Goal: Task Accomplishment & Management: Complete application form

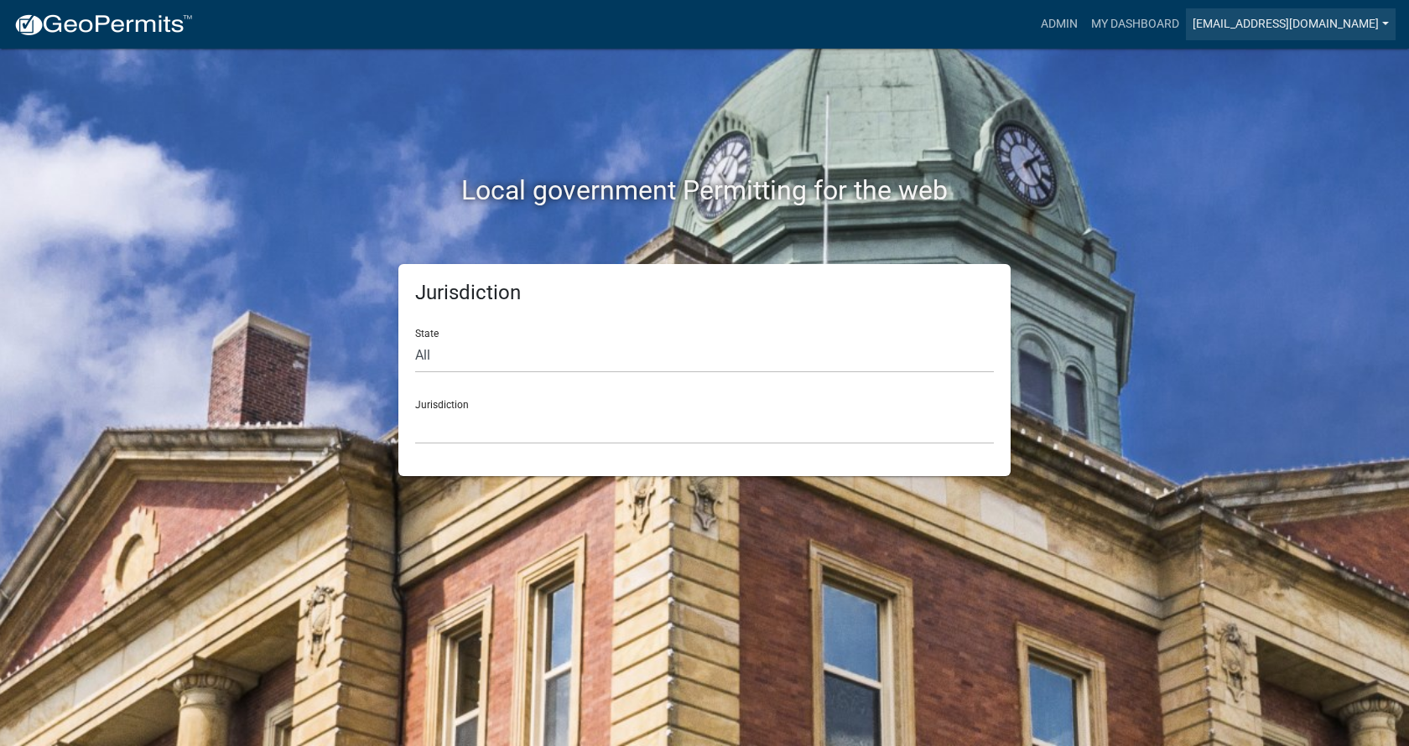
click at [1260, 18] on link "[EMAIL_ADDRESS][DOMAIN_NAME]" at bounding box center [1291, 24] width 210 height 32
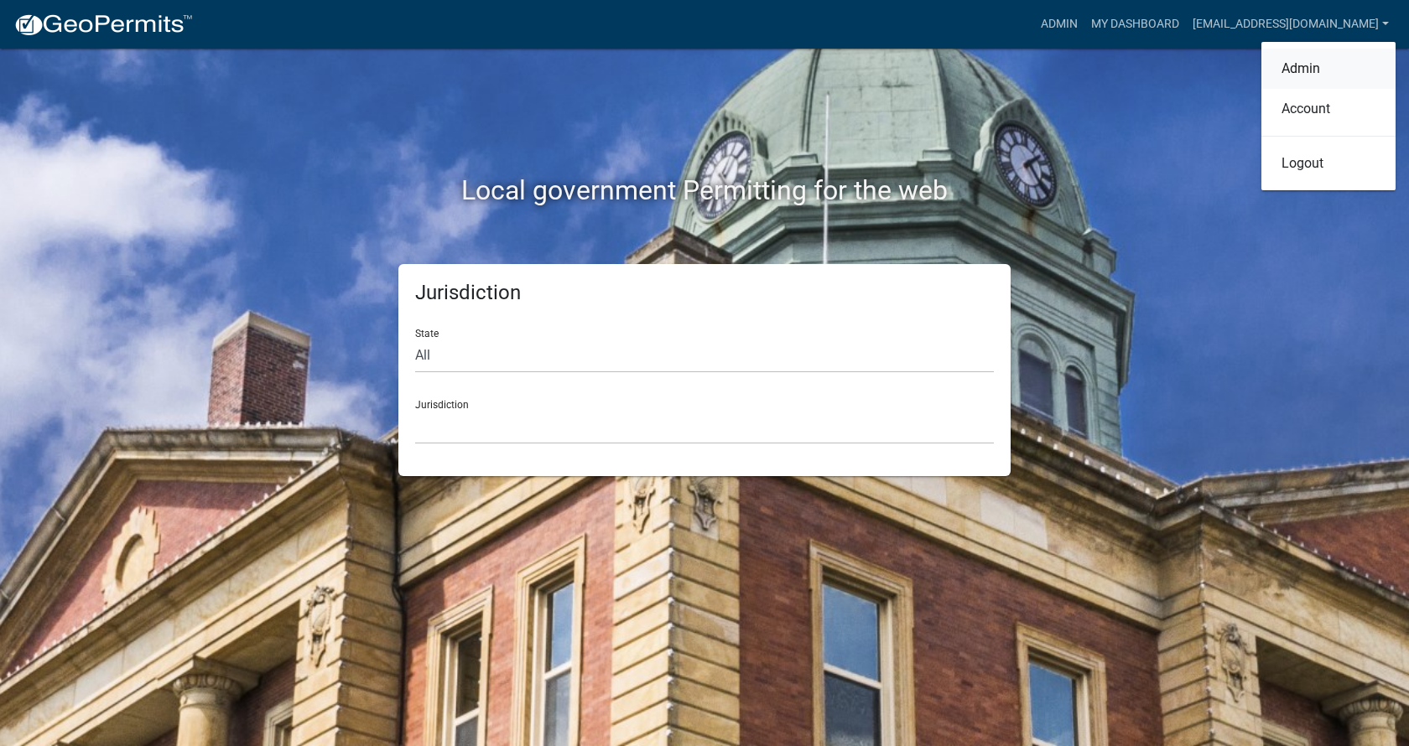
click at [1303, 72] on link "Admin" at bounding box center [1328, 69] width 134 height 40
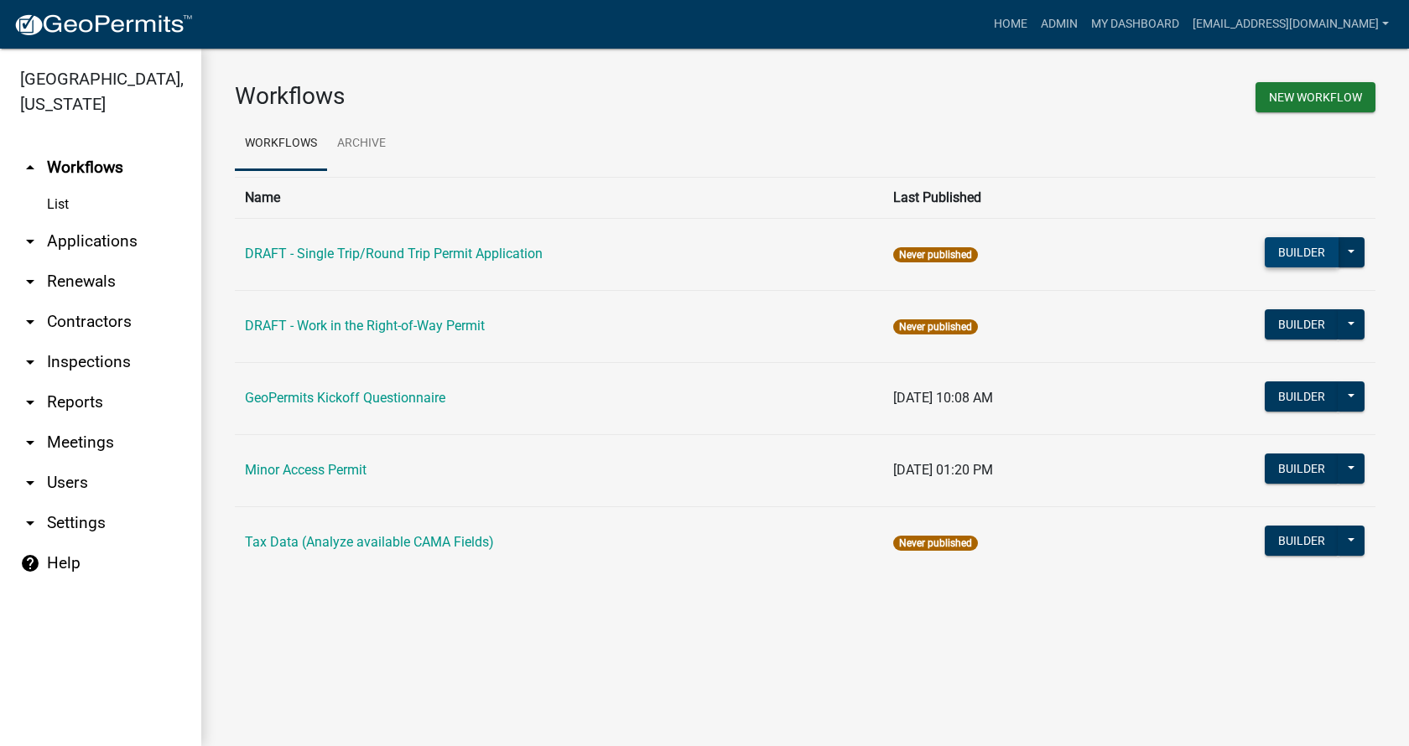
click at [1306, 248] on button "Builder" at bounding box center [1302, 252] width 74 height 30
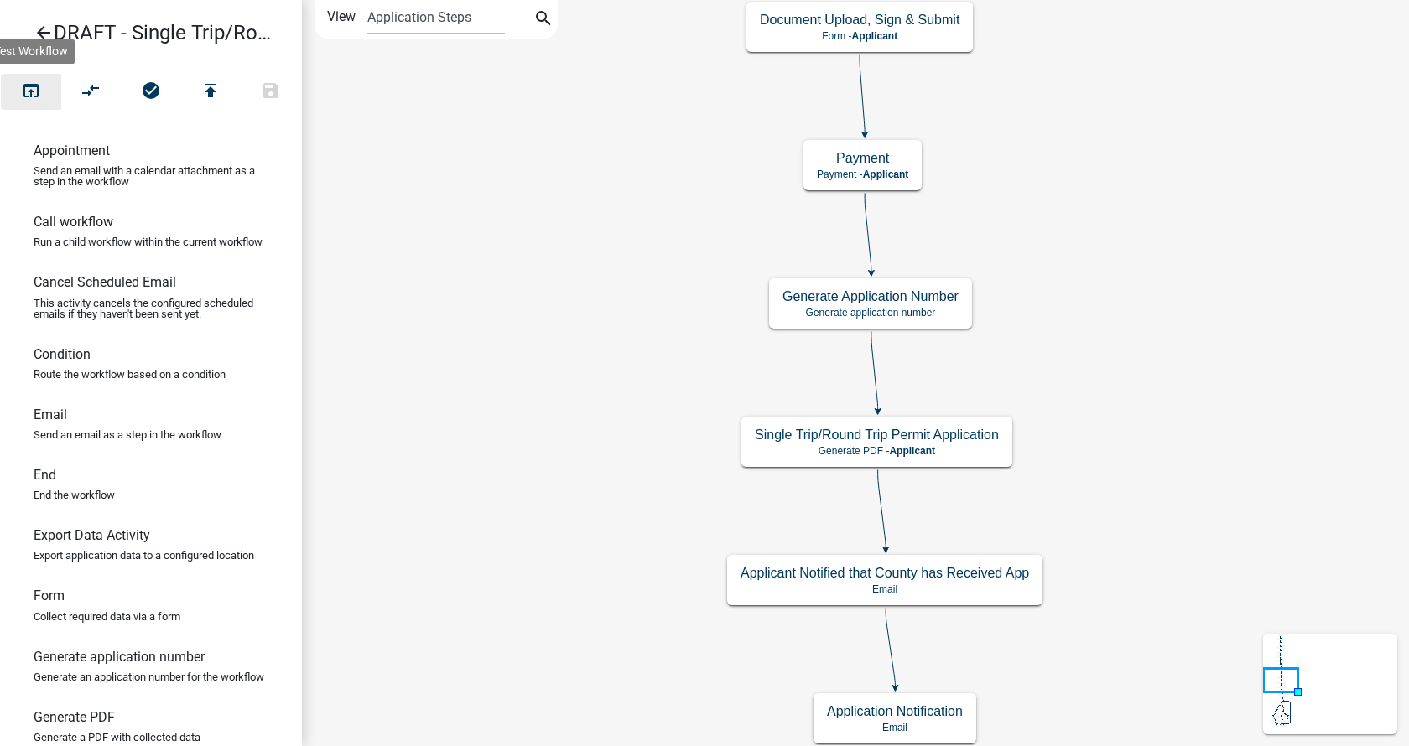
click at [29, 90] on icon "open_in_browser" at bounding box center [31, 92] width 20 height 23
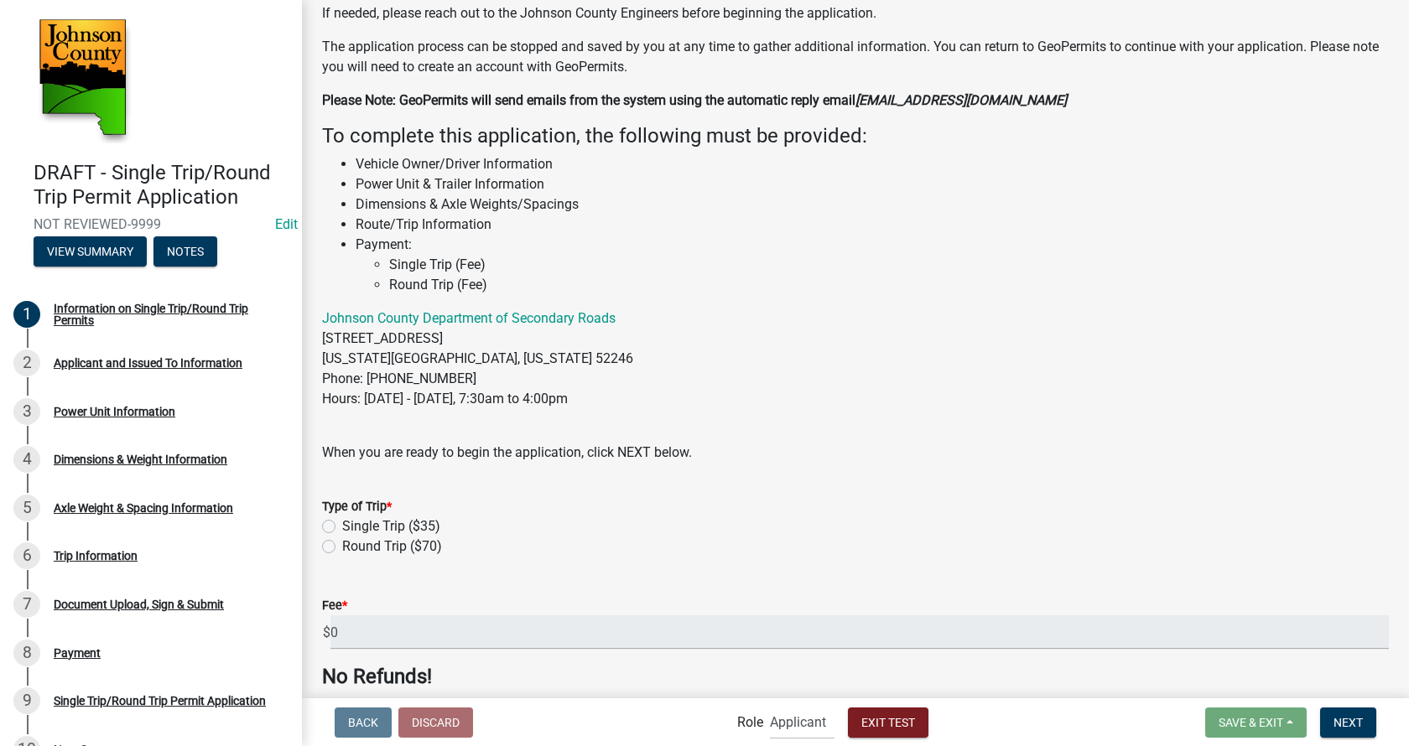
scroll to position [235, 0]
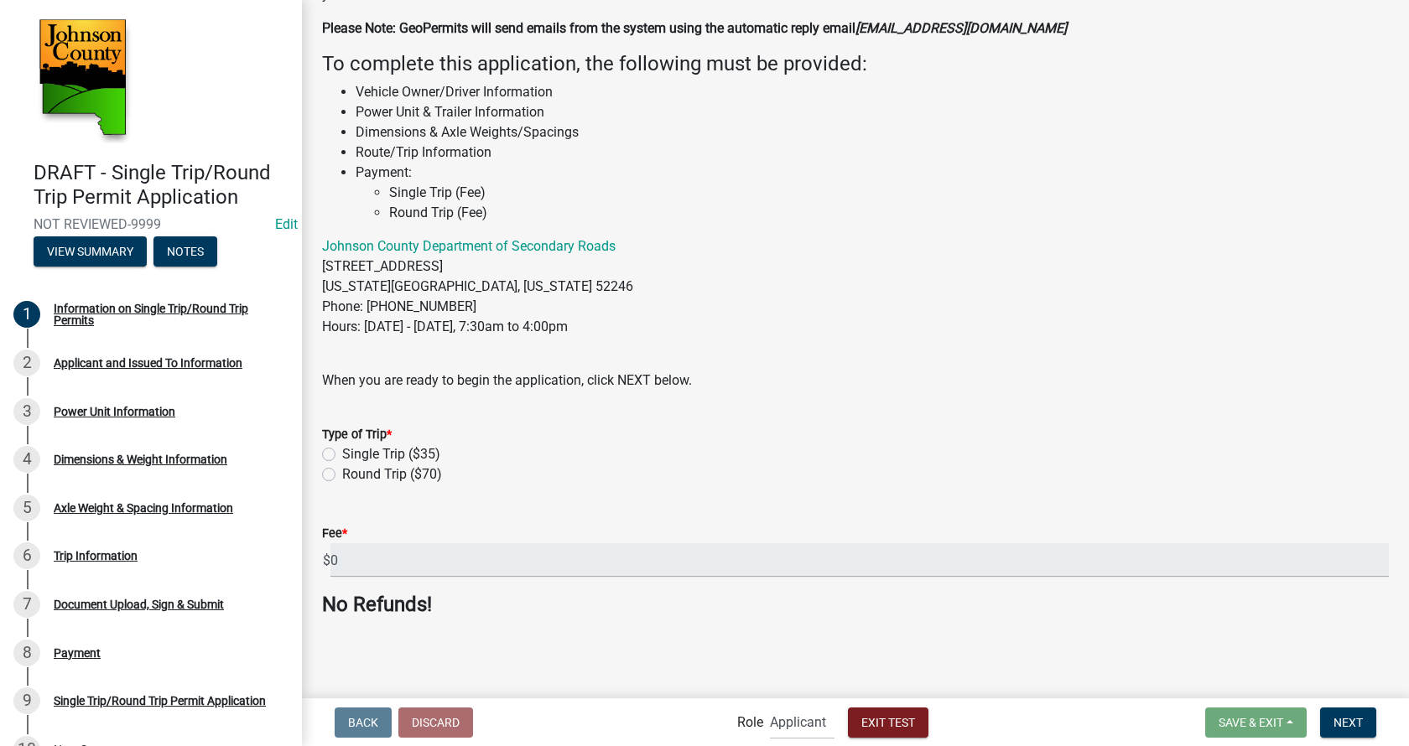
click at [342, 477] on label "Round Trip ($70)" at bounding box center [392, 475] width 100 height 20
click at [342, 476] on input "Round Trip ($70)" at bounding box center [347, 470] width 11 height 11
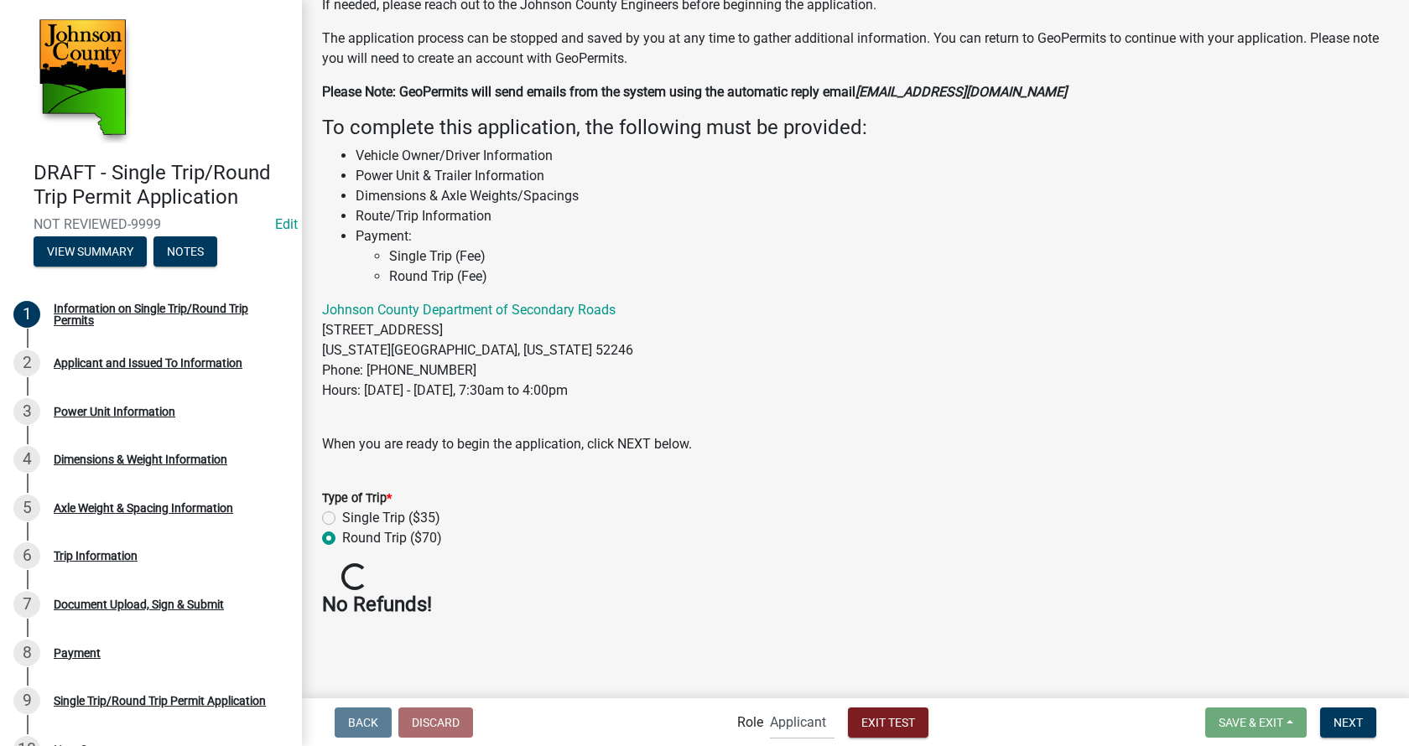
radio input "true"
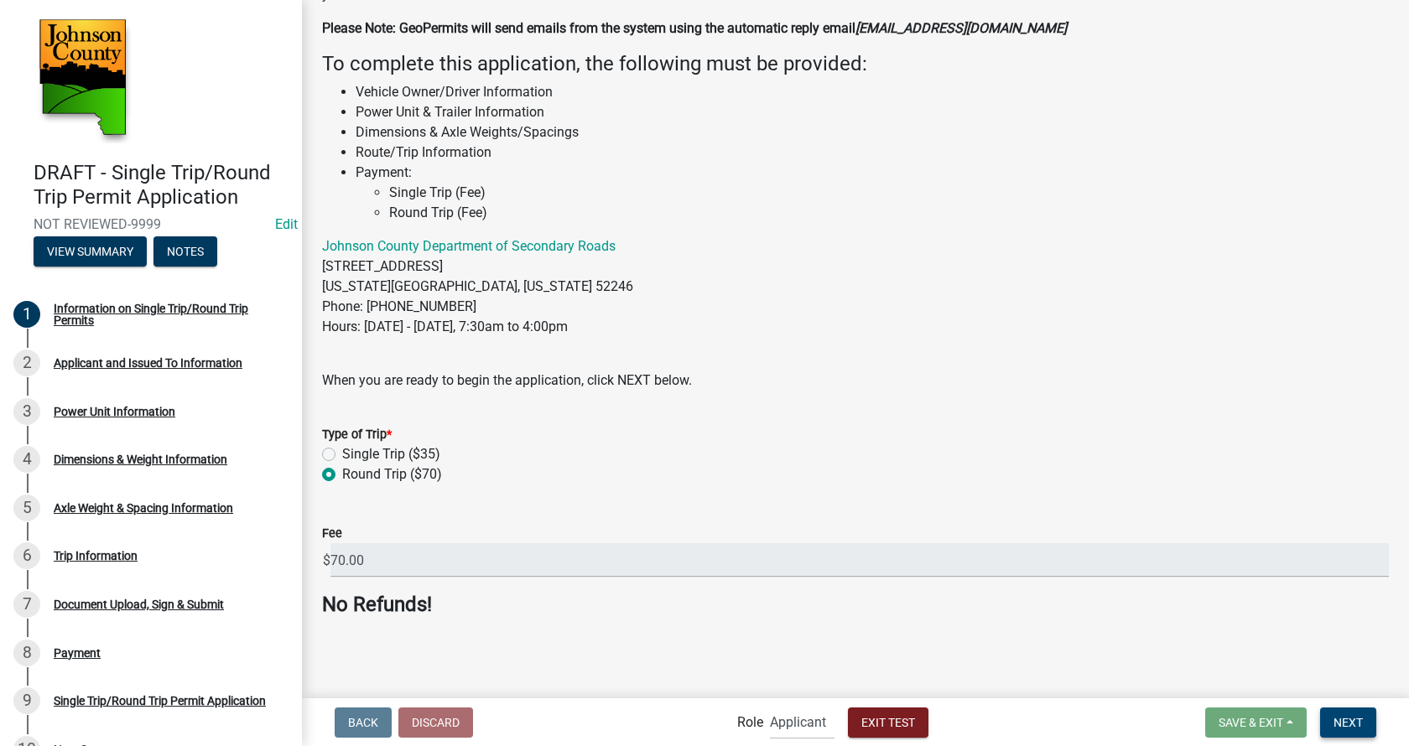
click at [1349, 724] on span "Next" at bounding box center [1347, 721] width 29 height 13
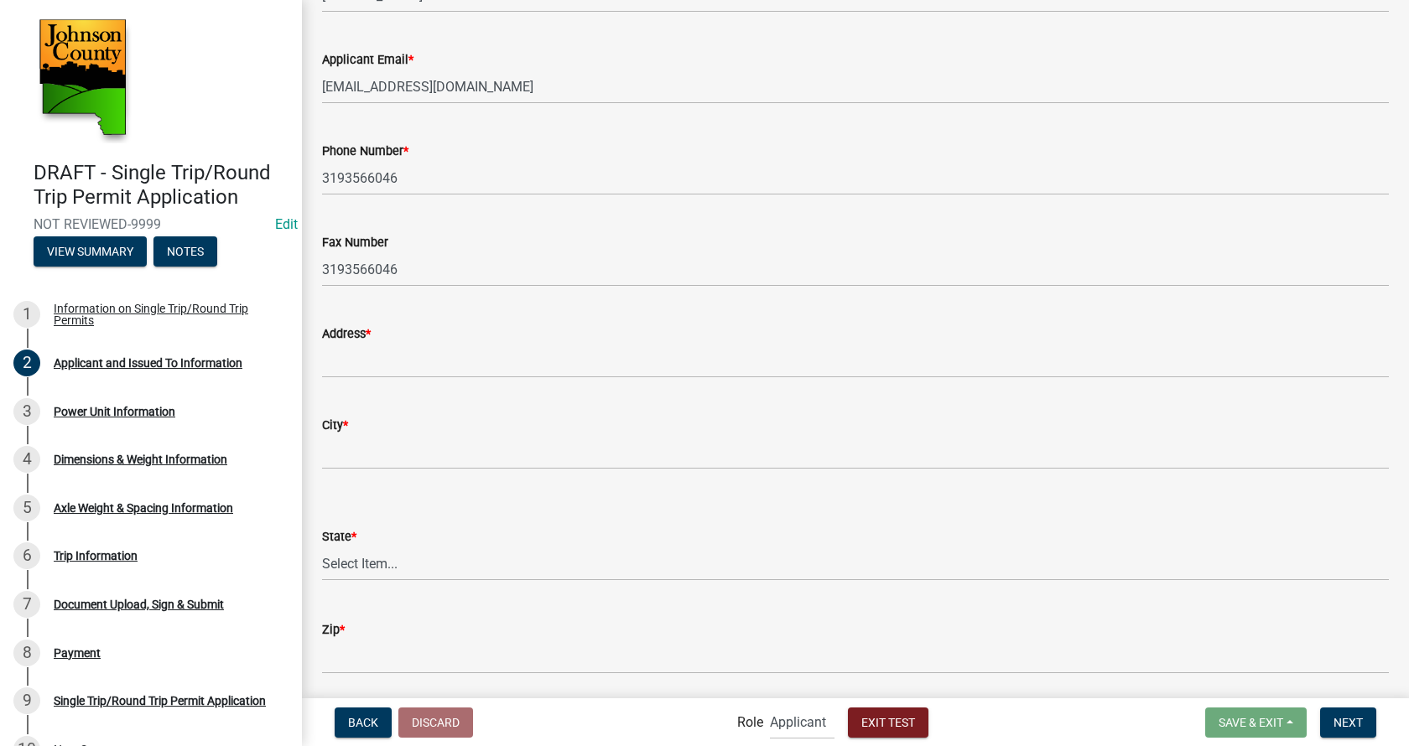
scroll to position [319, 0]
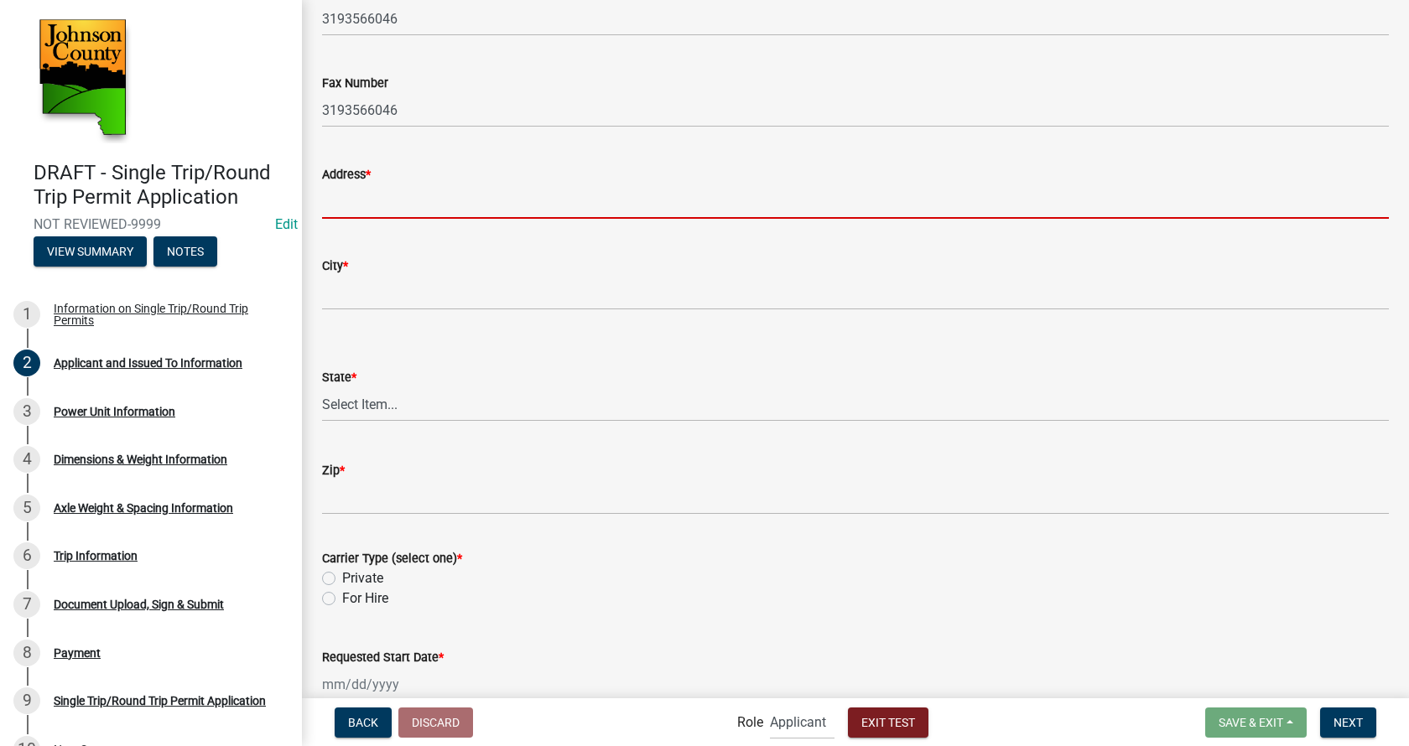
click at [479, 201] on input "Address *" at bounding box center [855, 202] width 1067 height 34
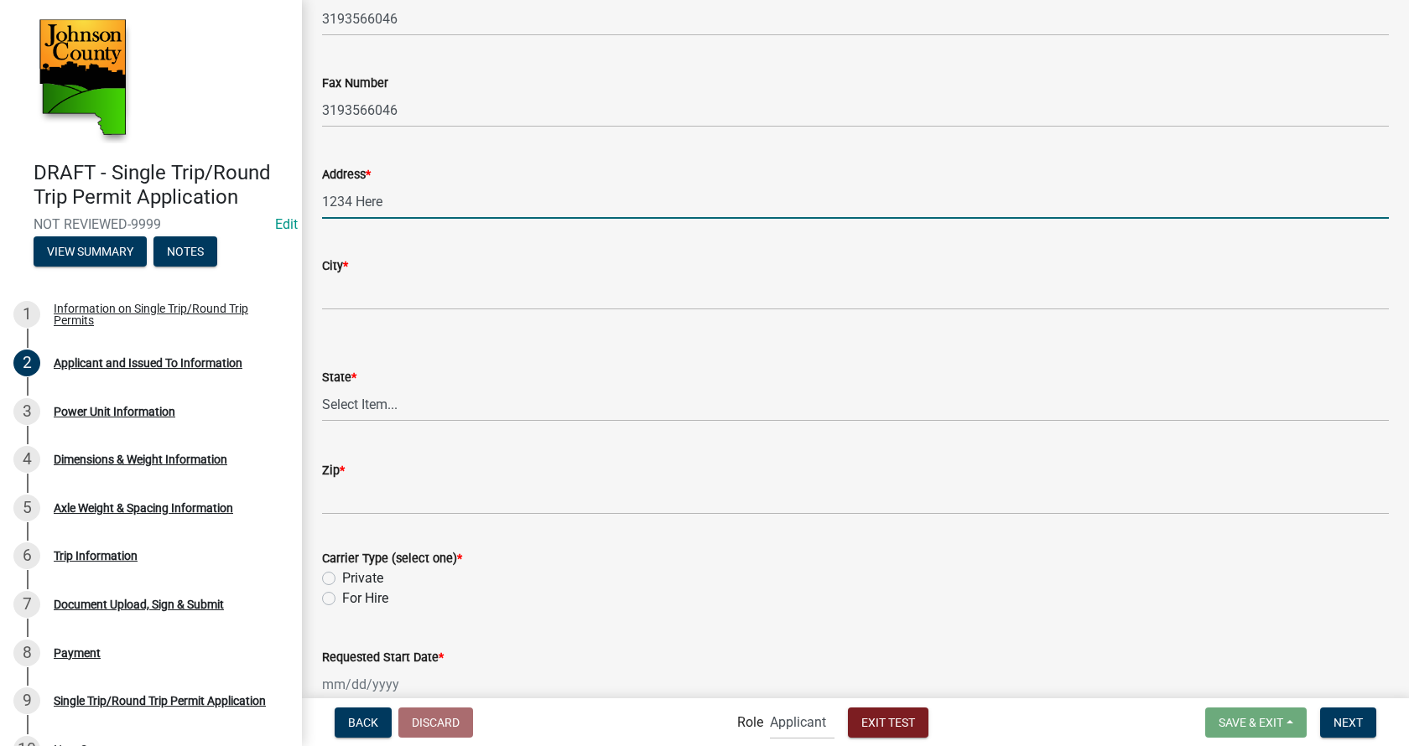
type input "1234 Here"
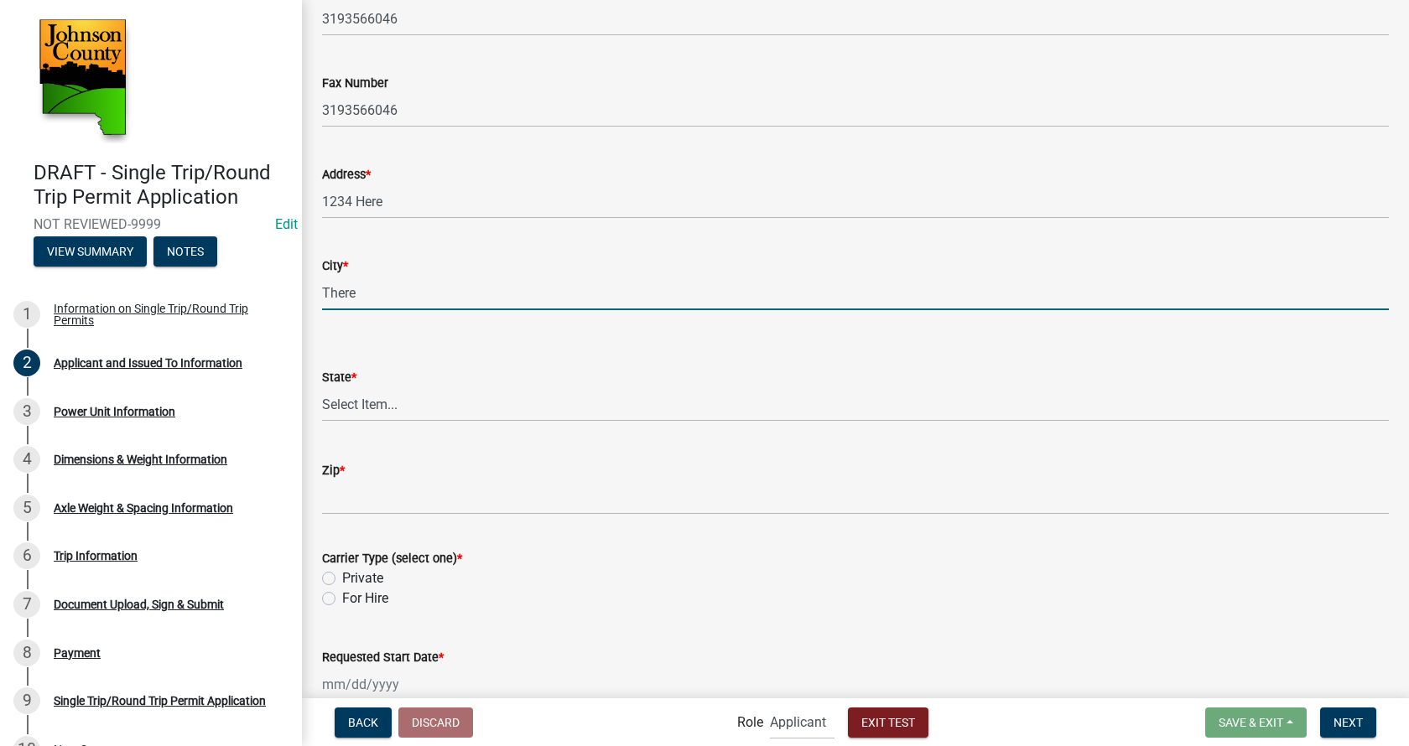
type input "There"
select select "AL"
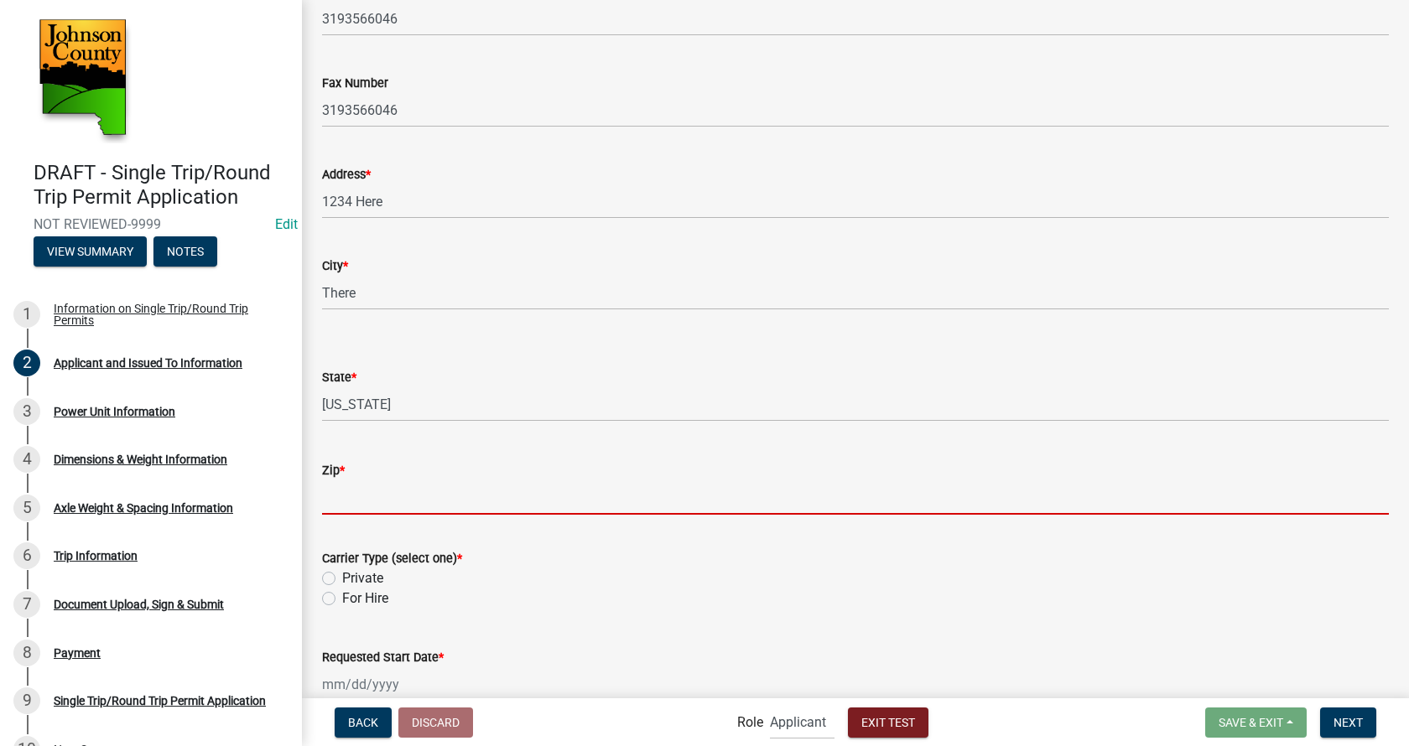
click at [409, 504] on input "Zip *" at bounding box center [855, 498] width 1067 height 34
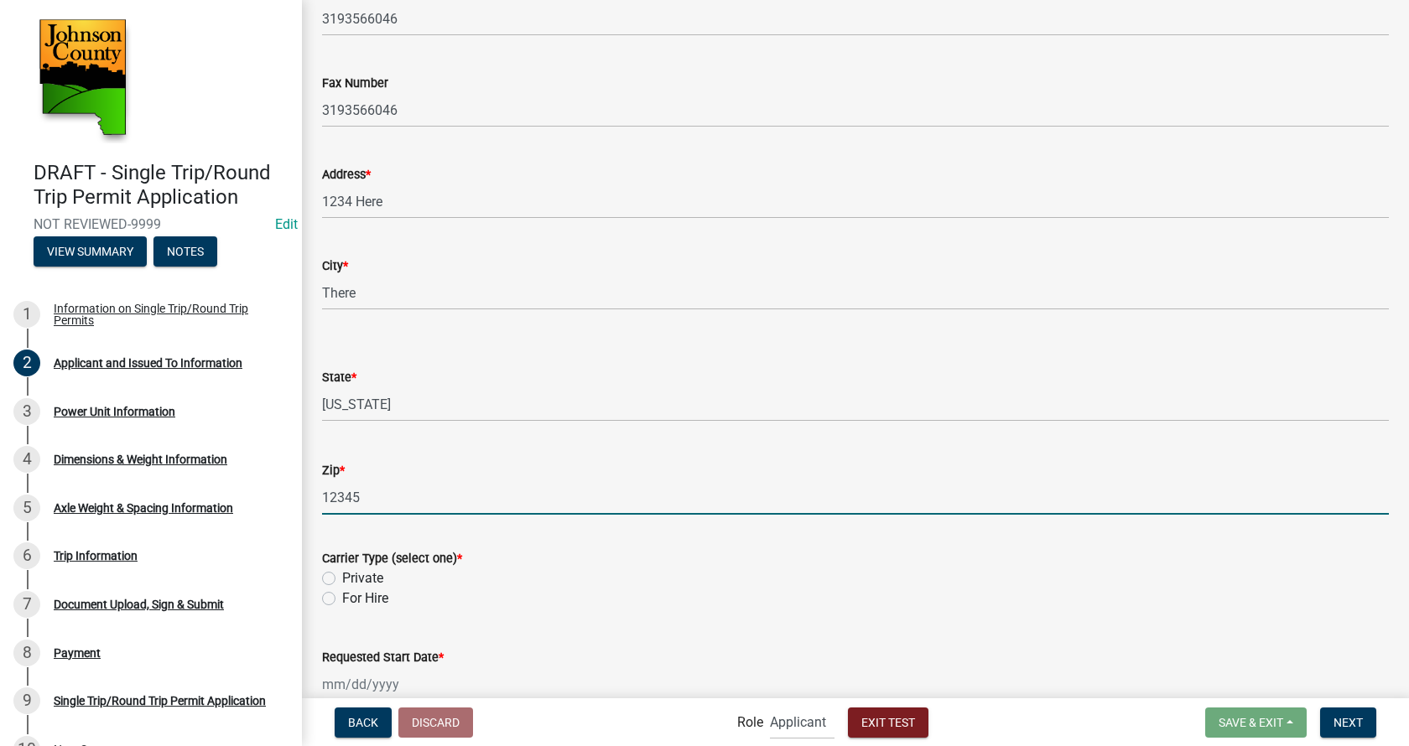
type input "12345"
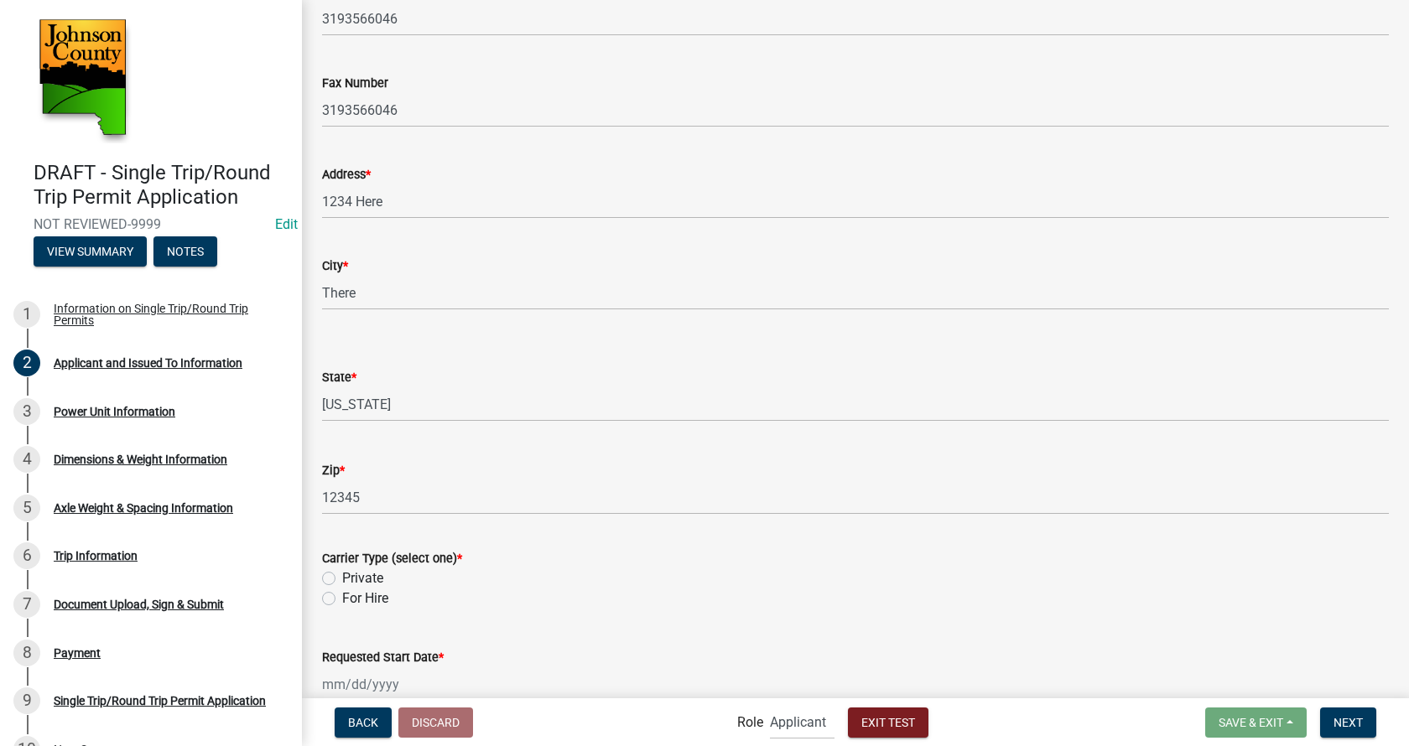
click at [342, 580] on label "Private" at bounding box center [362, 579] width 41 height 20
click at [342, 580] on input "Private" at bounding box center [347, 574] width 11 height 11
radio input "true"
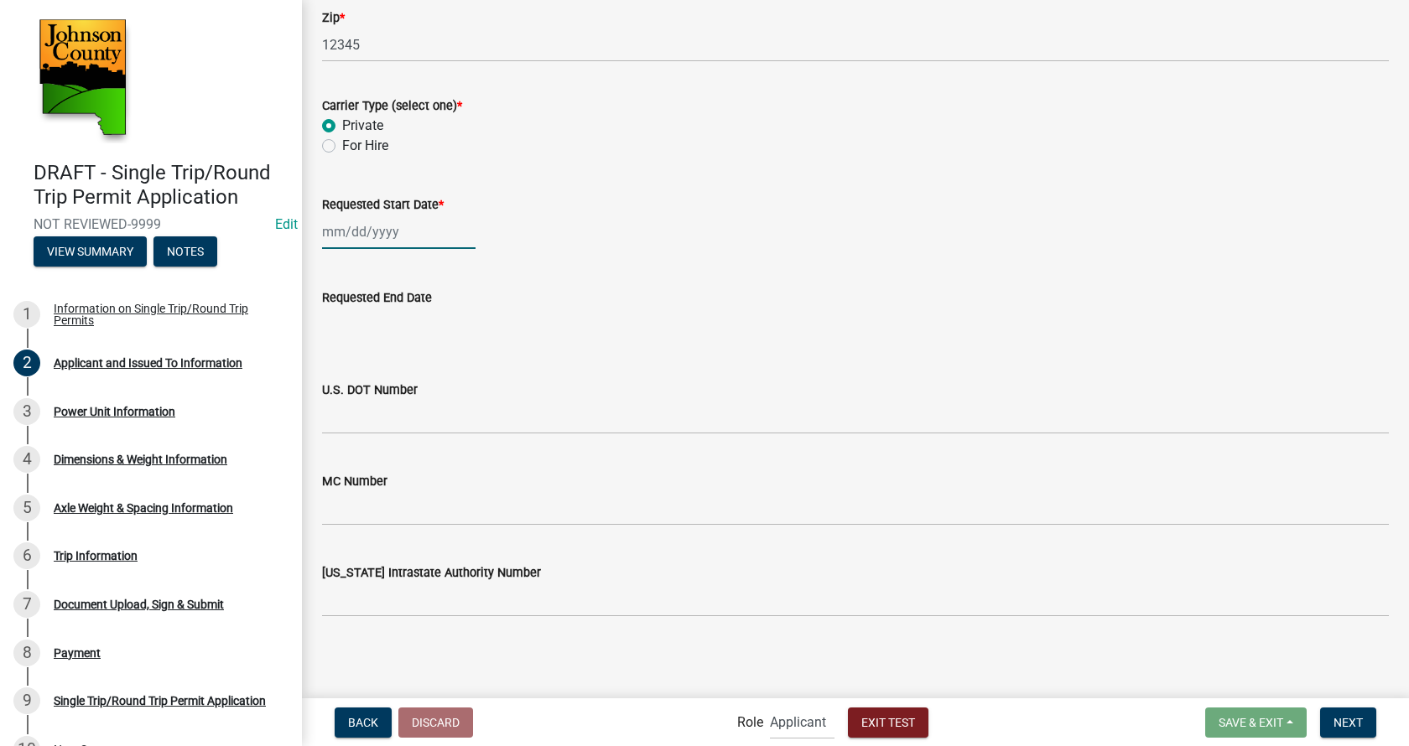
click at [392, 242] on input "Requested Start Date *" at bounding box center [398, 232] width 153 height 34
select select "9"
select select "2025"
click at [418, 426] on div "2" at bounding box center [419, 428] width 27 height 27
type input "[DATE]"
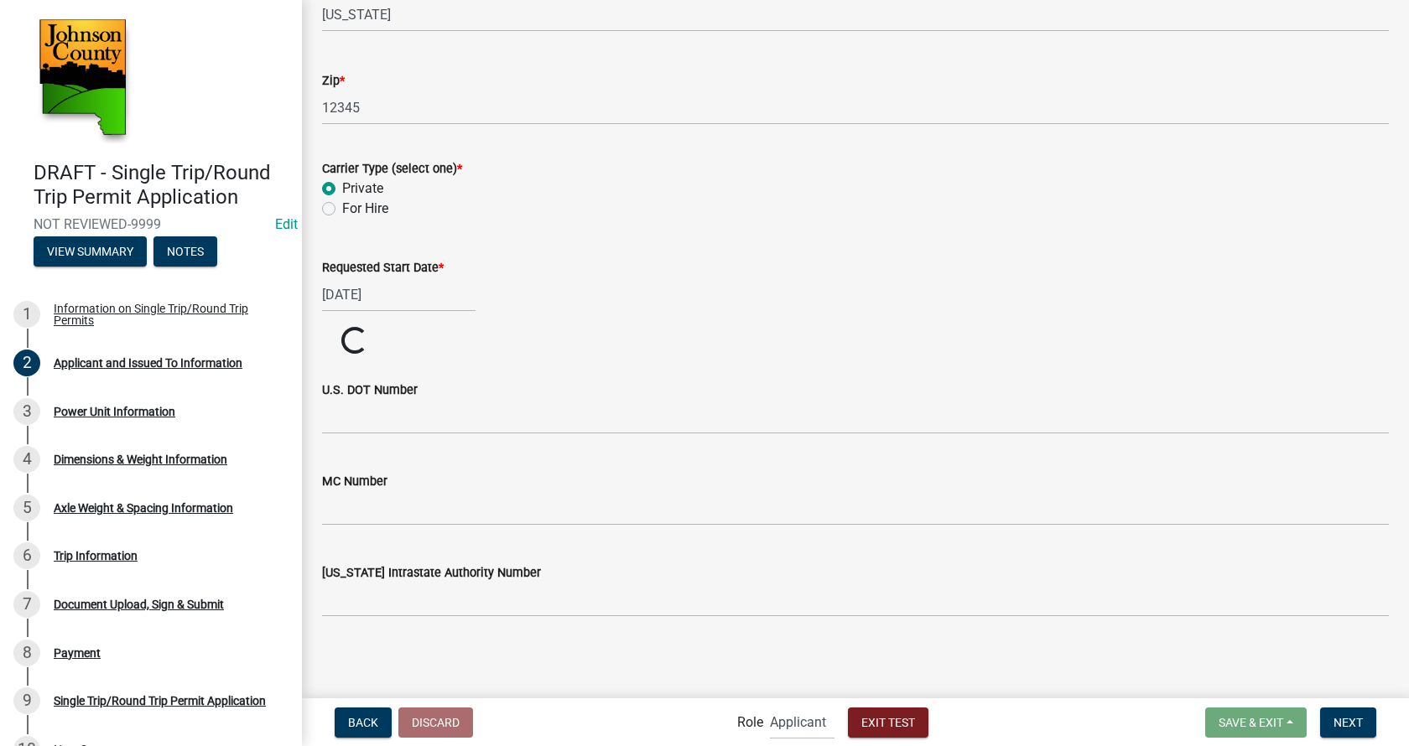
scroll to position [709, 0]
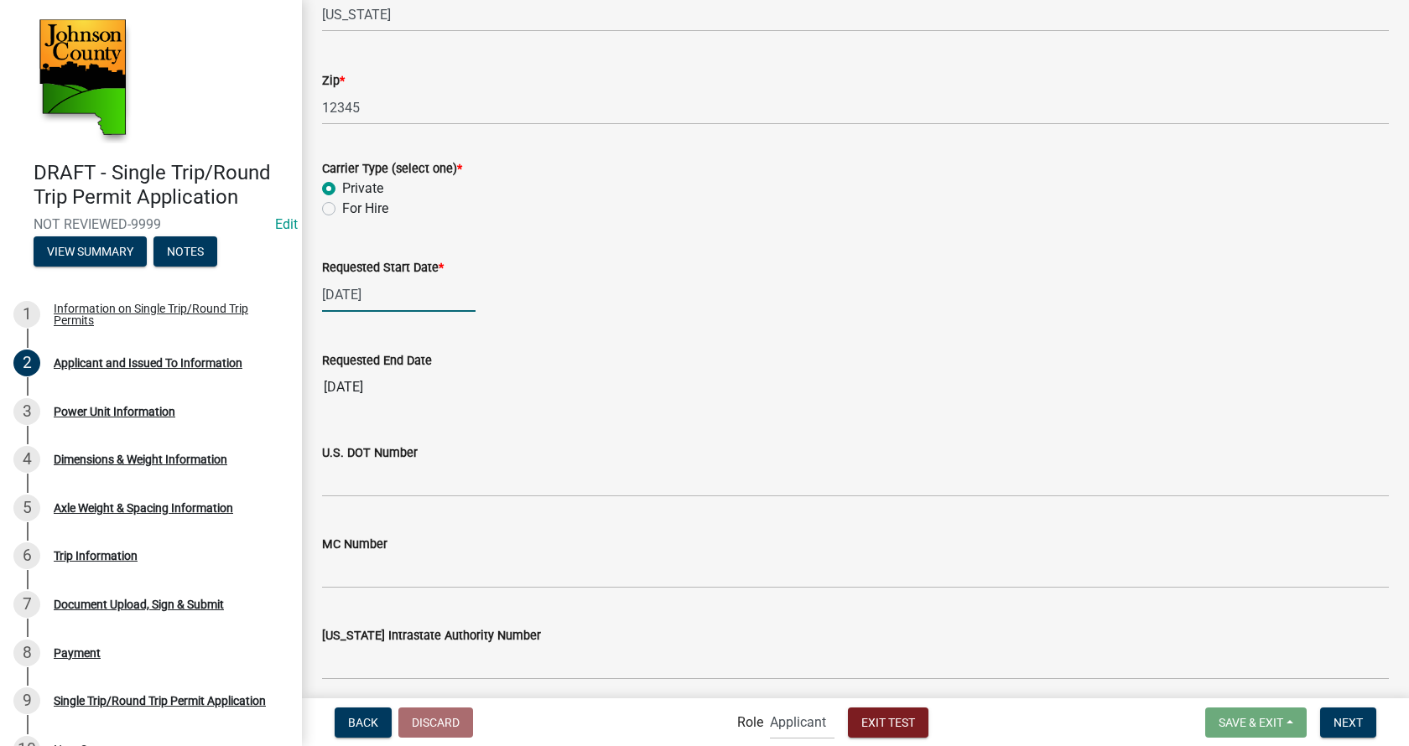
click at [432, 297] on input "[DATE]" at bounding box center [398, 295] width 153 height 34
select select "10"
select select "2025"
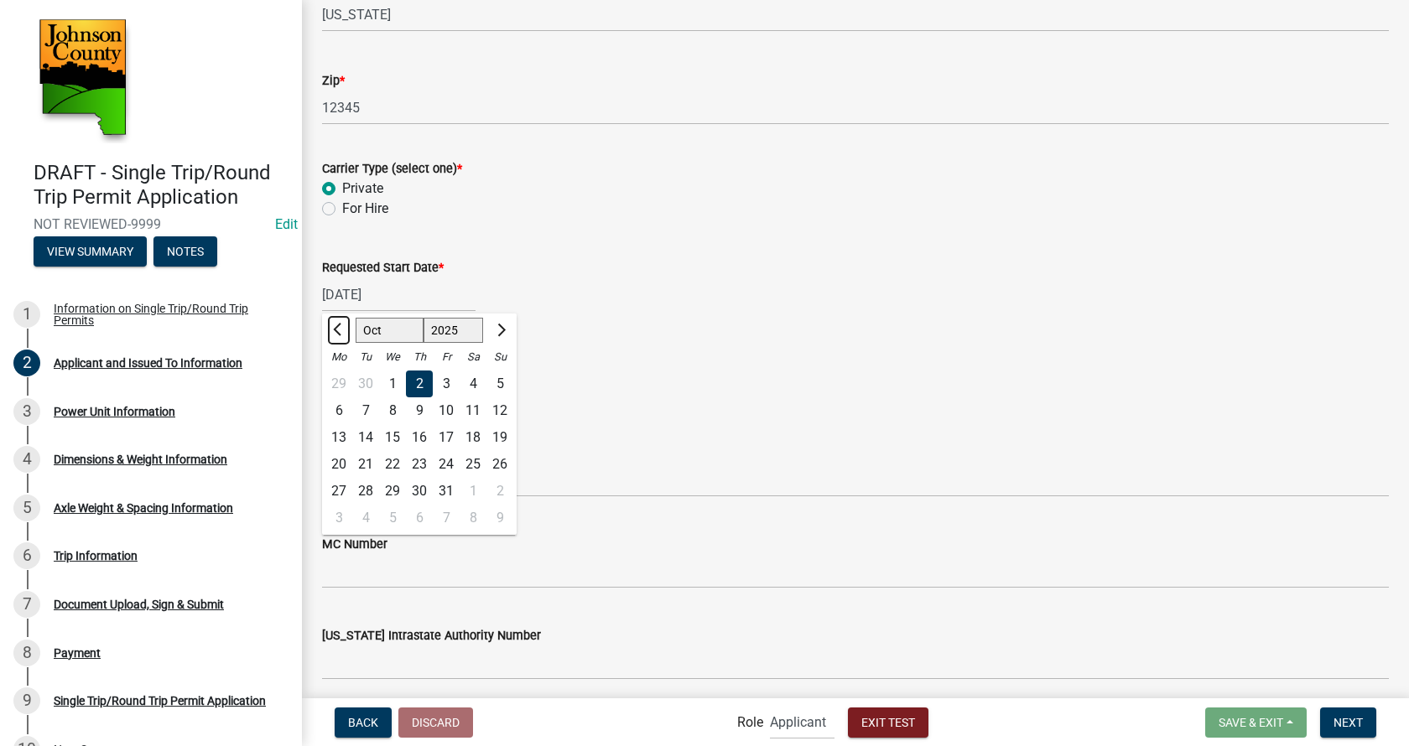
click at [340, 330] on span "Previous month" at bounding box center [339, 330] width 13 height 13
select select "9"
click at [476, 460] on div "27" at bounding box center [473, 464] width 27 height 27
type input "[DATE]"
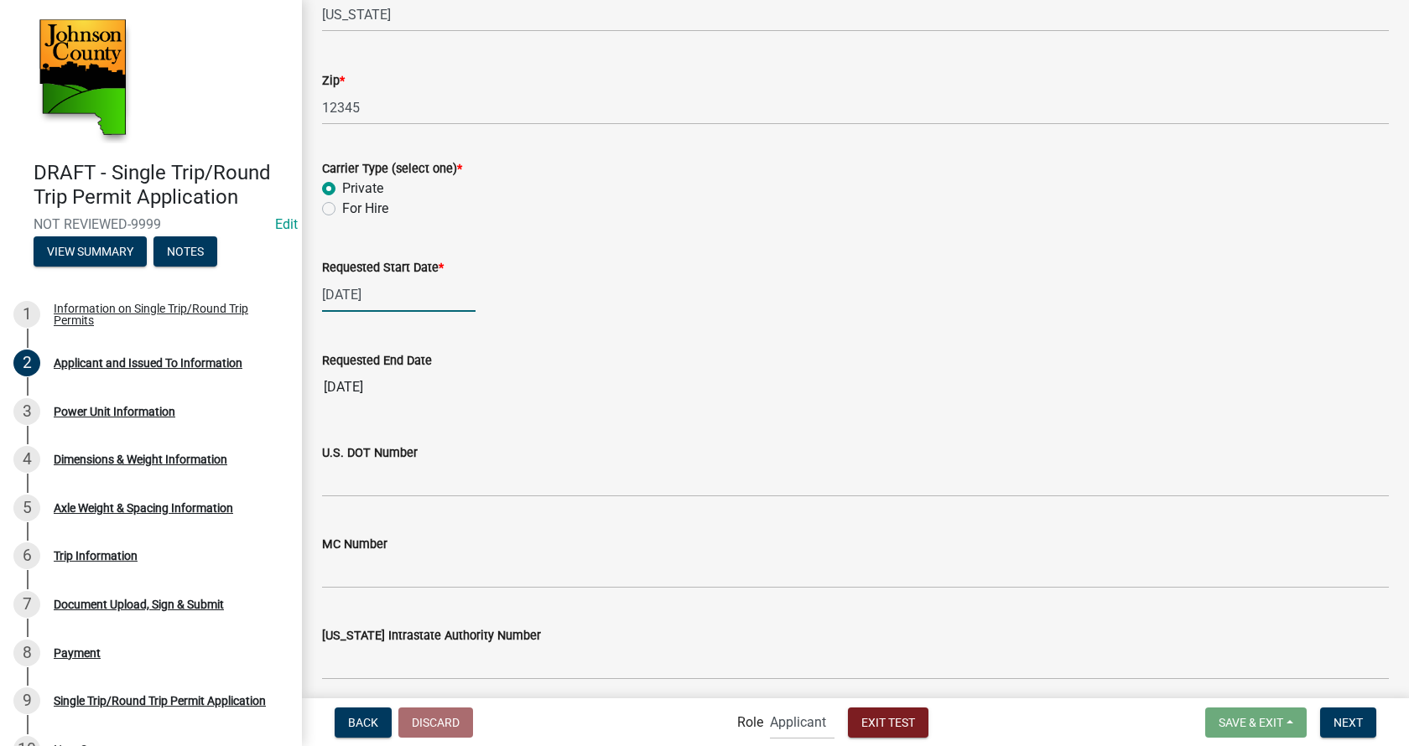
click at [438, 297] on input "[DATE]" at bounding box center [398, 295] width 153 height 34
select select "9"
select select "2025"
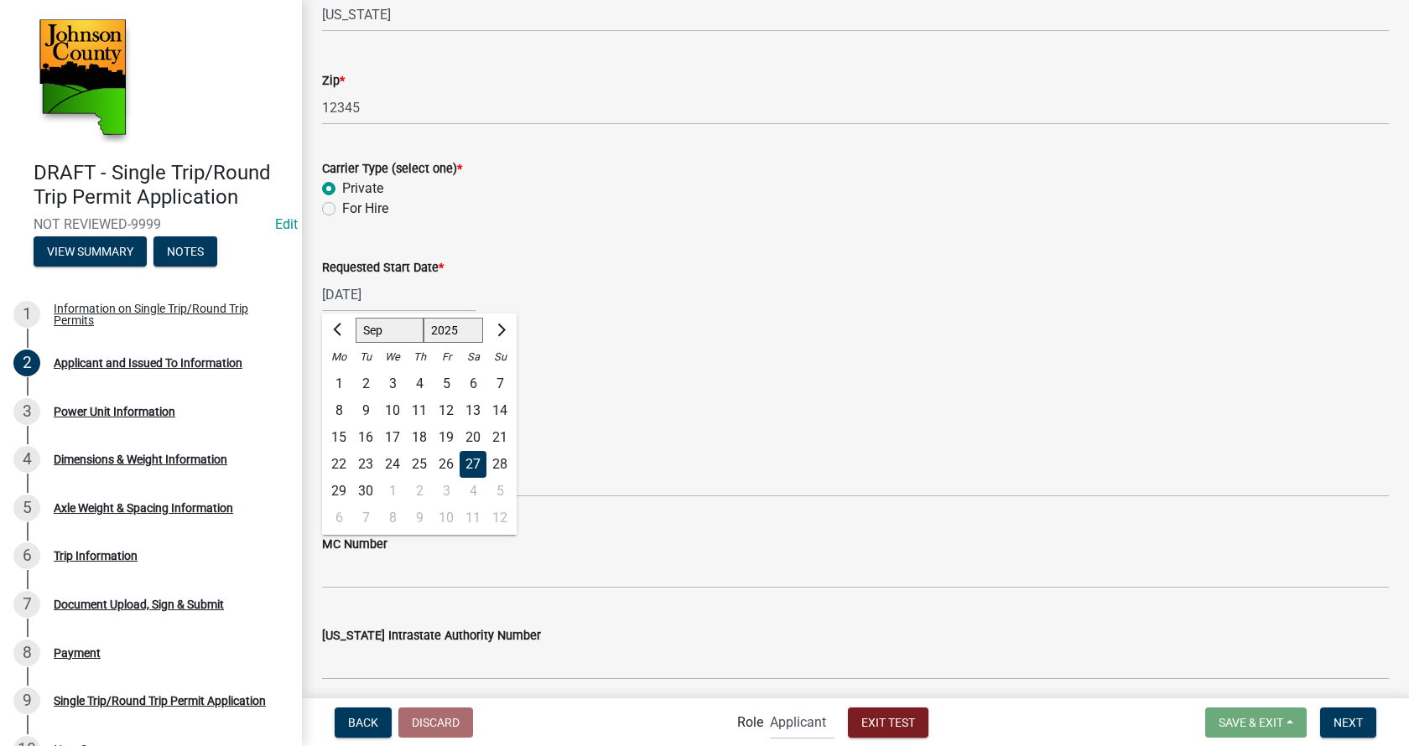
click at [398, 464] on div "24" at bounding box center [392, 464] width 27 height 27
type input "[DATE]"
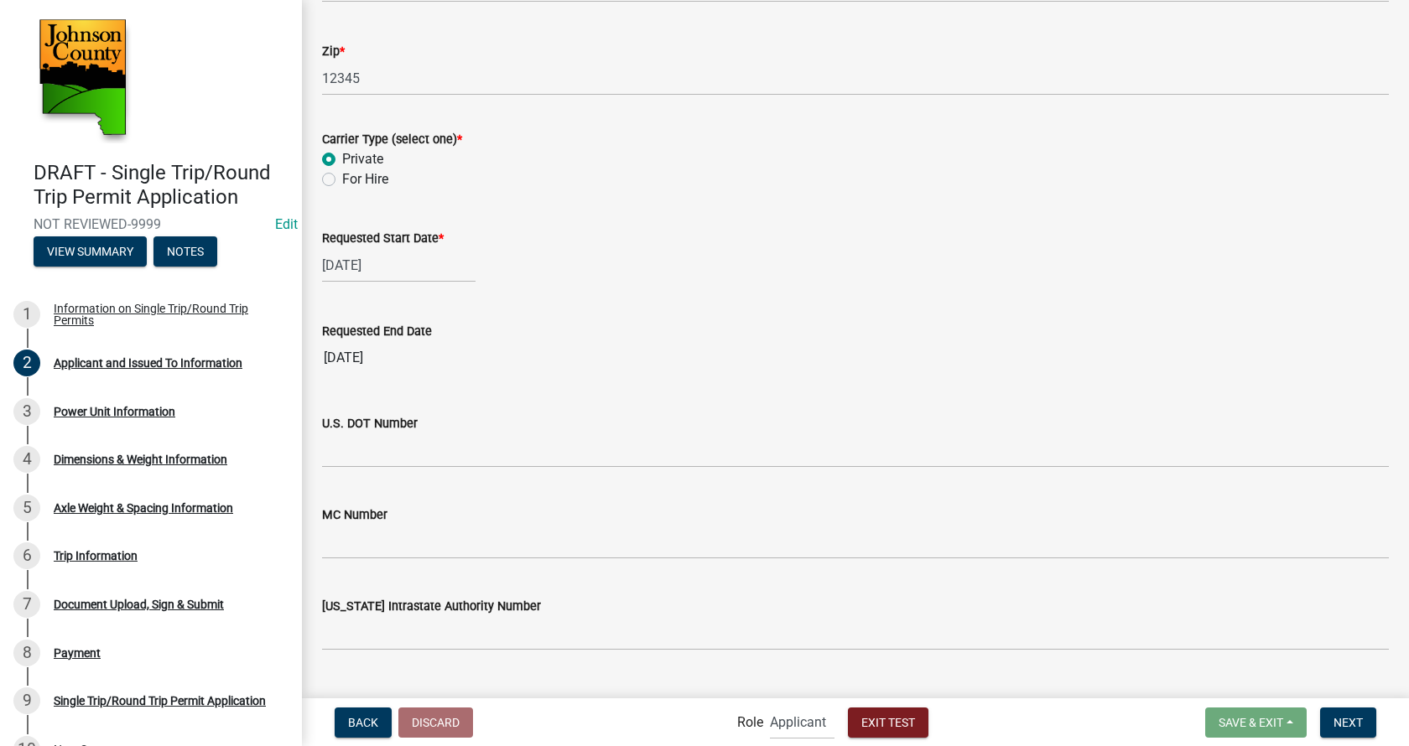
scroll to position [772, 0]
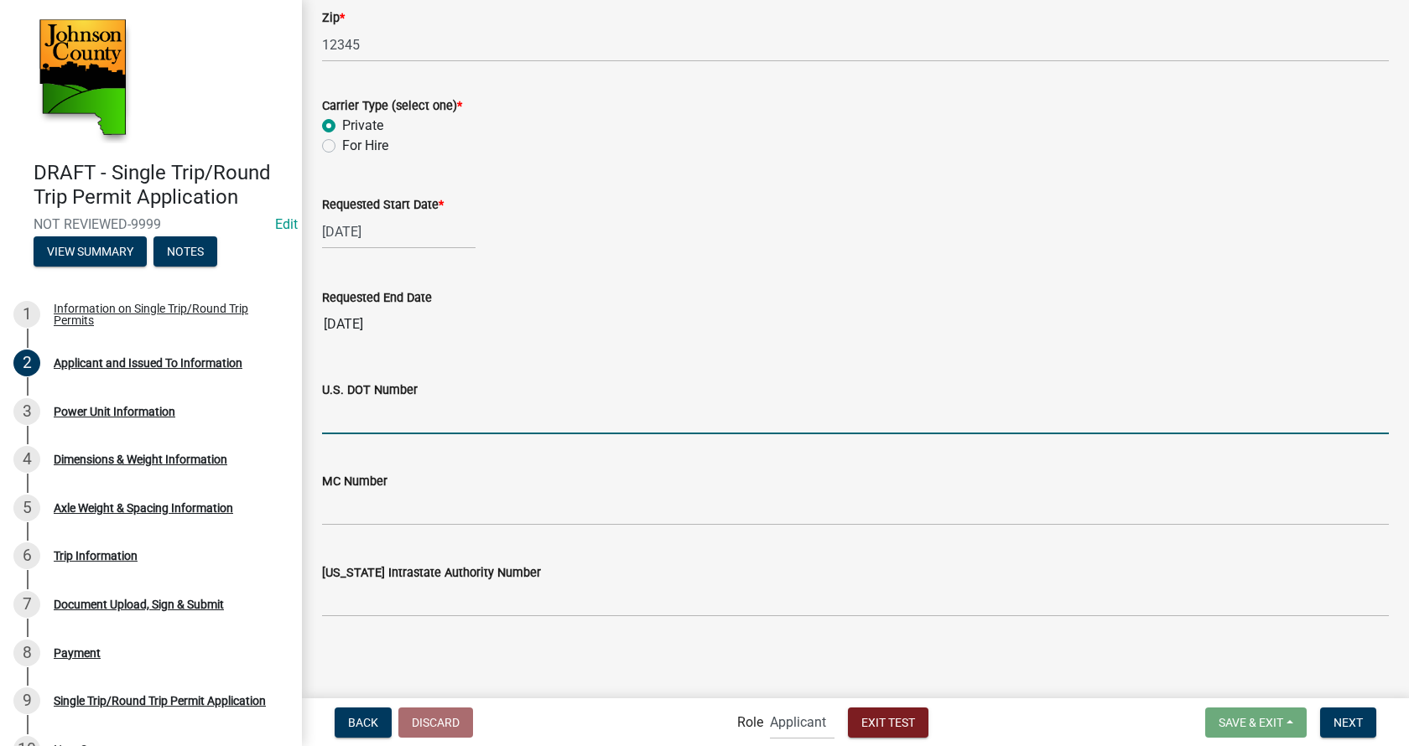
click at [478, 414] on input "U.S. DOT Number" at bounding box center [855, 417] width 1067 height 34
type input "1"
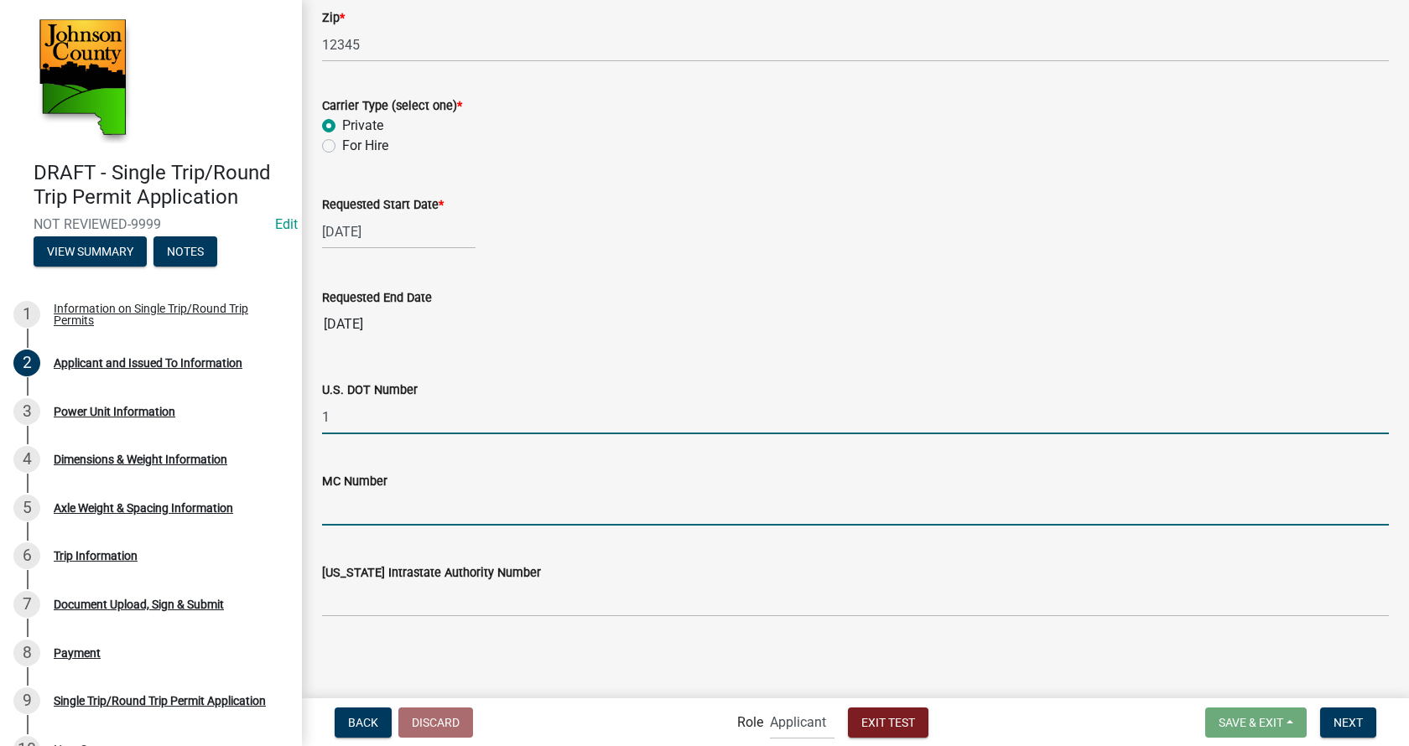
click at [467, 496] on input "MC Number" at bounding box center [855, 508] width 1067 height 34
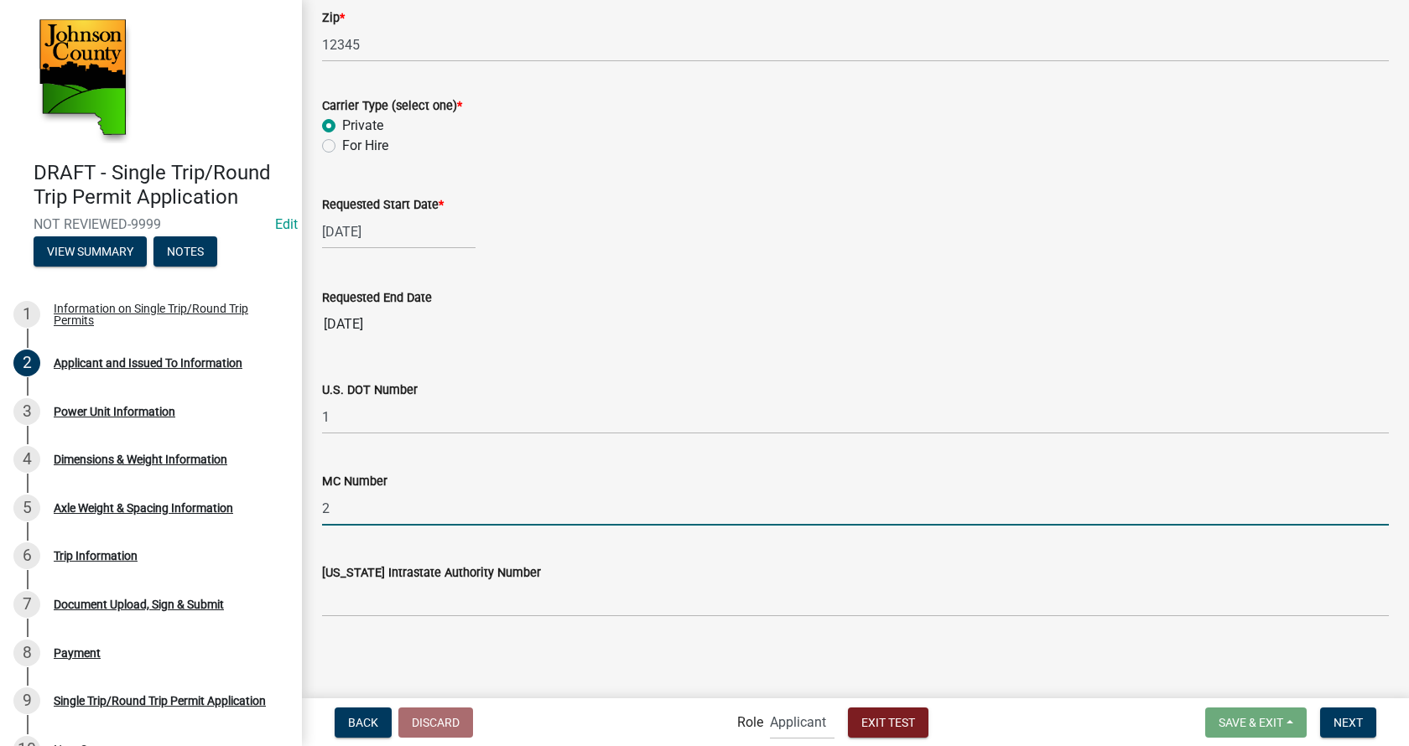
type input "2"
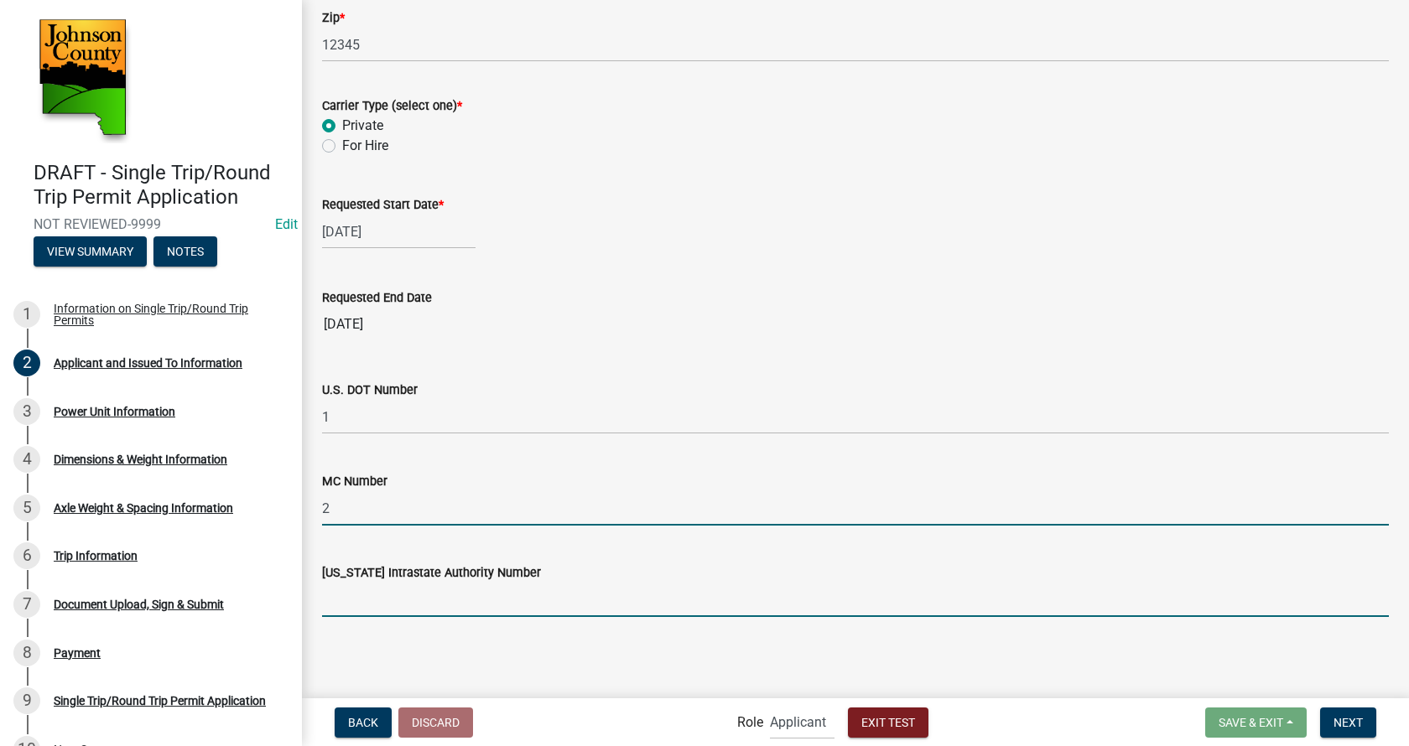
click at [477, 592] on input "[US_STATE] Intrastate Authority Number" at bounding box center [855, 600] width 1067 height 34
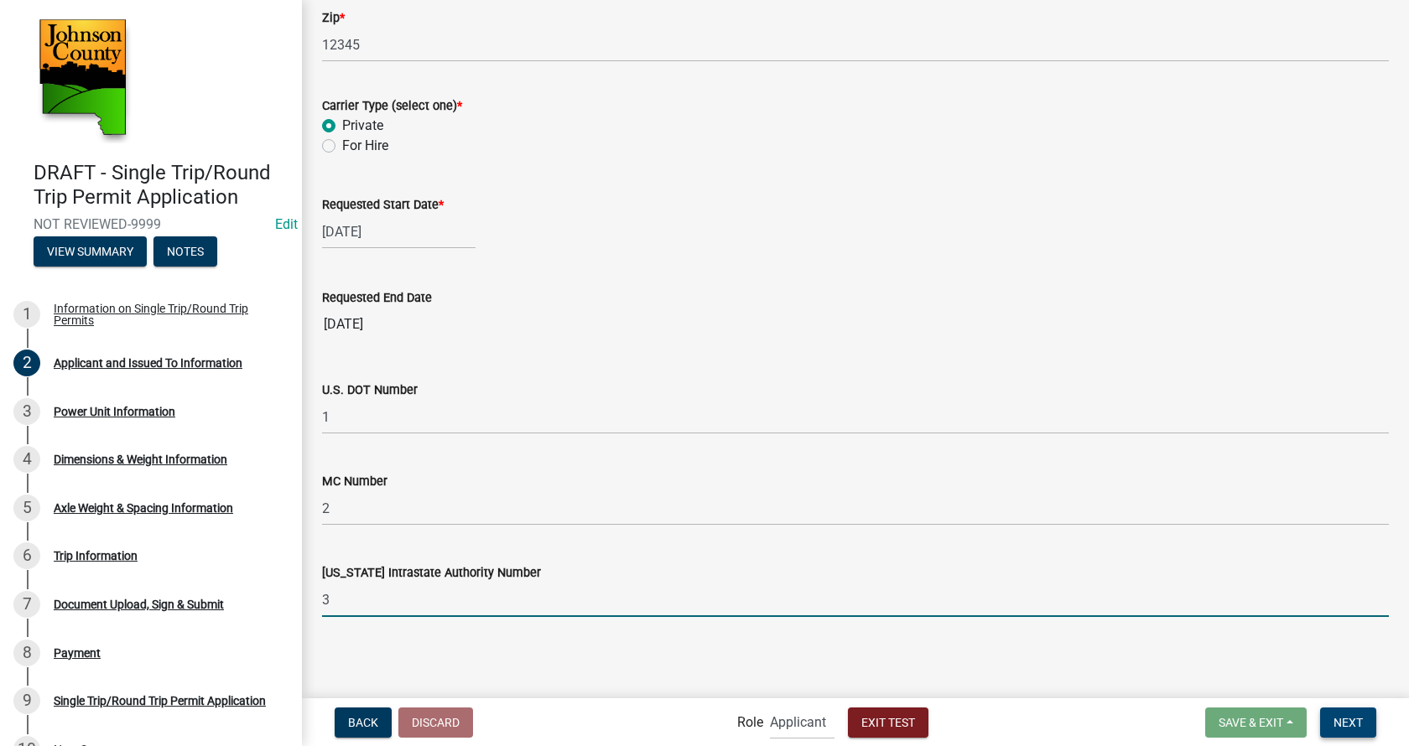
type input "3"
click at [1352, 718] on span "Next" at bounding box center [1347, 721] width 29 height 13
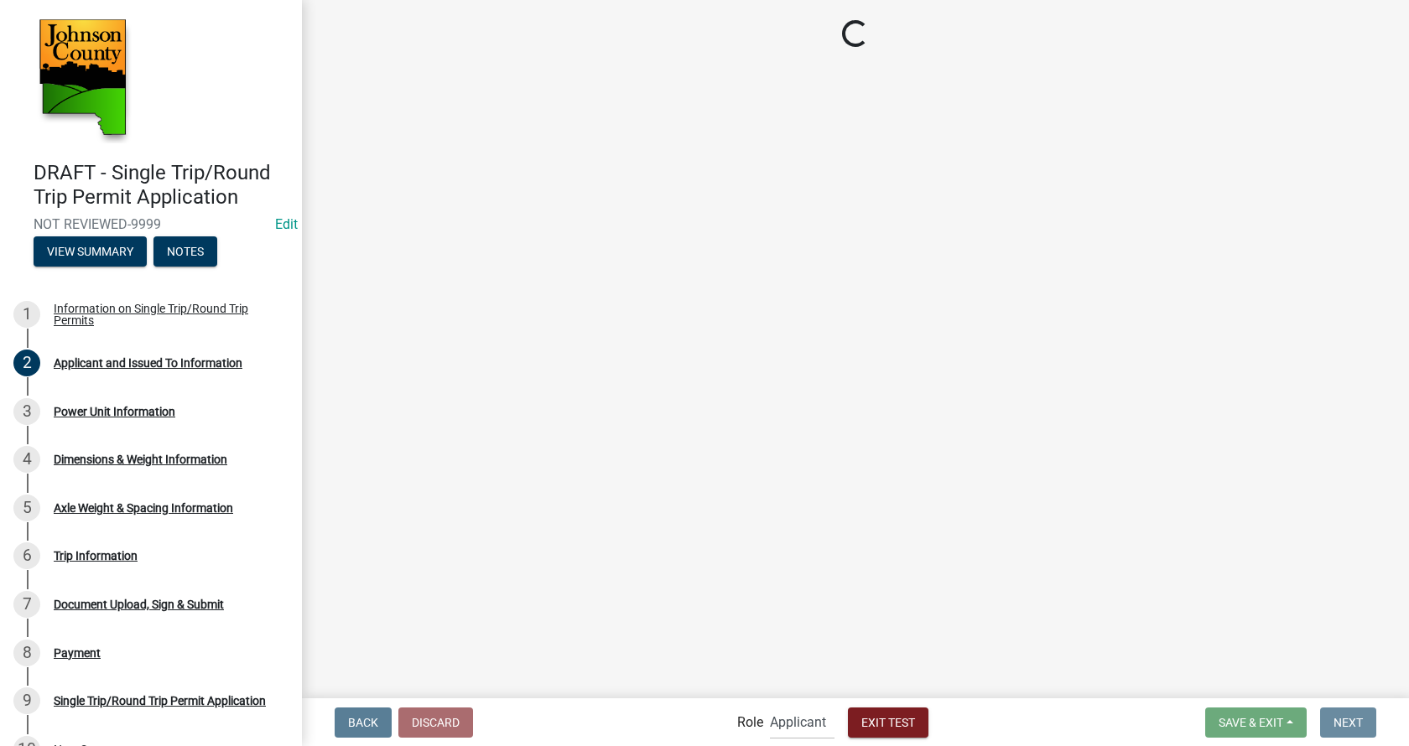
scroll to position [0, 0]
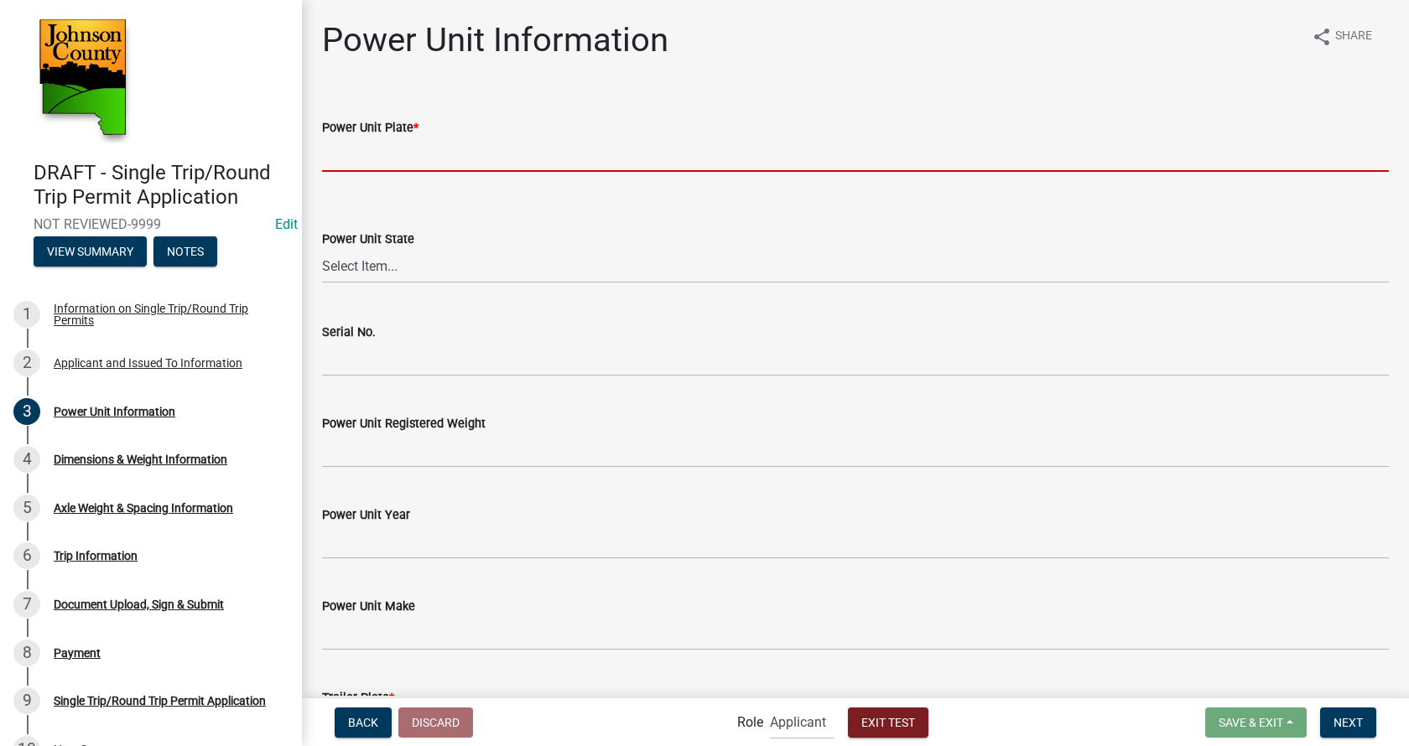
click at [388, 158] on input "Power Unit Plate *" at bounding box center [855, 155] width 1067 height 34
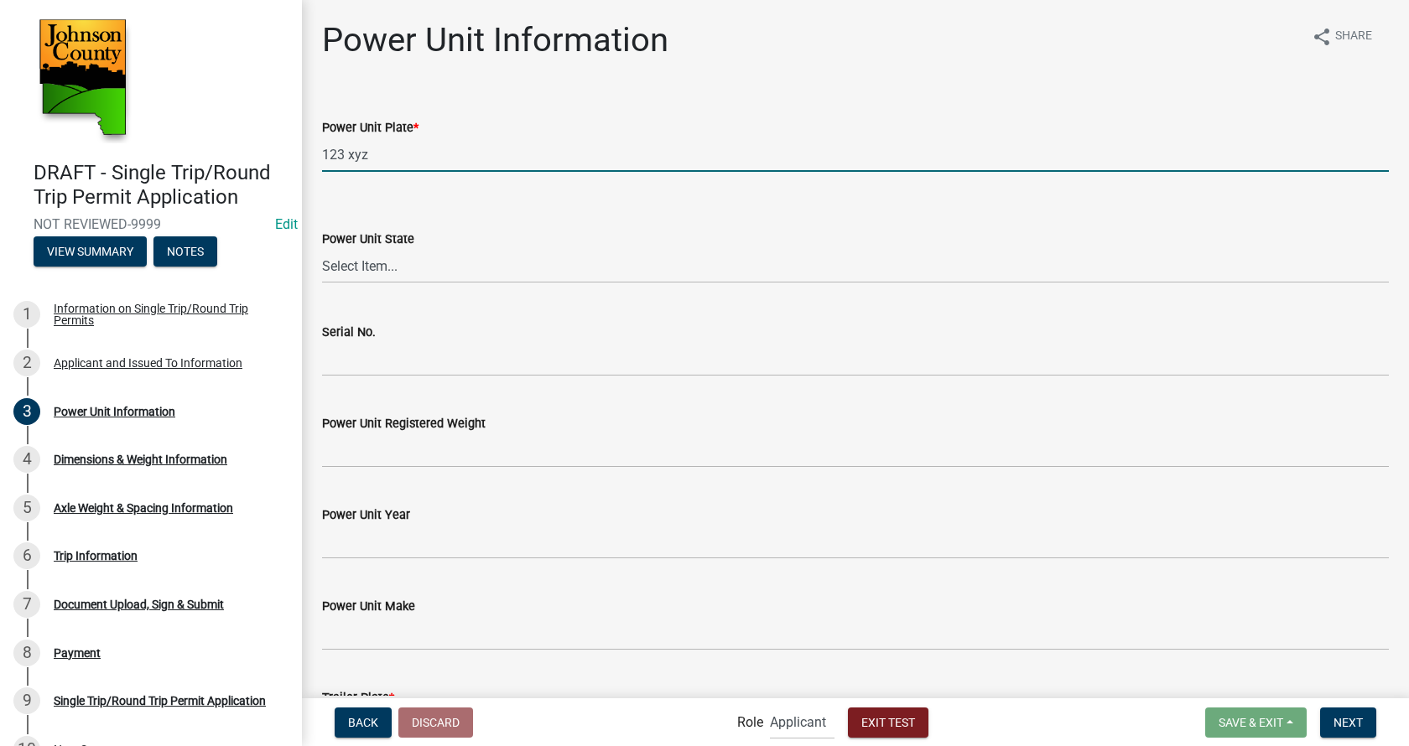
type input "123 xyz"
select select "ID"
click option "[US_STATE]" at bounding box center [0, 0] width 0 height 0
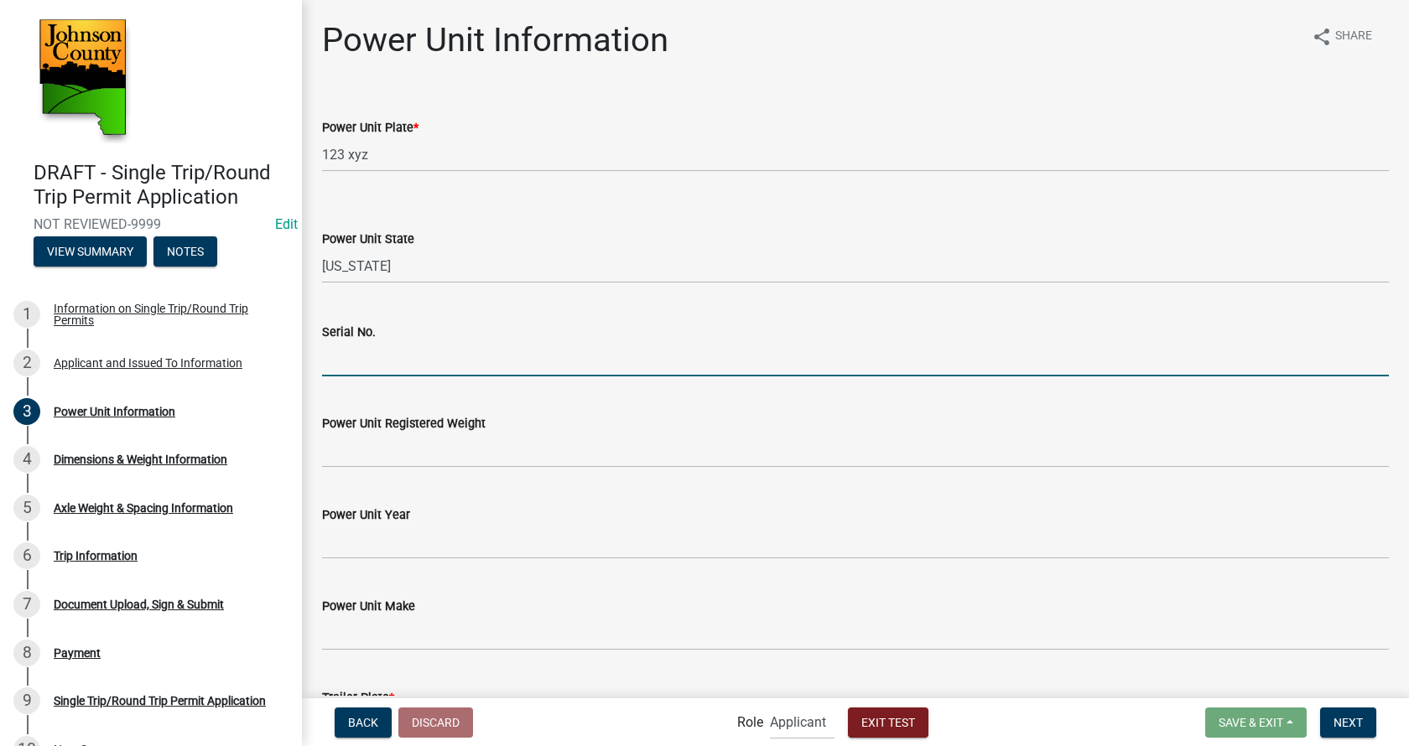
click at [399, 361] on input "Serial No." at bounding box center [855, 359] width 1067 height 34
type input "123456"
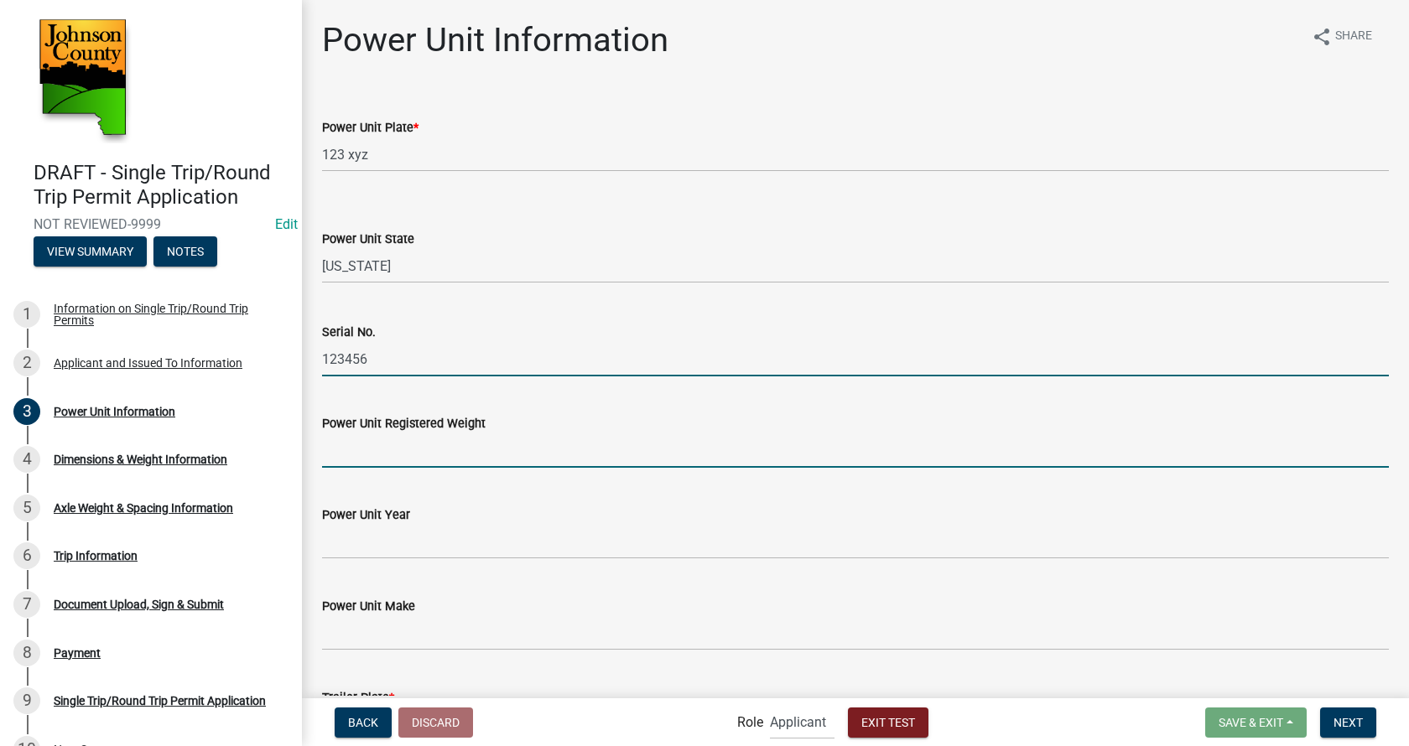
click at [394, 454] on input "Power Unit Registered Weight" at bounding box center [855, 451] width 1067 height 34
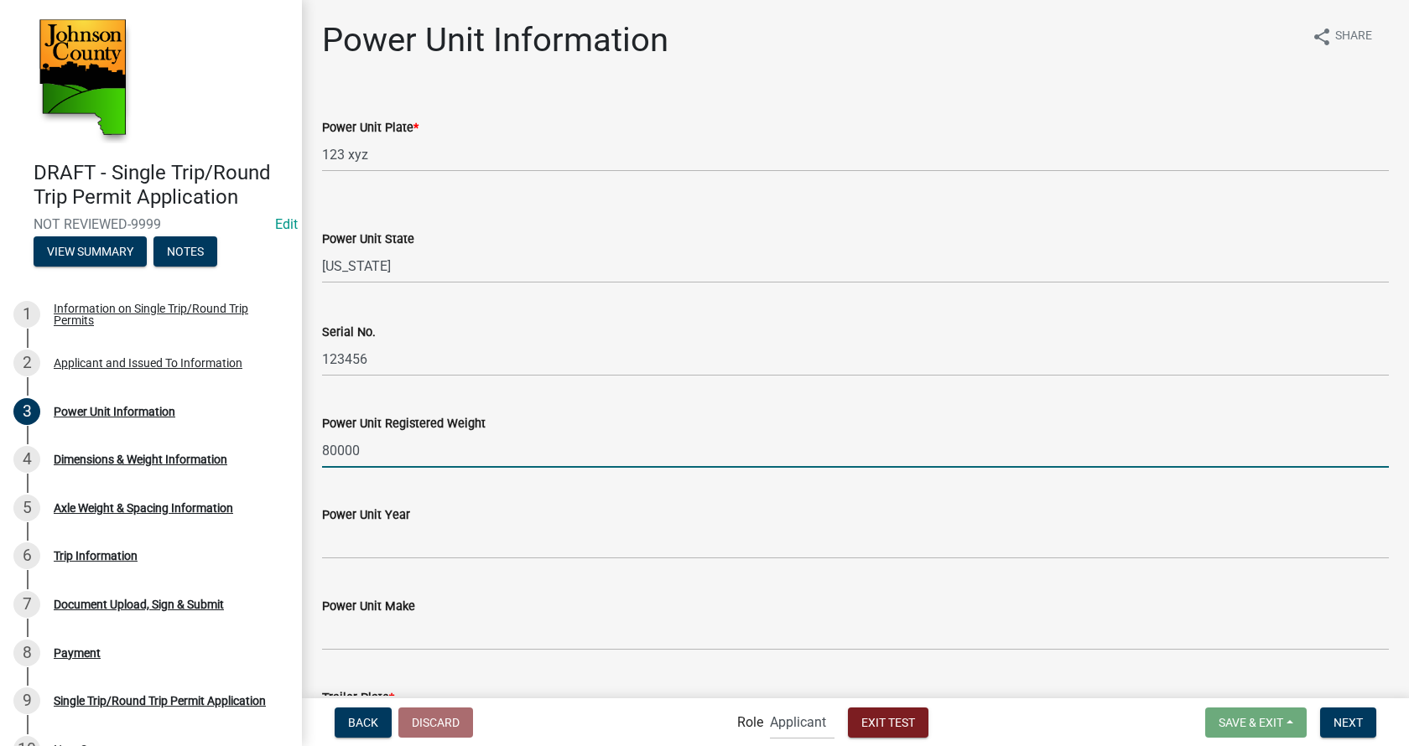
type input "80000"
click at [394, 540] on input "Power Unit Year" at bounding box center [855, 542] width 1067 height 34
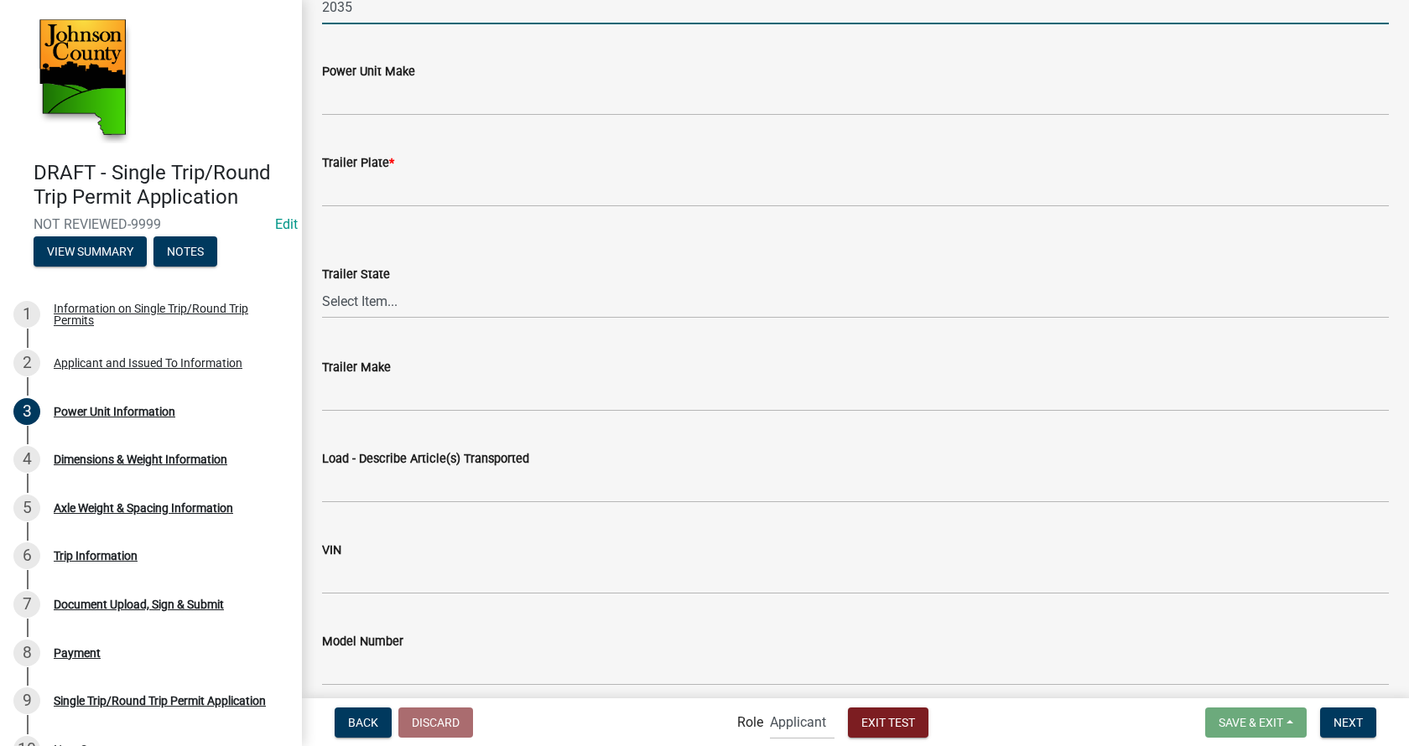
scroll to position [536, 0]
type input "2035"
click at [382, 95] on input "Power Unit Make" at bounding box center [855, 98] width 1067 height 34
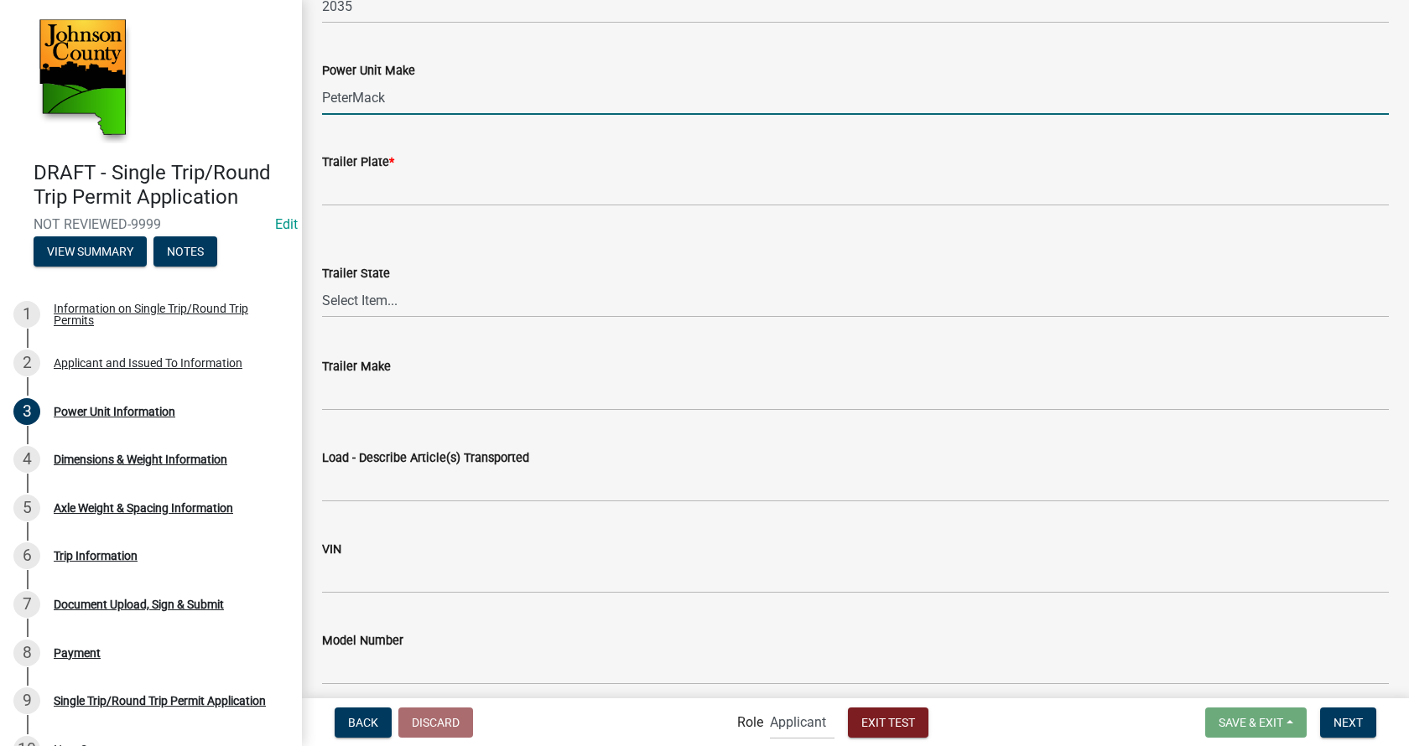
type input "PeterMack"
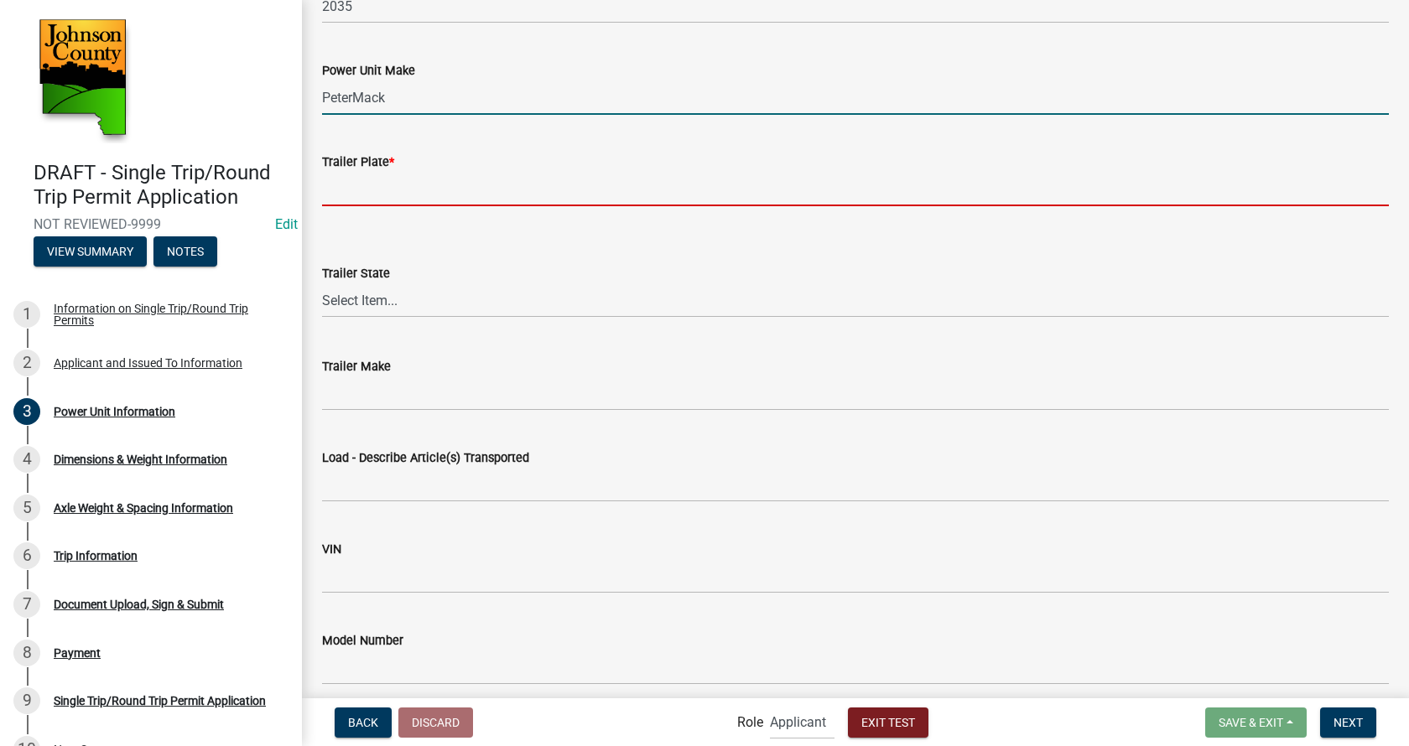
click at [373, 188] on input "Trailer Plate *" at bounding box center [855, 189] width 1067 height 34
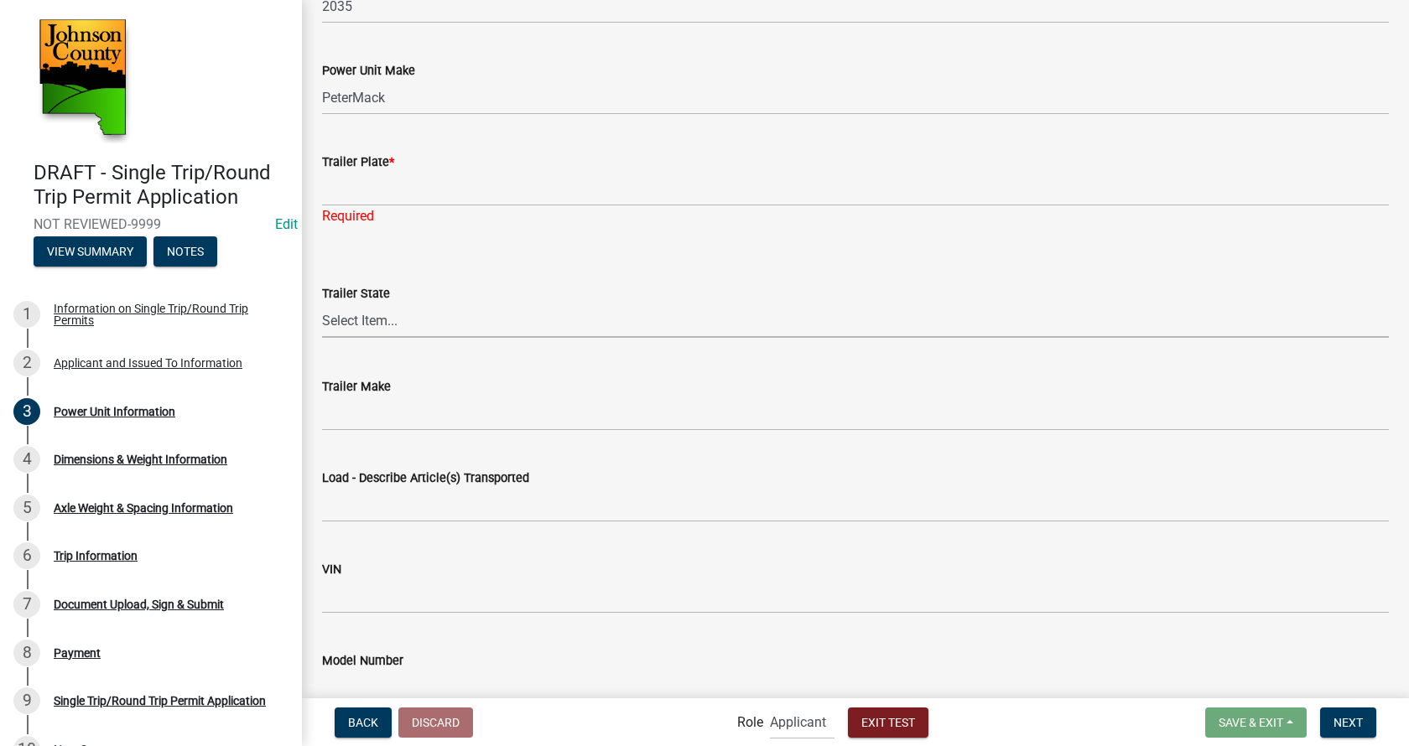
select select "AR"
click option "[US_STATE]" at bounding box center [0, 0] width 0 height 0
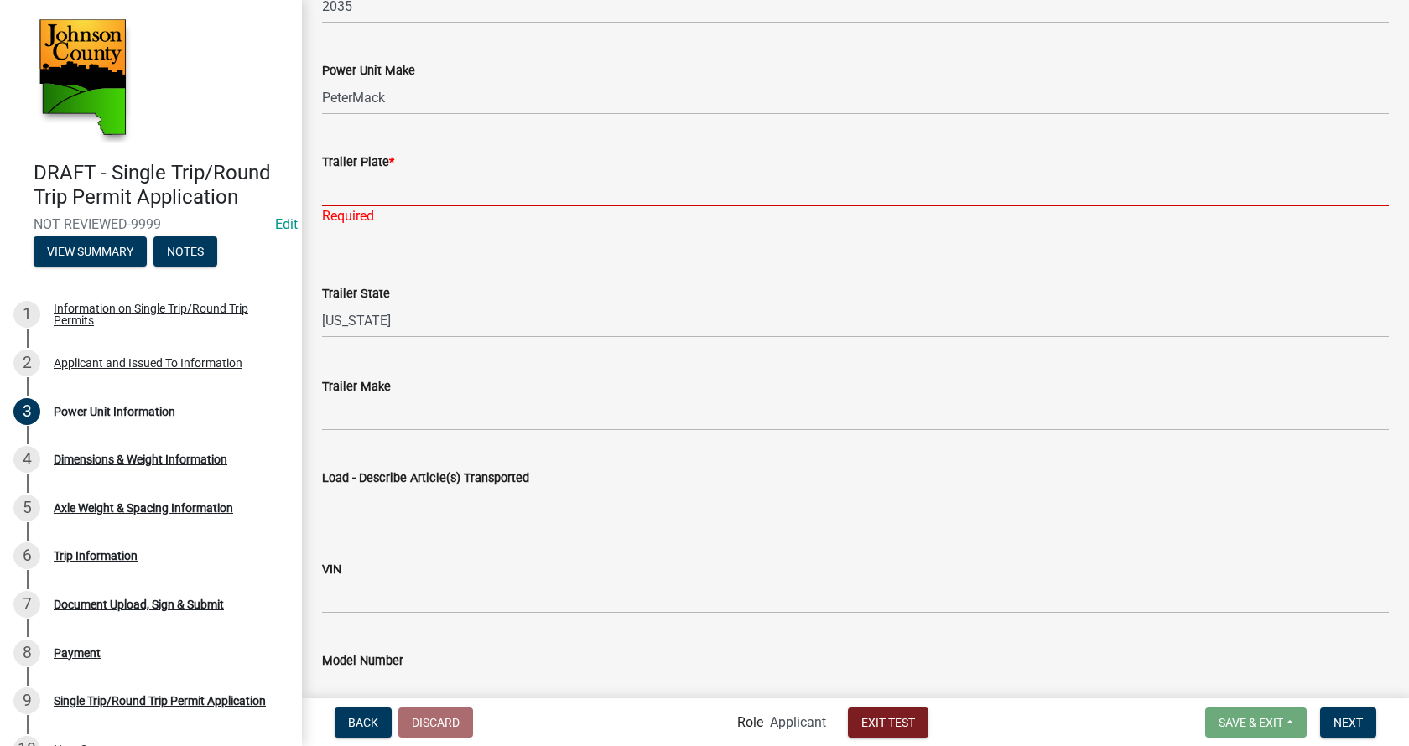
click at [387, 194] on input "Trailer Plate *" at bounding box center [855, 189] width 1067 height 34
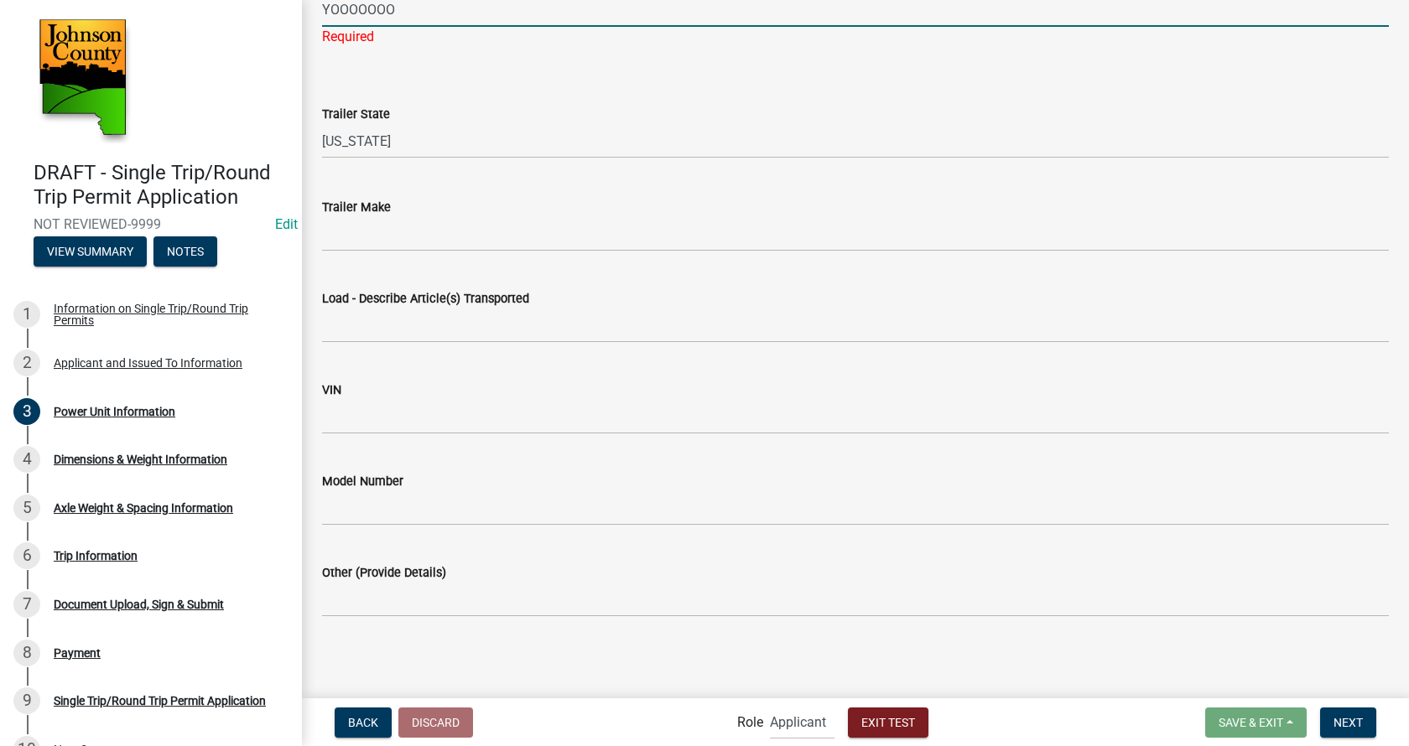
type input "YOOOOOOO"
click at [403, 221] on input "Trailer Make" at bounding box center [855, 234] width 1067 height 34
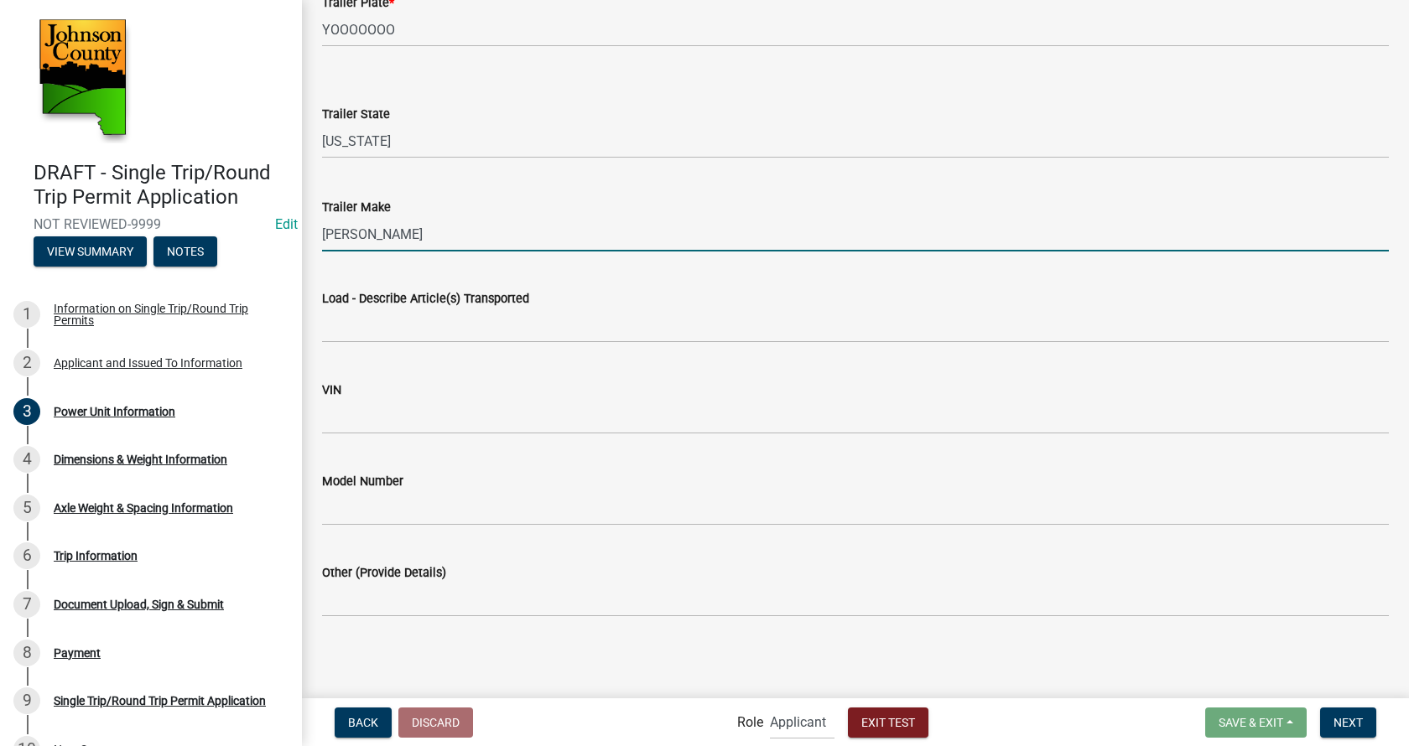
type input "[PERSON_NAME]"
click at [396, 329] on input "Load - Describe Article(s) Transported" at bounding box center [855, 326] width 1067 height 34
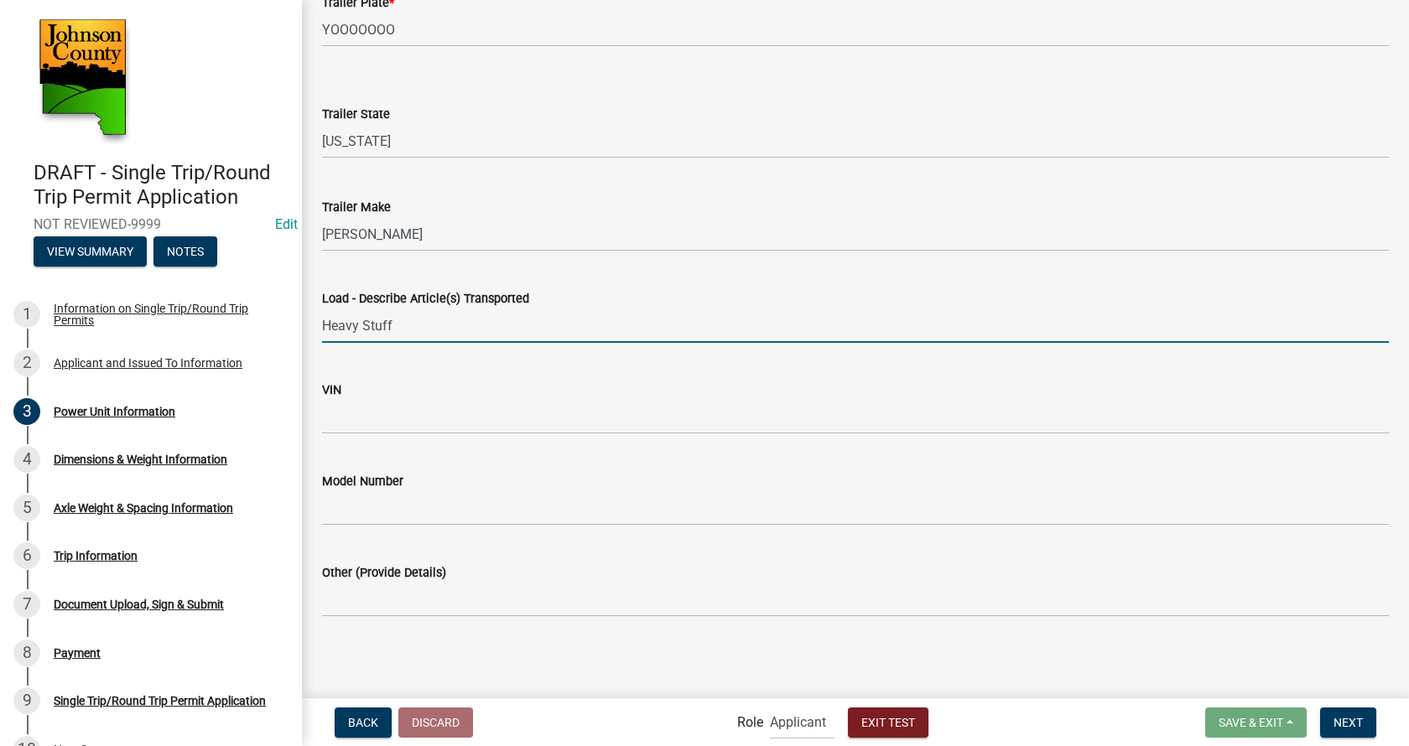
type input "Heavy Stuff"
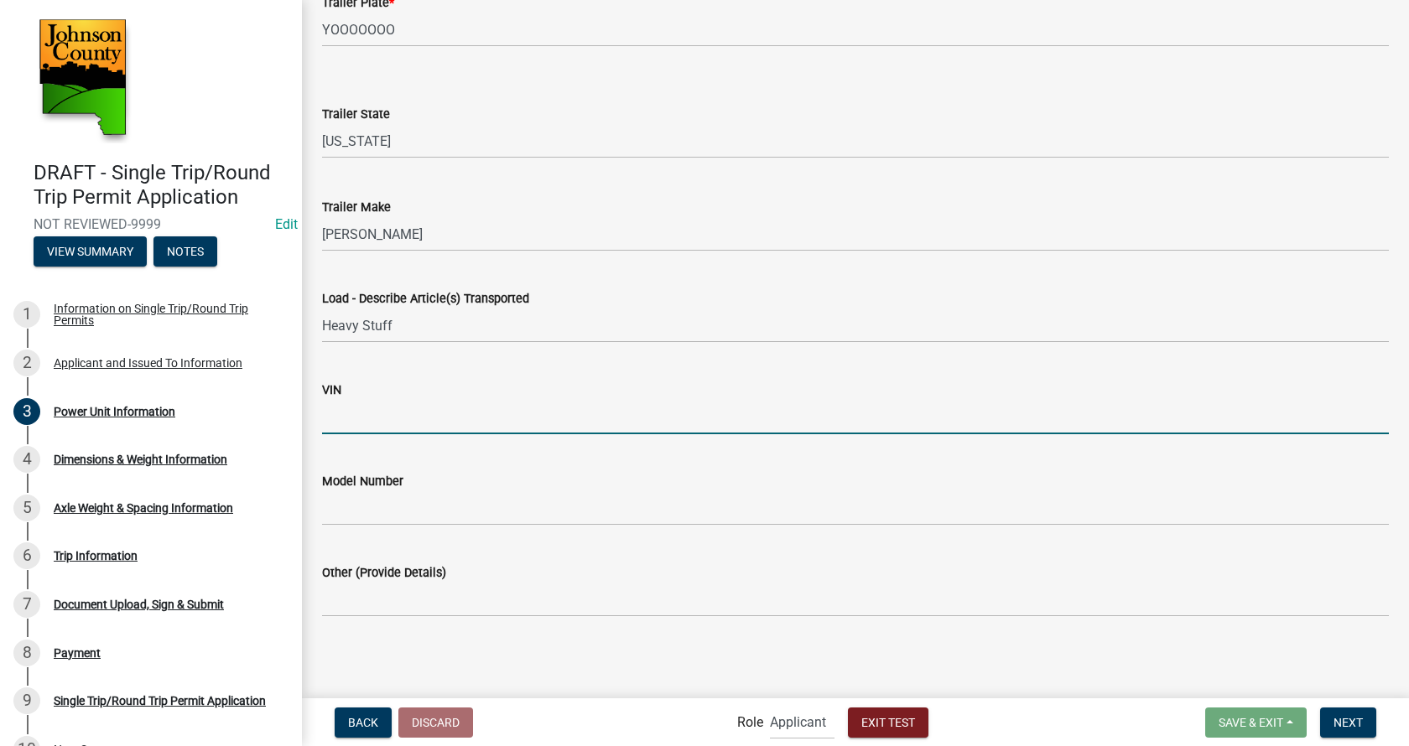
click at [361, 414] on input "VIN" at bounding box center [855, 417] width 1067 height 34
type input "4w5e4r6w54e"
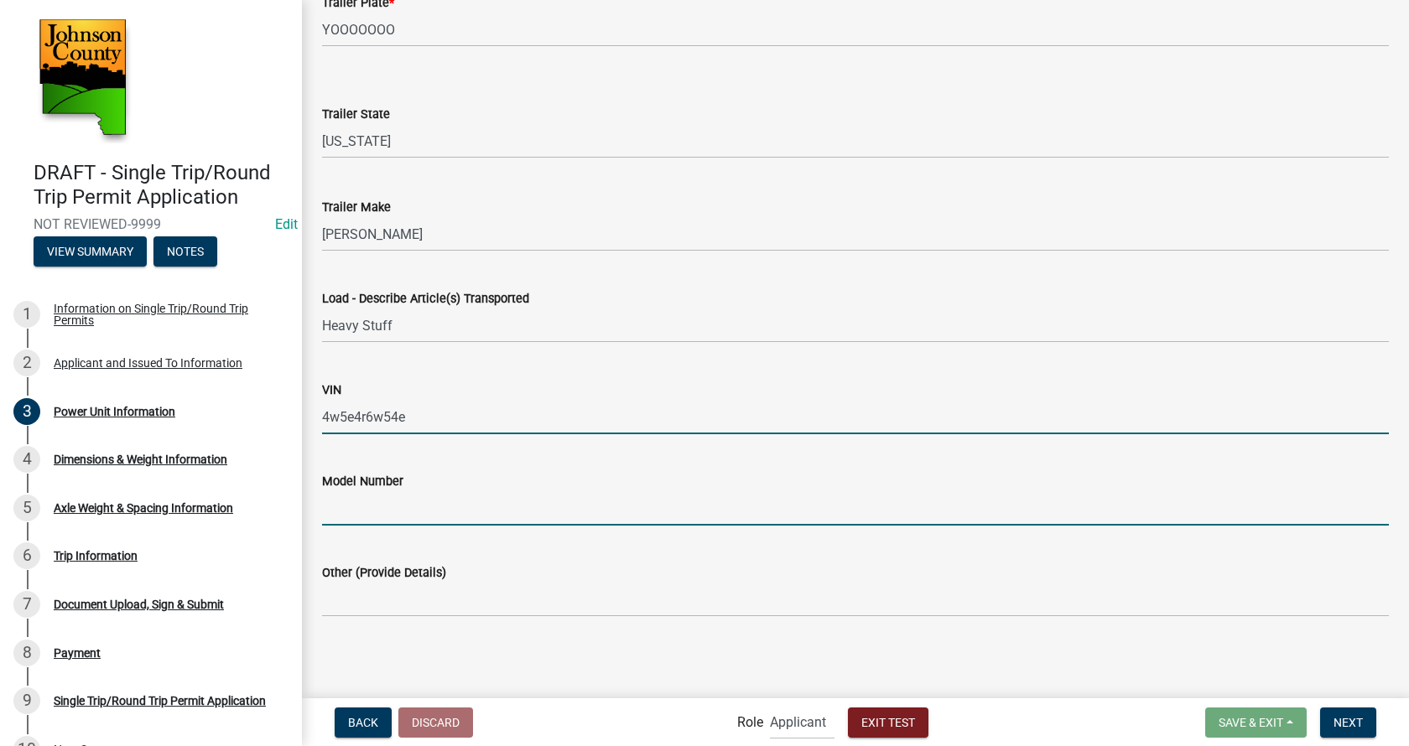
click at [391, 508] on input "Model Number" at bounding box center [855, 508] width 1067 height 34
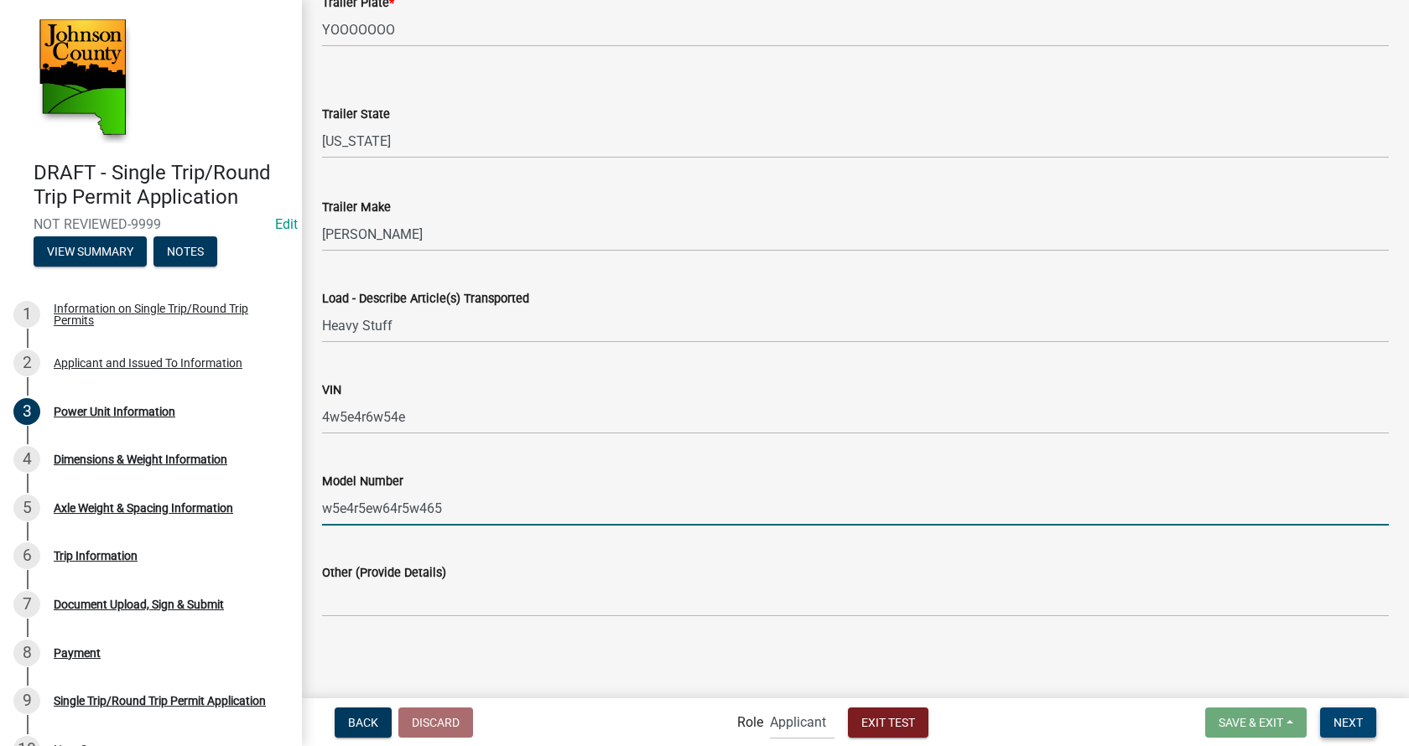
type input "w5e4r5ew64r5w465"
click at [1360, 717] on span "Next" at bounding box center [1347, 721] width 29 height 13
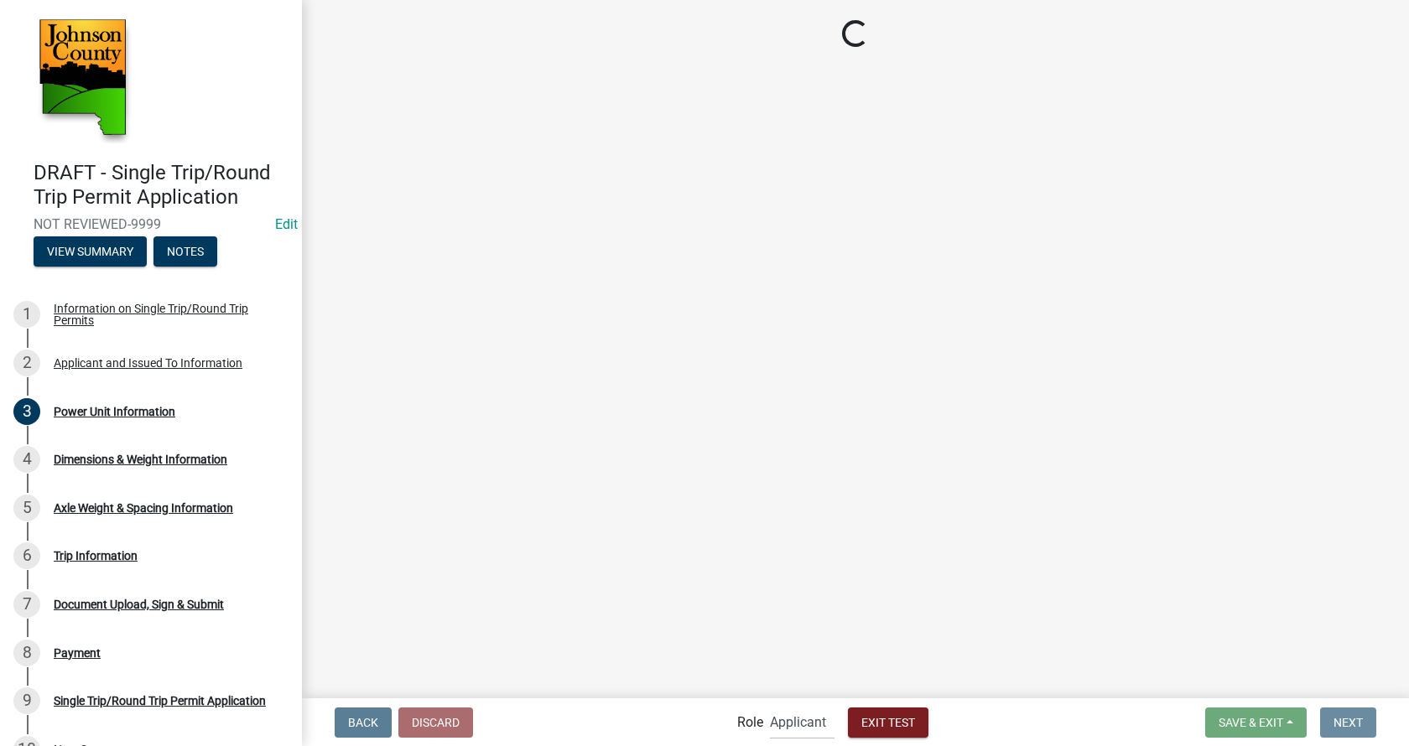
scroll to position [0, 0]
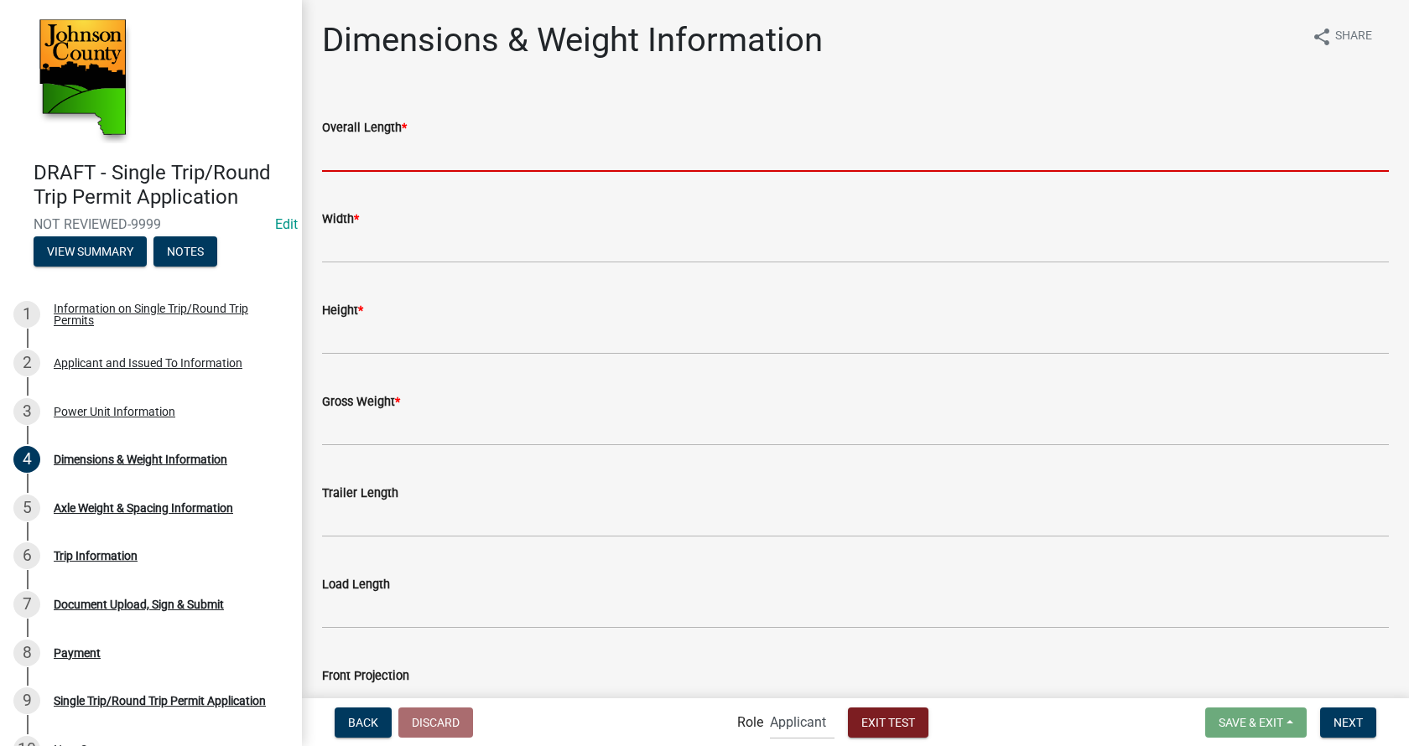
click at [364, 165] on input "Overall Length *" at bounding box center [855, 155] width 1067 height 34
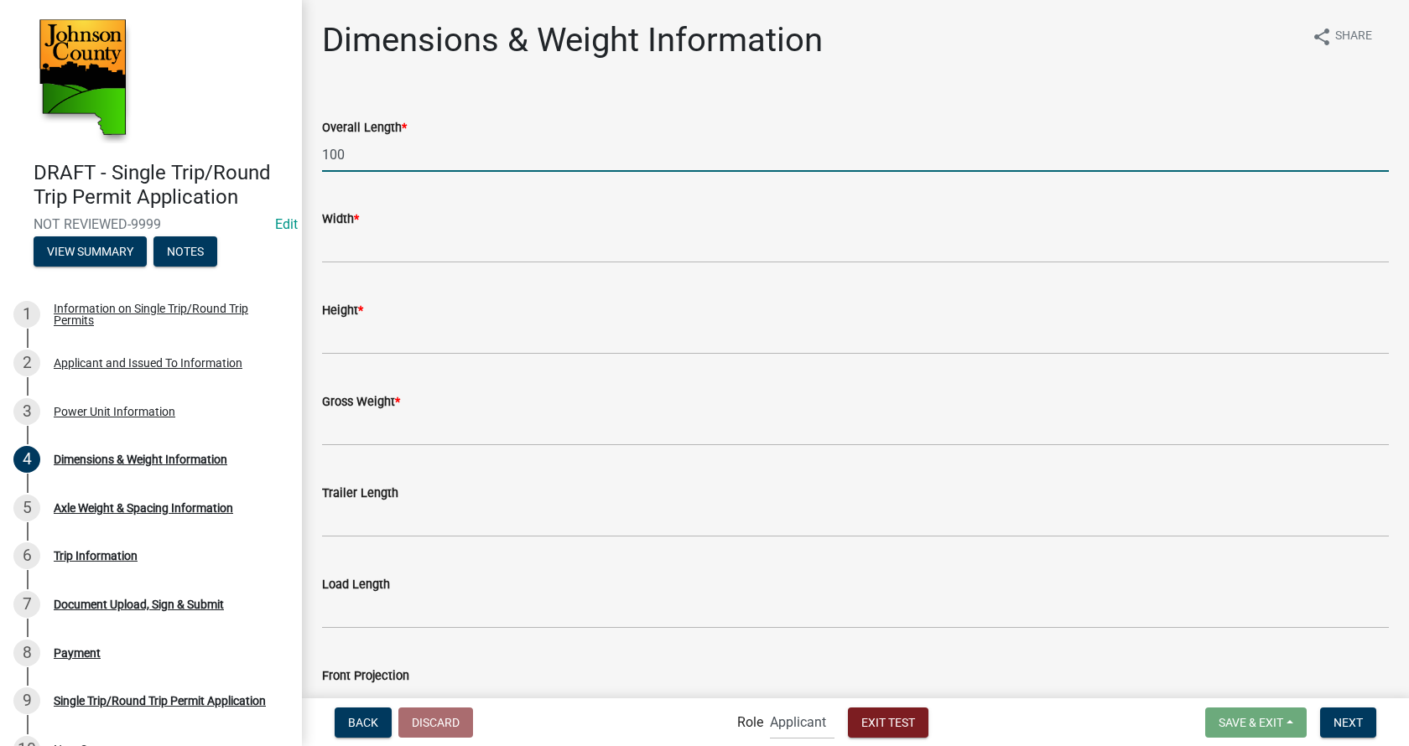
type input "100"
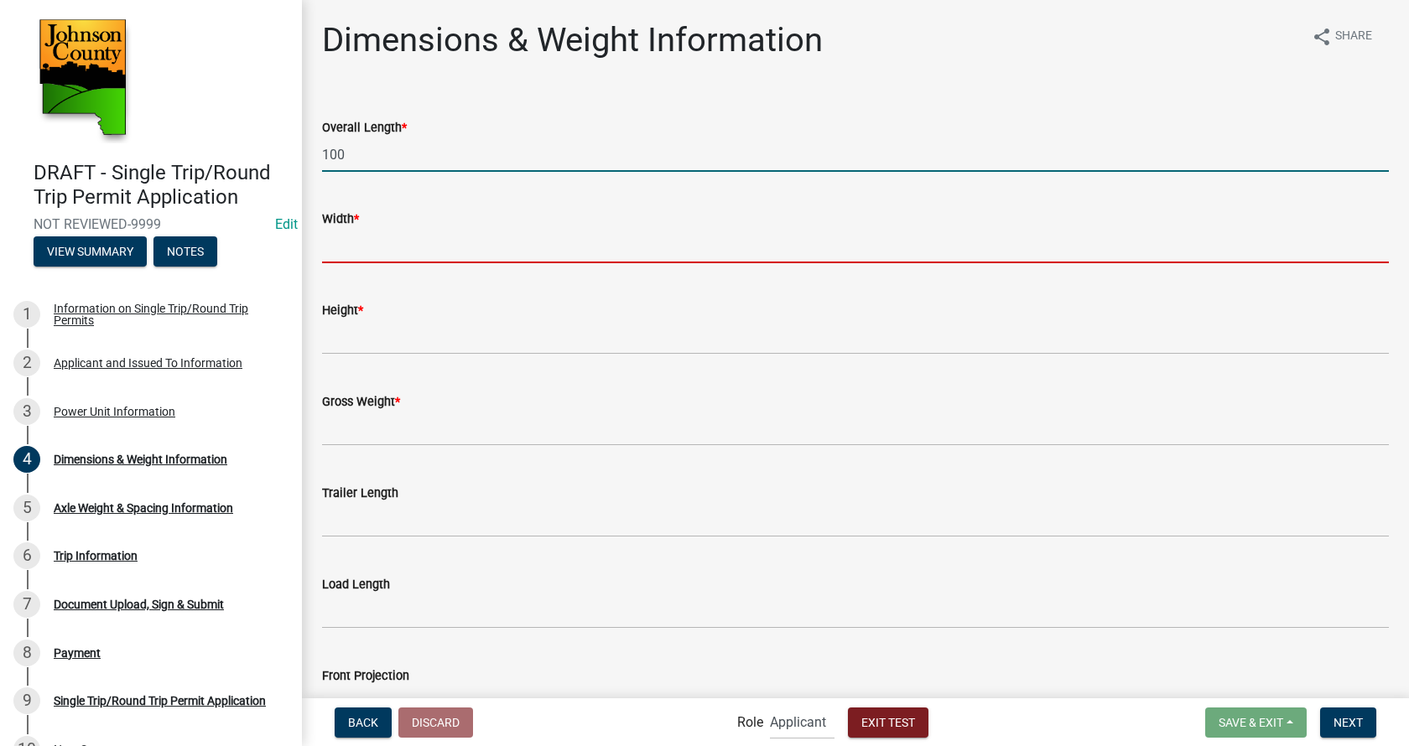
click at [361, 244] on input "Width *" at bounding box center [855, 246] width 1067 height 34
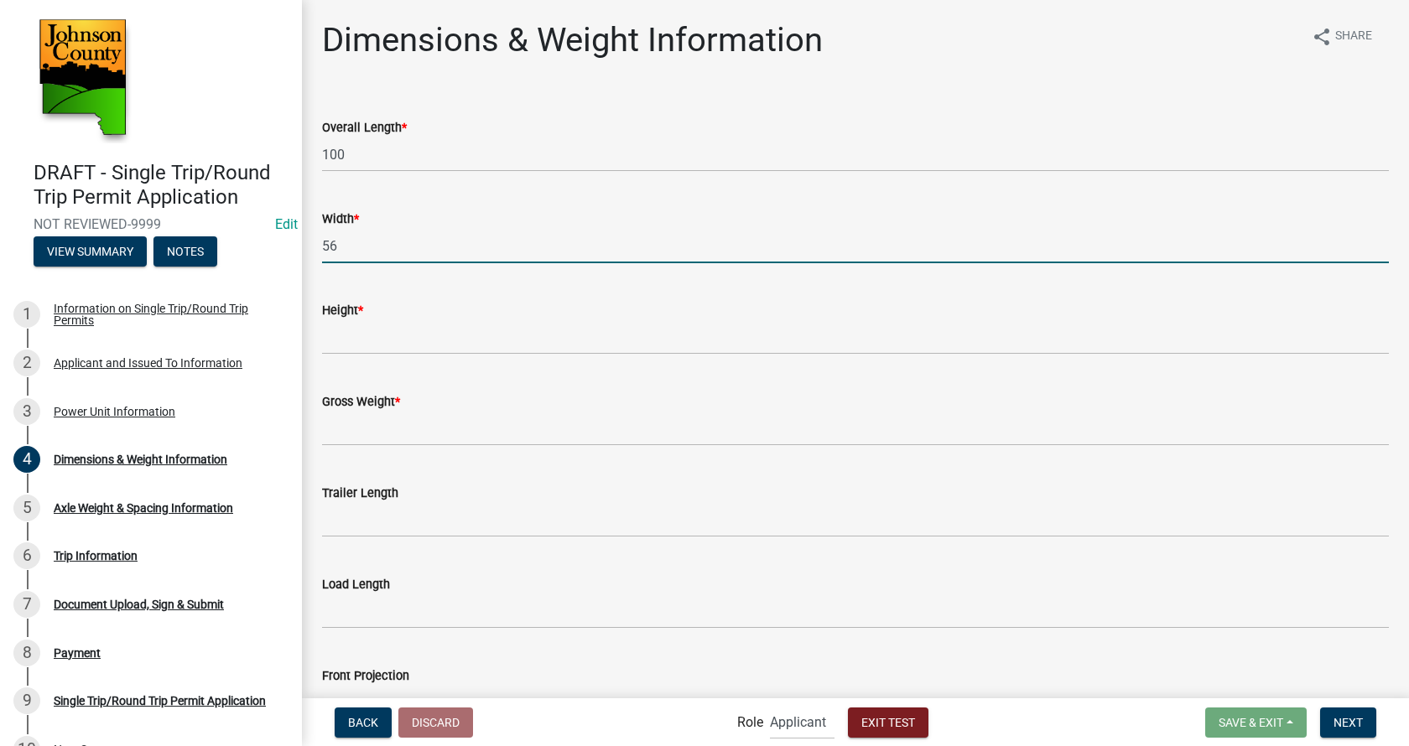
type input "56"
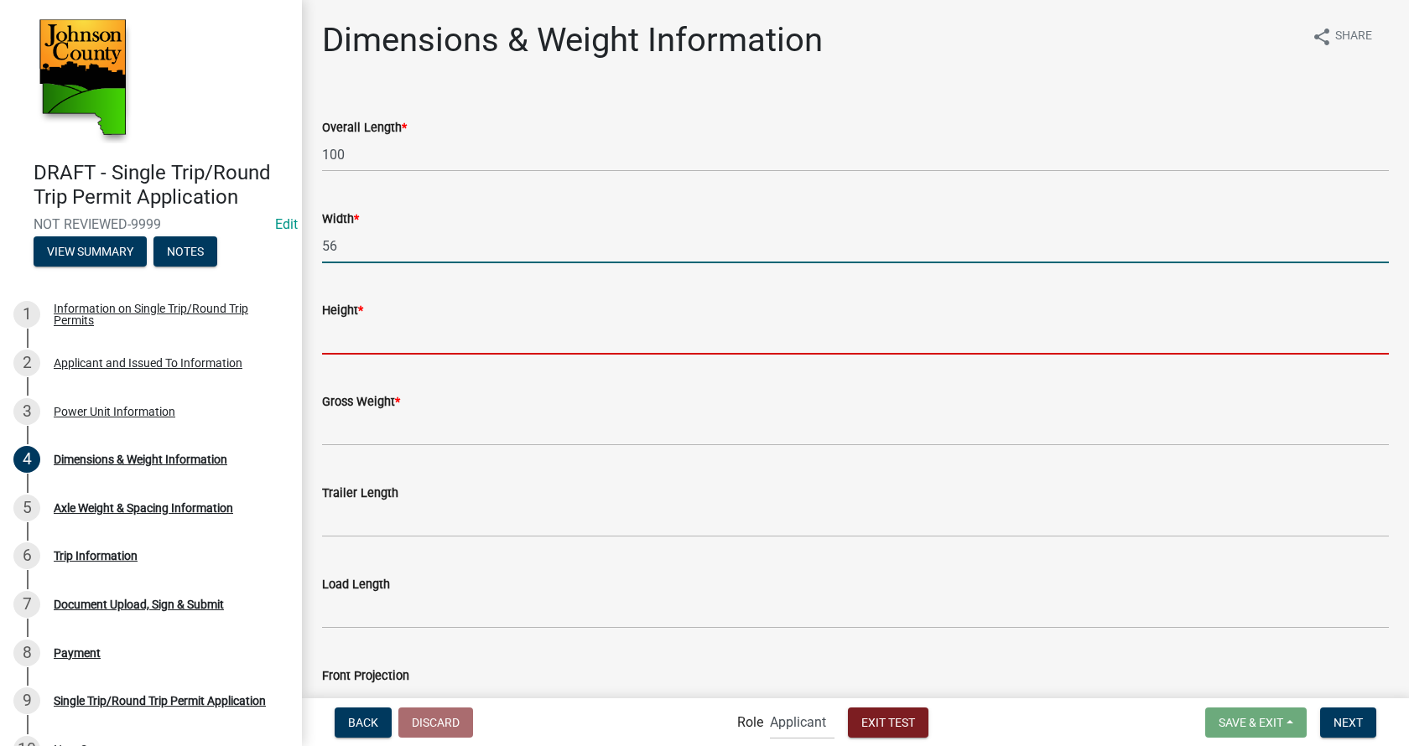
click at [356, 336] on input "Height *" at bounding box center [855, 337] width 1067 height 34
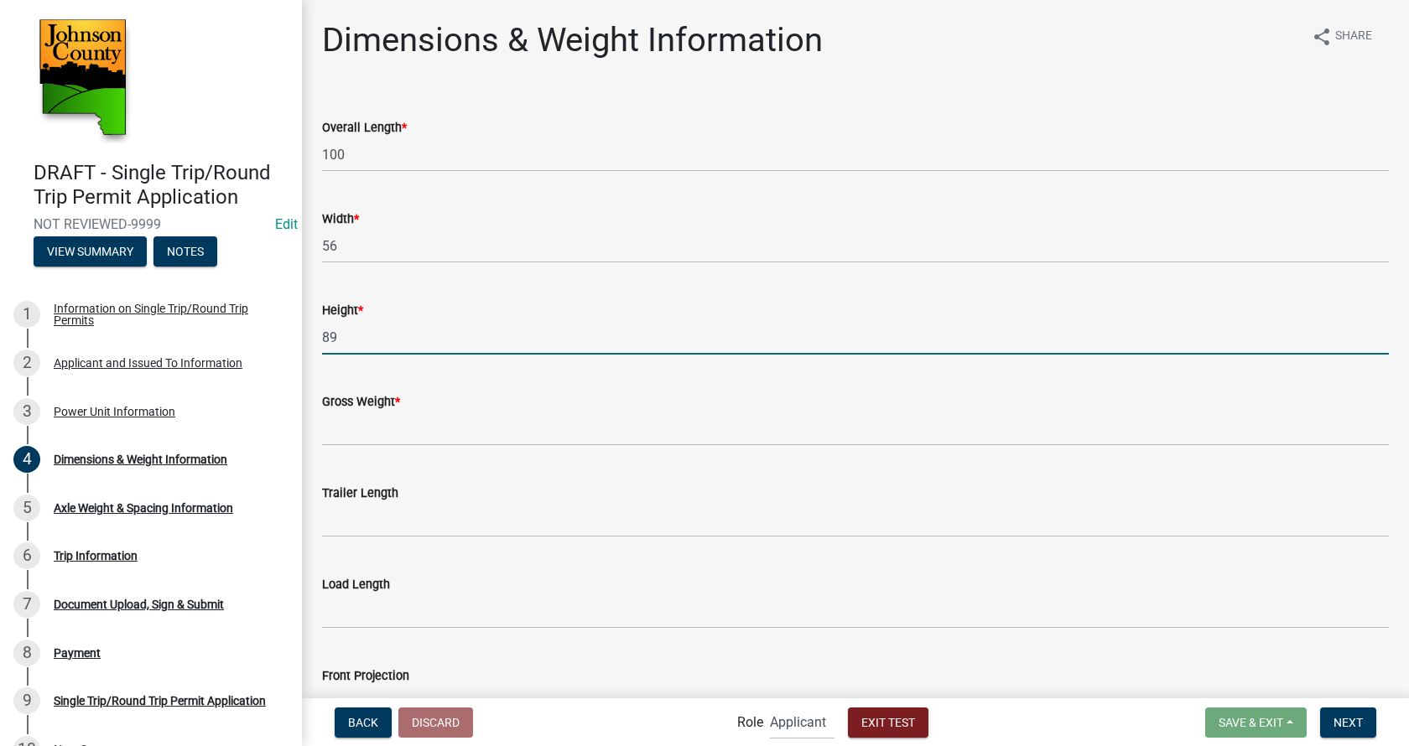
type input "89"
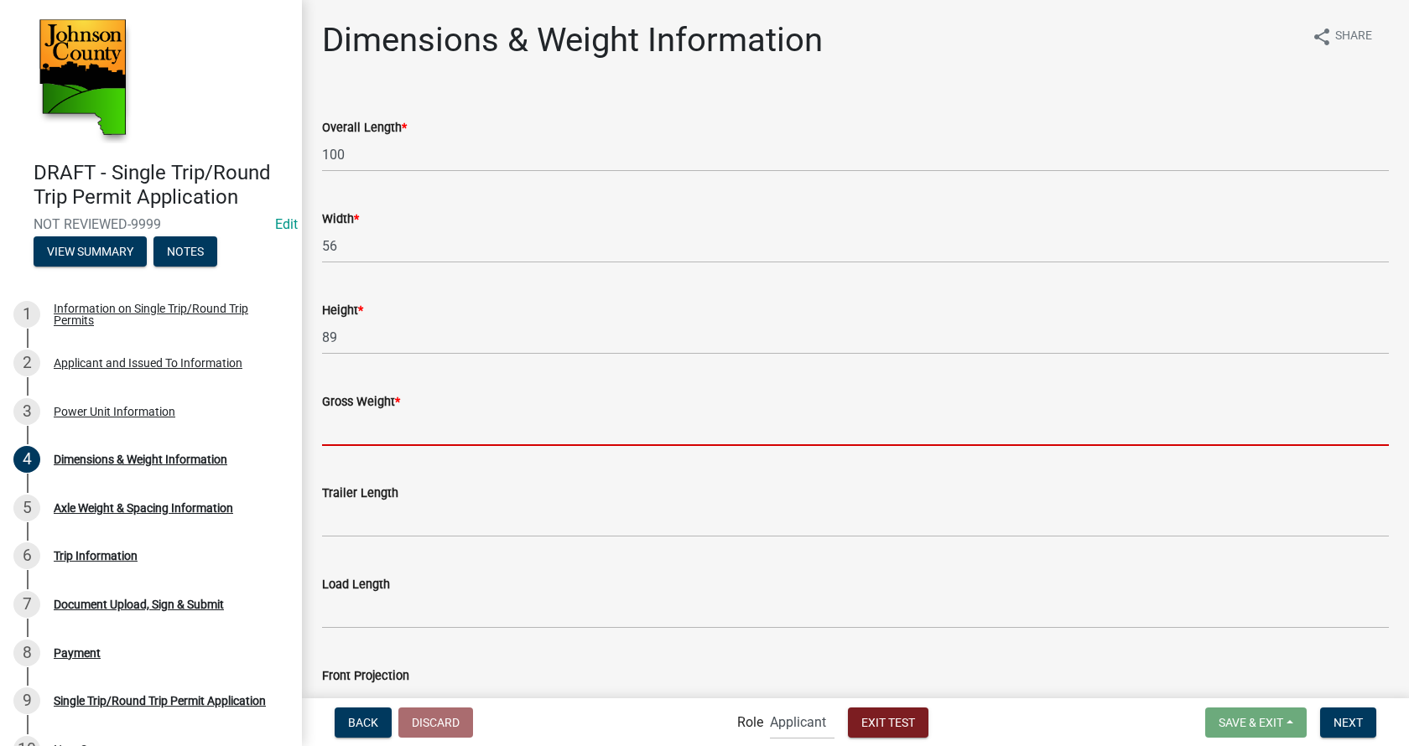
click at [392, 428] on input "Gross Weight *" at bounding box center [855, 429] width 1067 height 34
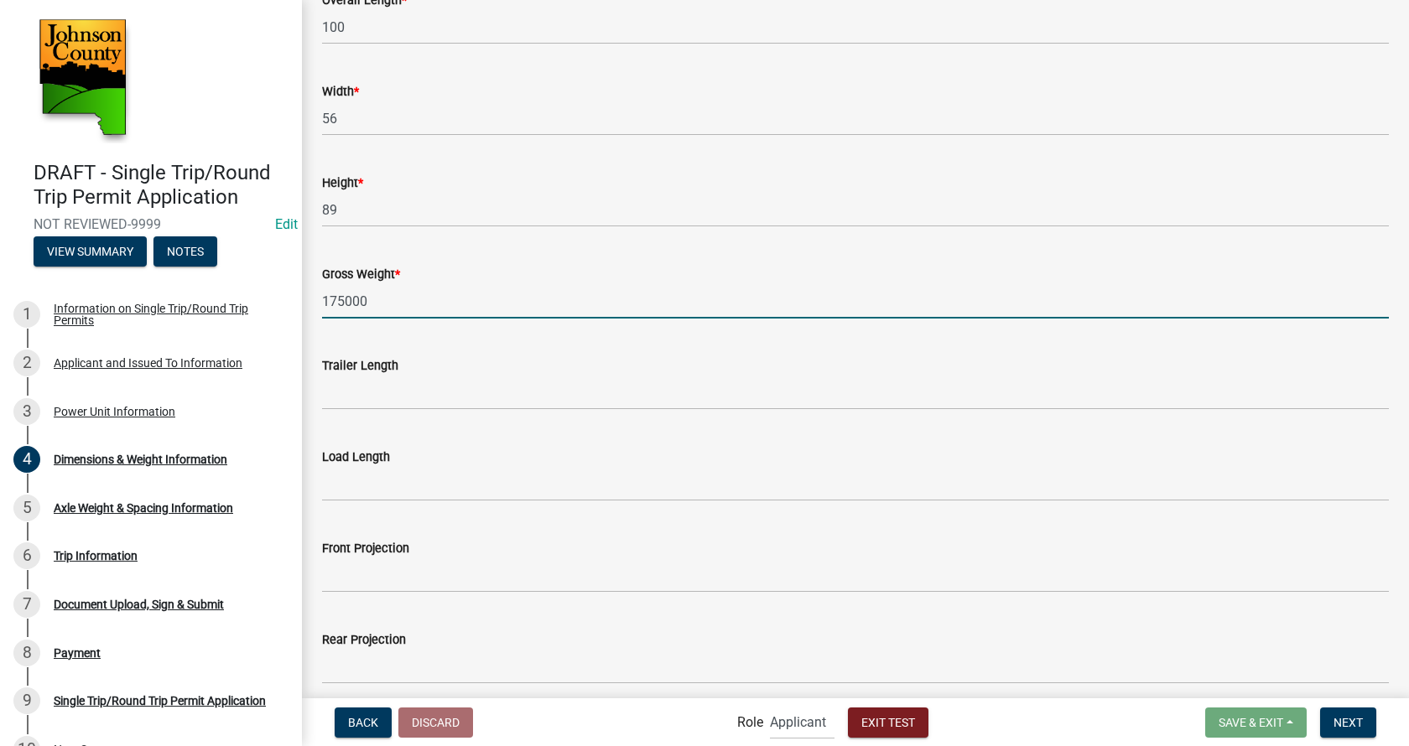
scroll to position [195, 0]
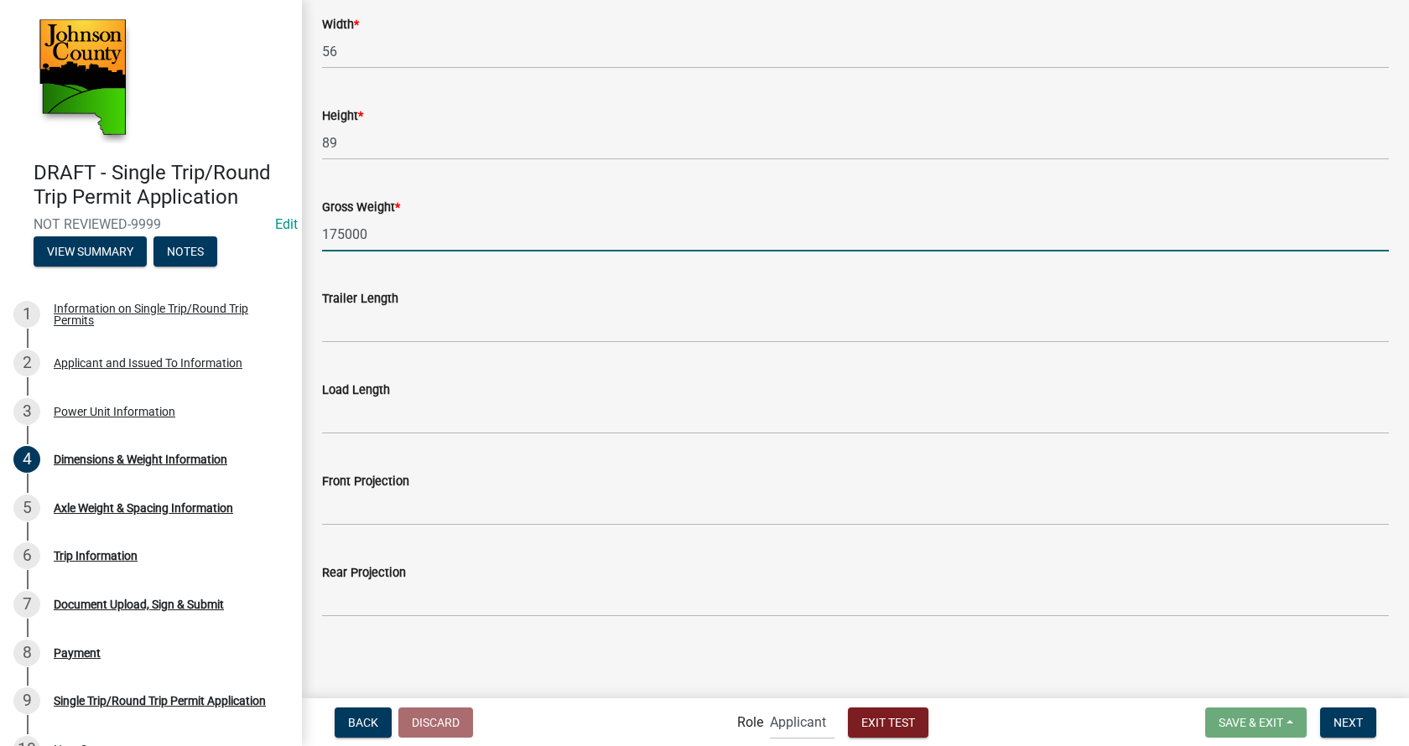
type input "175000"
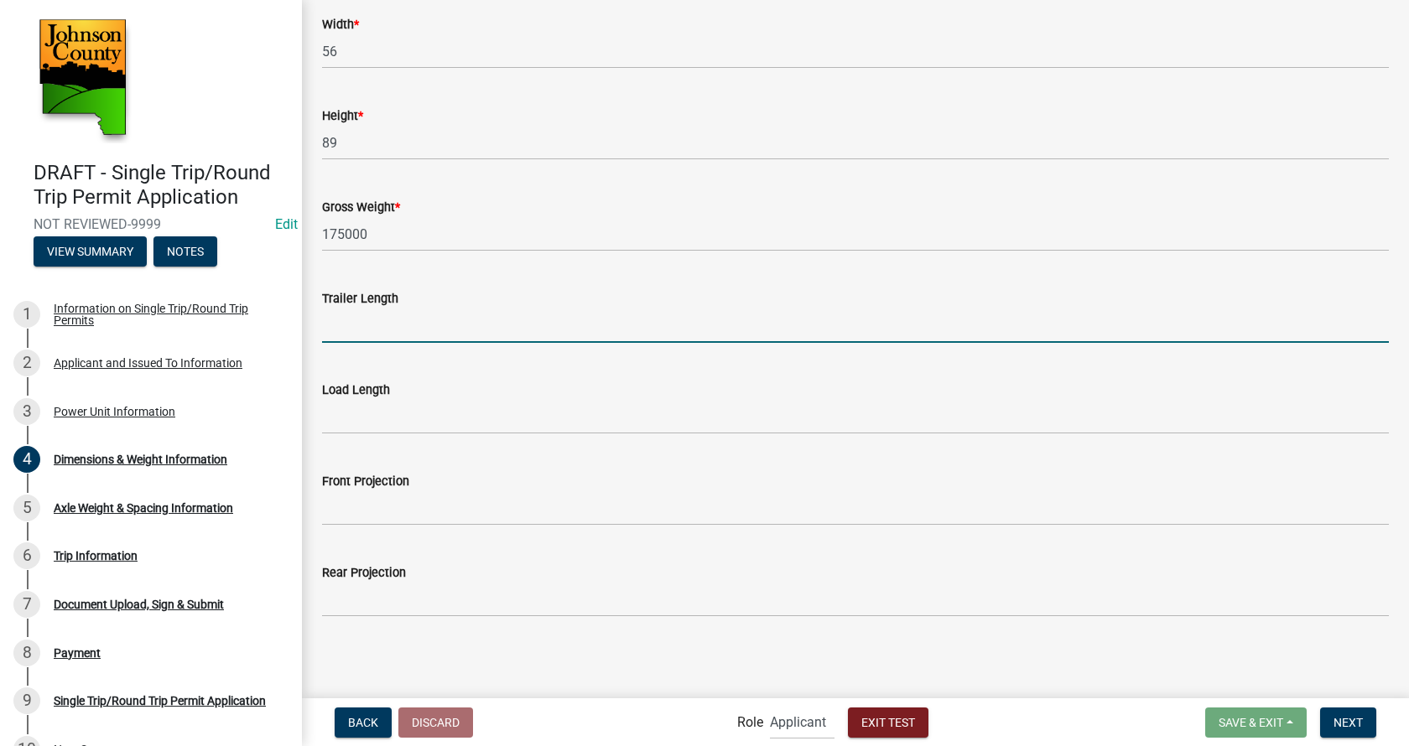
click at [407, 340] on input "Trailer Length" at bounding box center [855, 326] width 1067 height 34
type input "80"
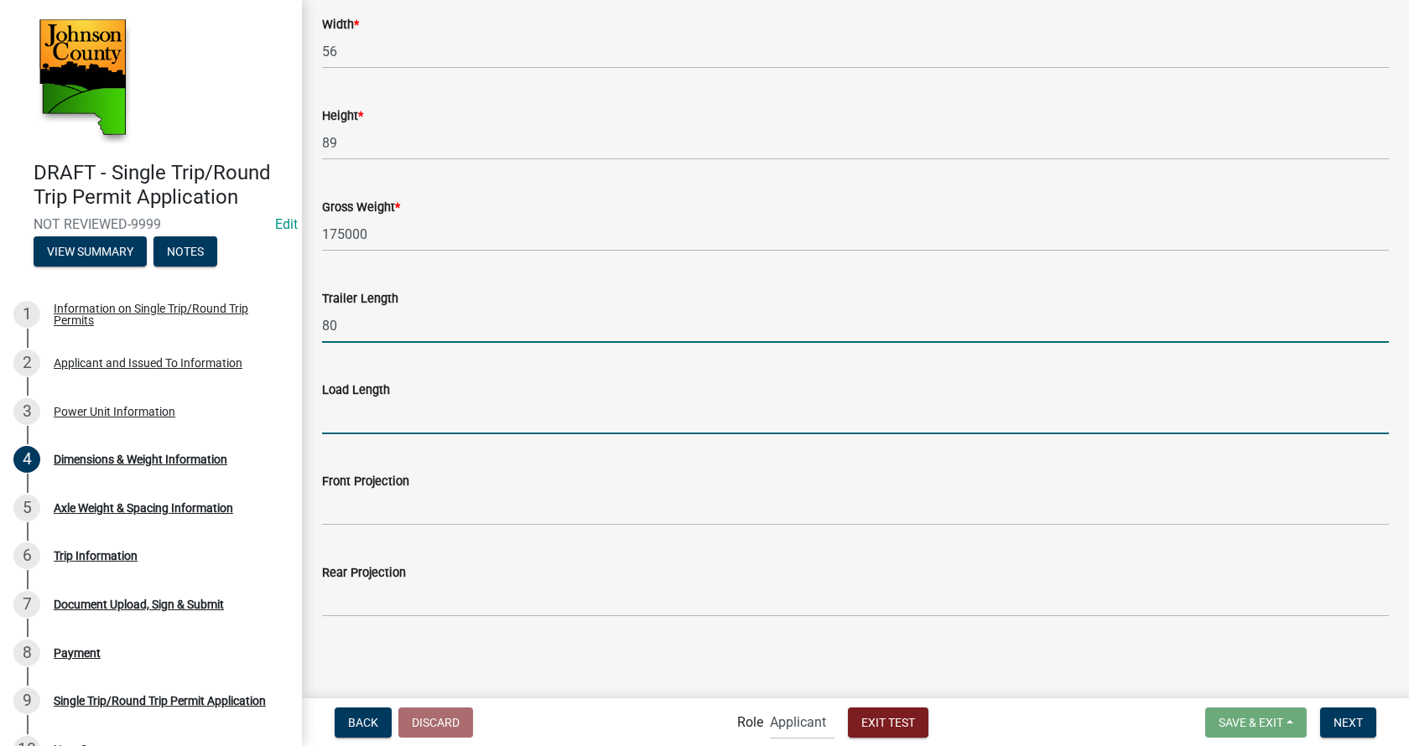
click at [408, 424] on input "Load Length" at bounding box center [855, 417] width 1067 height 34
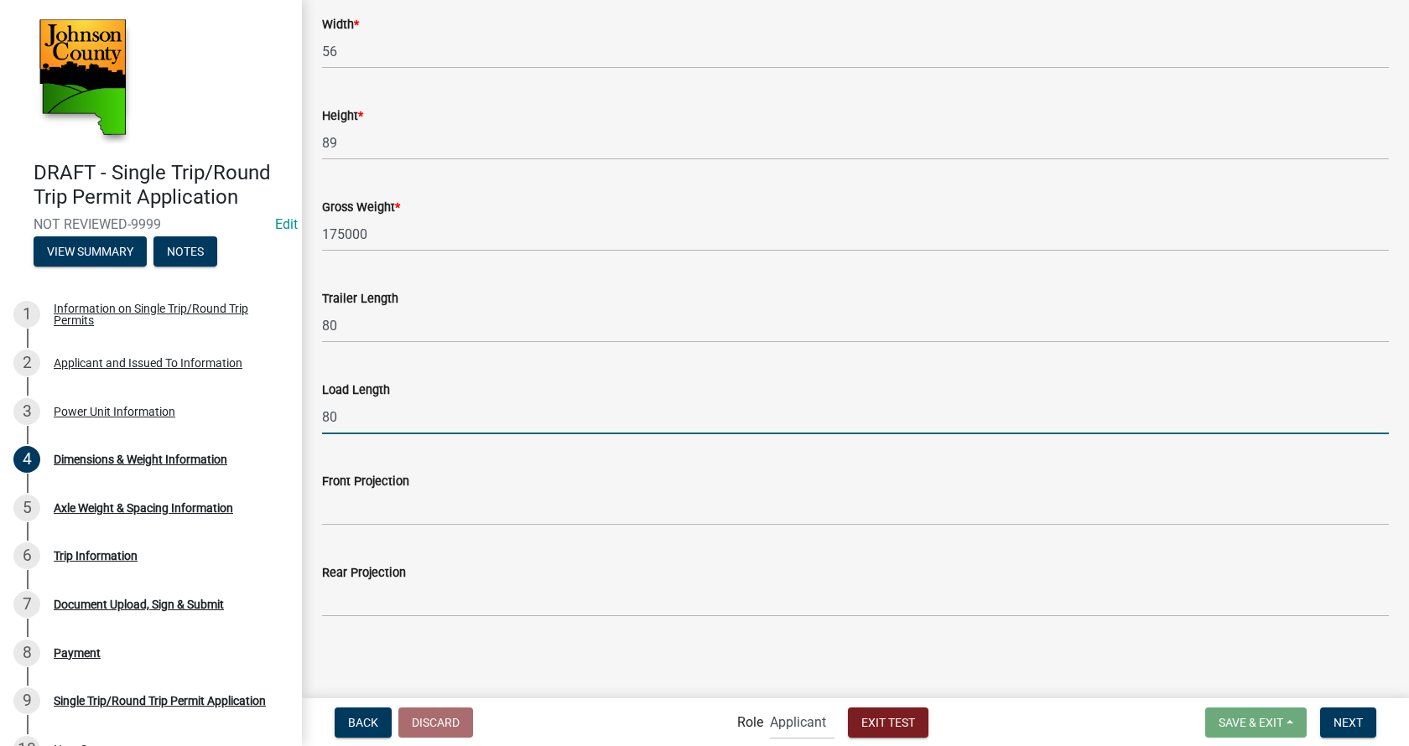
type input "80"
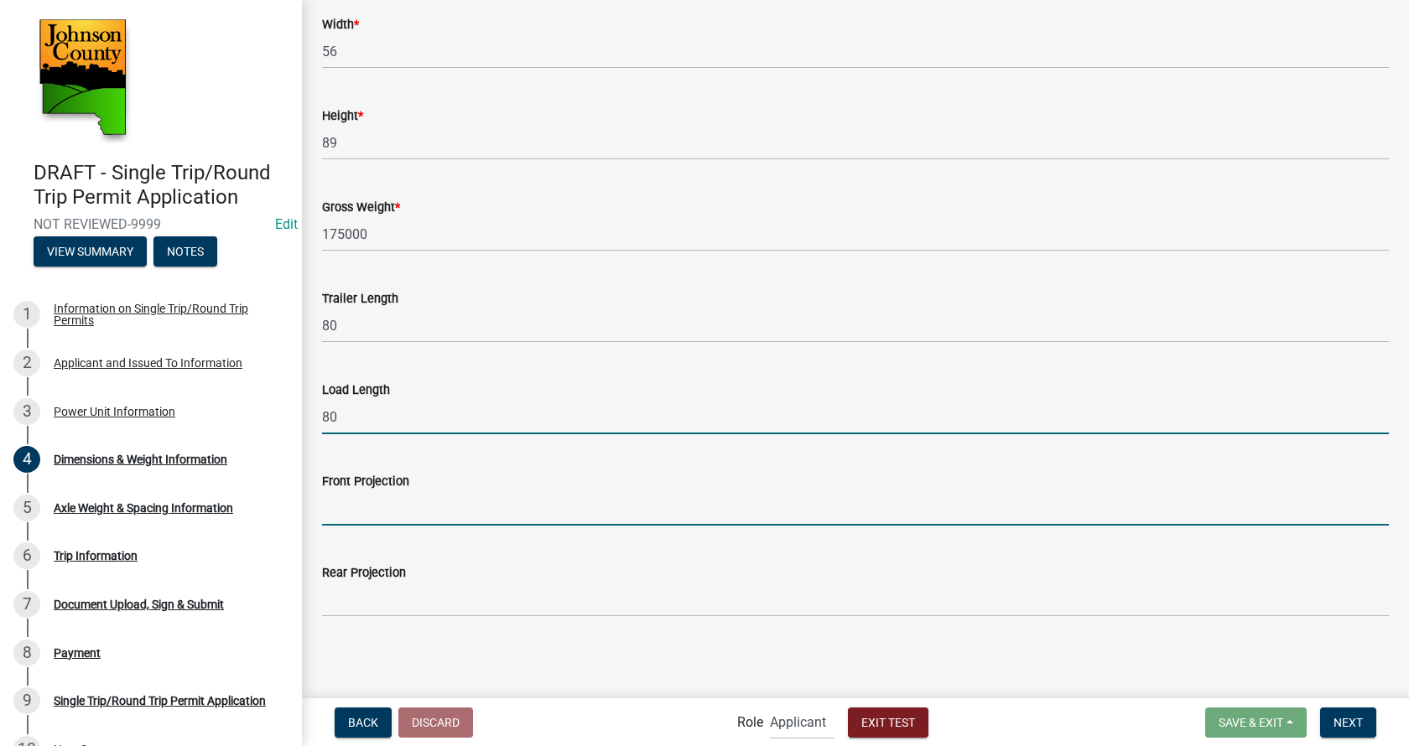
click at [397, 506] on input "Front Projection" at bounding box center [855, 508] width 1067 height 34
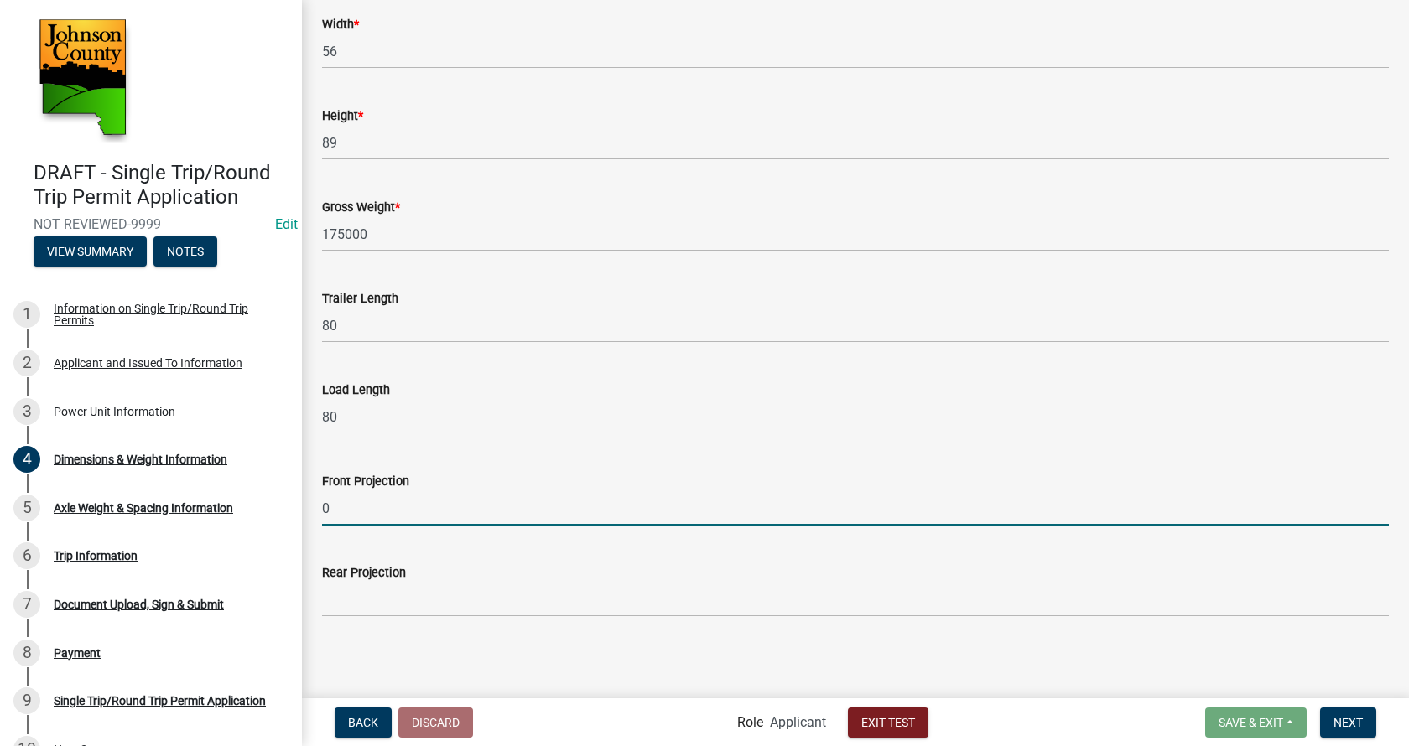
type input "0"
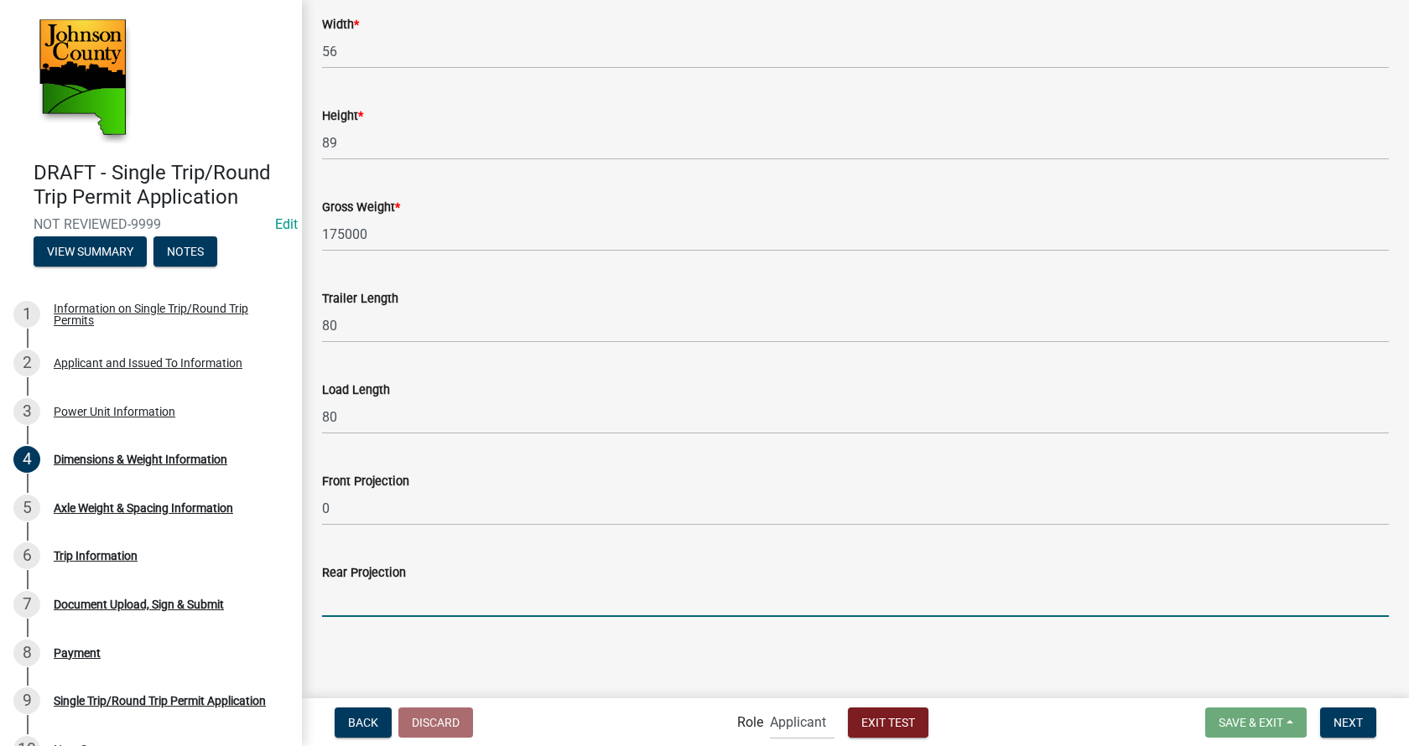
click at [405, 594] on input "Rear Projection" at bounding box center [855, 600] width 1067 height 34
type input "0"
click at [1330, 725] on button "Next" at bounding box center [1348, 723] width 56 height 30
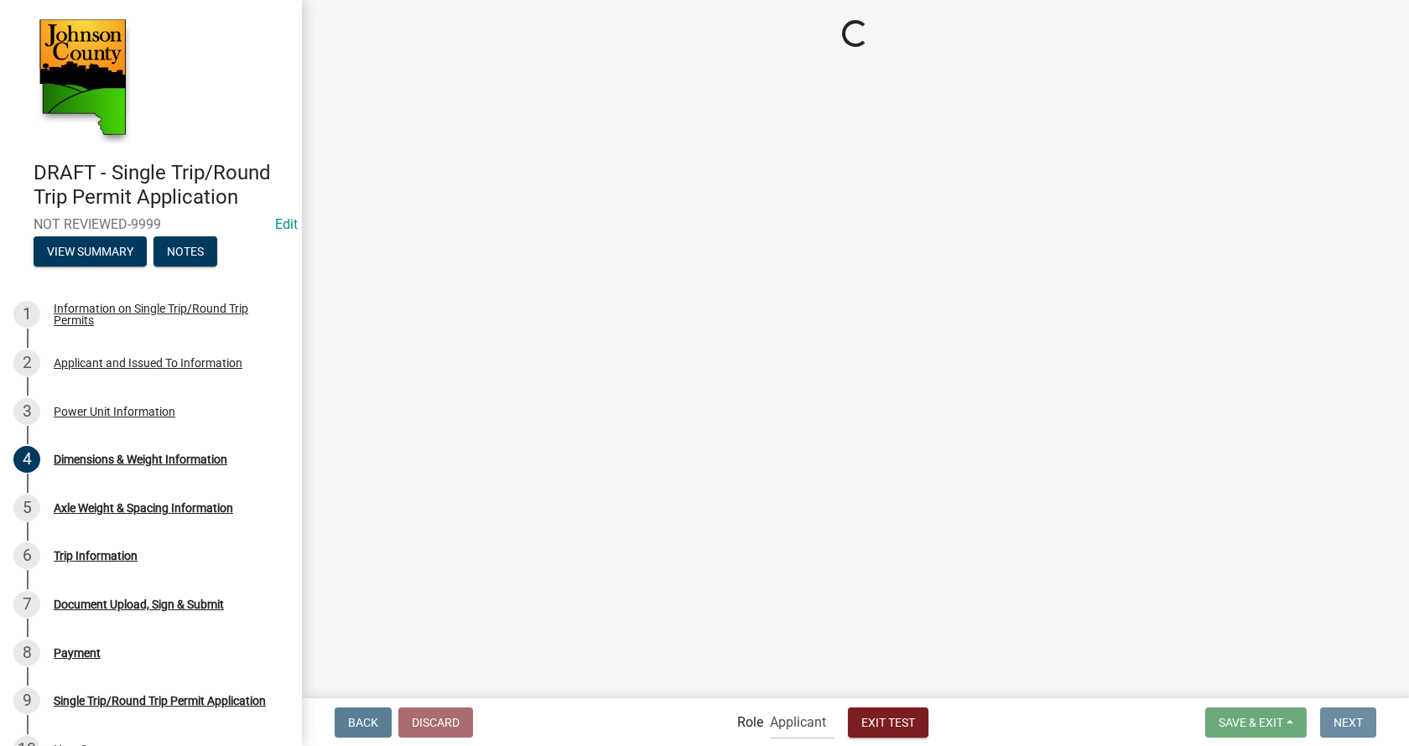
scroll to position [0, 0]
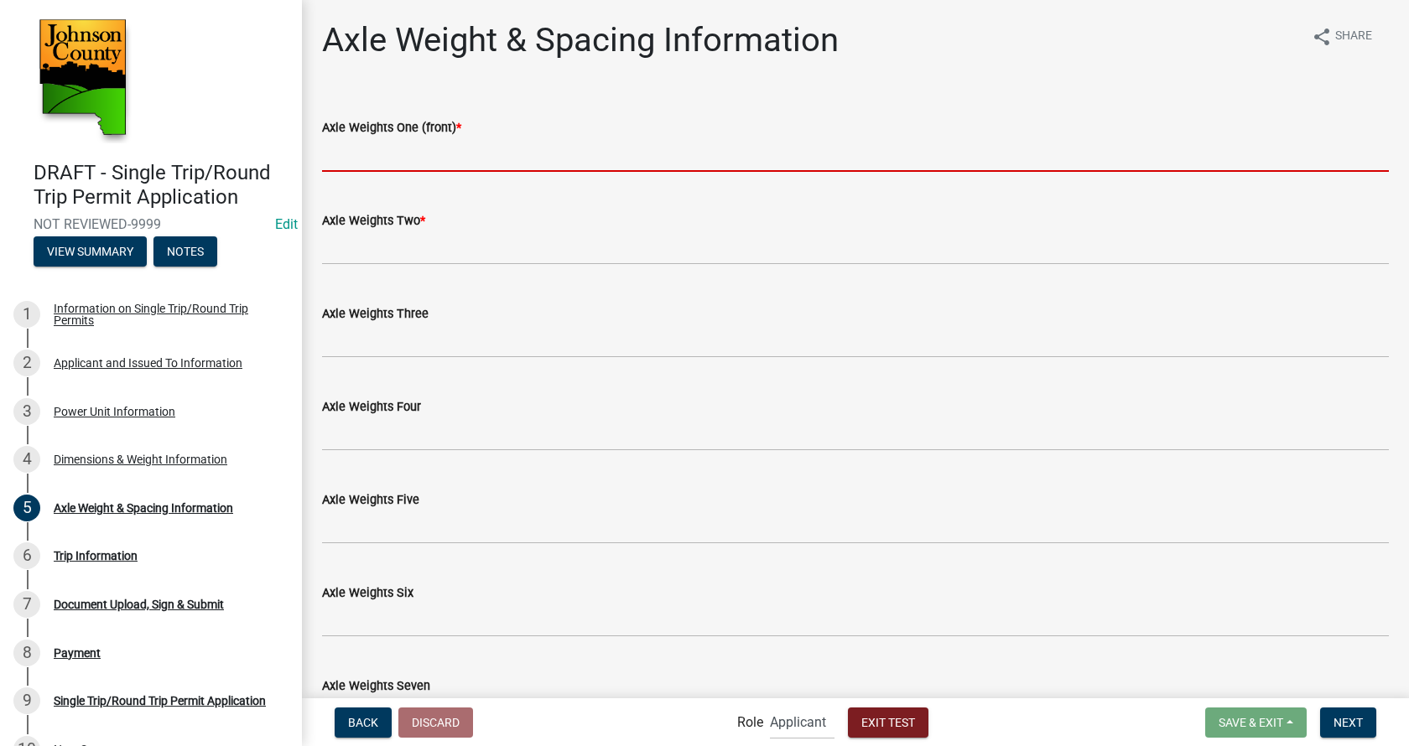
click at [398, 159] on input "text" at bounding box center [855, 155] width 1067 height 34
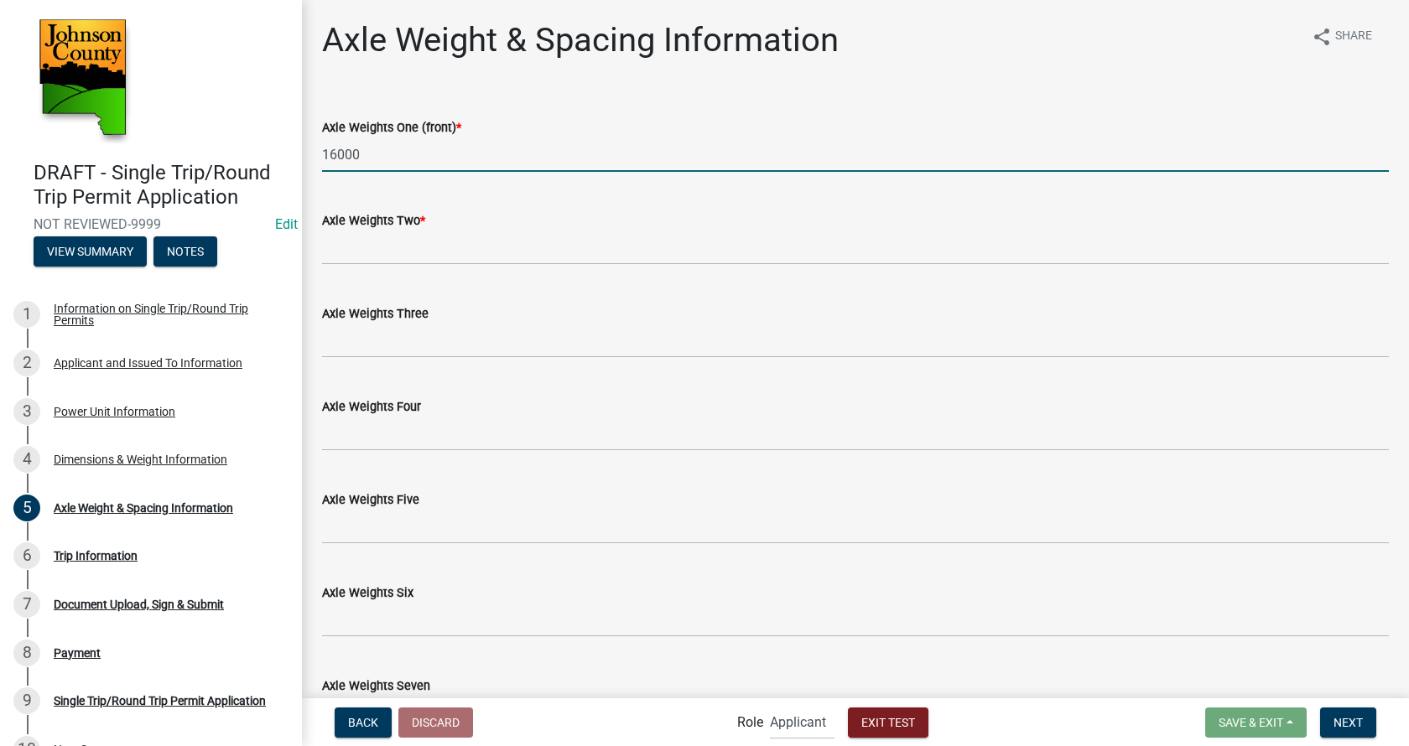
type input "16000"
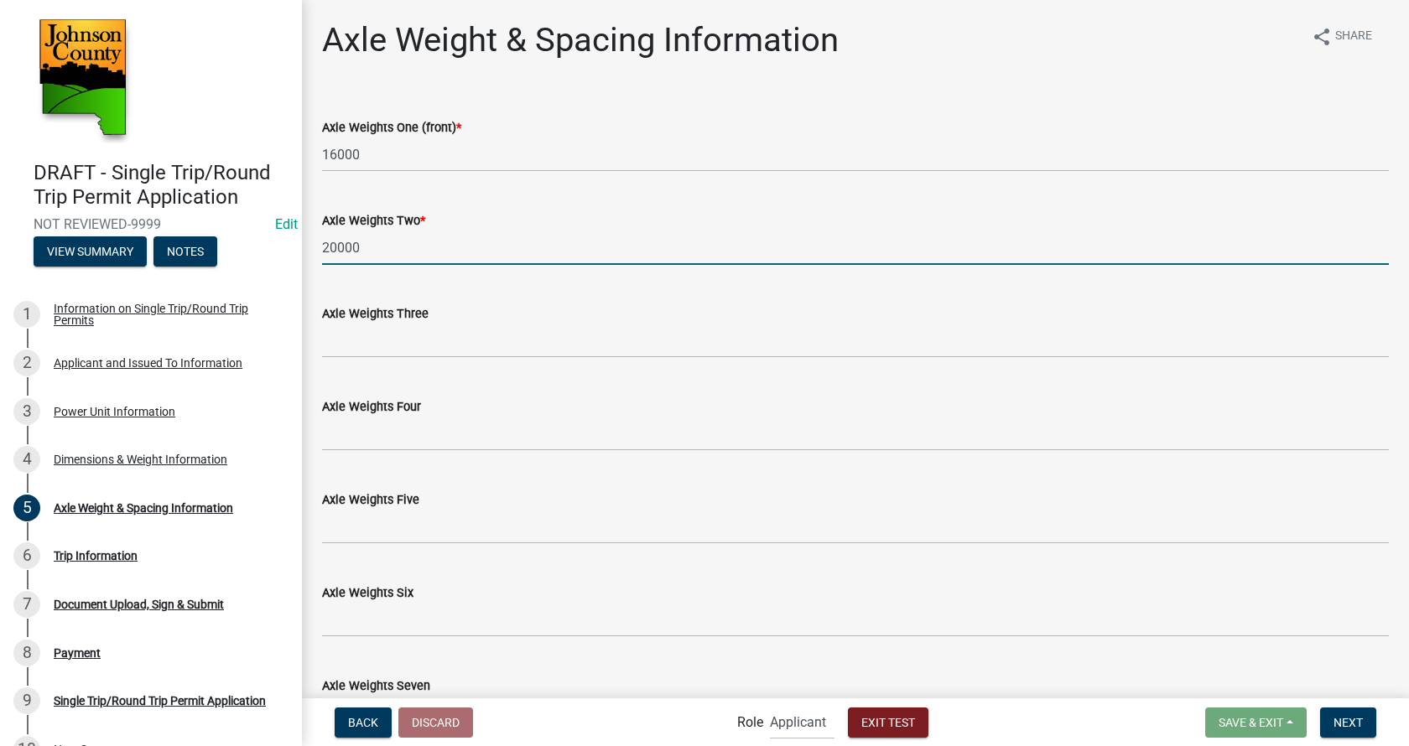
type input "20000"
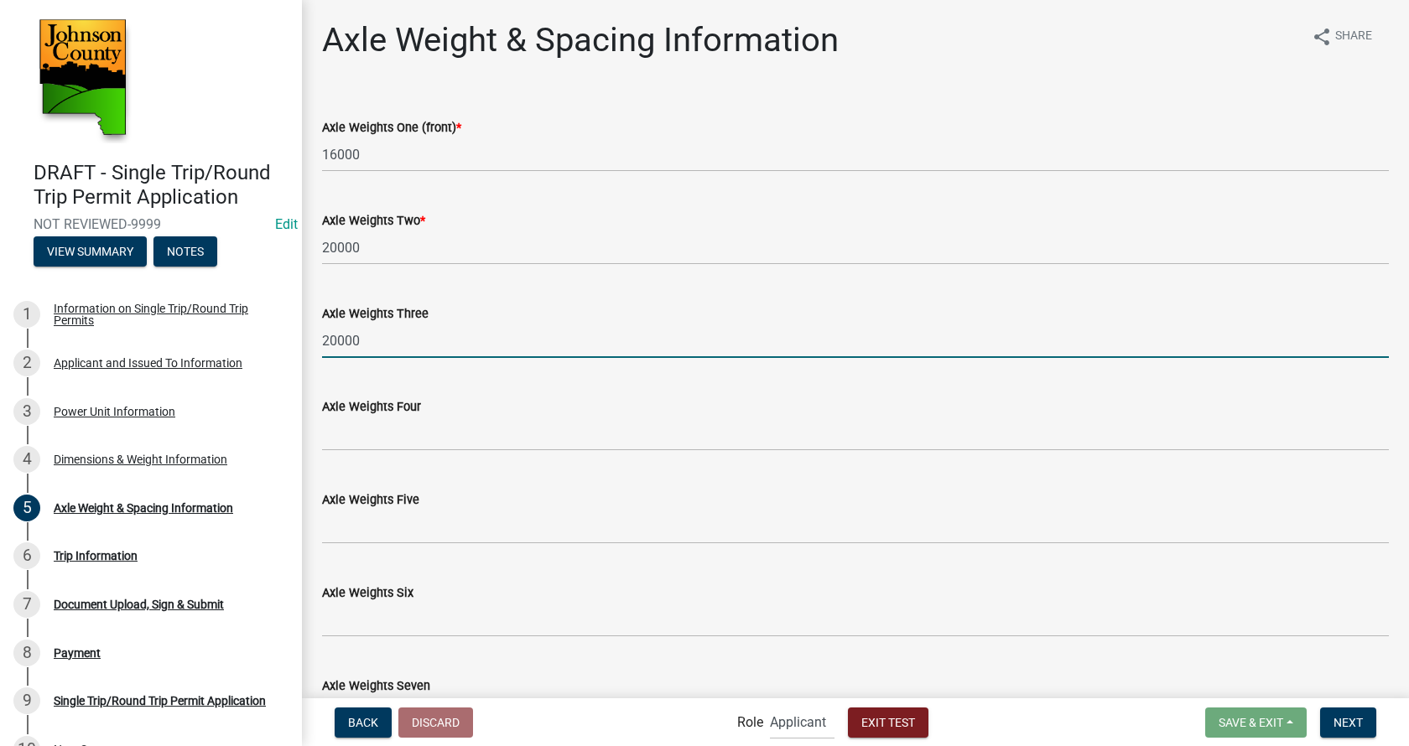
type input "20000"
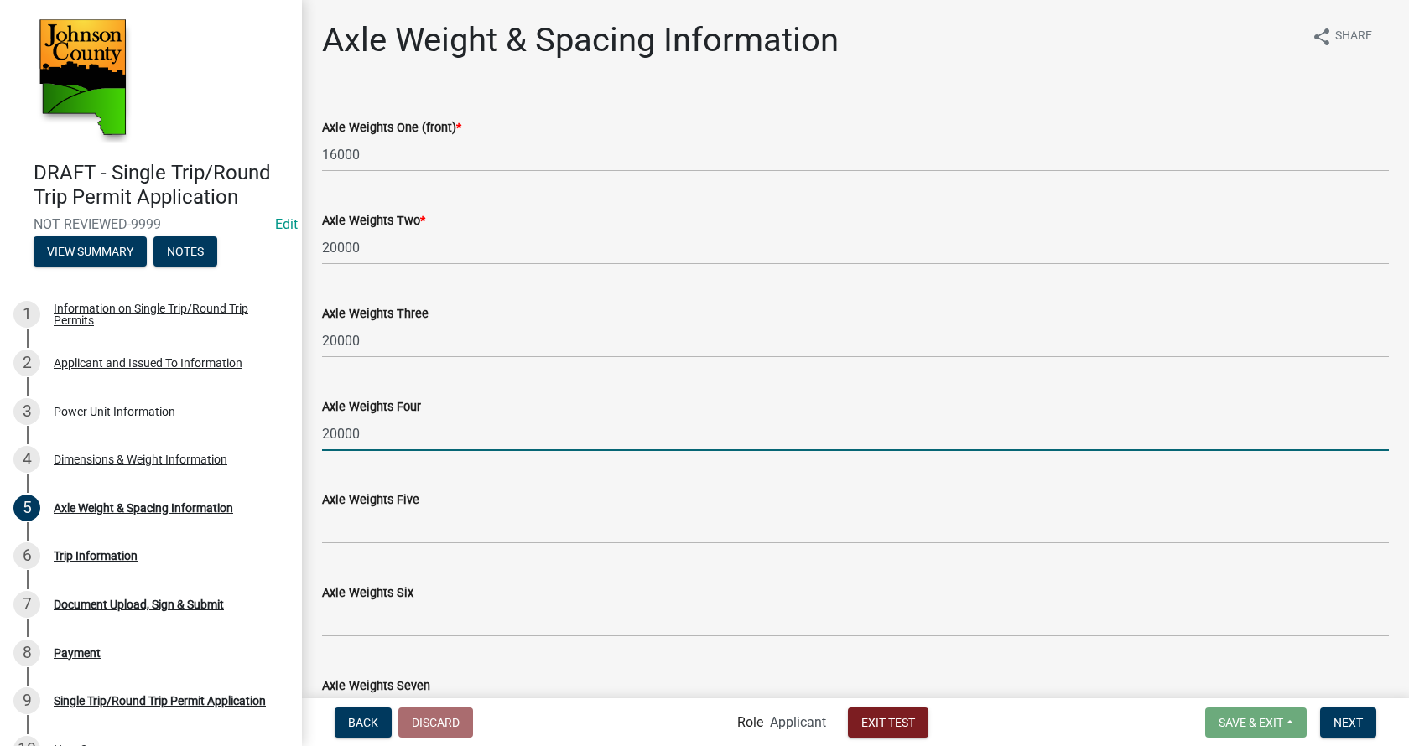
type input "20000"
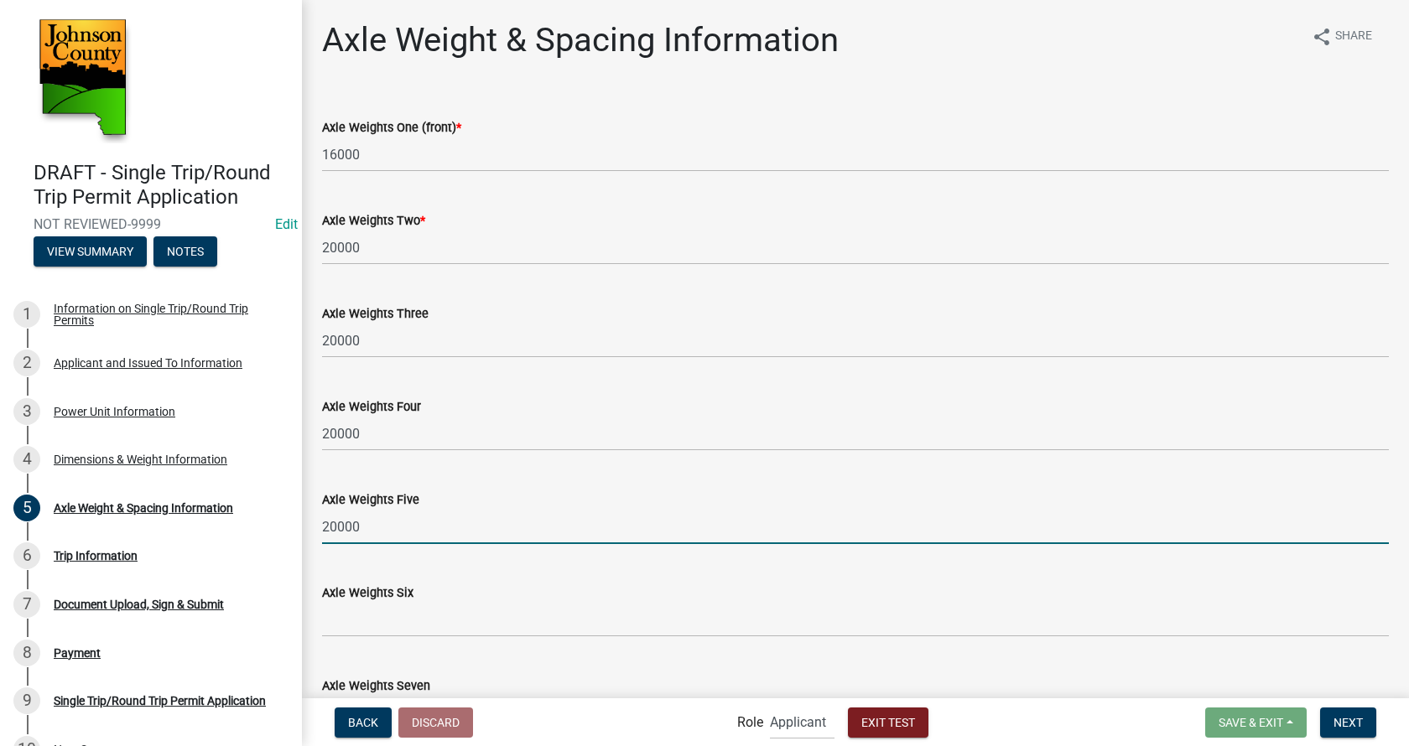
type input "20000"
click at [337, 153] on input "16000" at bounding box center [855, 155] width 1067 height 34
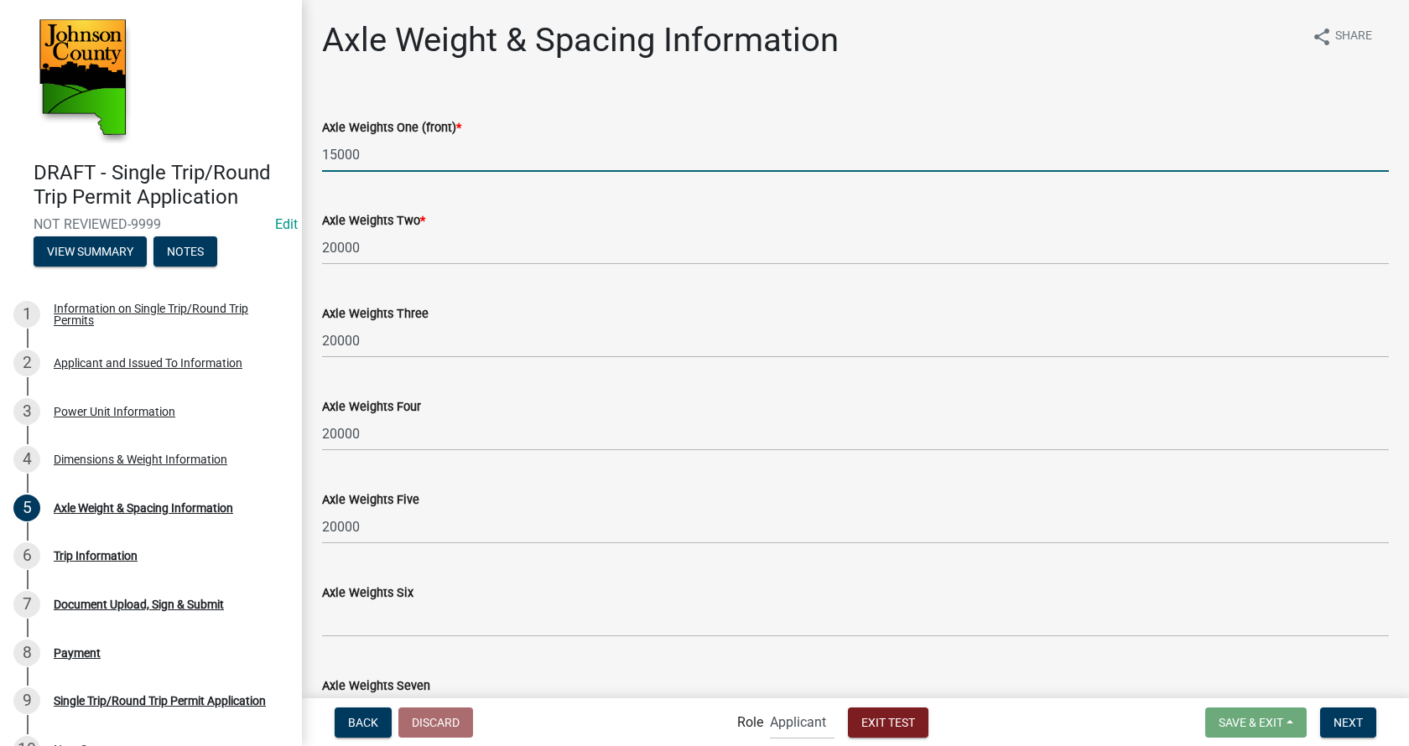
type input "15000"
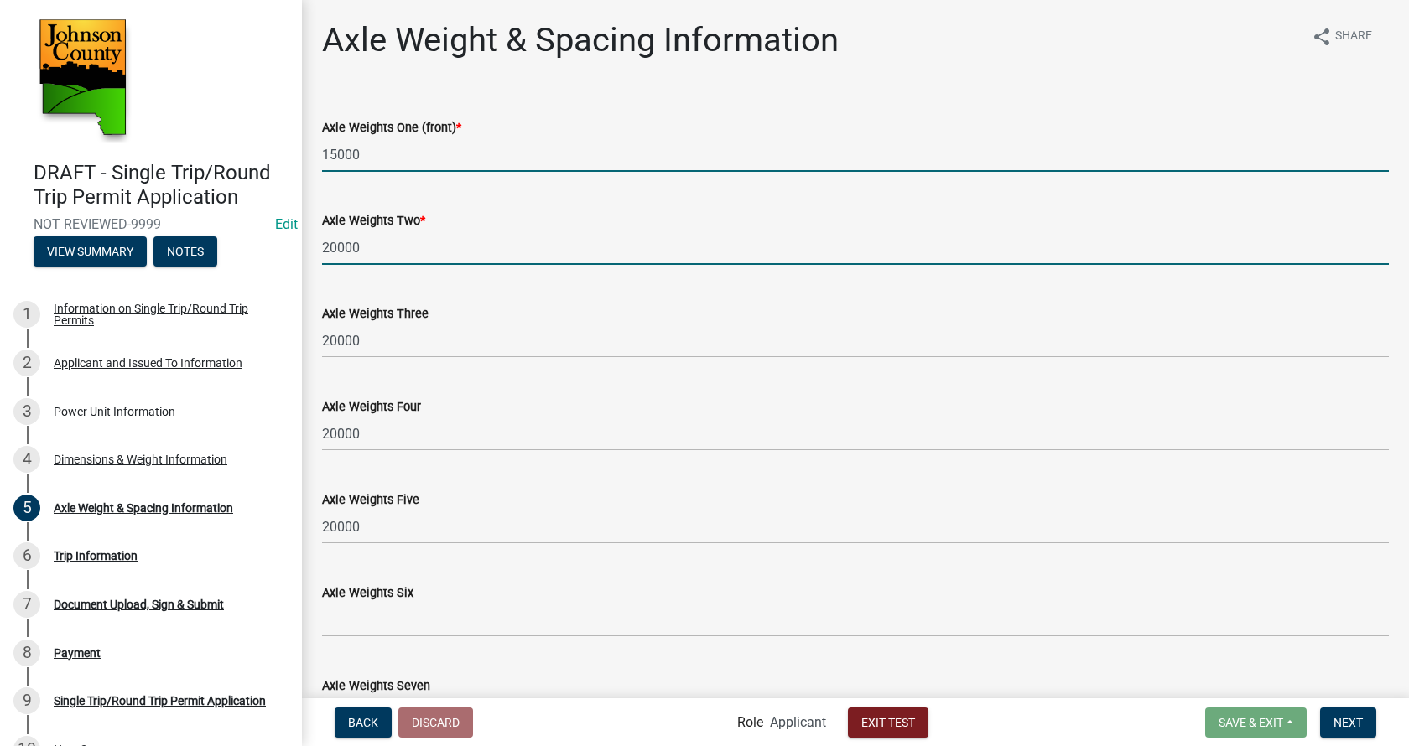
click at [446, 242] on input "20000" at bounding box center [855, 248] width 1067 height 34
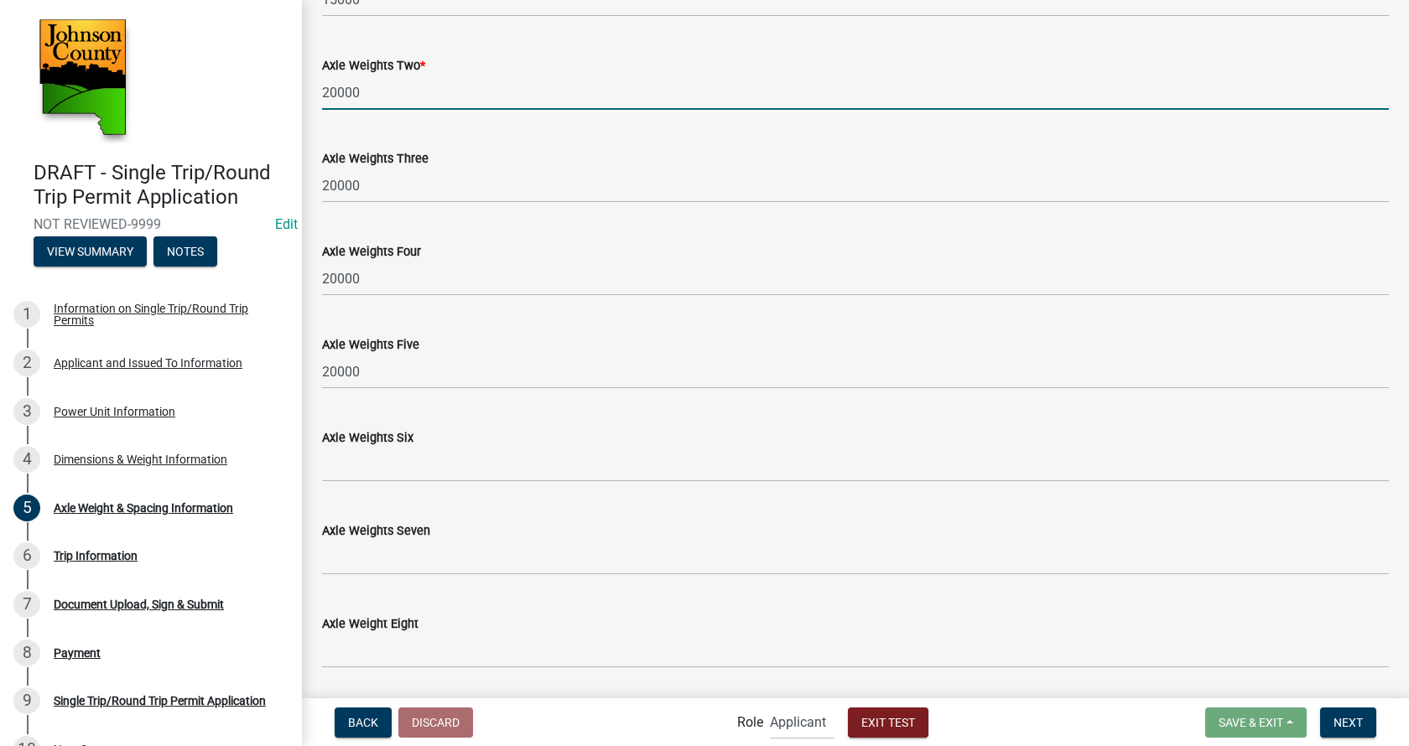
scroll to position [96, 0]
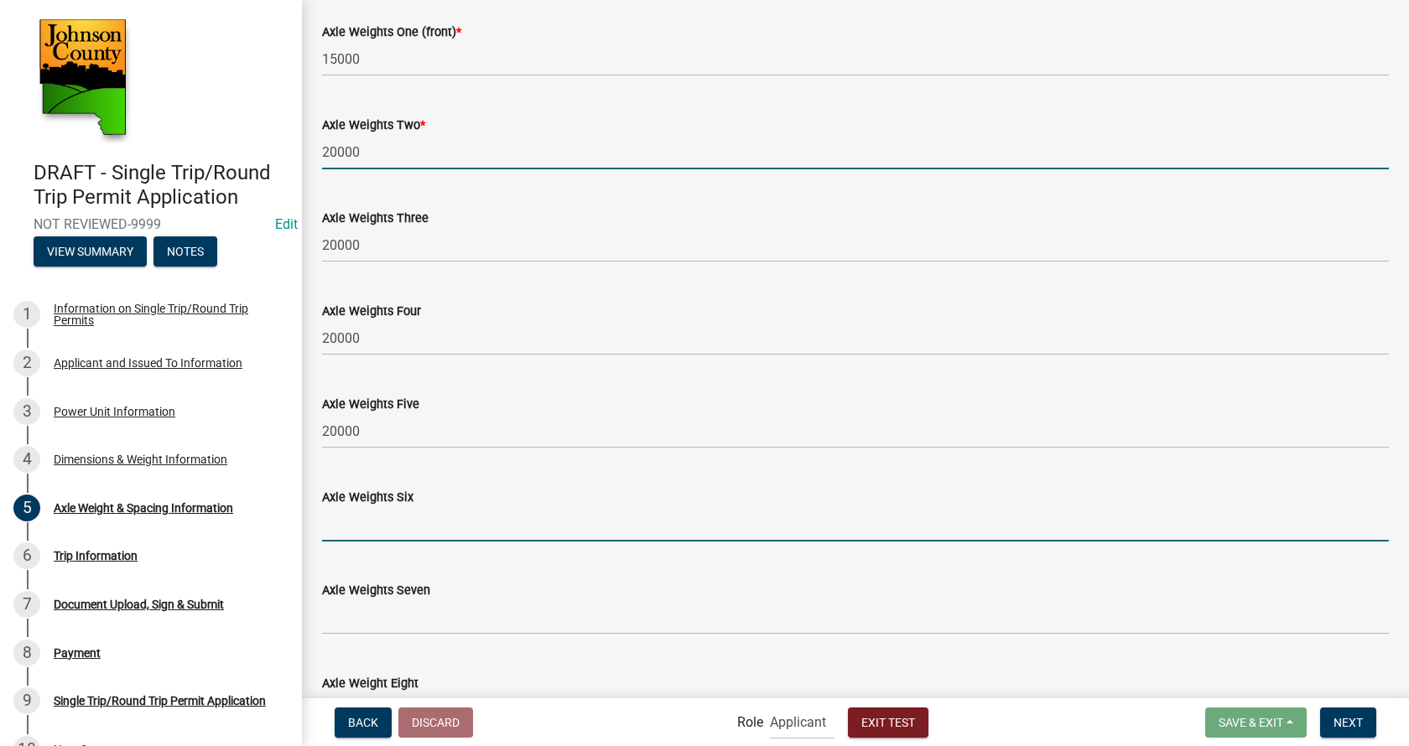
click at [396, 516] on input "text" at bounding box center [855, 524] width 1067 height 34
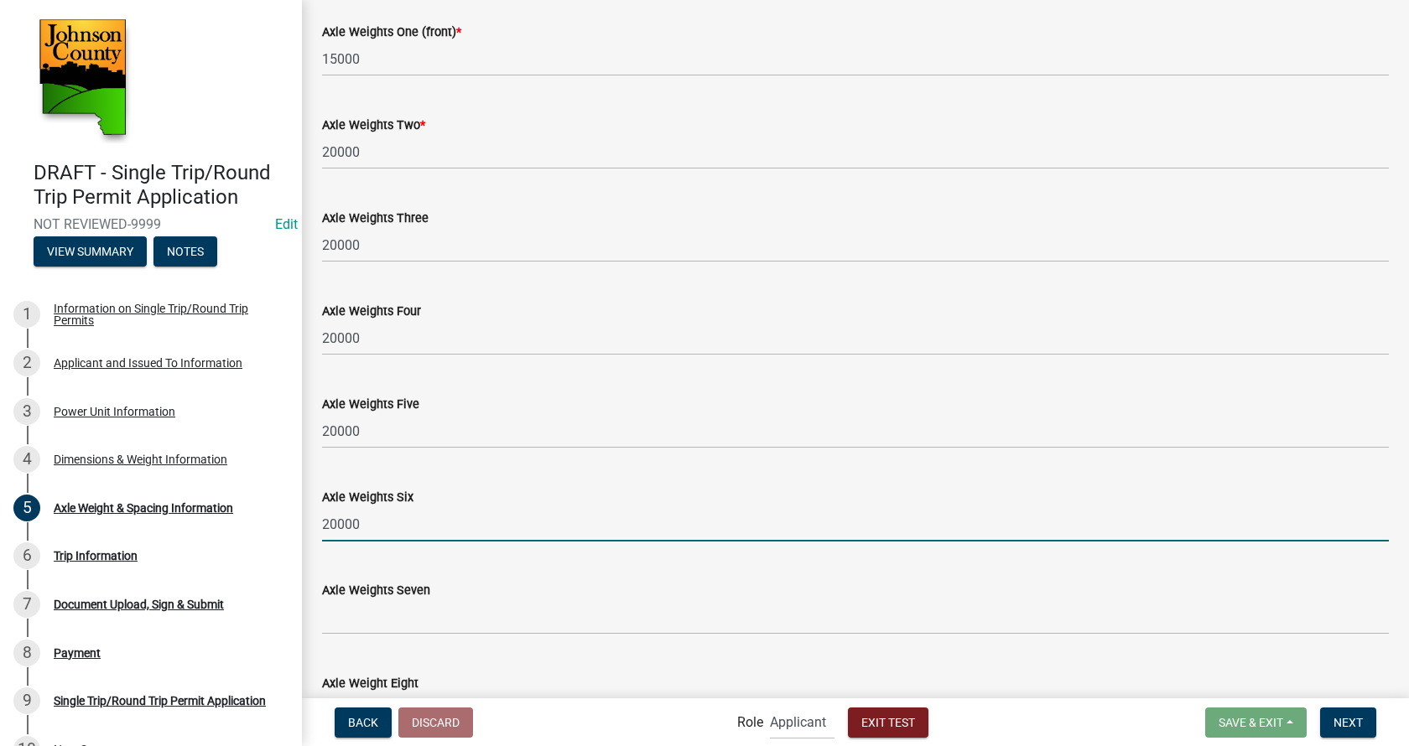
type input "20000"
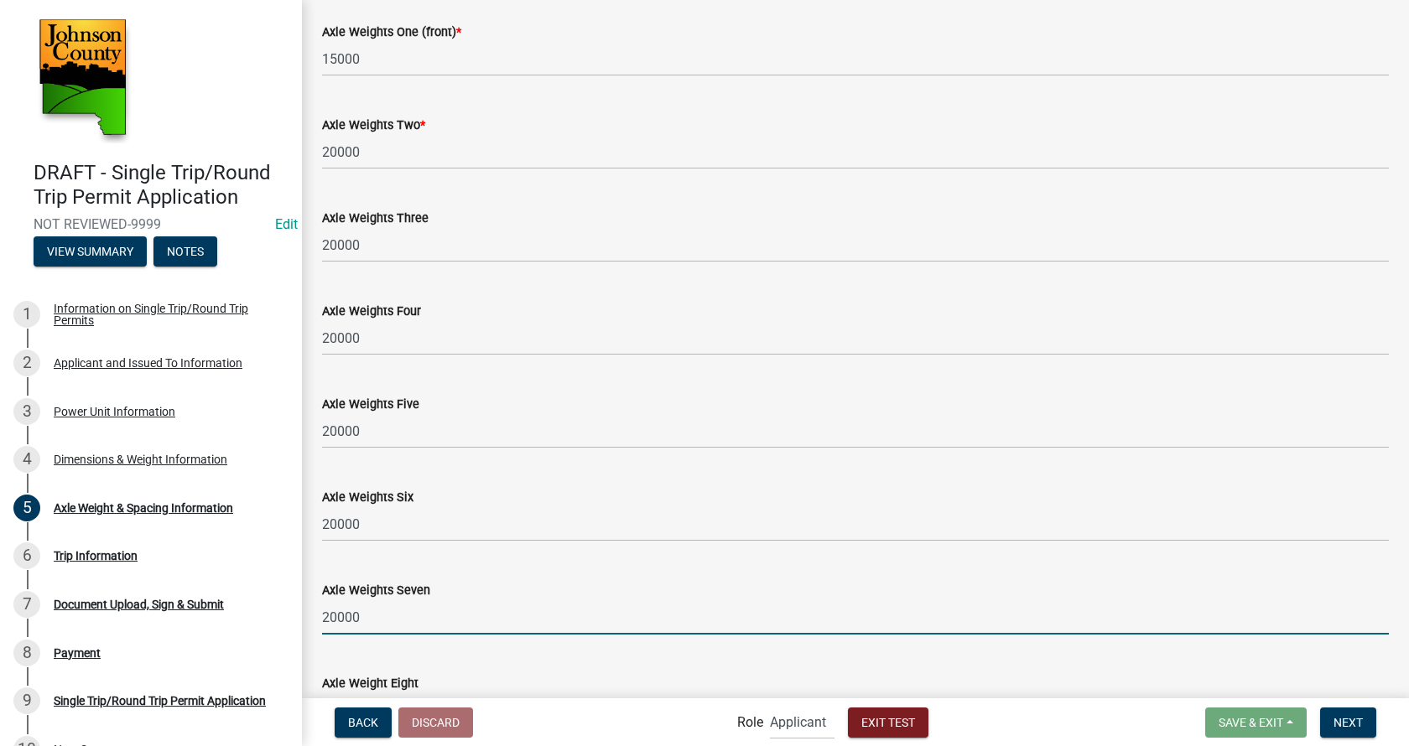
type input "20000"
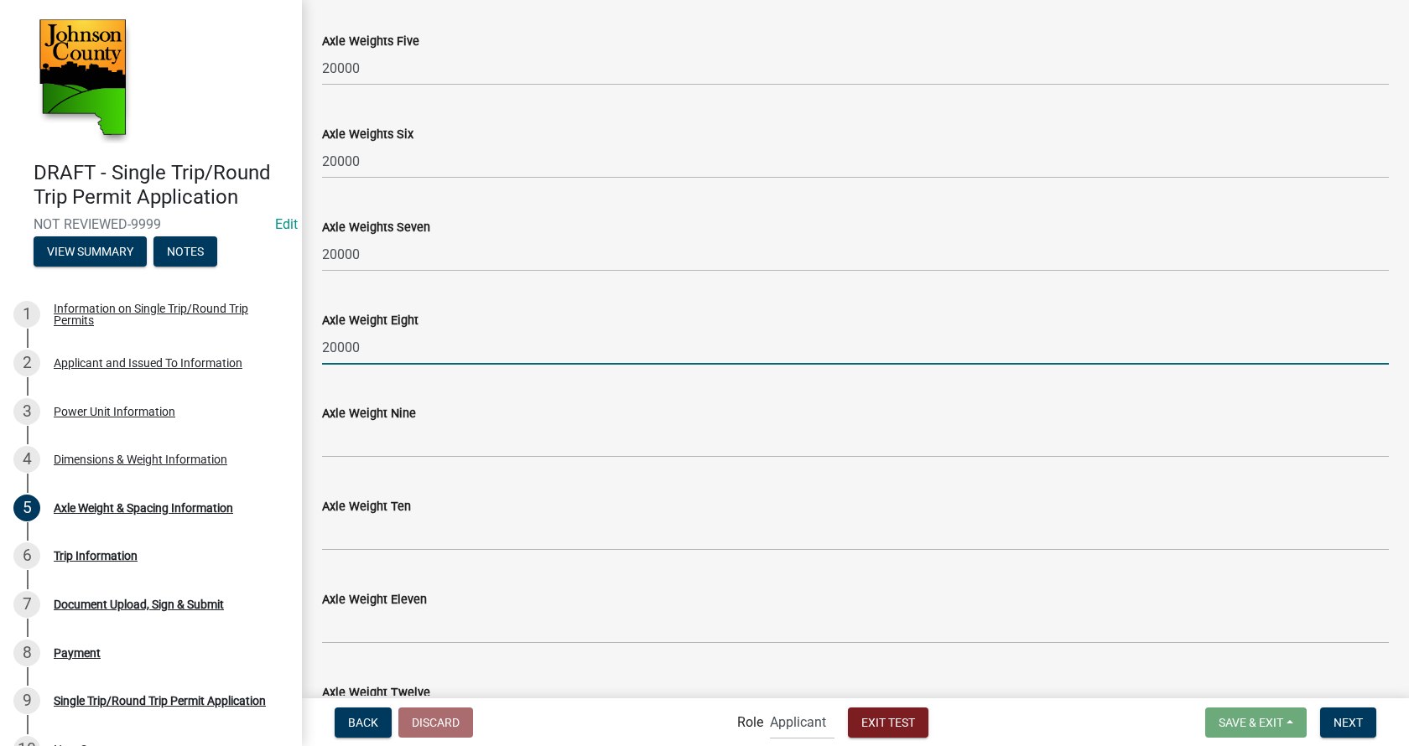
type input "20000"
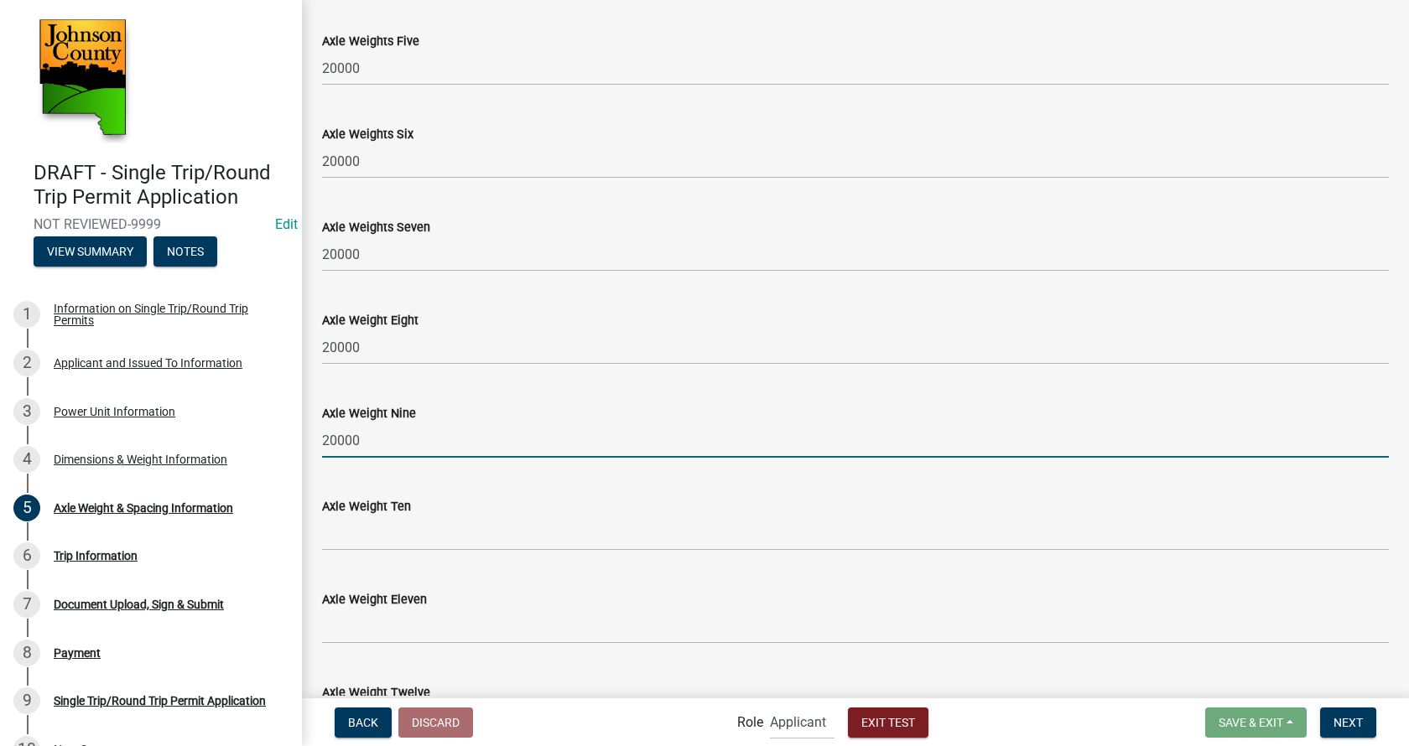
type input "20000"
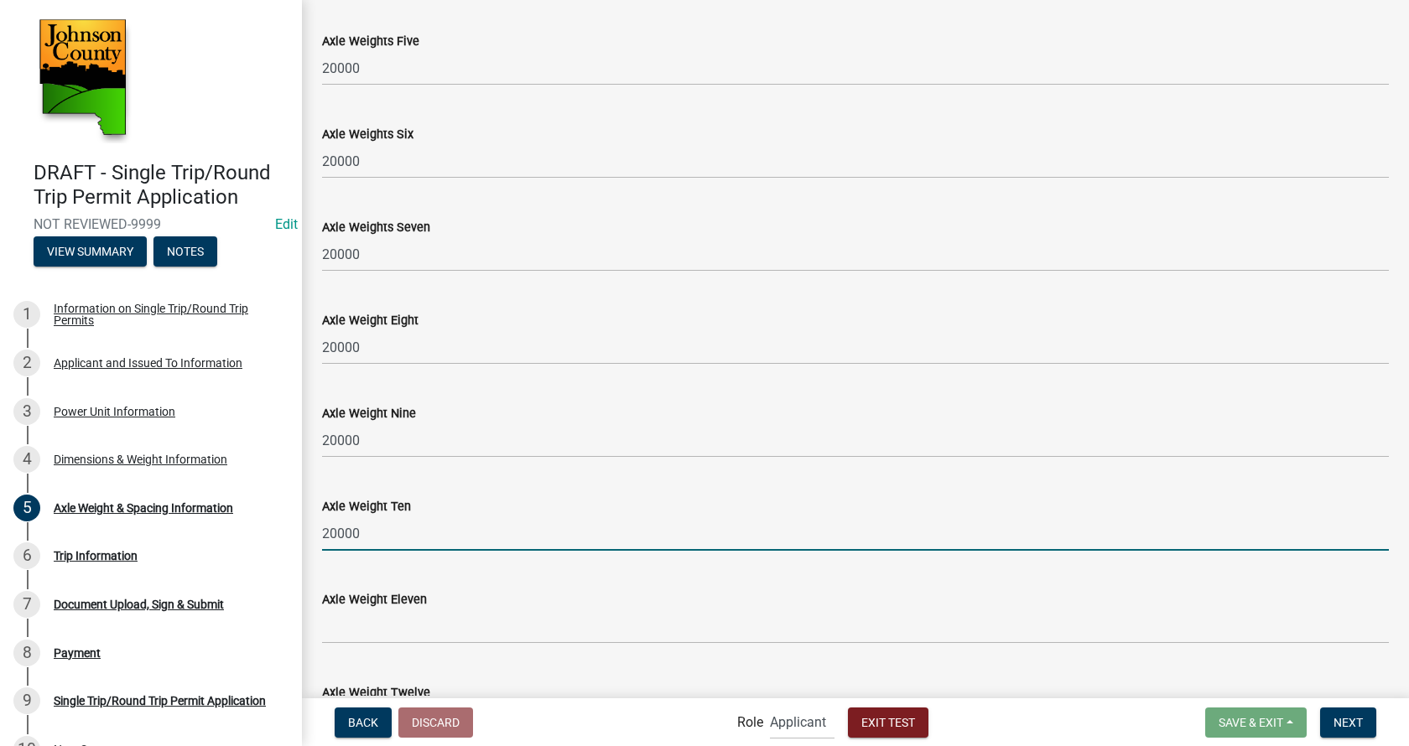
type input "20000"
click at [421, 629] on input "text" at bounding box center [855, 627] width 1067 height 34
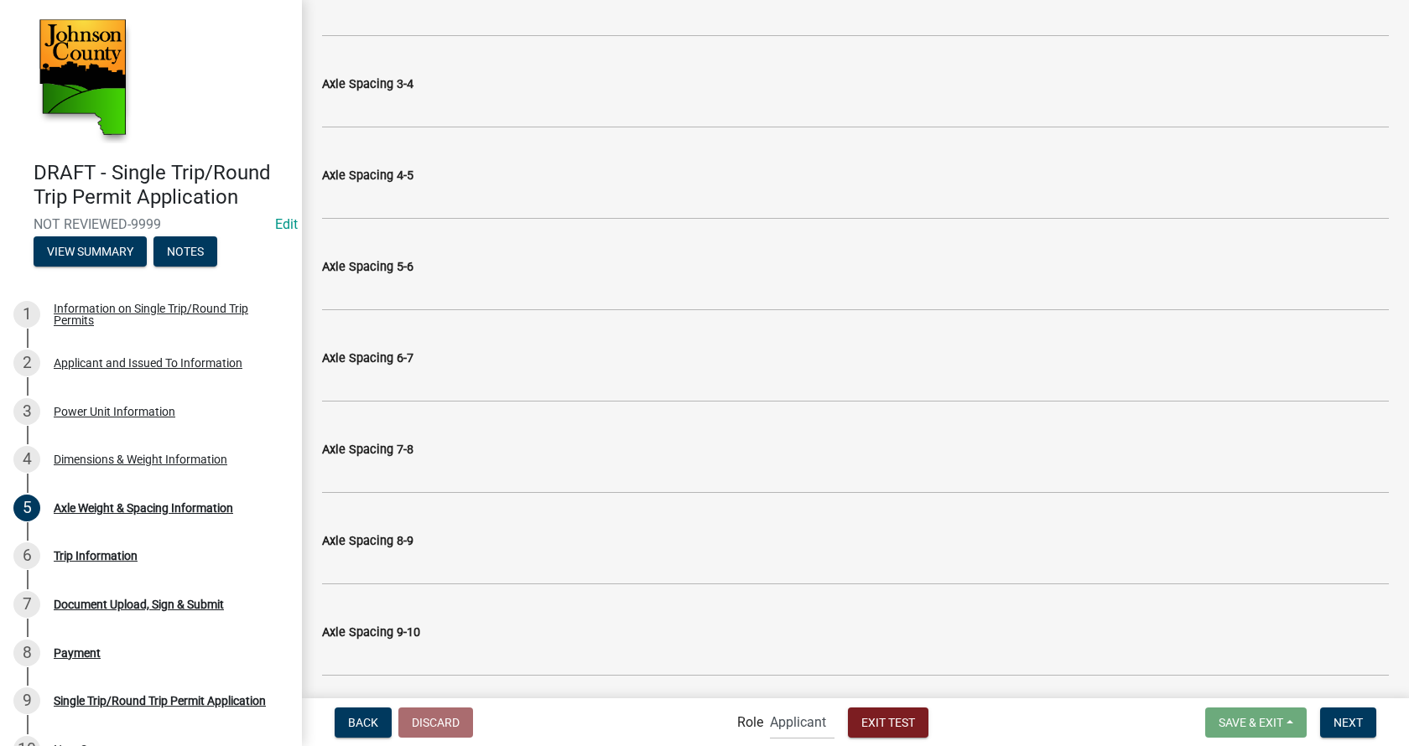
scroll to position [733, 0]
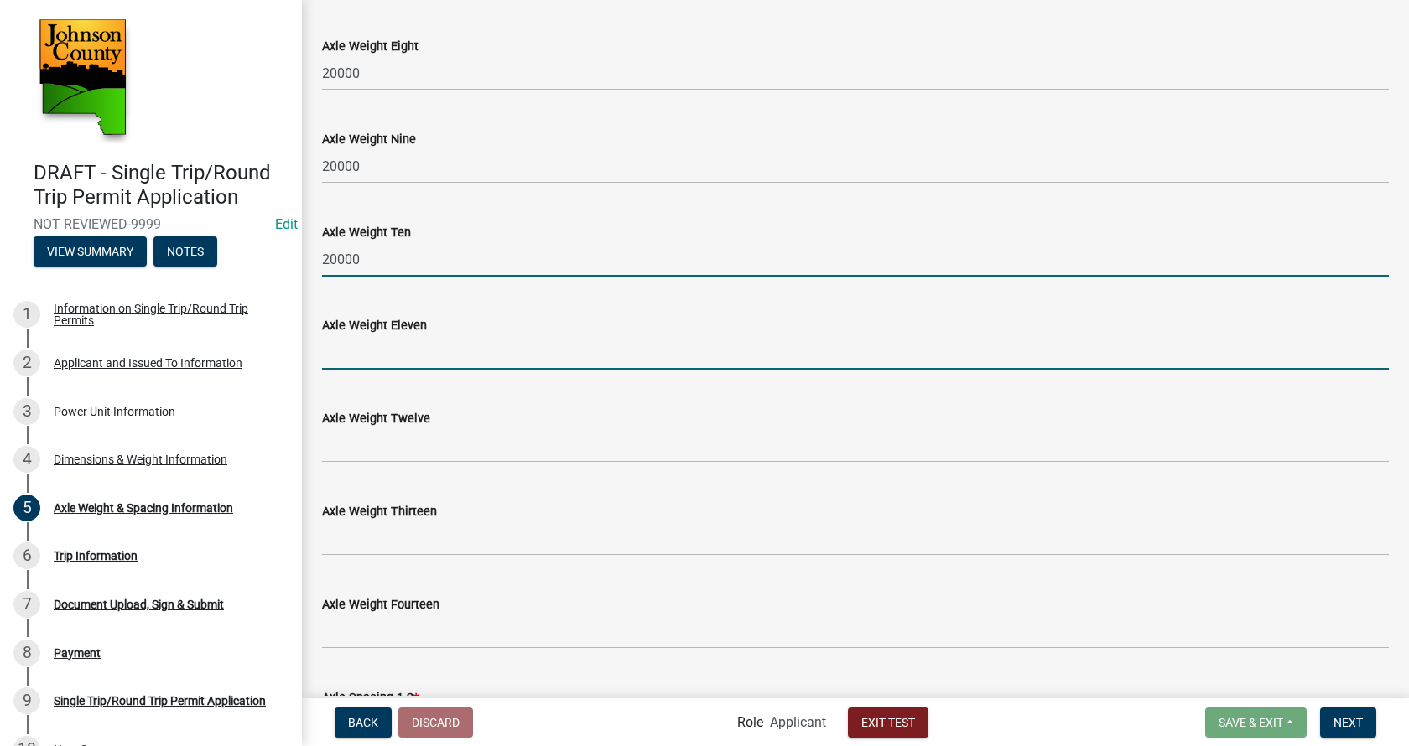
click at [377, 260] on input "20000" at bounding box center [855, 259] width 1067 height 34
drag, startPoint x: 319, startPoint y: 258, endPoint x: 292, endPoint y: 258, distance: 26.8
click at [322, 254] on input "20000" at bounding box center [855, 259] width 1067 height 34
drag, startPoint x: 367, startPoint y: 253, endPoint x: 278, endPoint y: 267, distance: 90.7
click at [322, 257] on input "20000" at bounding box center [855, 259] width 1067 height 34
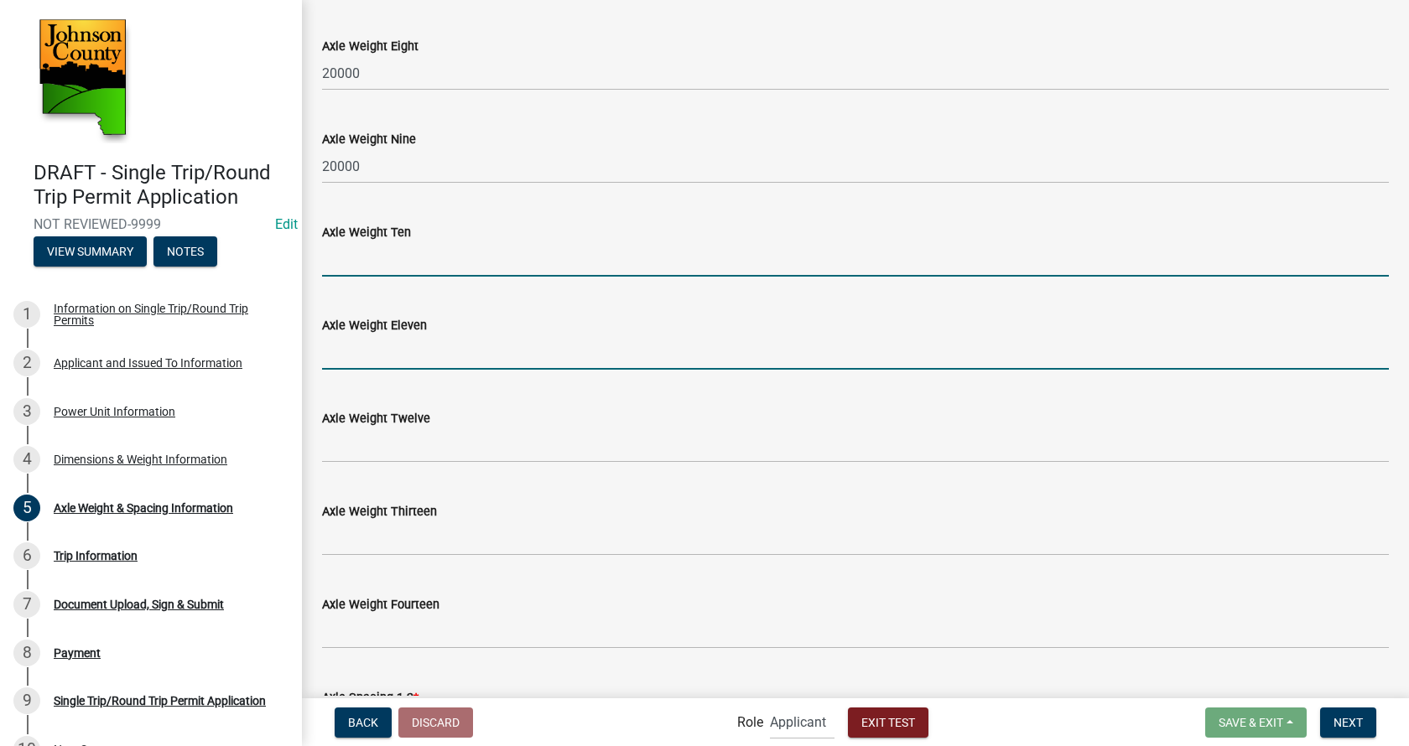
click at [363, 347] on input "text" at bounding box center [855, 352] width 1067 height 34
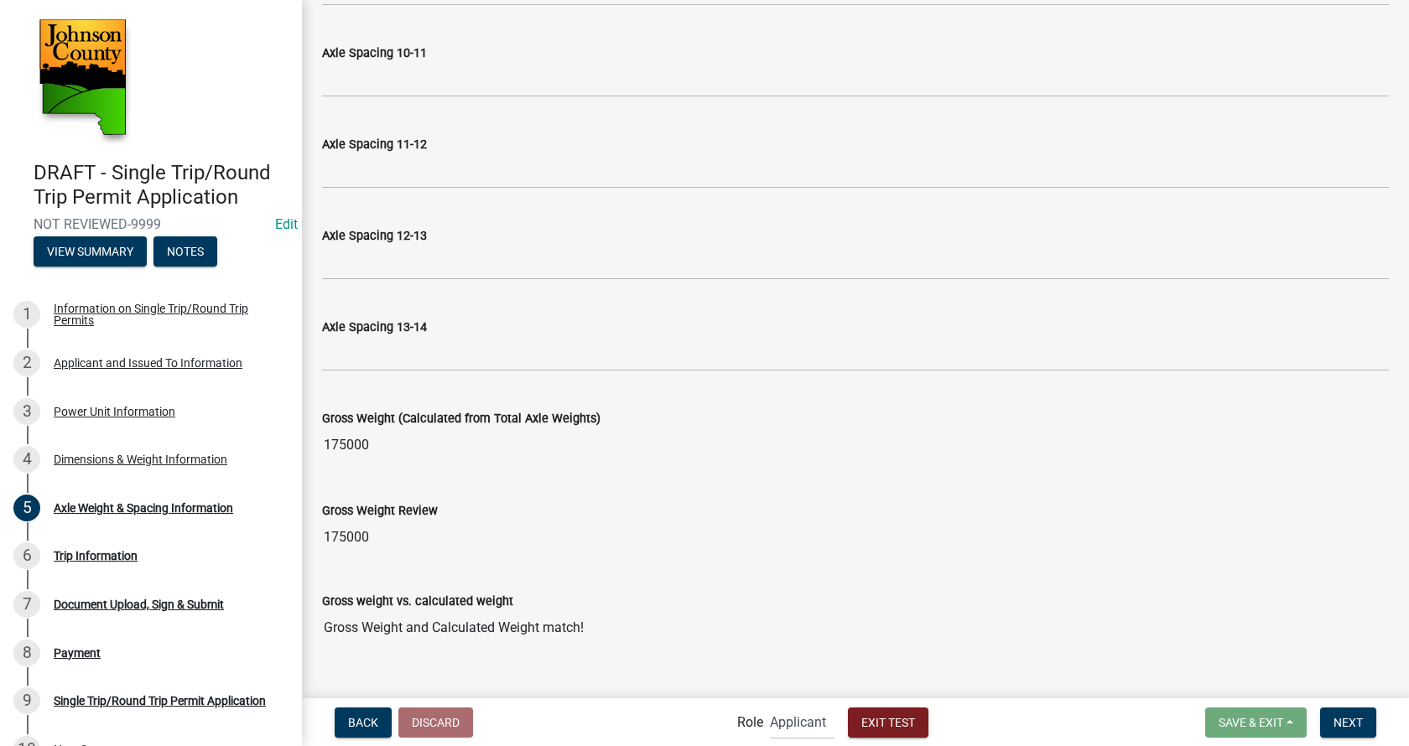
scroll to position [2230, 0]
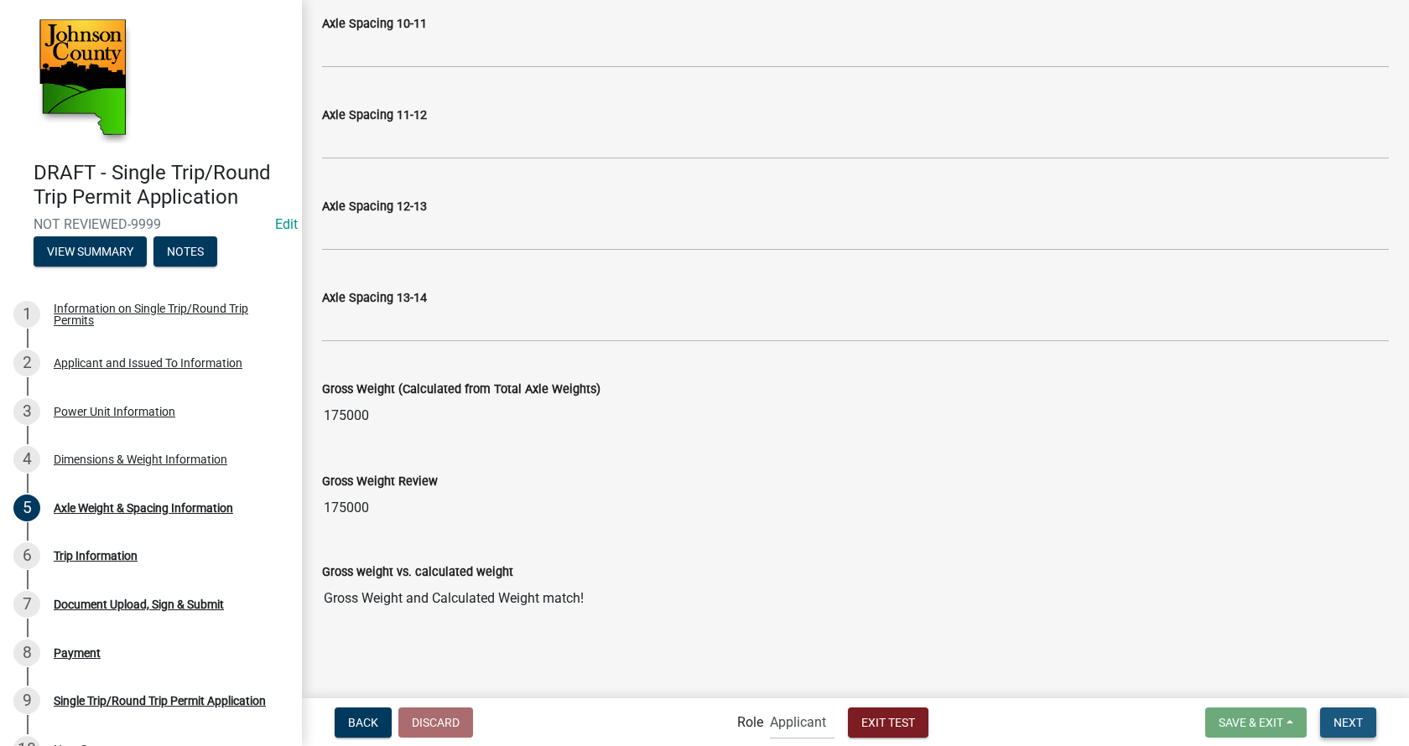
click at [1355, 723] on span "Next" at bounding box center [1347, 721] width 29 height 13
click at [1349, 730] on button "Next" at bounding box center [1348, 723] width 56 height 30
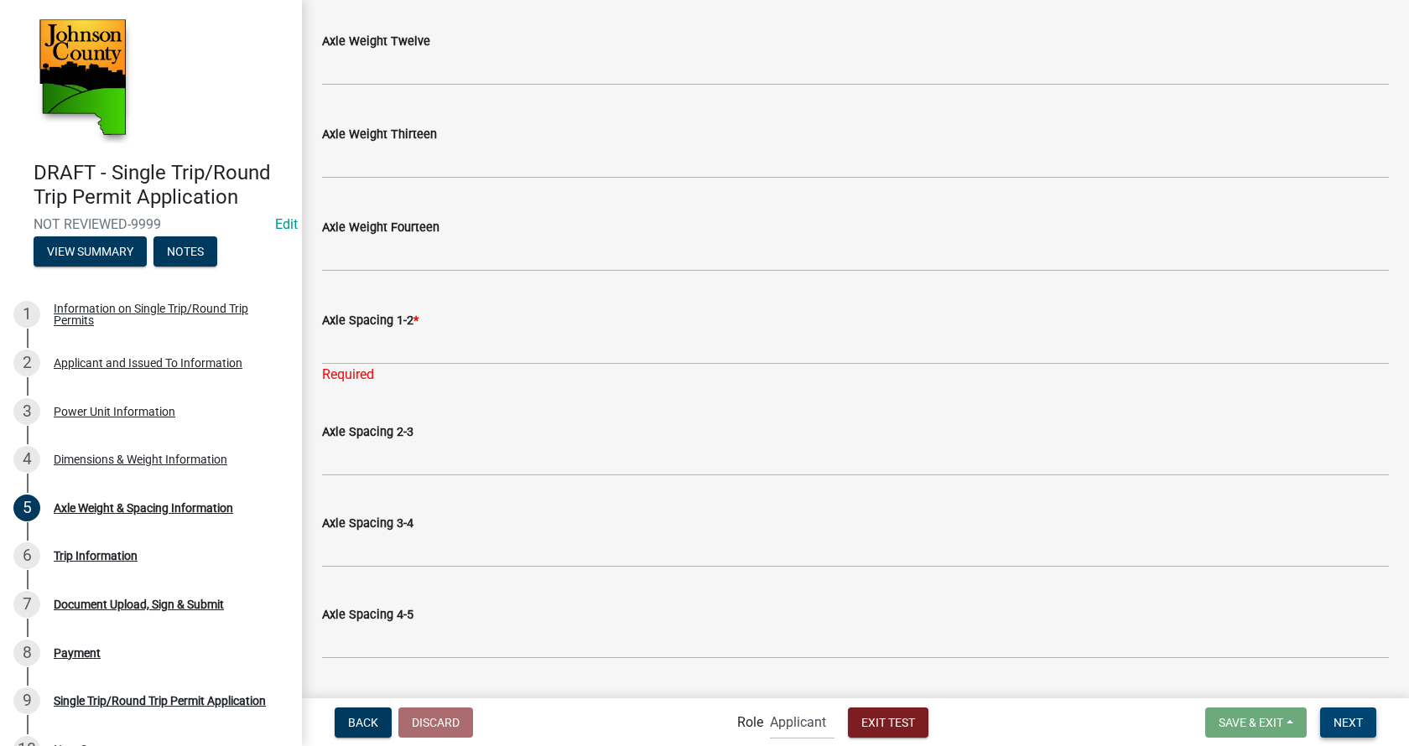
scroll to position [1115, 0]
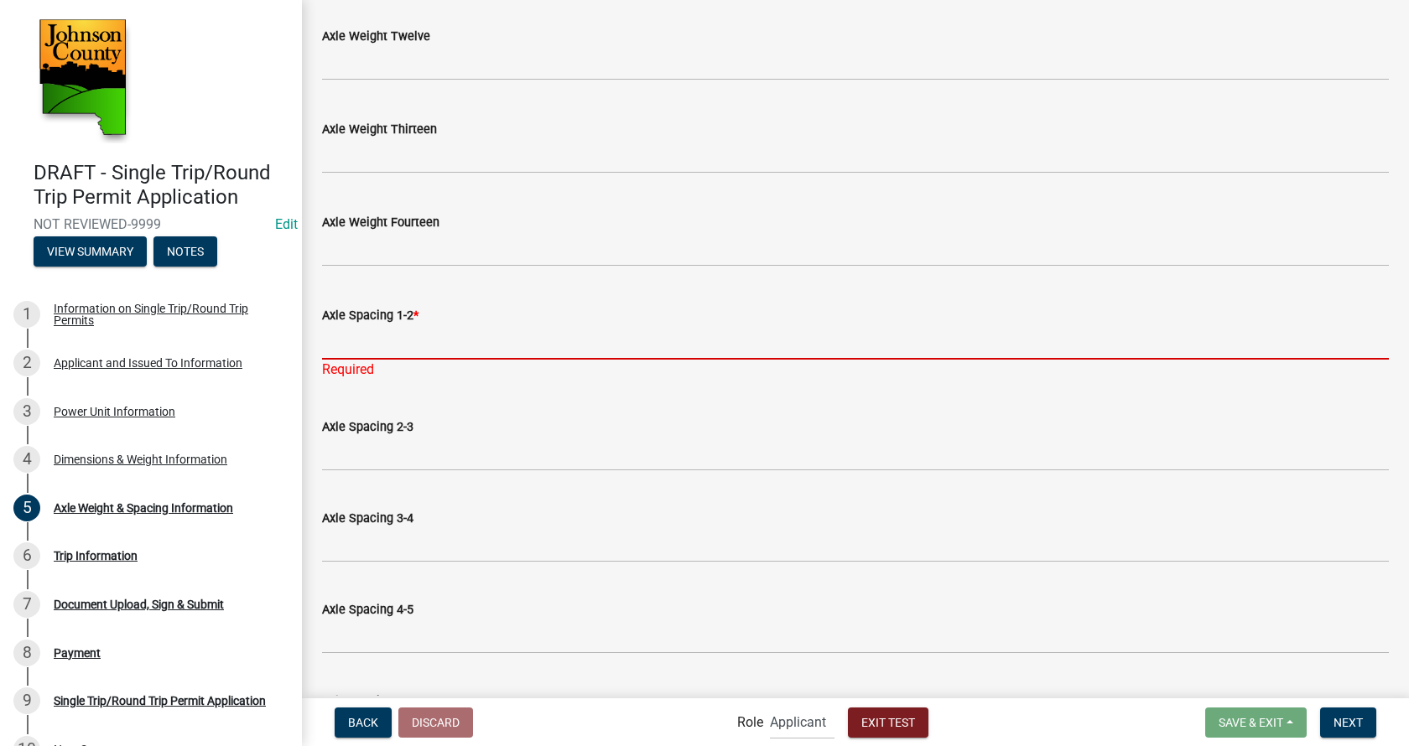
click at [407, 337] on input "Axle Spacing 1-2 *" at bounding box center [855, 342] width 1067 height 34
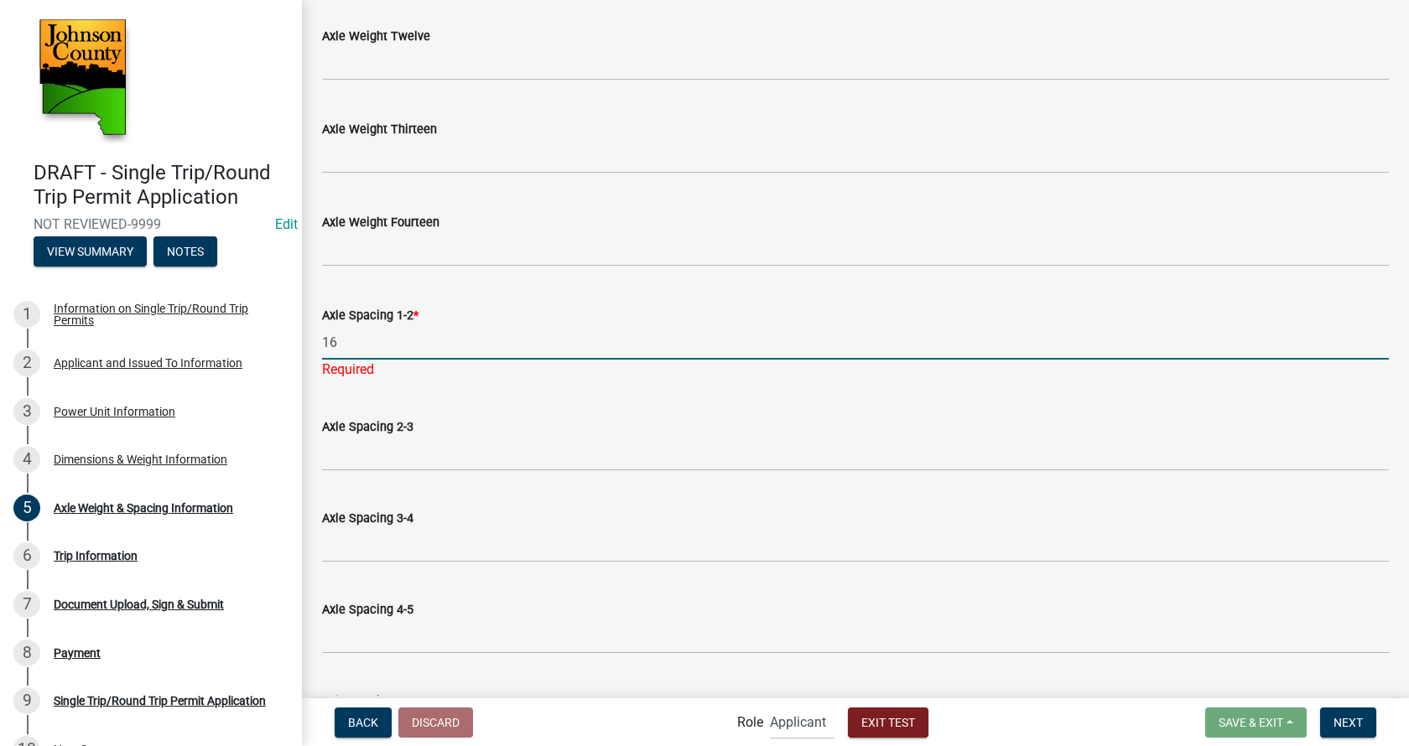
type input "16"
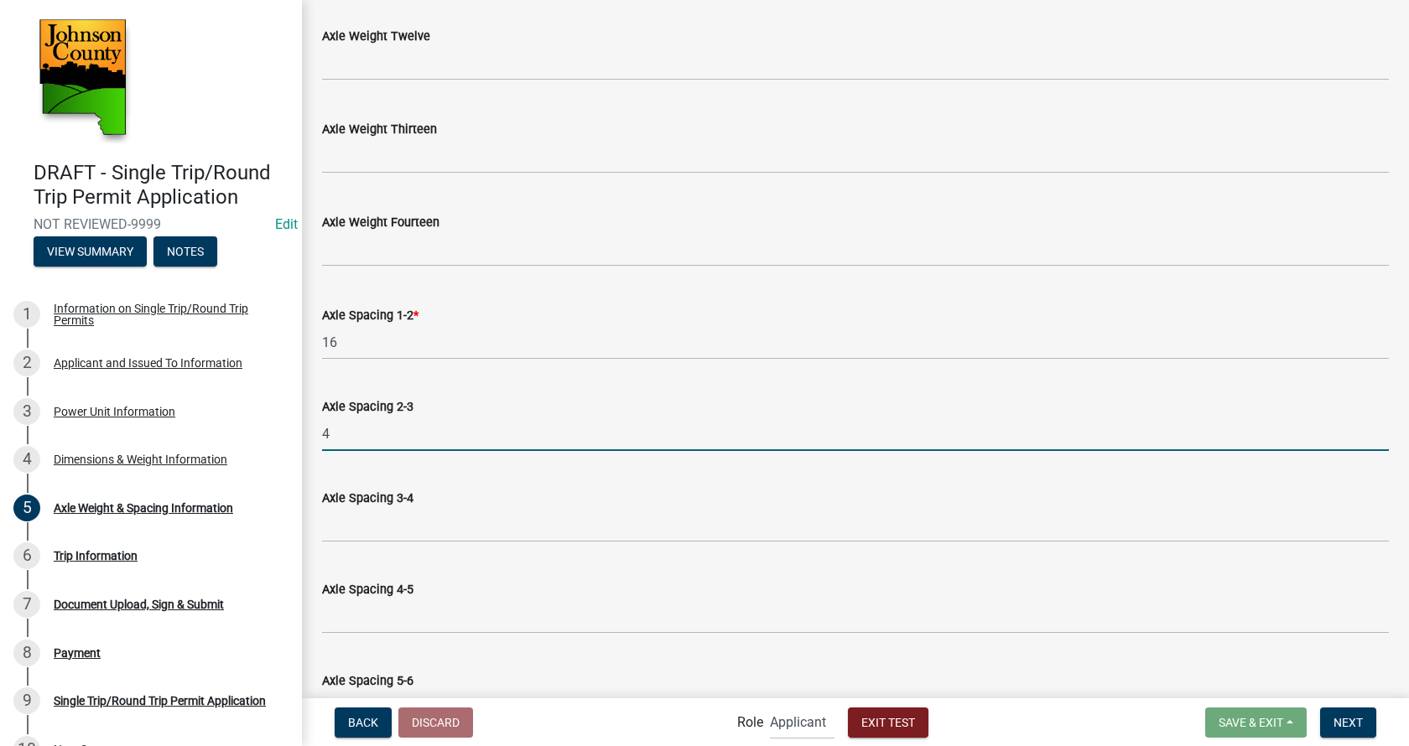
type input "4"
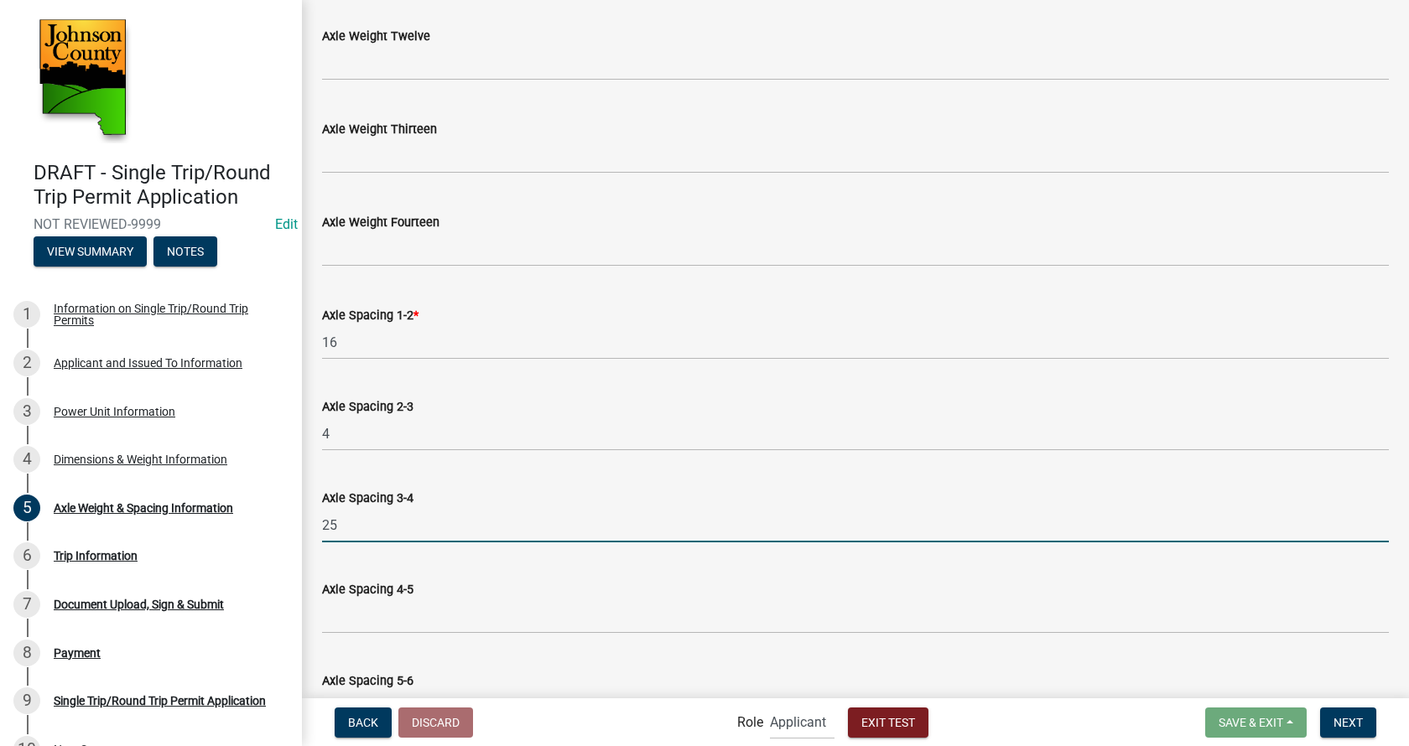
type input "25"
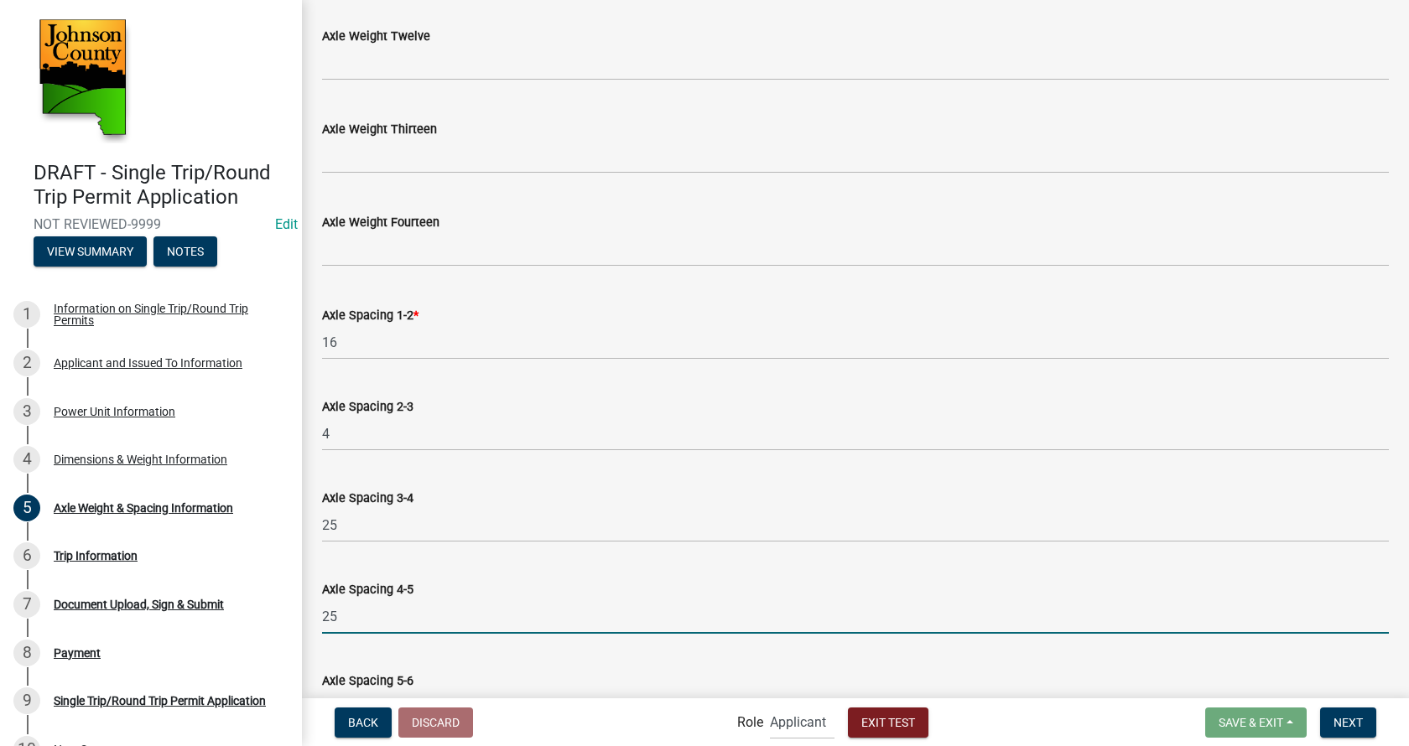
type input "25"
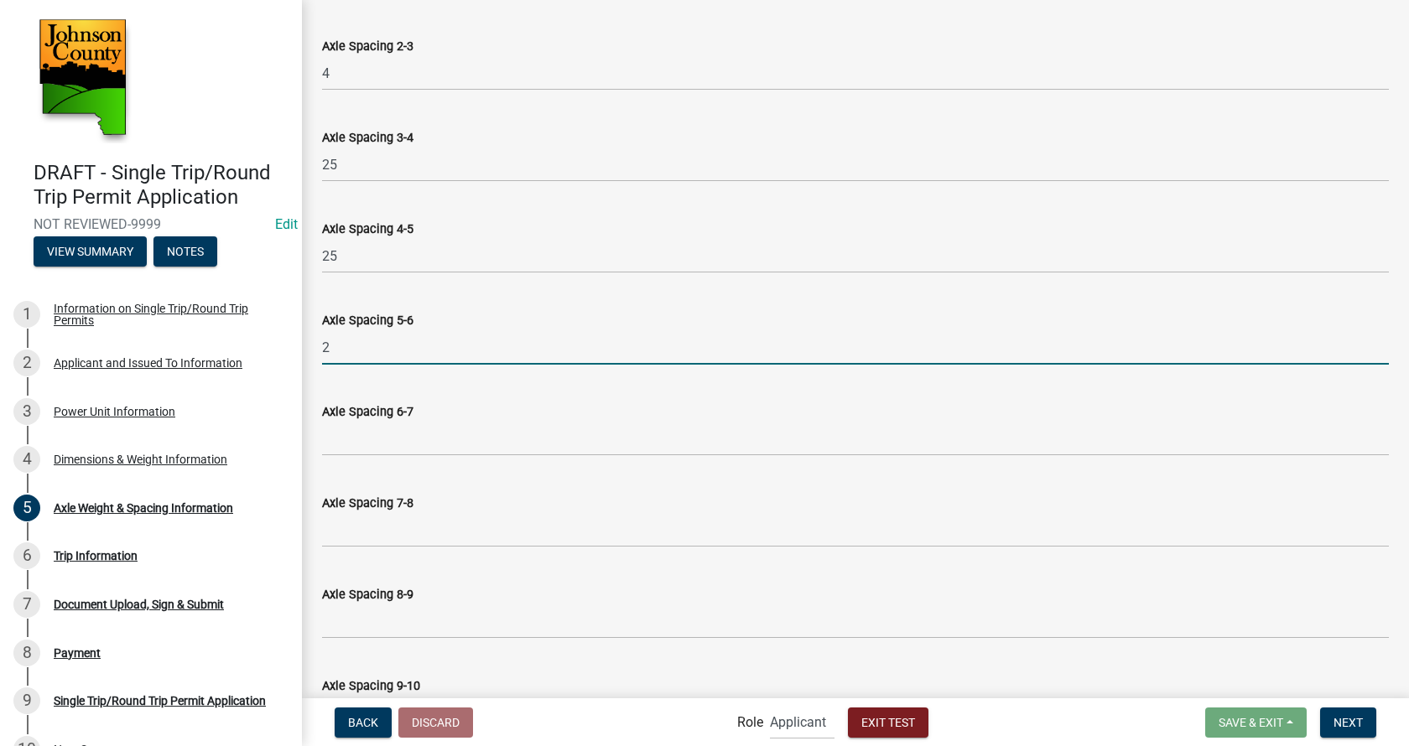
type input "2"
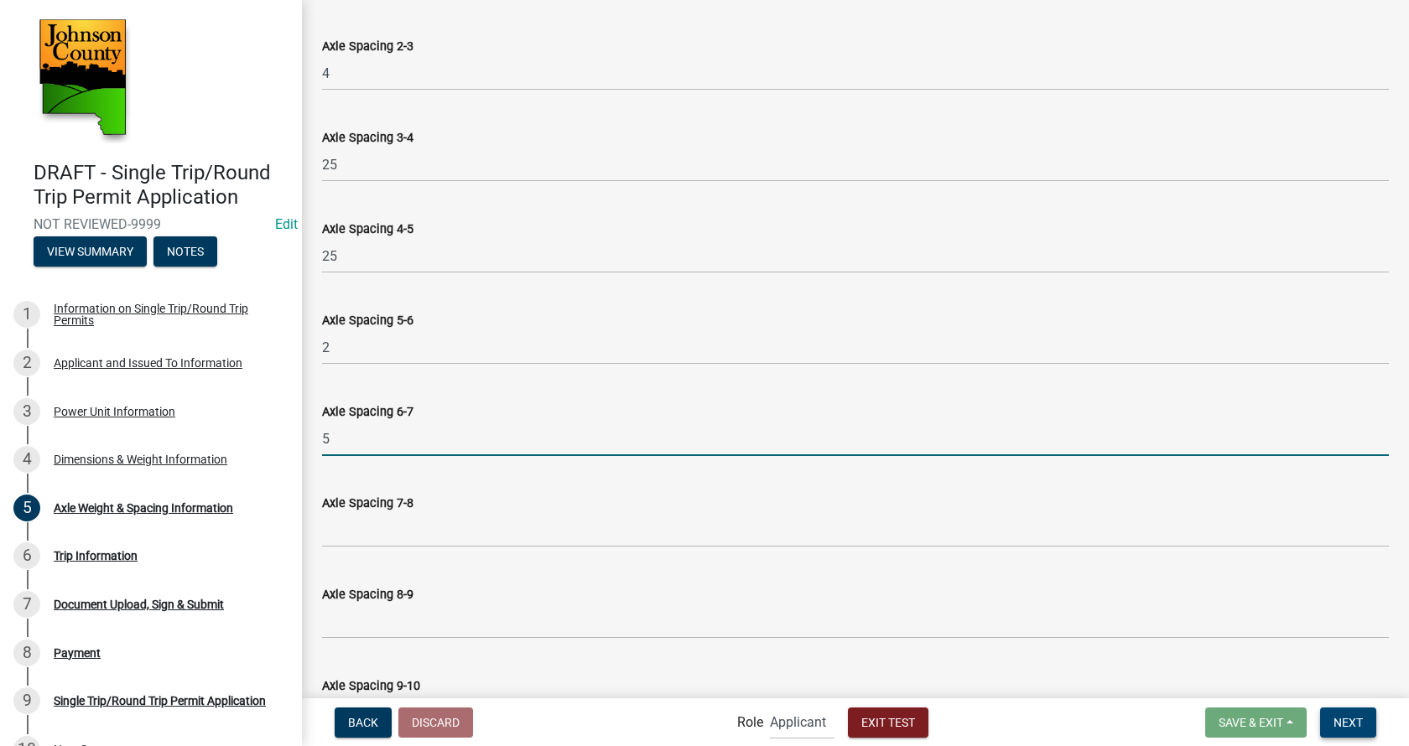
type input "5"
click at [1340, 722] on span "Next" at bounding box center [1347, 721] width 29 height 13
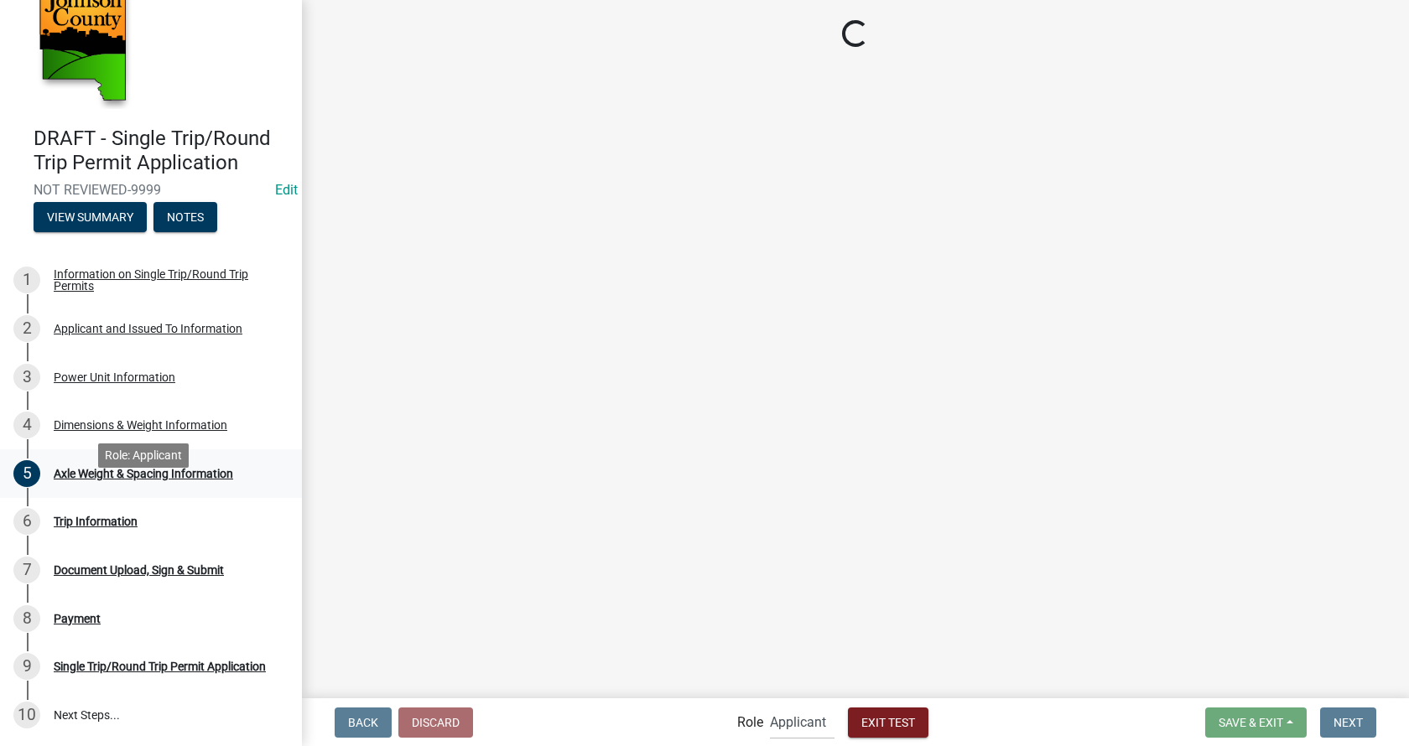
scroll to position [0, 0]
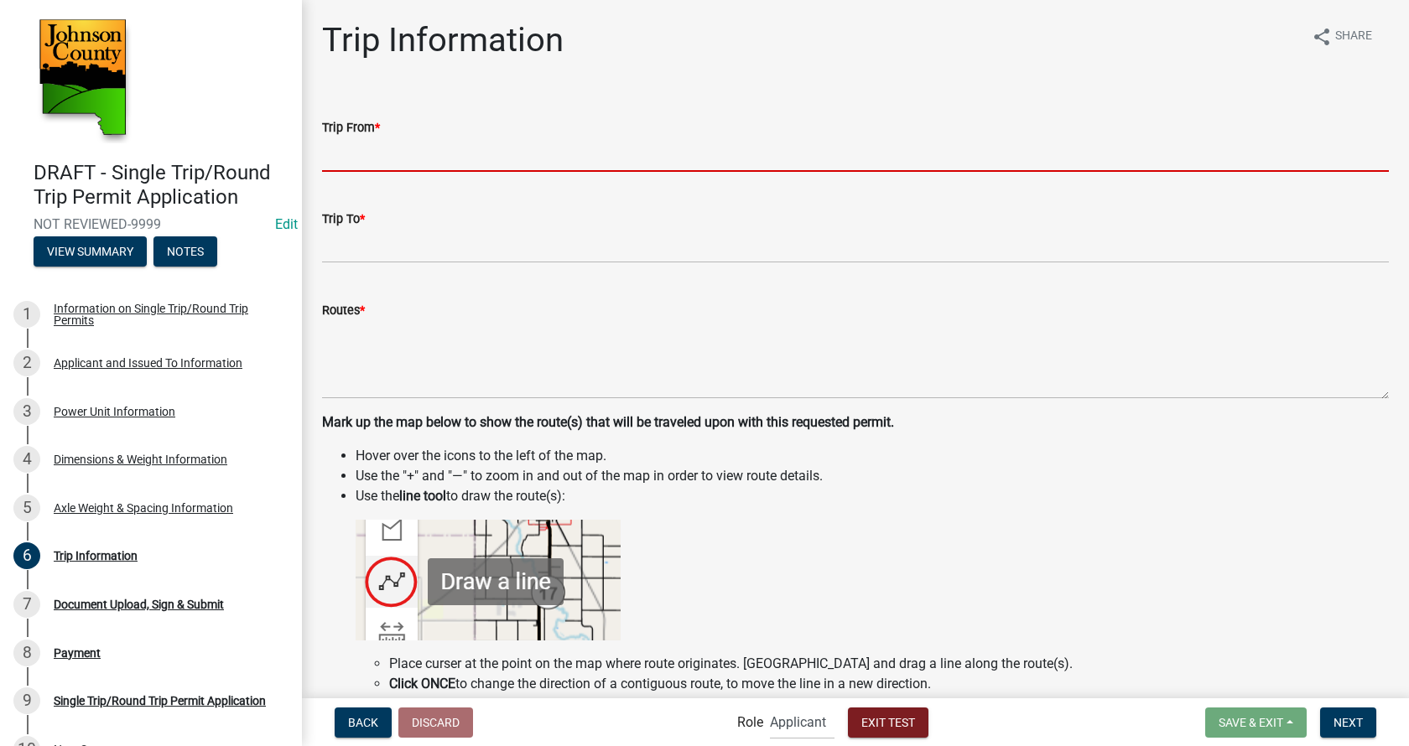
click at [438, 162] on input "Trip From *" at bounding box center [855, 155] width 1067 height 34
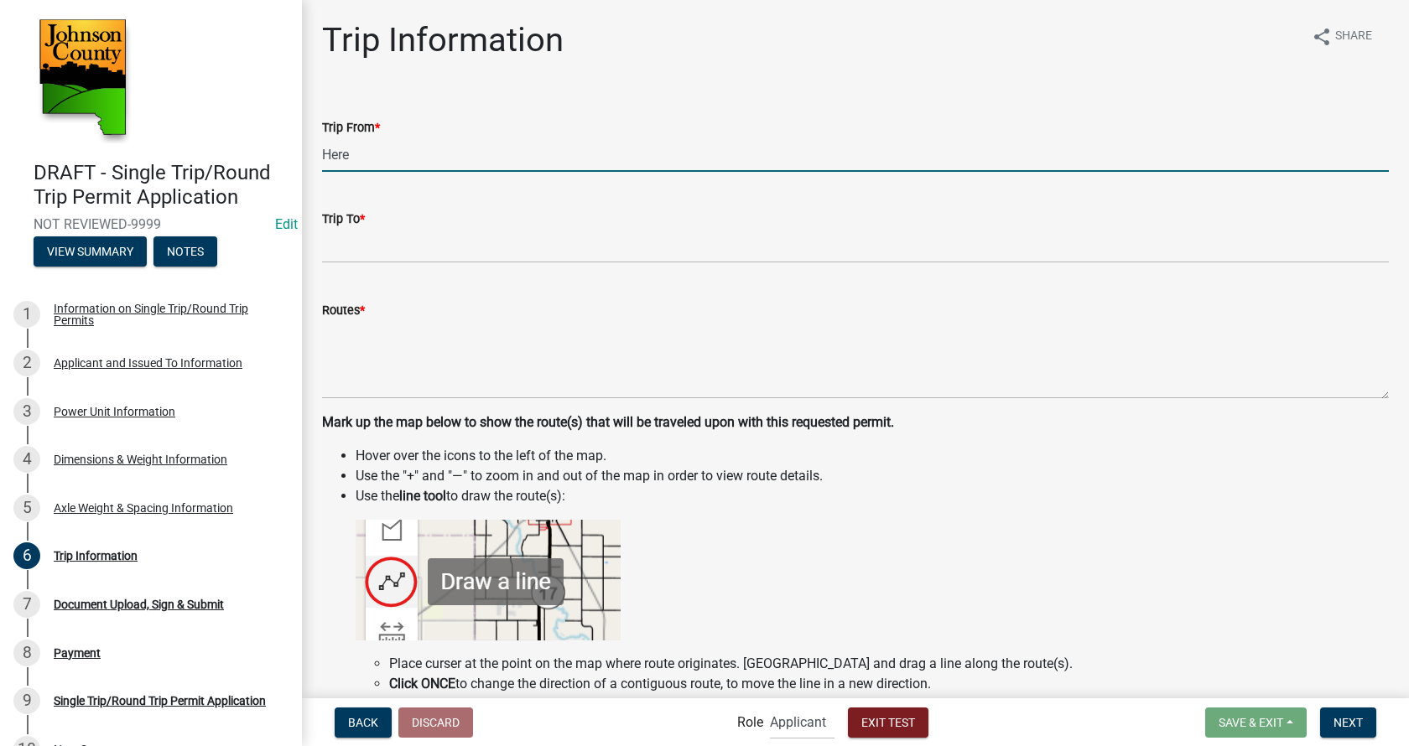
type input "Here"
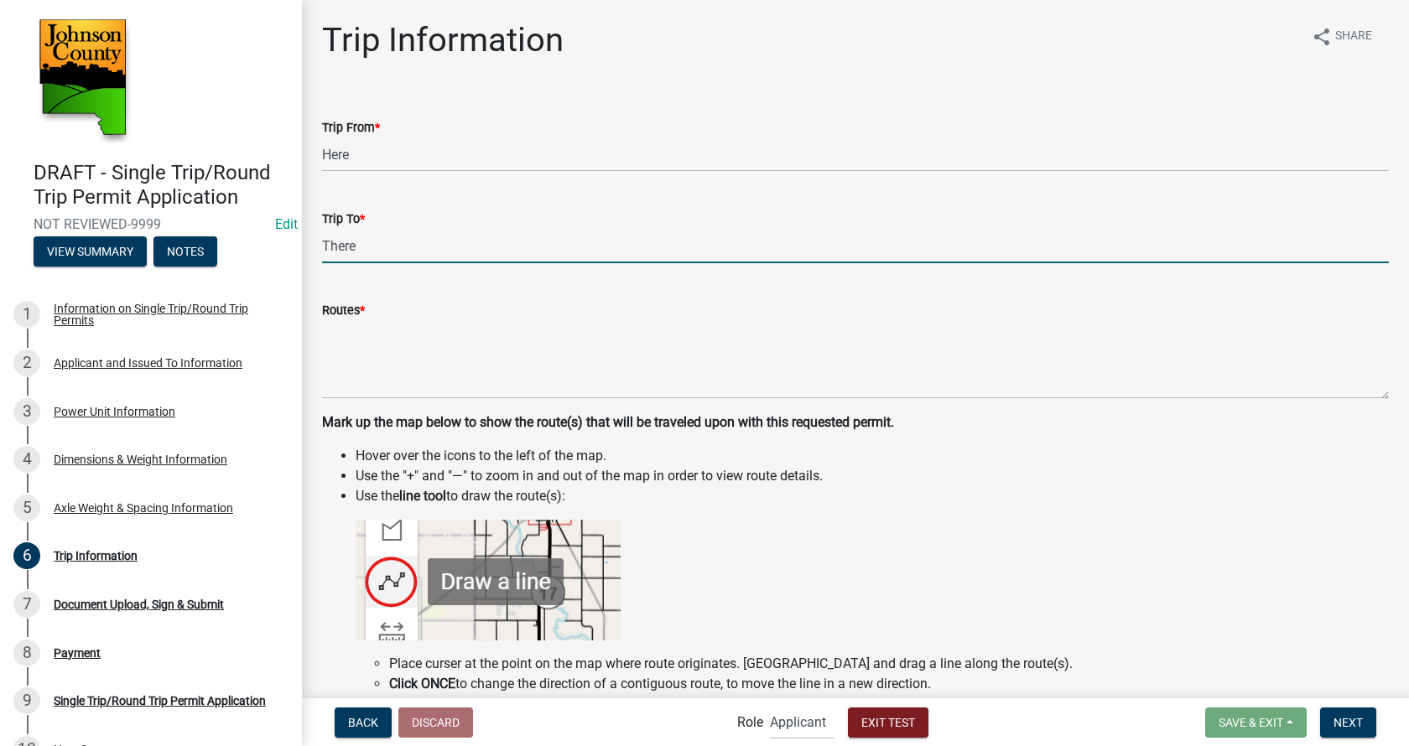
type input "There"
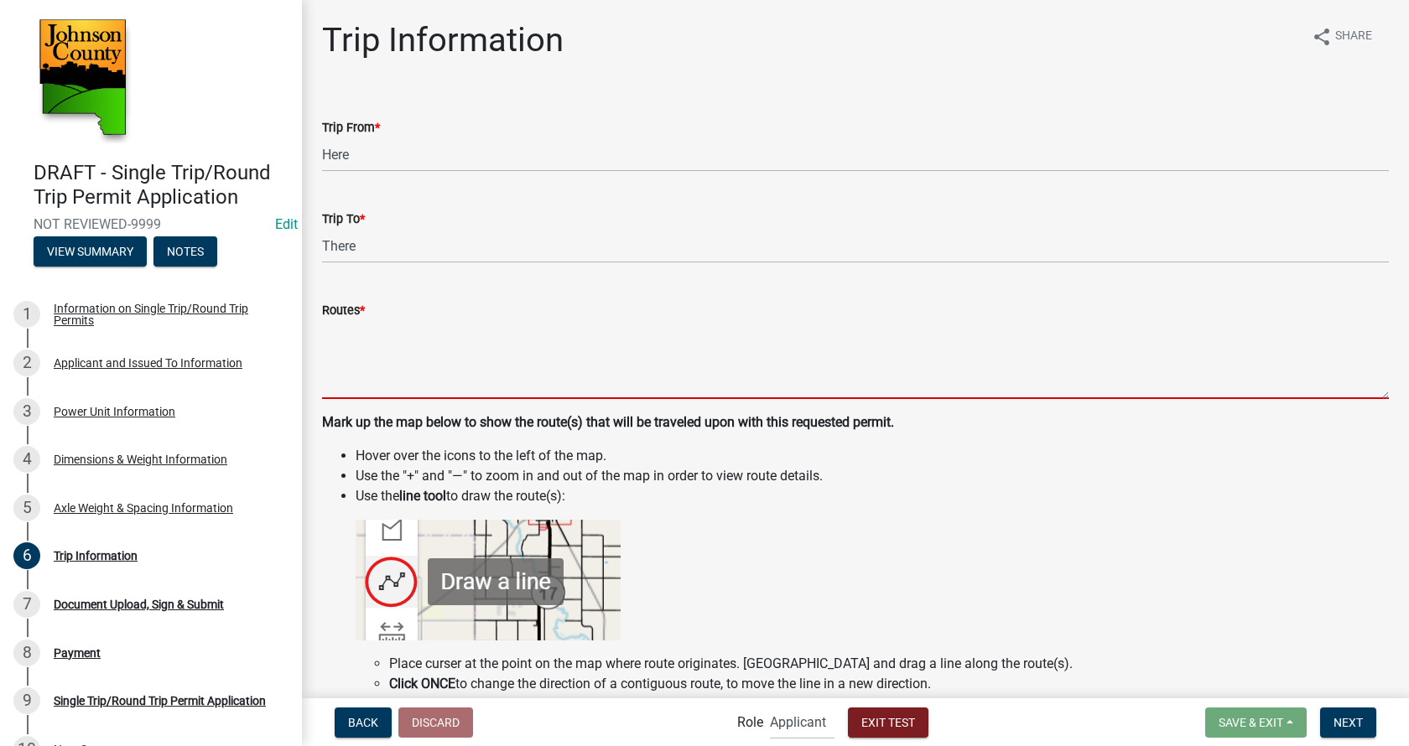
type textarea "U"
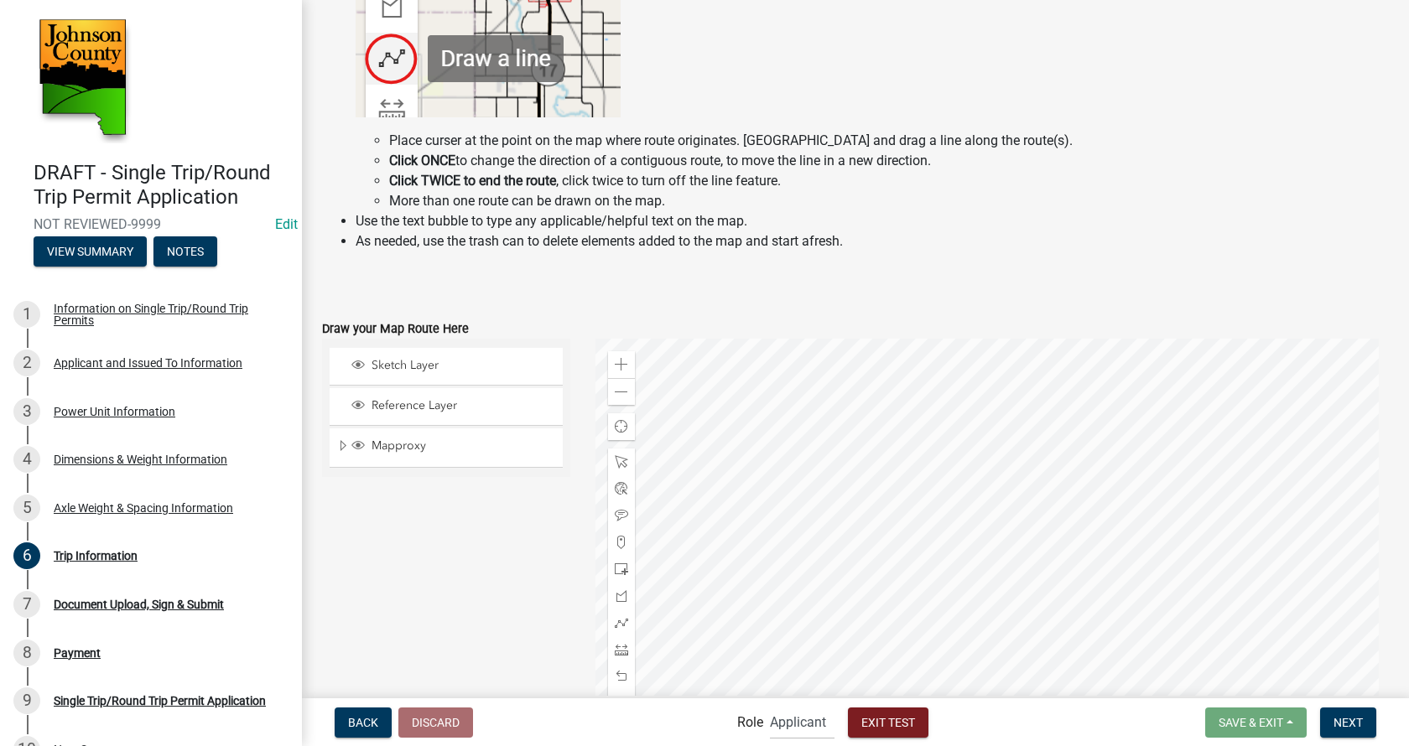
scroll to position [637, 0]
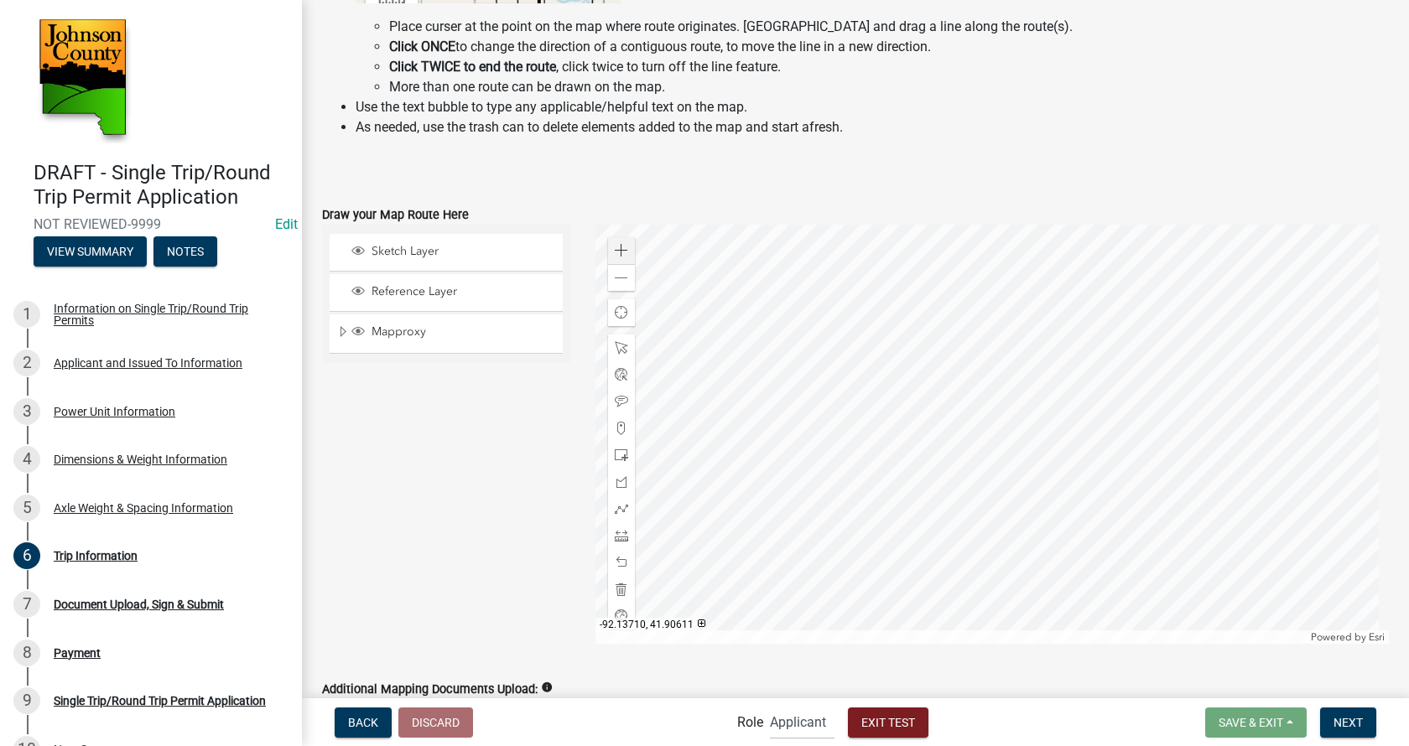
type textarea "LEFT, RIGHT, RIGHT, LEFT, LEFT"
click at [619, 262] on div "Zoom in" at bounding box center [621, 250] width 27 height 27
click at [935, 455] on div at bounding box center [992, 434] width 794 height 419
click at [617, 256] on span at bounding box center [621, 250] width 13 height 13
click at [1326, 532] on div at bounding box center [992, 434] width 794 height 419
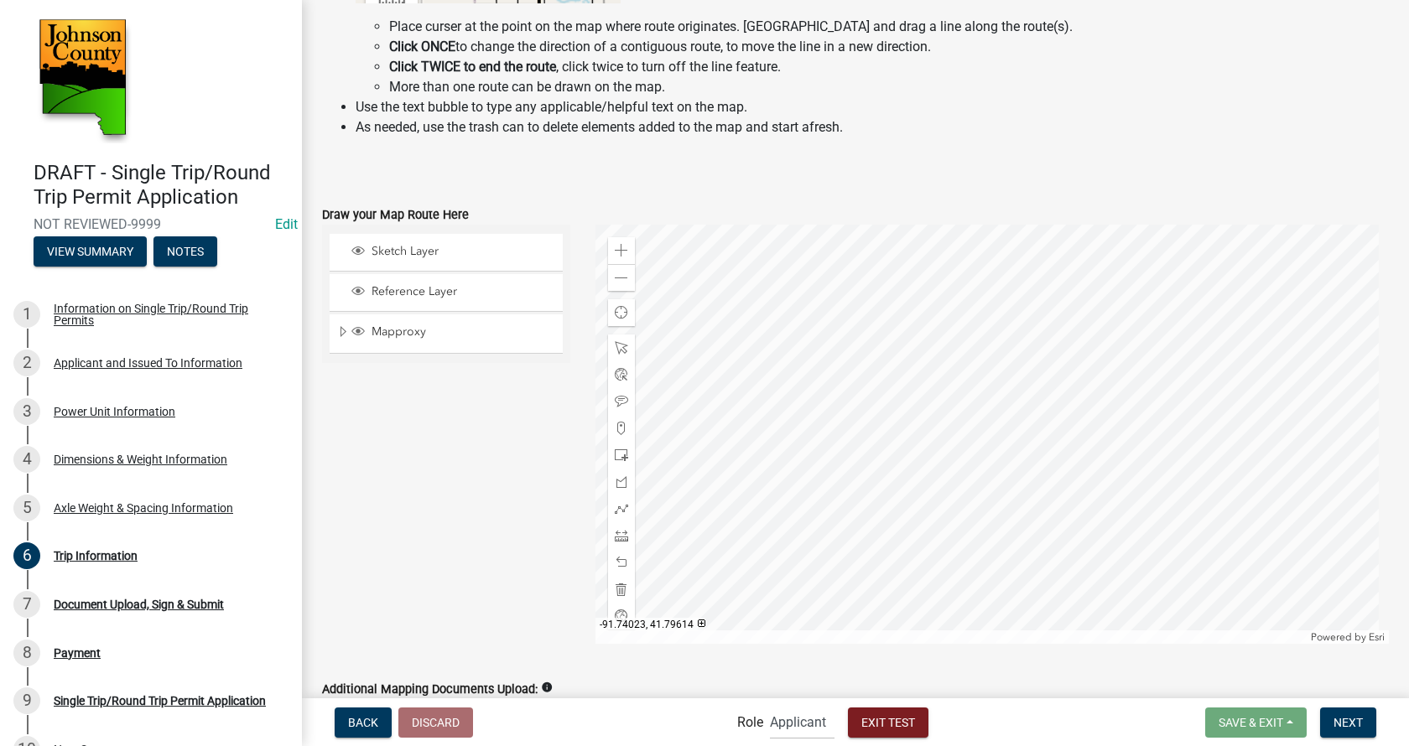
click at [939, 557] on div at bounding box center [992, 434] width 794 height 419
click at [1126, 556] on div at bounding box center [992, 434] width 794 height 419
click at [608, 253] on div "Zoom in" at bounding box center [621, 250] width 27 height 27
click at [610, 253] on div "Zoom in" at bounding box center [621, 250] width 27 height 27
click at [622, 278] on span at bounding box center [621, 278] width 13 height 13
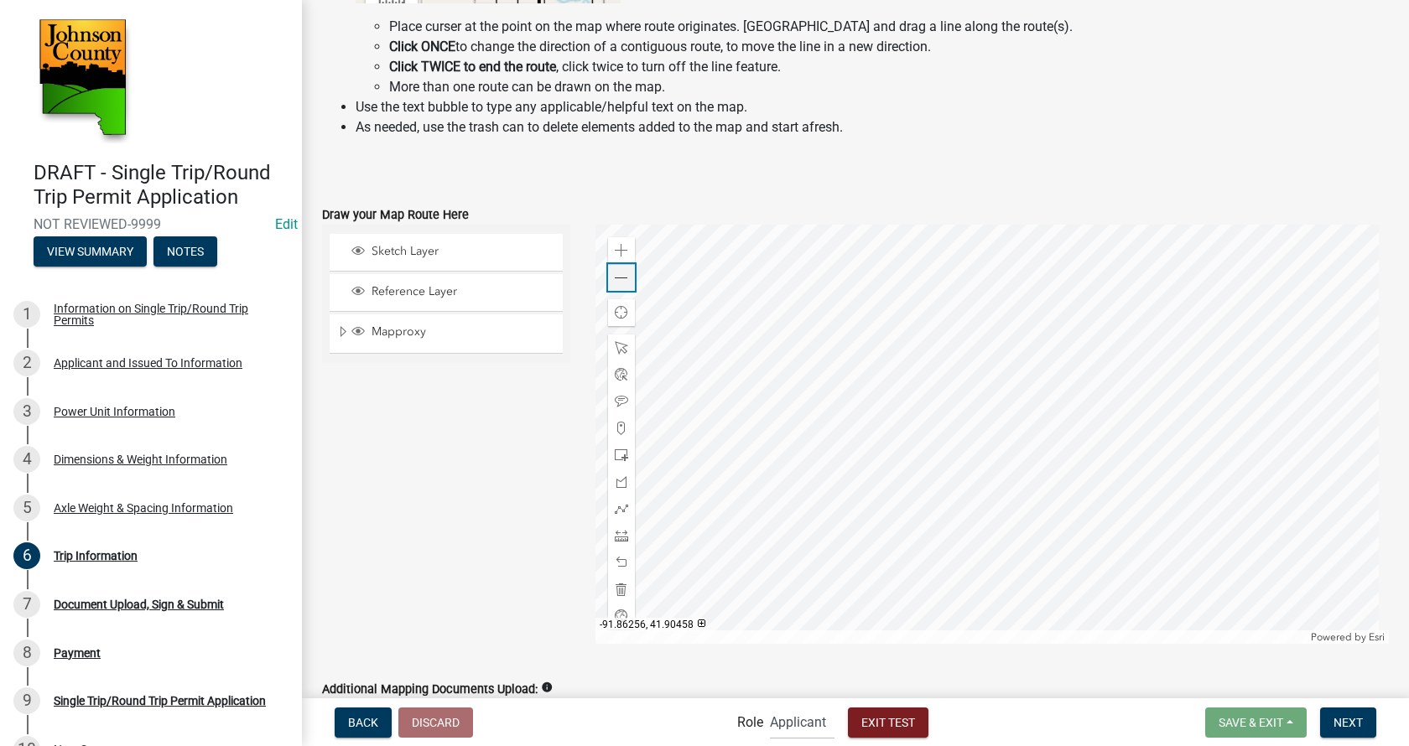
click at [622, 278] on span at bounding box center [621, 278] width 13 height 13
click at [982, 430] on div at bounding box center [992, 434] width 794 height 419
click at [838, 354] on div at bounding box center [992, 434] width 794 height 419
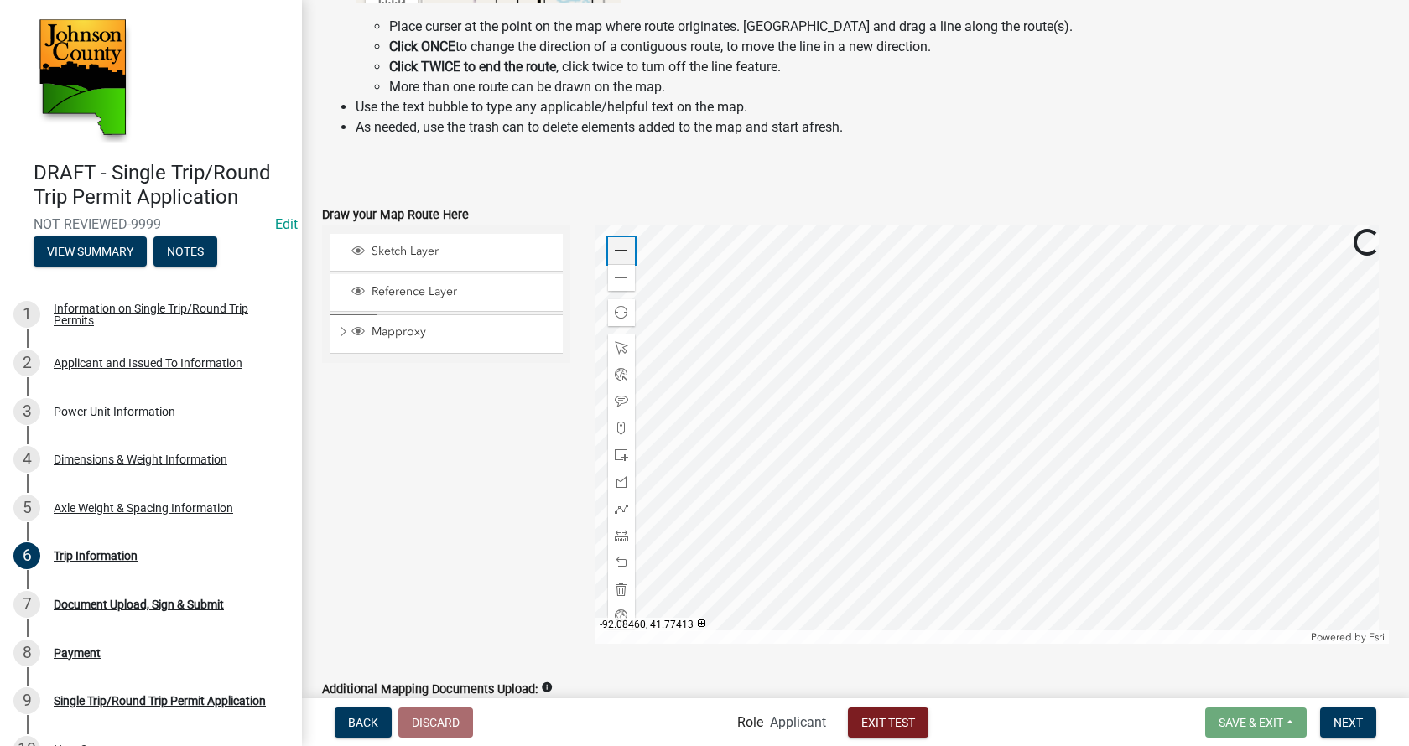
click at [627, 256] on div "Zoom in" at bounding box center [621, 250] width 27 height 27
click at [1056, 476] on div at bounding box center [992, 434] width 794 height 419
click at [616, 252] on span at bounding box center [621, 250] width 13 height 13
click at [840, 482] on div at bounding box center [992, 434] width 794 height 419
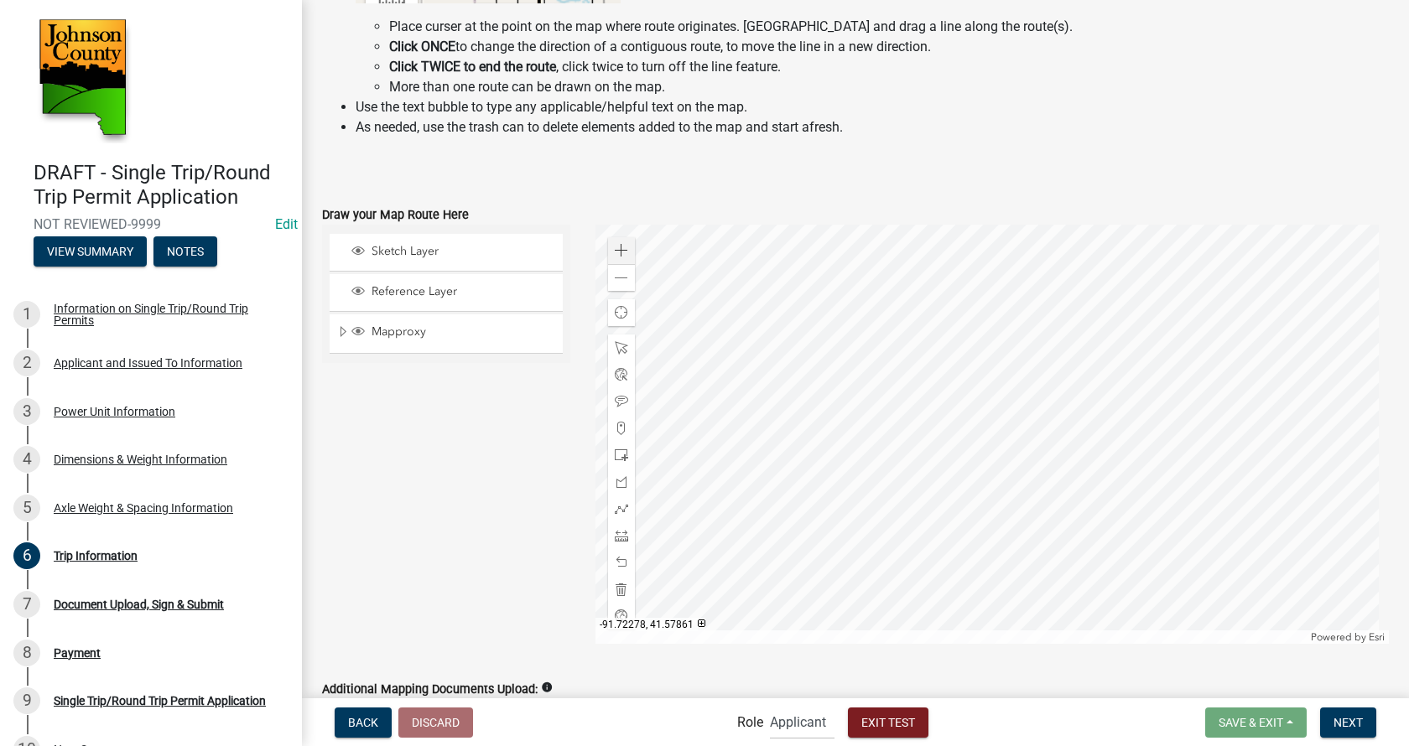
click at [840, 476] on div at bounding box center [992, 434] width 794 height 419
click at [840, 479] on div at bounding box center [992, 434] width 794 height 419
click at [963, 537] on div at bounding box center [992, 434] width 794 height 419
click at [907, 507] on div at bounding box center [992, 434] width 794 height 419
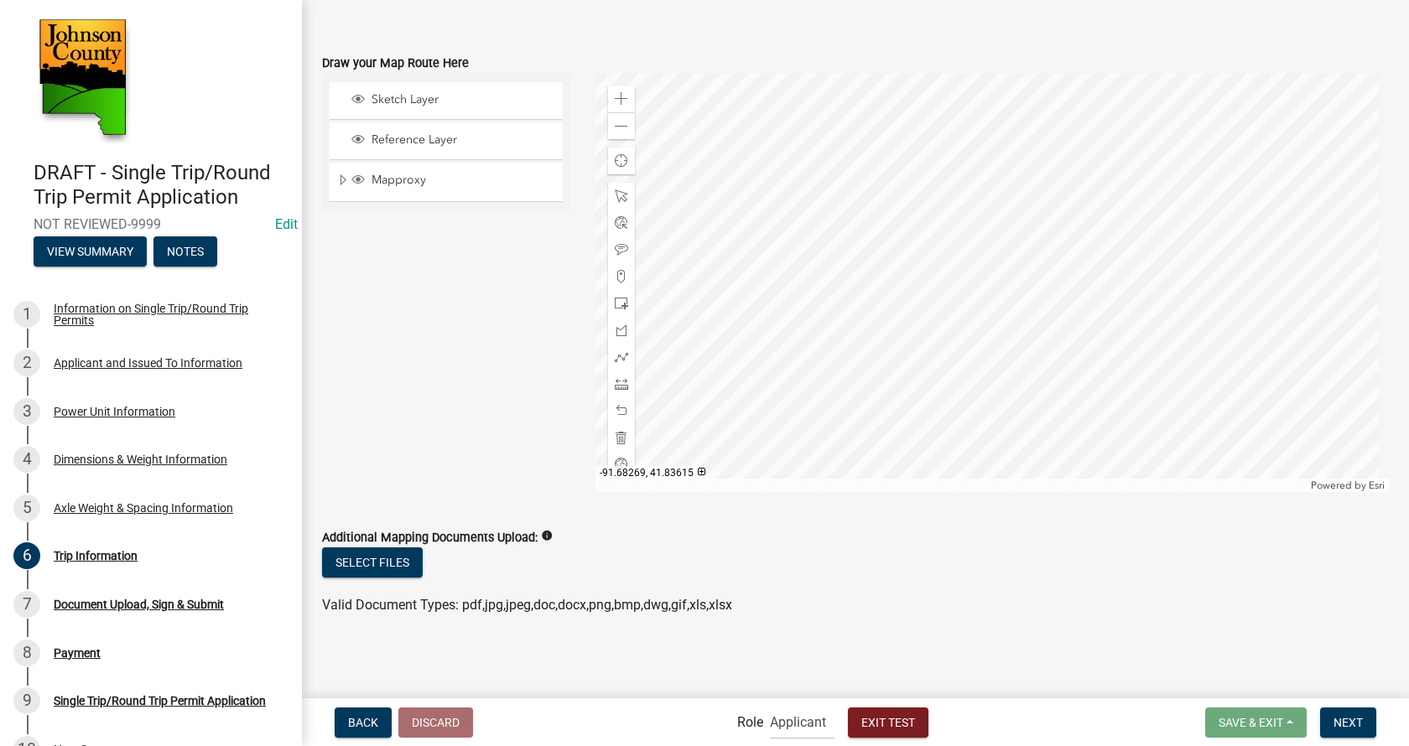
scroll to position [474, 0]
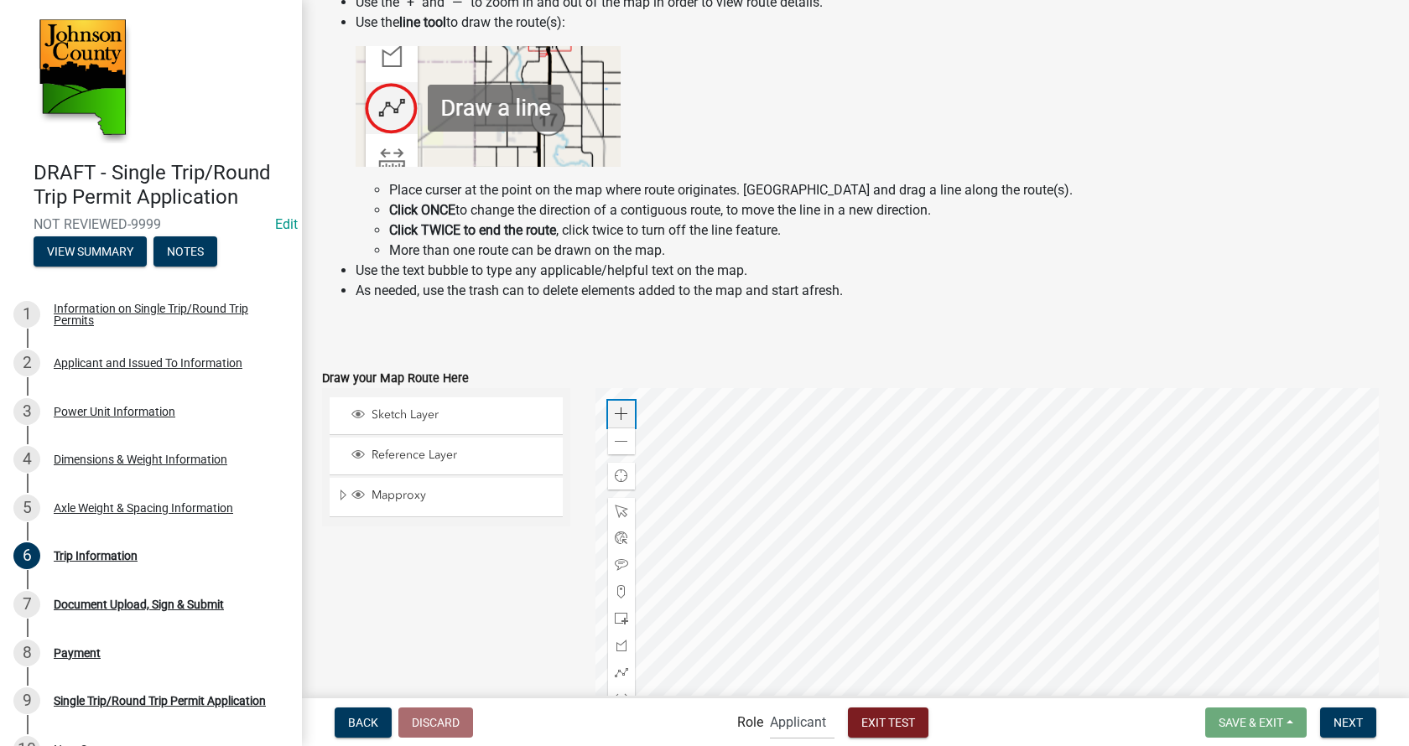
click at [621, 421] on span at bounding box center [621, 414] width 13 height 13
click at [621, 418] on span at bounding box center [621, 414] width 13 height 13
click at [1312, 627] on div at bounding box center [992, 597] width 794 height 419
click at [1099, 539] on div at bounding box center [992, 597] width 794 height 419
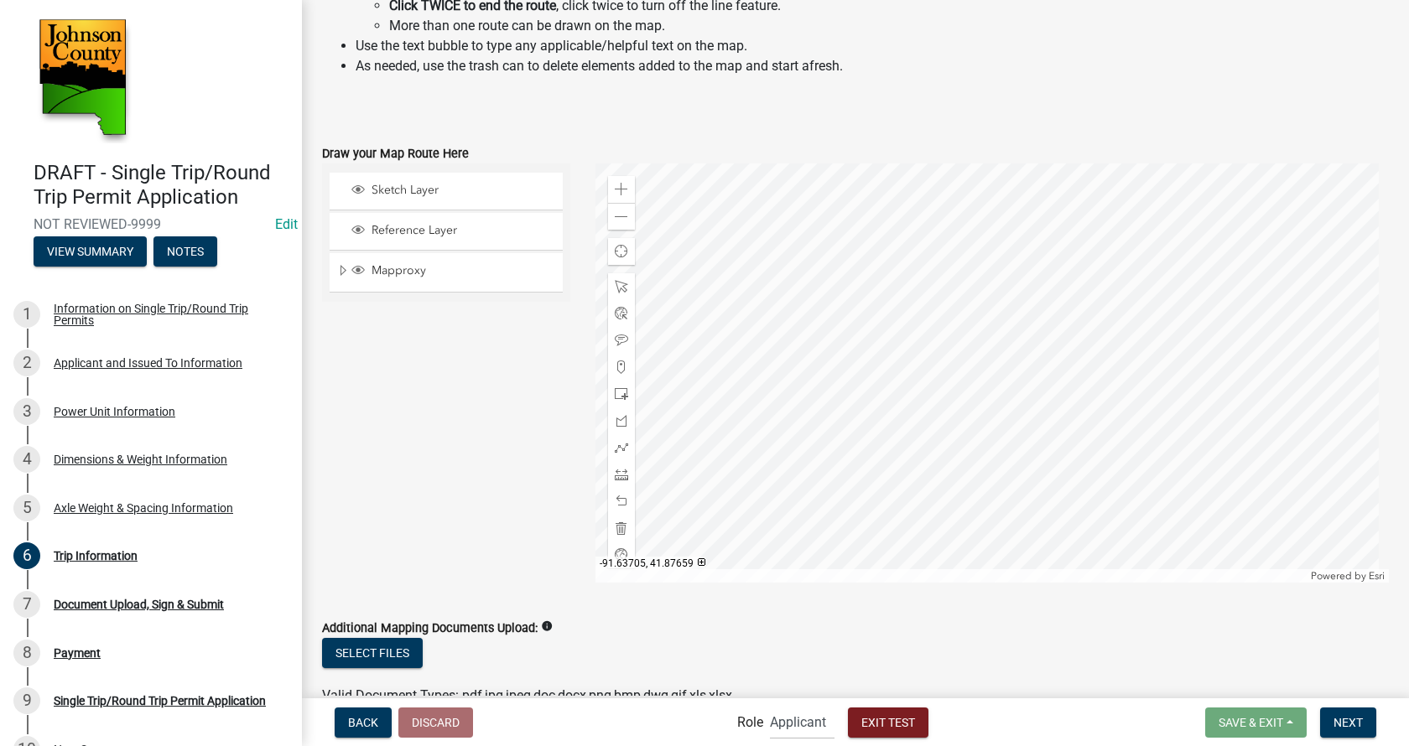
scroll to position [694, 0]
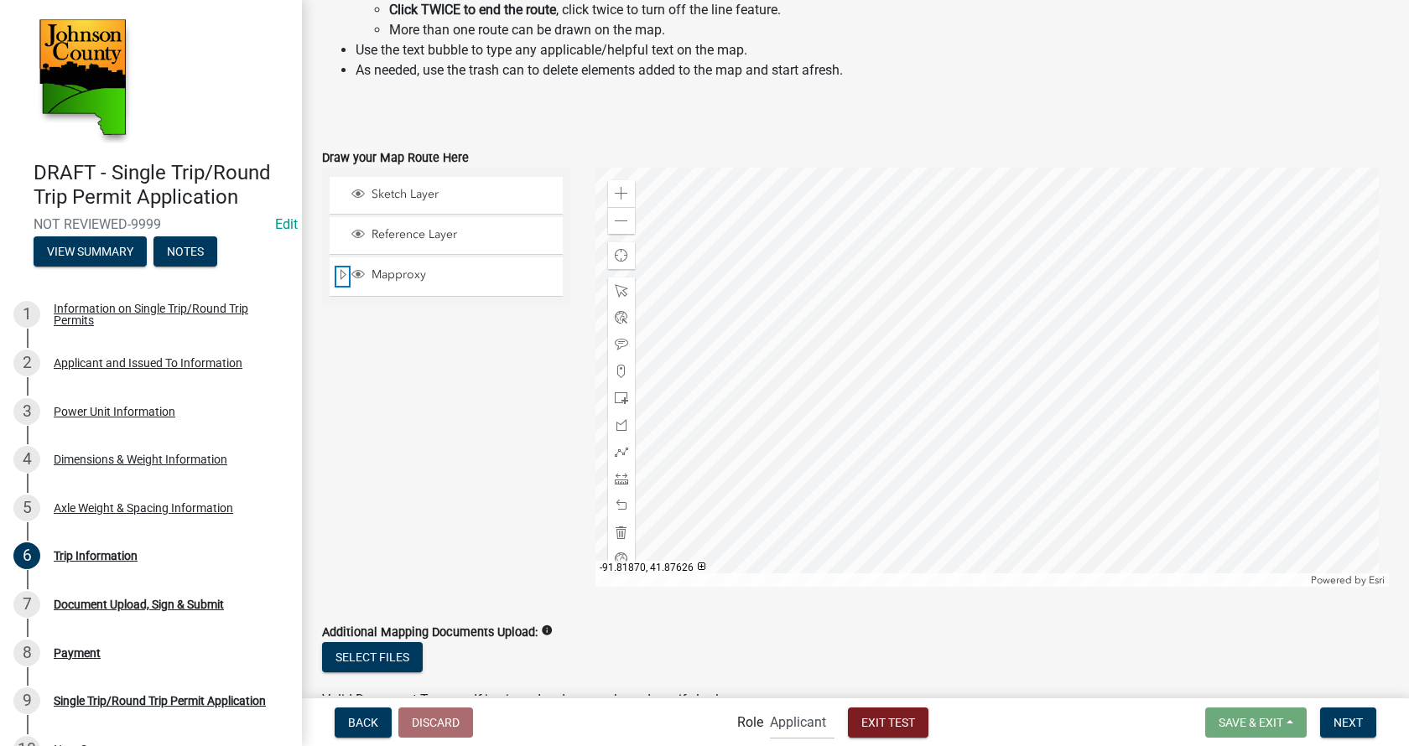
click at [344, 274] on span "Expand" at bounding box center [342, 276] width 13 height 16
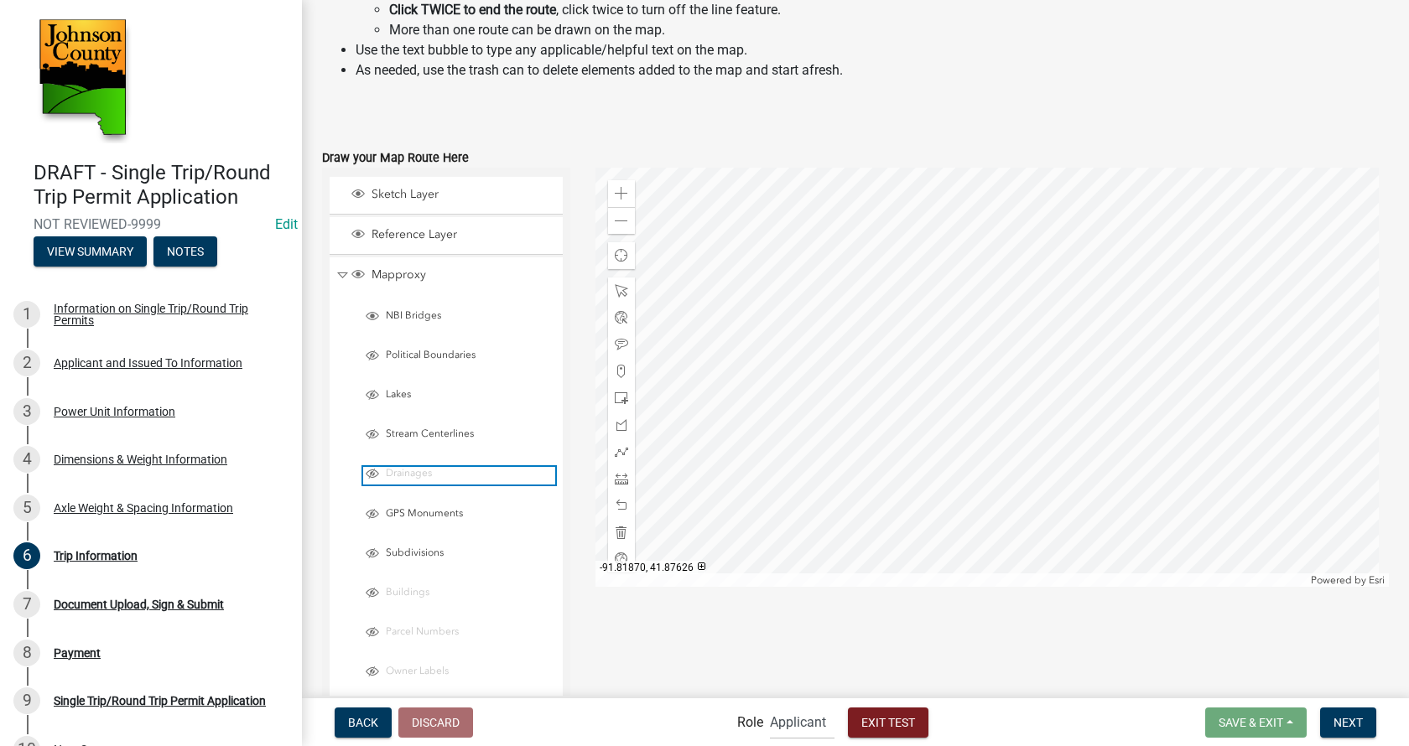
click at [408, 478] on span "Drainages" at bounding box center [469, 473] width 174 height 13
click at [615, 194] on span at bounding box center [621, 193] width 13 height 13
click at [370, 477] on span "Layer List" at bounding box center [372, 473] width 13 height 13
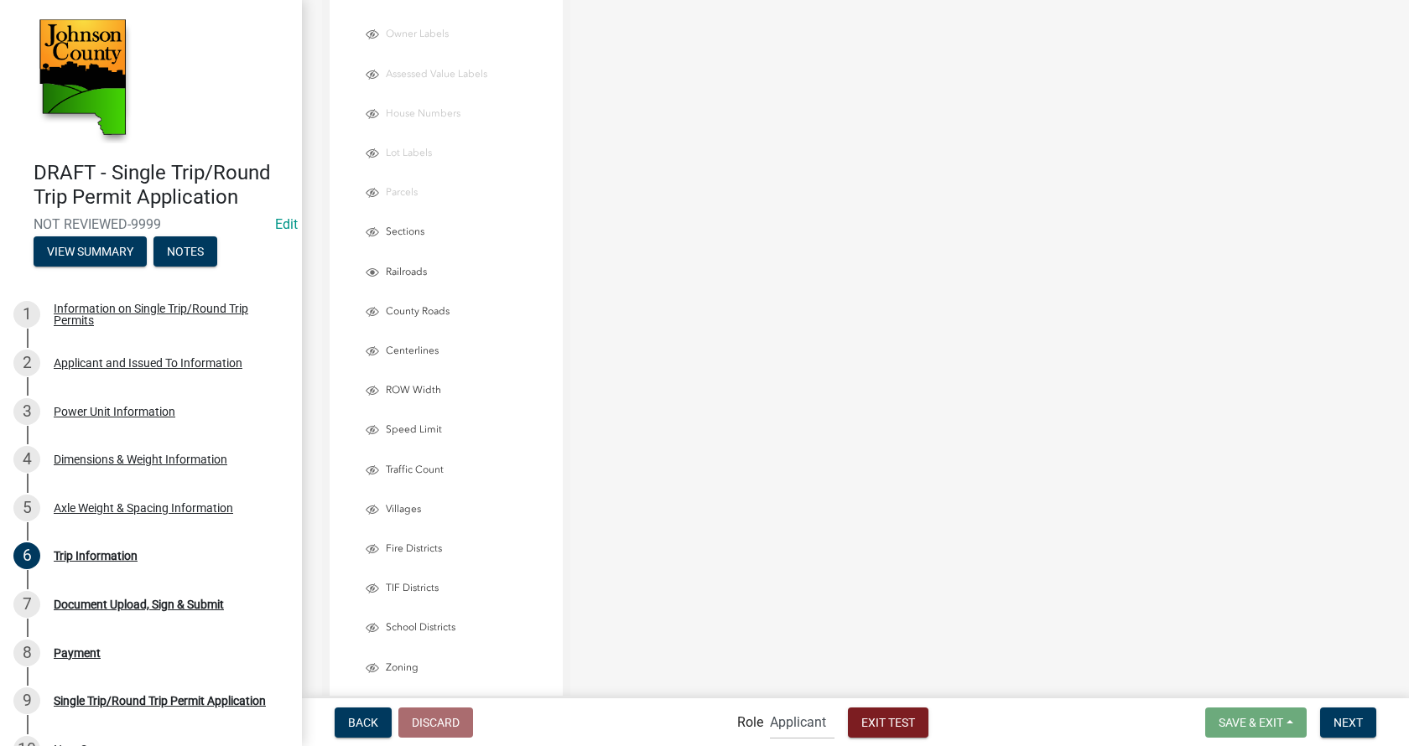
scroll to position [1333, 0]
click at [374, 313] on span "Layer List" at bounding box center [372, 310] width 13 height 13
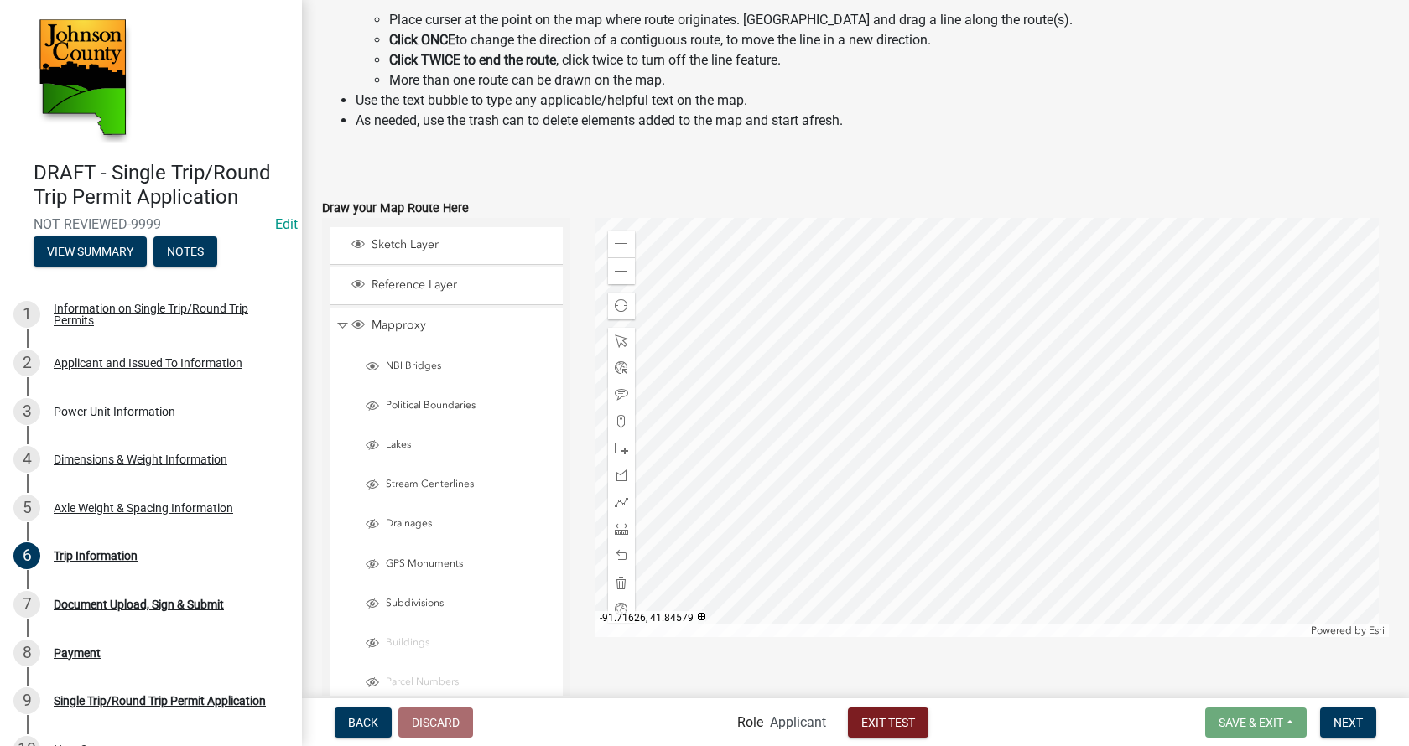
scroll to position [695, 0]
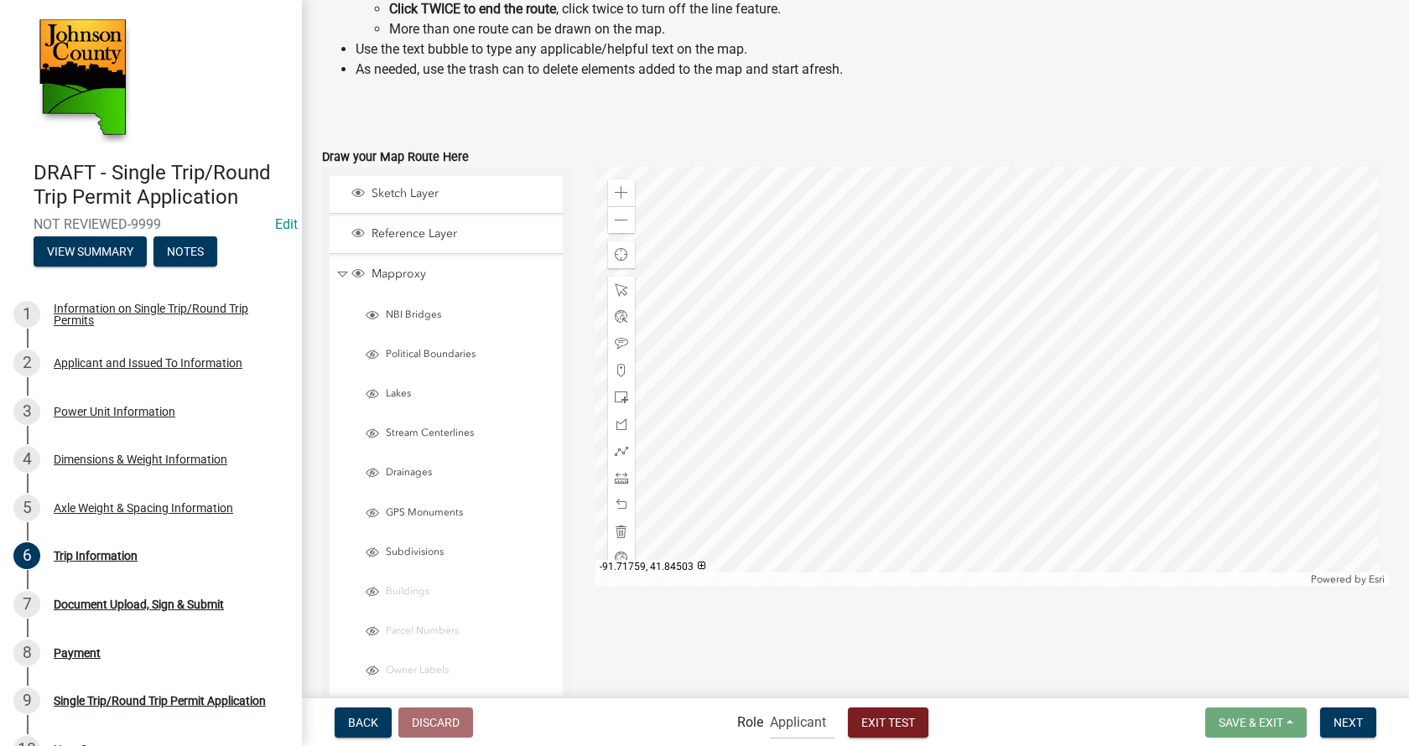
click at [792, 325] on div at bounding box center [992, 376] width 794 height 419
click at [1133, 387] on div at bounding box center [992, 376] width 794 height 419
click at [1036, 369] on div at bounding box center [992, 376] width 794 height 419
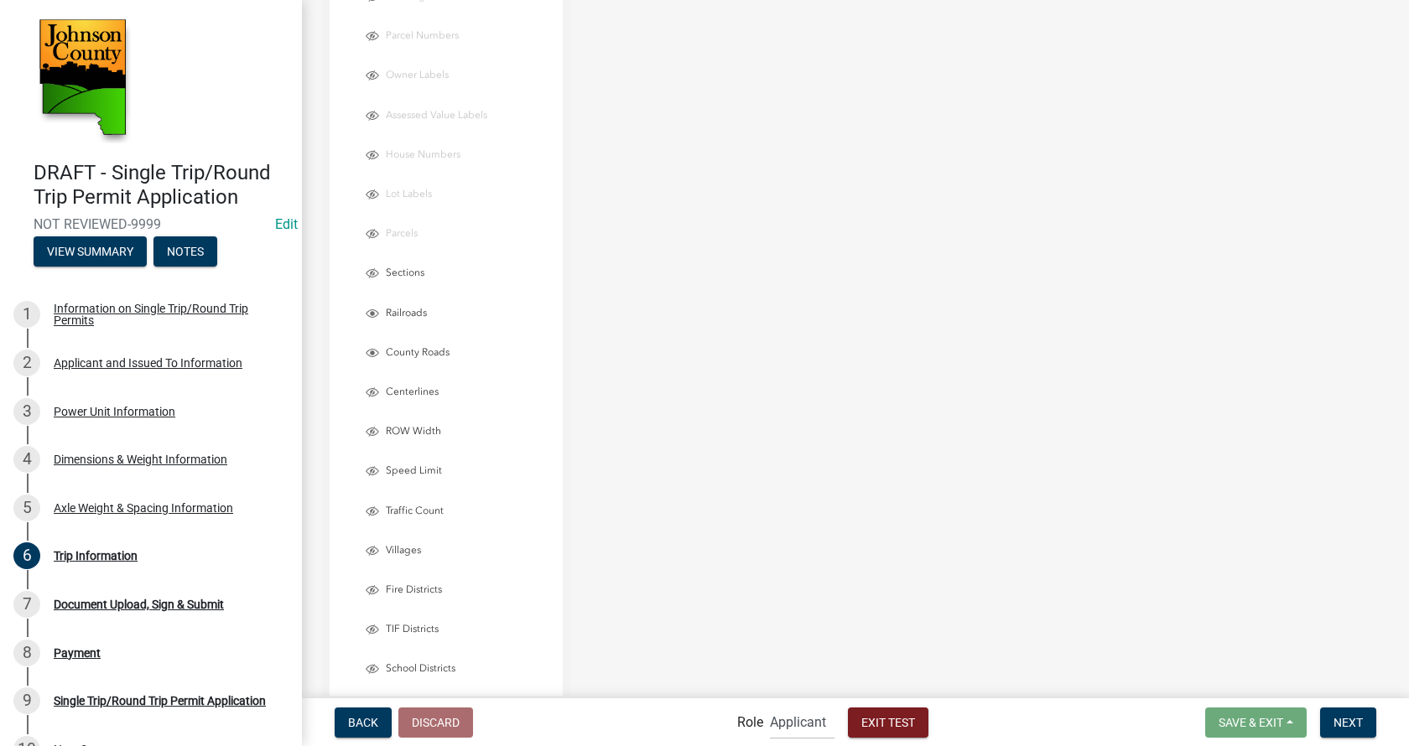
scroll to position [1492, 0]
click at [369, 189] on span "Layer List" at bounding box center [372, 191] width 13 height 13
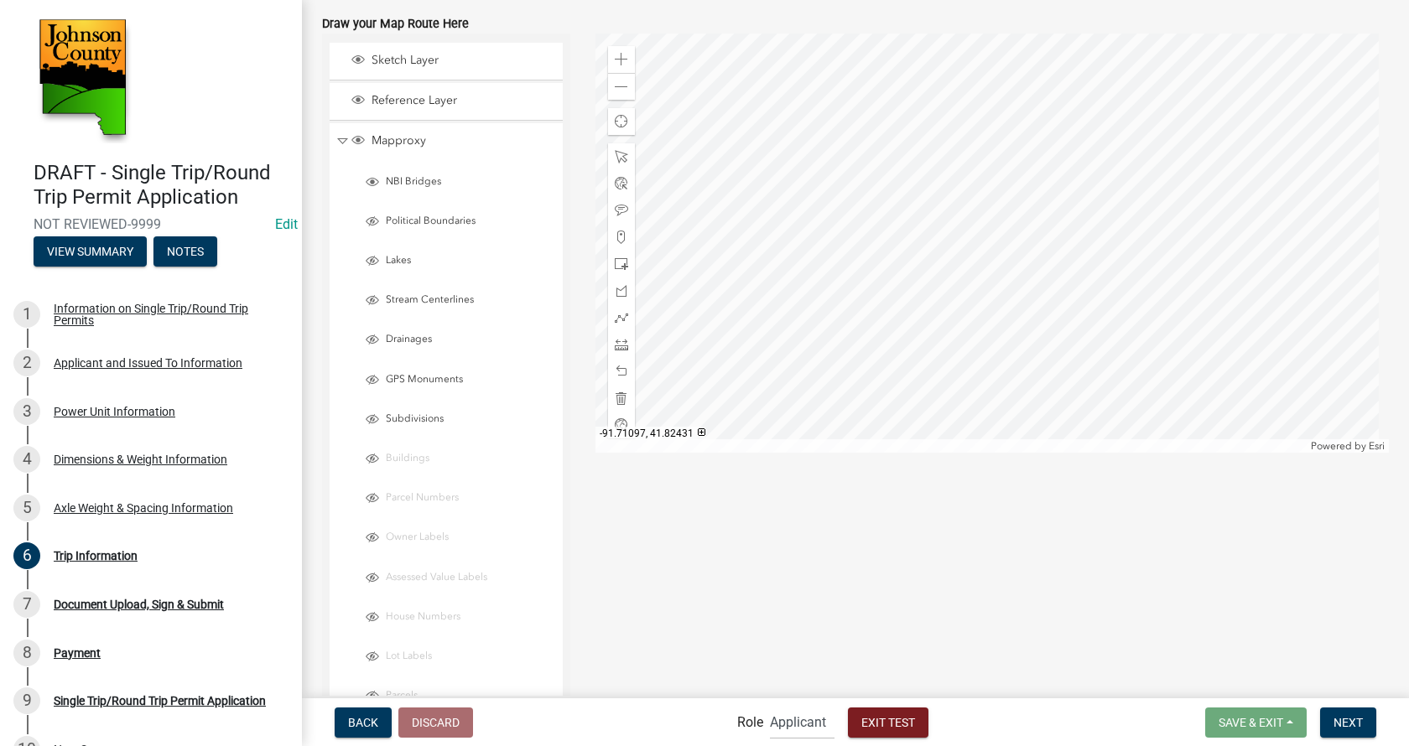
scroll to position [694, 0]
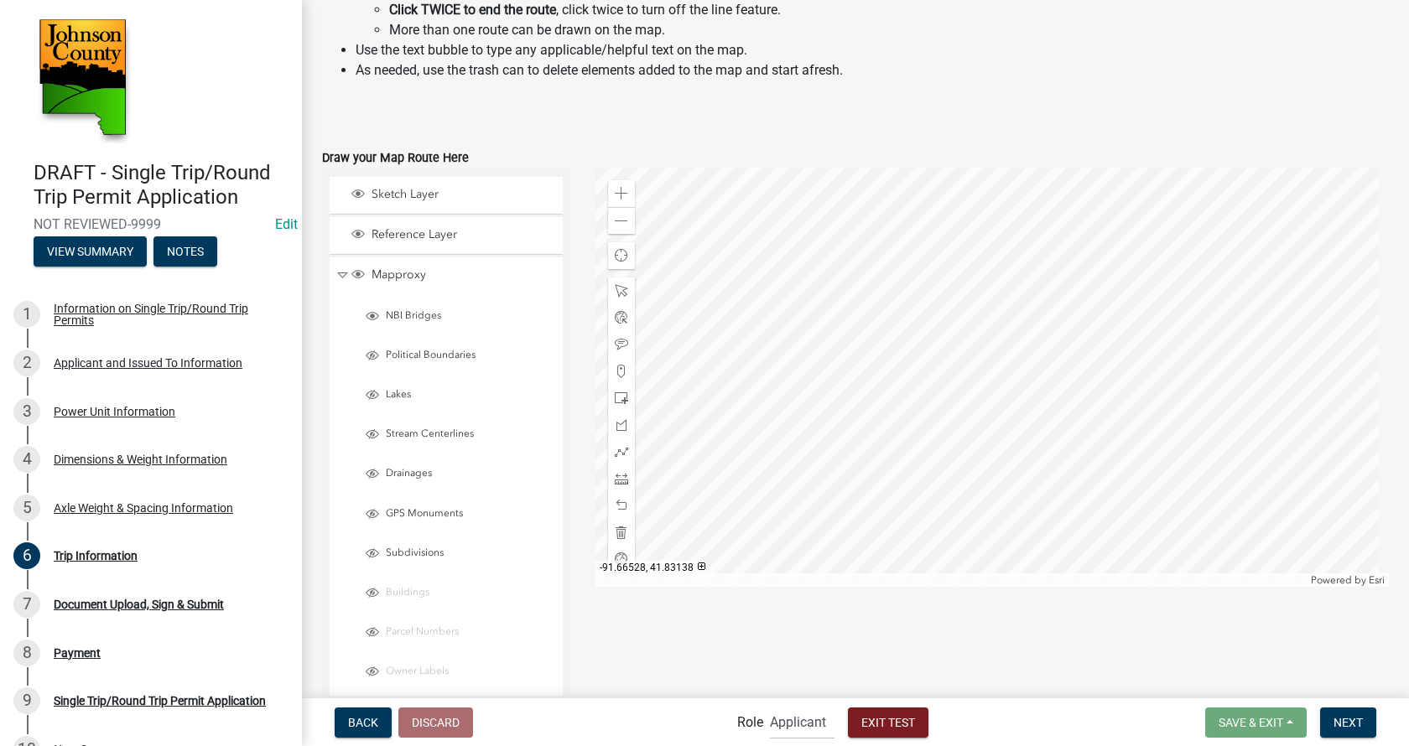
click at [1017, 409] on div at bounding box center [992, 377] width 794 height 419
click at [964, 417] on div at bounding box center [992, 377] width 794 height 419
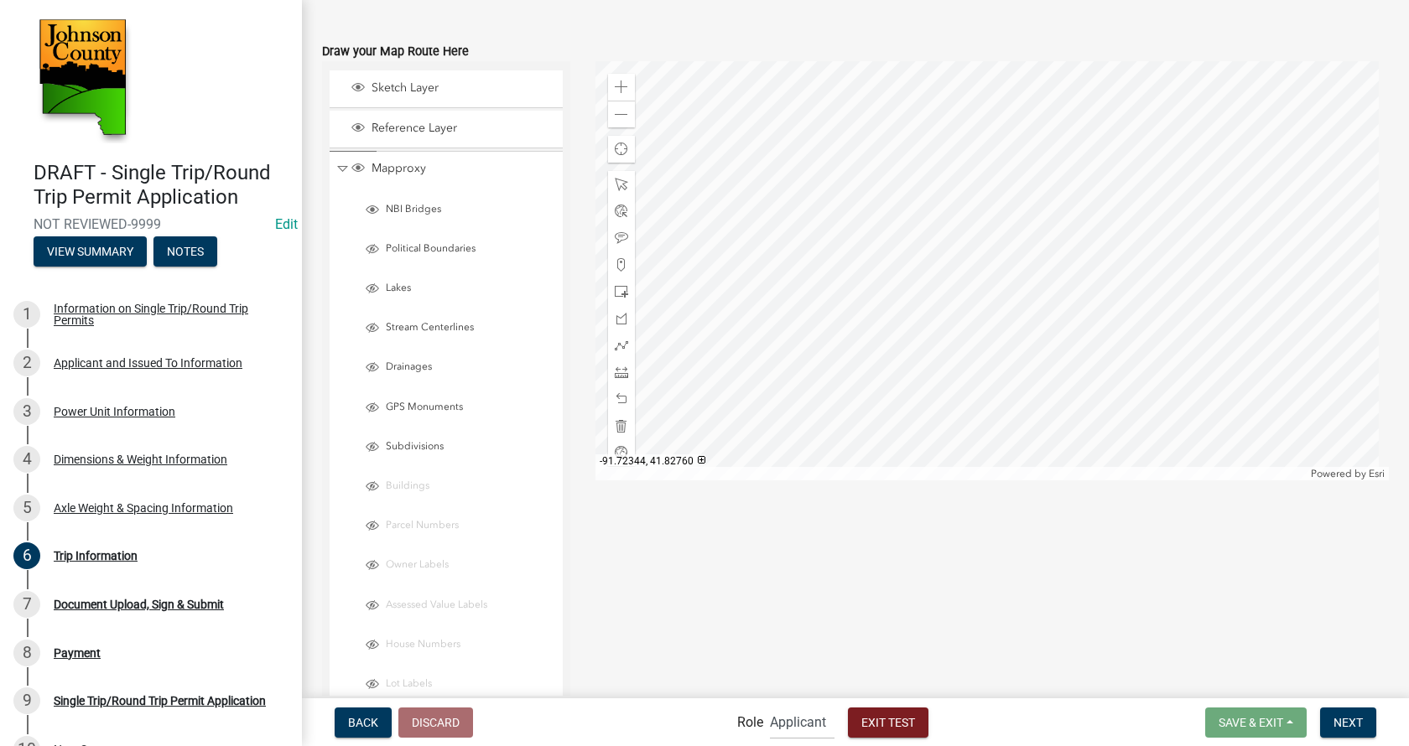
scroll to position [855, 0]
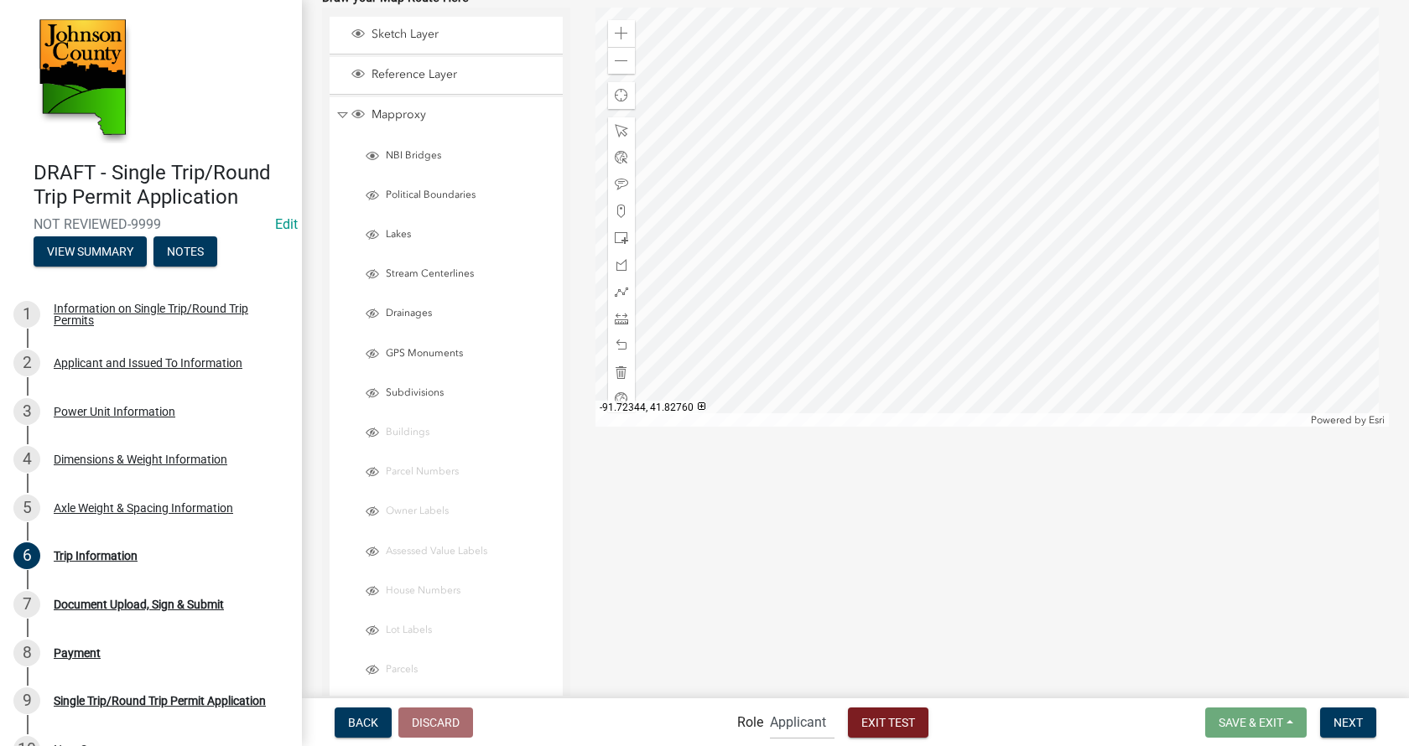
drag, startPoint x: 475, startPoint y: 441, endPoint x: 465, endPoint y: 274, distance: 167.1
click at [465, 416] on li "Buildings" at bounding box center [452, 434] width 217 height 37
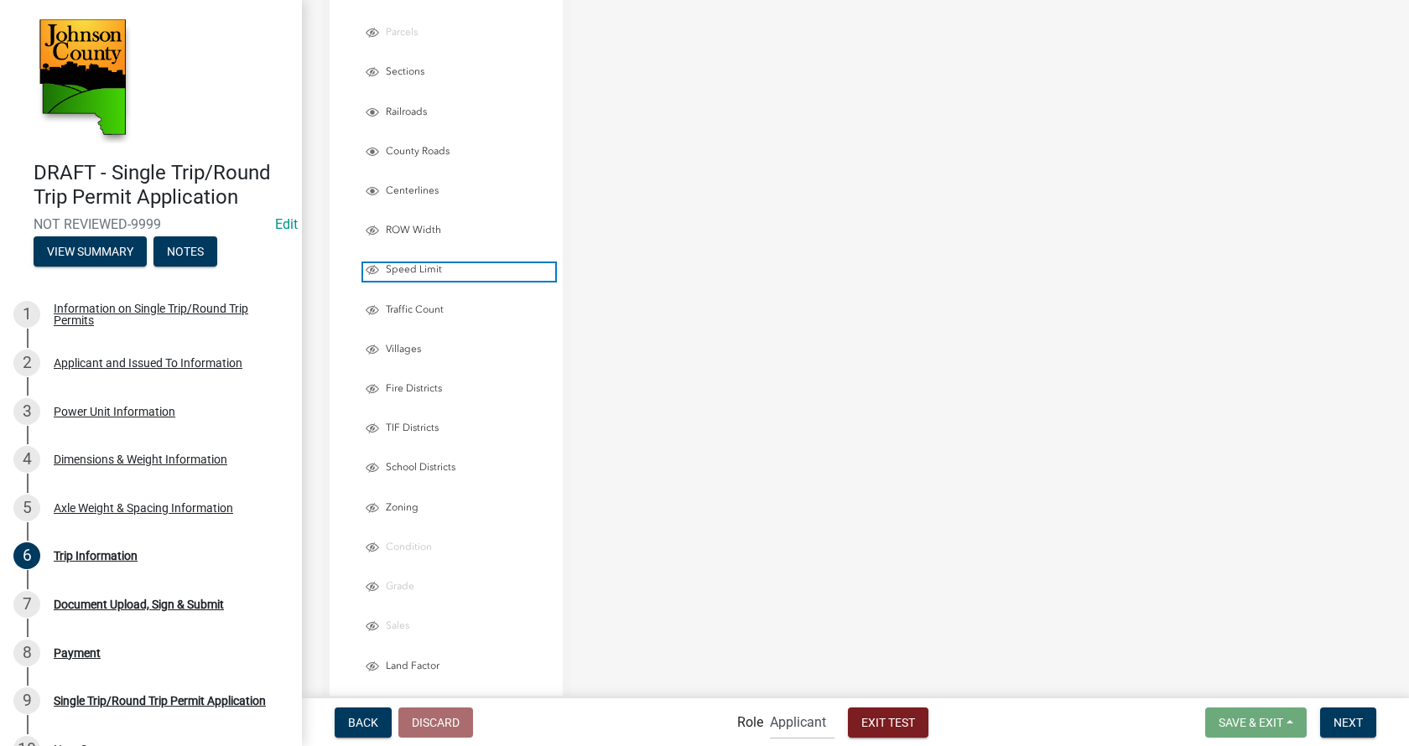
click at [371, 270] on span "Layer List" at bounding box center [372, 269] width 13 height 13
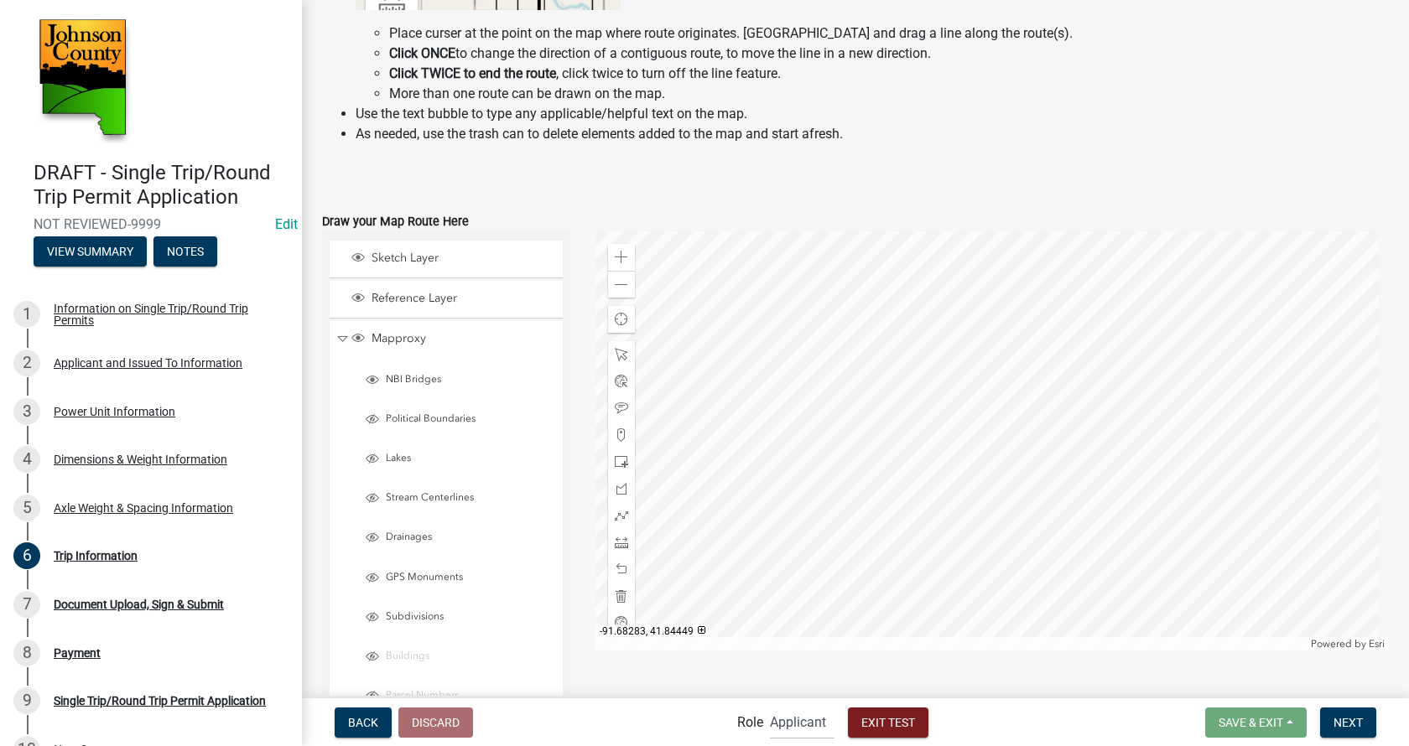
scroll to position [695, 0]
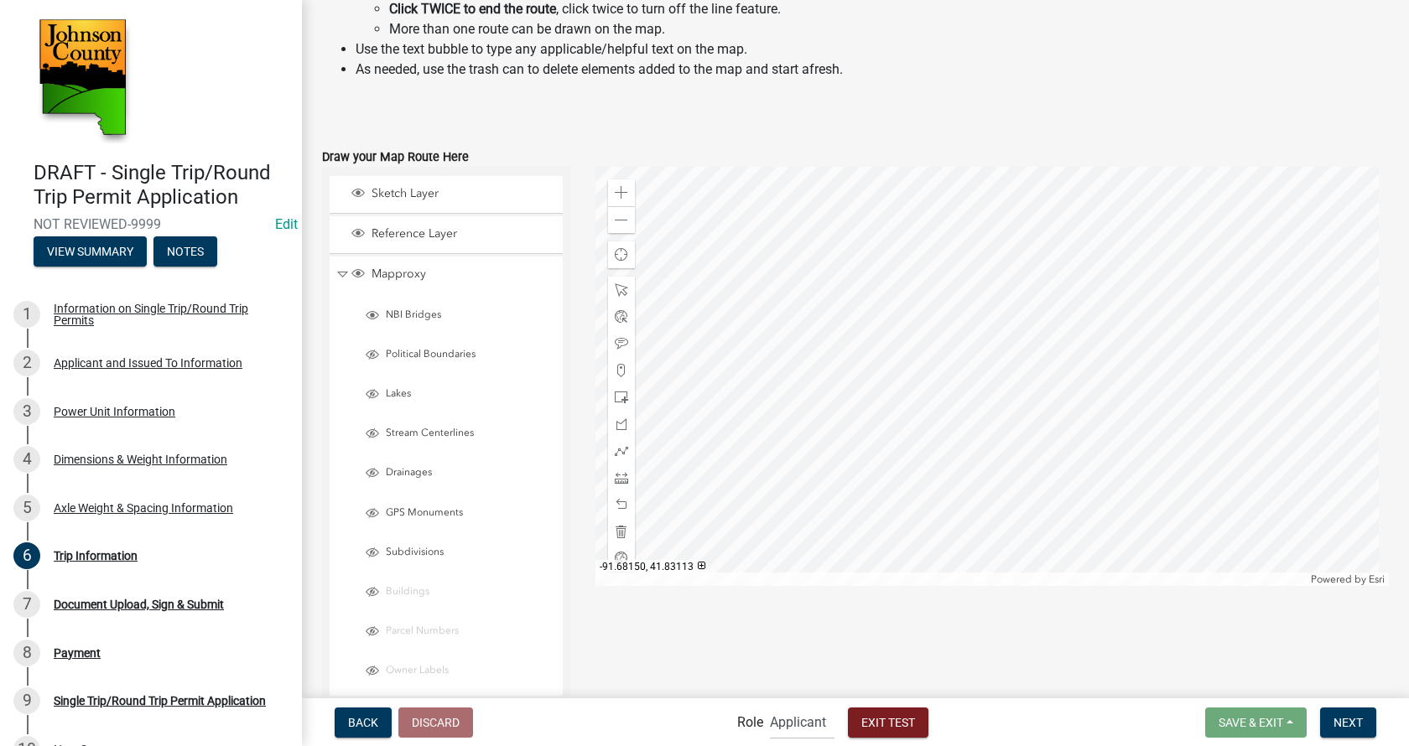
click at [848, 449] on div at bounding box center [992, 376] width 794 height 419
click at [1181, 429] on div at bounding box center [992, 376] width 794 height 419
click at [1120, 314] on div at bounding box center [992, 376] width 794 height 419
click at [1016, 439] on div at bounding box center [992, 376] width 794 height 419
drag, startPoint x: 429, startPoint y: 565, endPoint x: 434, endPoint y: 451, distance: 114.2
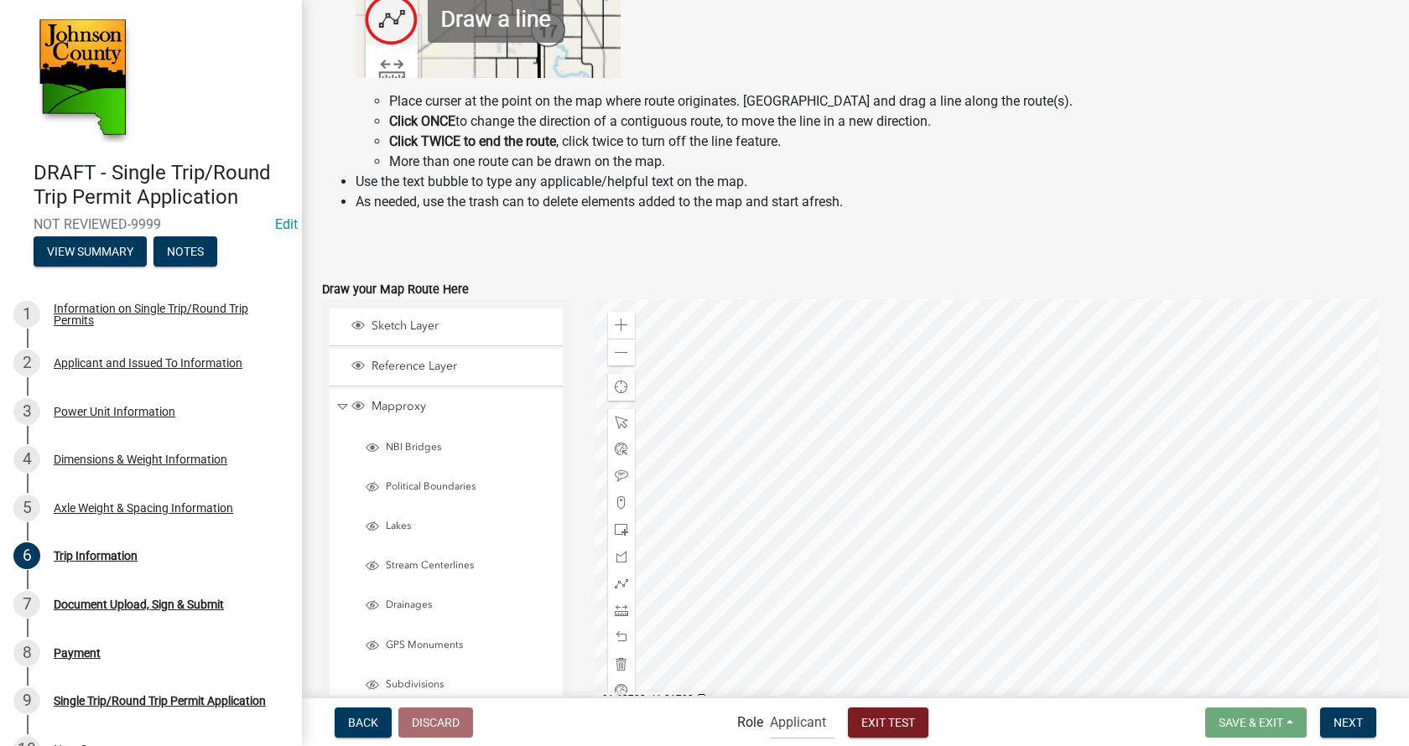
scroll to position [504, 0]
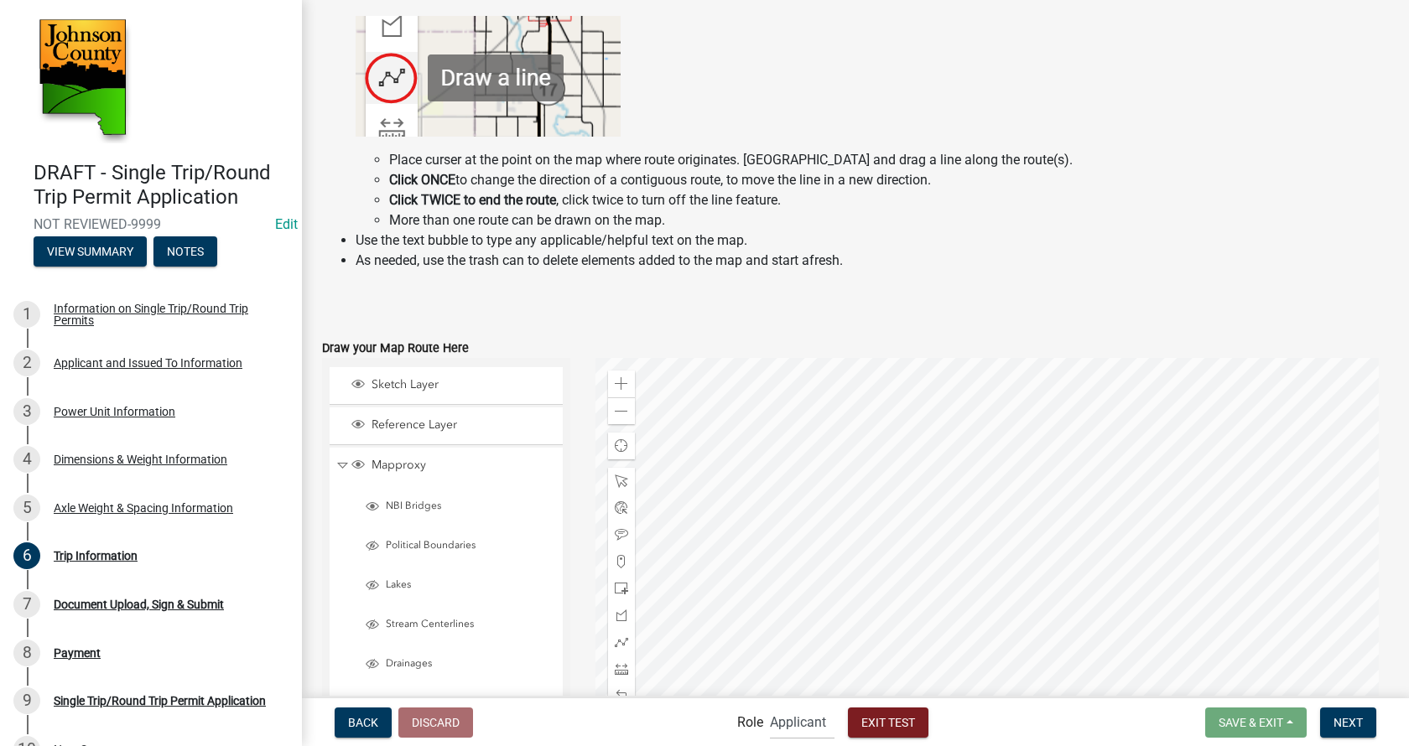
click at [722, 617] on div at bounding box center [992, 567] width 794 height 419
click at [399, 390] on span "Sketch Layer" at bounding box center [462, 384] width 190 height 15
click at [398, 382] on span "Sketch Layer" at bounding box center [462, 384] width 190 height 15
click at [769, 607] on div at bounding box center [992, 567] width 794 height 419
click at [342, 467] on span "Collapse" at bounding box center [342, 466] width 13 height 16
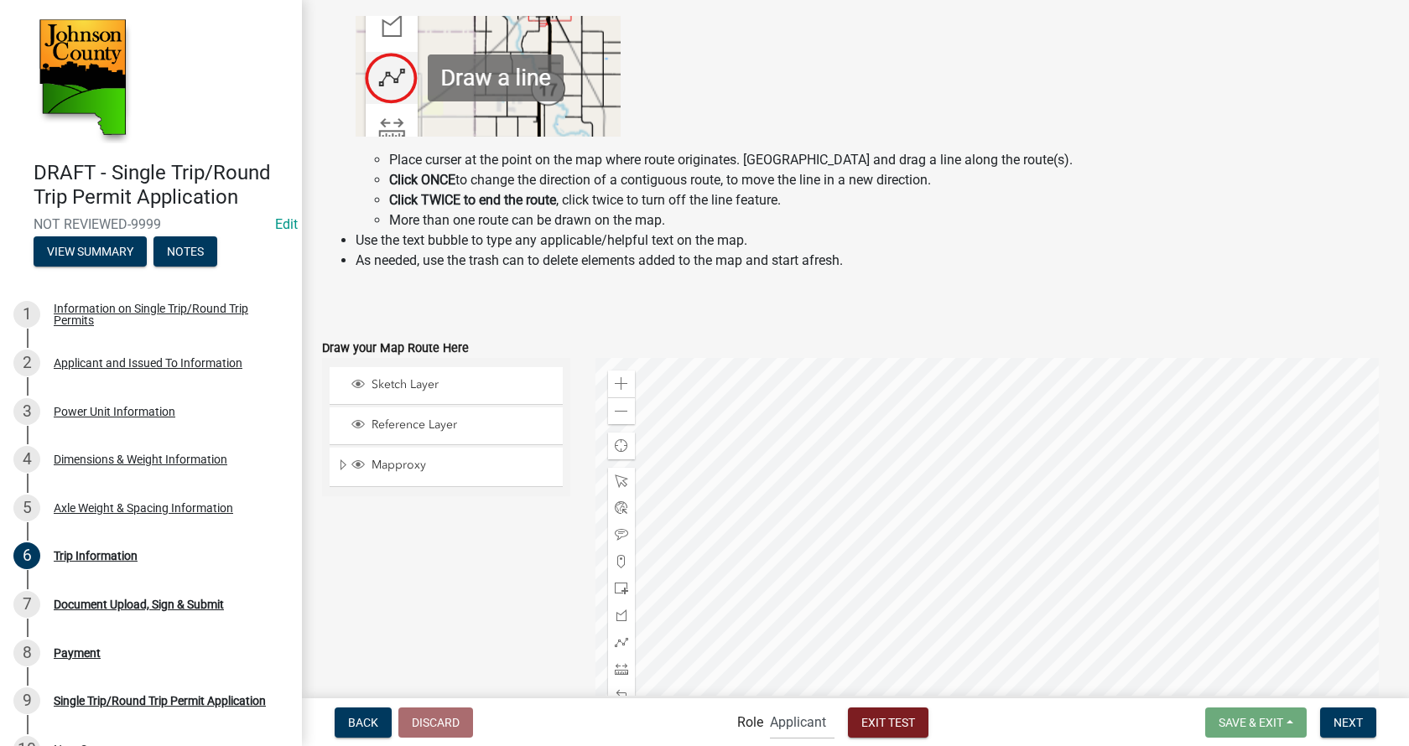
click at [660, 636] on div at bounding box center [992, 567] width 794 height 419
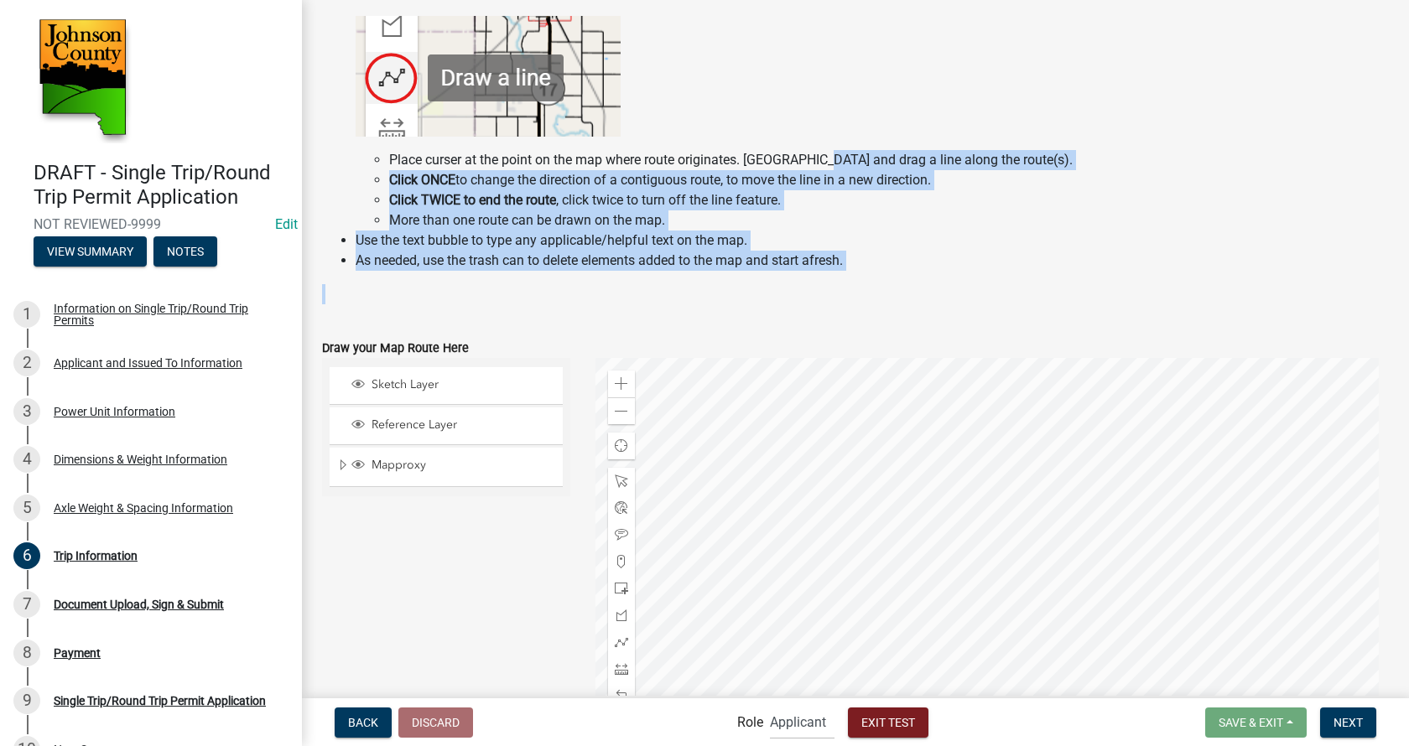
drag, startPoint x: 818, startPoint y: 164, endPoint x: 831, endPoint y: 294, distance: 130.7
click at [831, 294] on div "Mark up the map below to show the route(s) that will be traveled upon with this…" at bounding box center [855, 107] width 1067 height 396
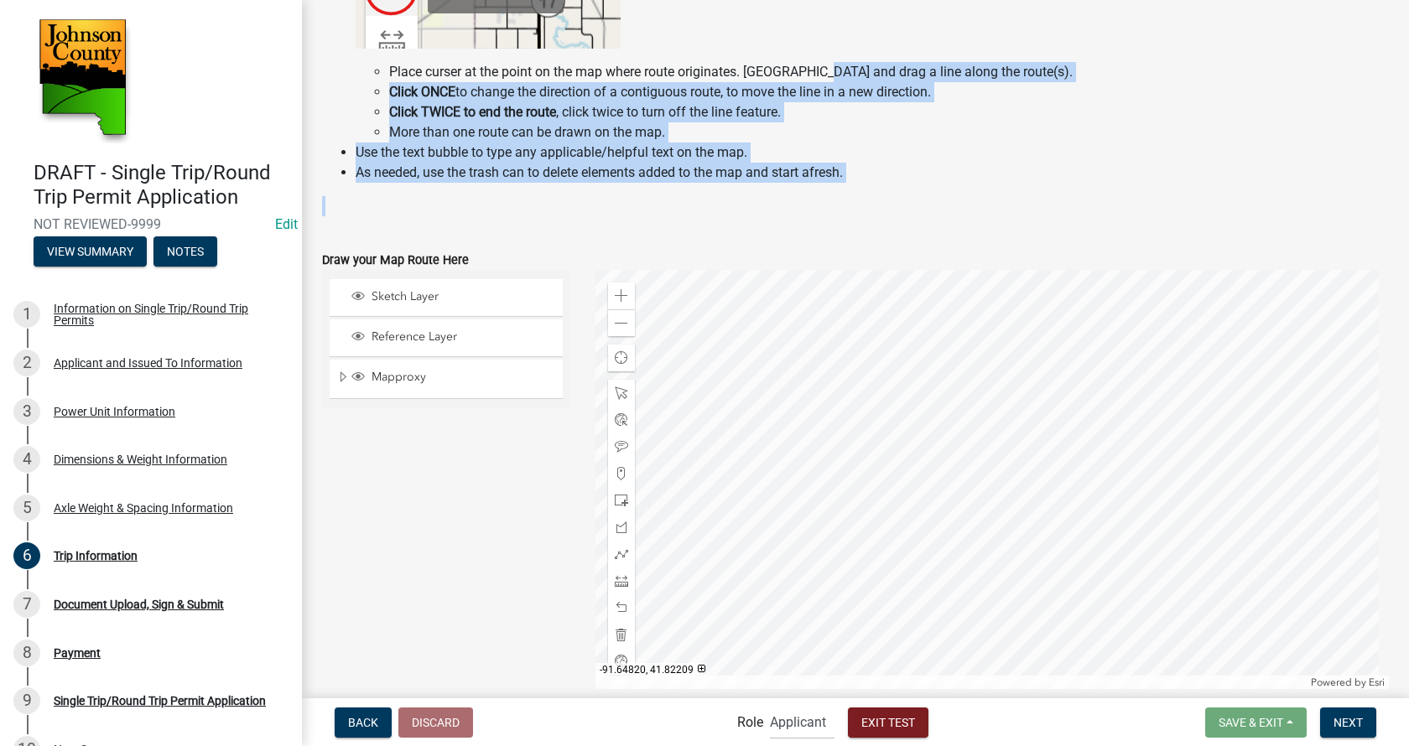
scroll to position [637, 0]
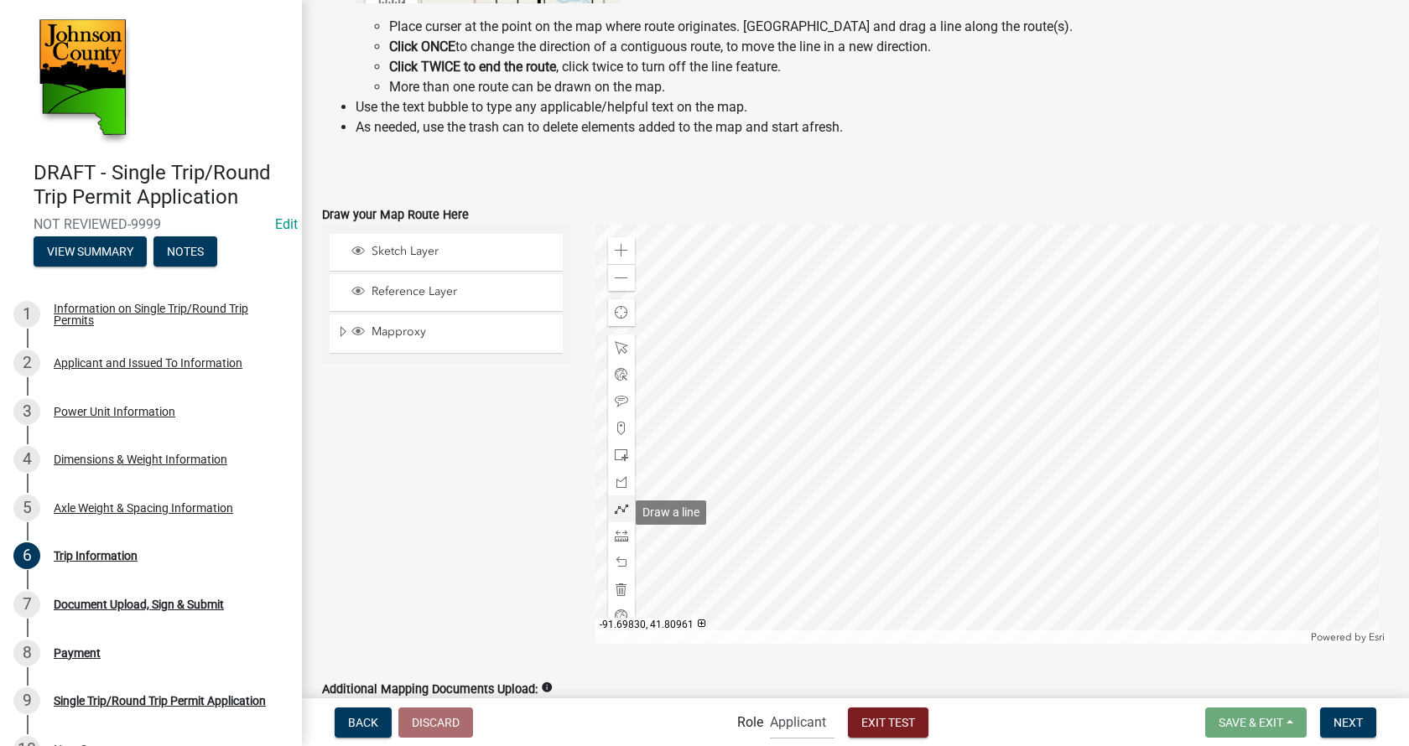
click at [618, 505] on div at bounding box center [621, 509] width 27 height 27
click at [699, 486] on div at bounding box center [992, 434] width 794 height 419
click at [693, 486] on div at bounding box center [992, 434] width 794 height 419
click at [751, 469] on div at bounding box center [992, 434] width 794 height 419
click at [805, 470] on div at bounding box center [992, 434] width 794 height 419
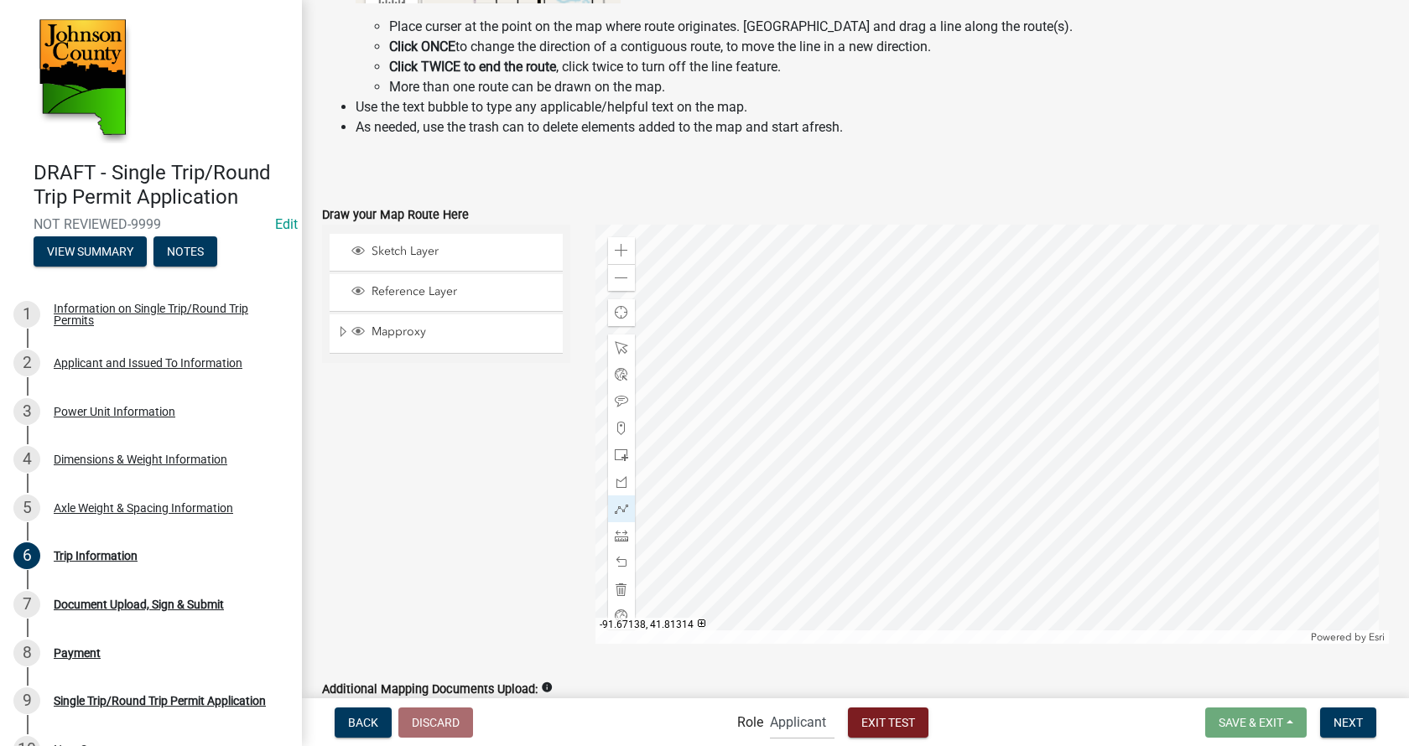
click at [833, 474] on div at bounding box center [992, 434] width 794 height 419
click at [850, 466] on div at bounding box center [992, 434] width 794 height 419
click at [882, 470] on div at bounding box center [992, 434] width 794 height 419
click at [959, 513] on div at bounding box center [992, 434] width 794 height 419
click at [1006, 572] on div at bounding box center [992, 434] width 794 height 419
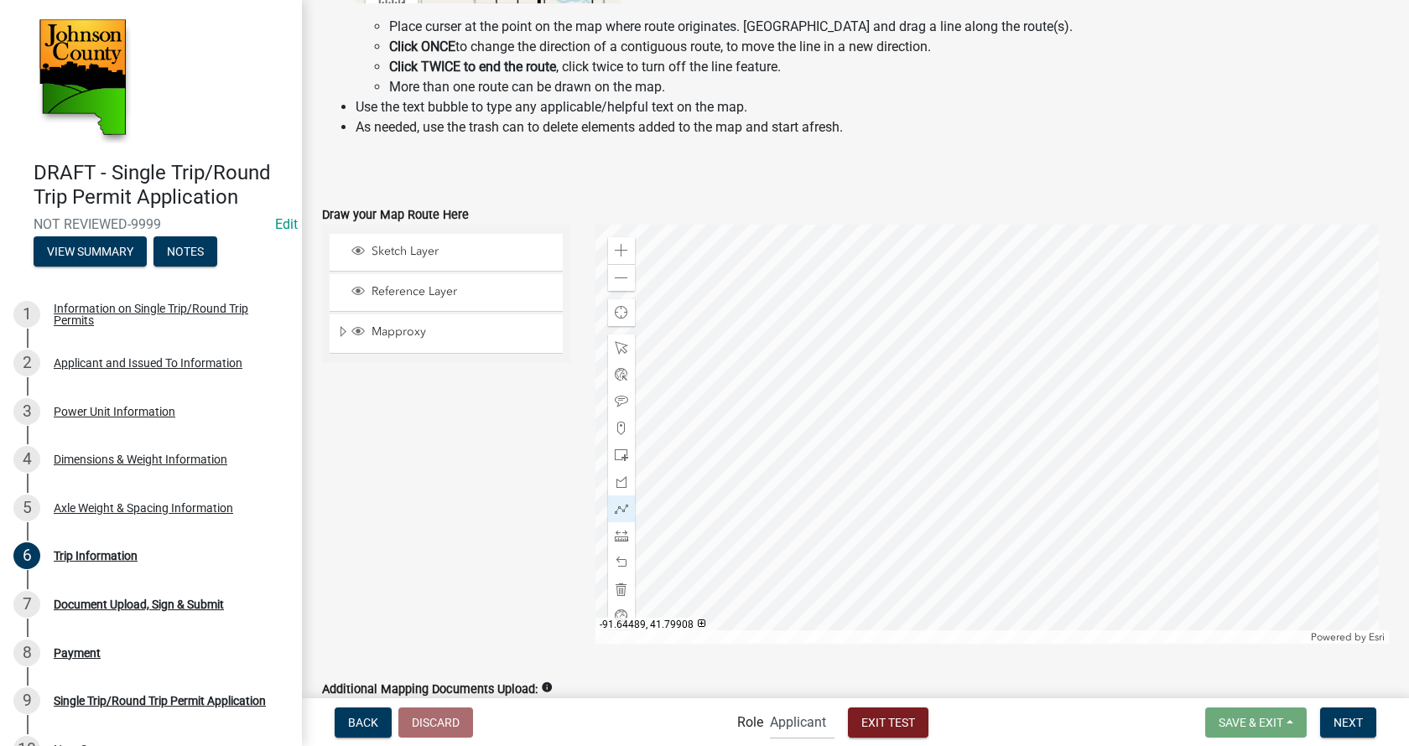
click at [1034, 619] on div at bounding box center [992, 434] width 794 height 419
click at [774, 330] on div at bounding box center [992, 434] width 794 height 419
click at [823, 465] on div at bounding box center [992, 434] width 794 height 419
click at [862, 564] on div at bounding box center [992, 434] width 794 height 419
click at [881, 581] on div at bounding box center [992, 434] width 794 height 419
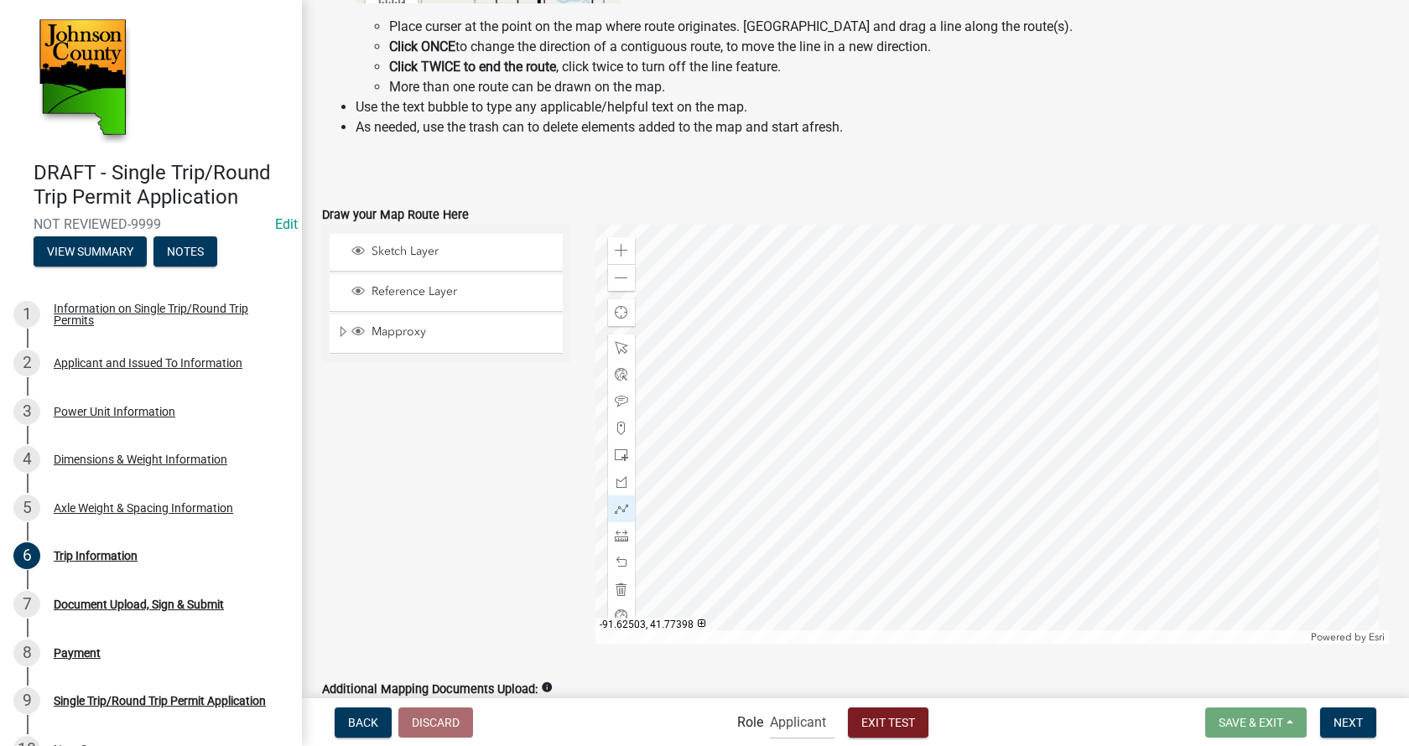
click at [906, 588] on div at bounding box center [992, 434] width 794 height 419
click at [933, 606] on div at bounding box center [992, 434] width 794 height 419
click at [941, 618] on div at bounding box center [992, 434] width 794 height 419
click at [958, 309] on div at bounding box center [992, 434] width 794 height 419
click at [917, 367] on div at bounding box center [992, 434] width 794 height 419
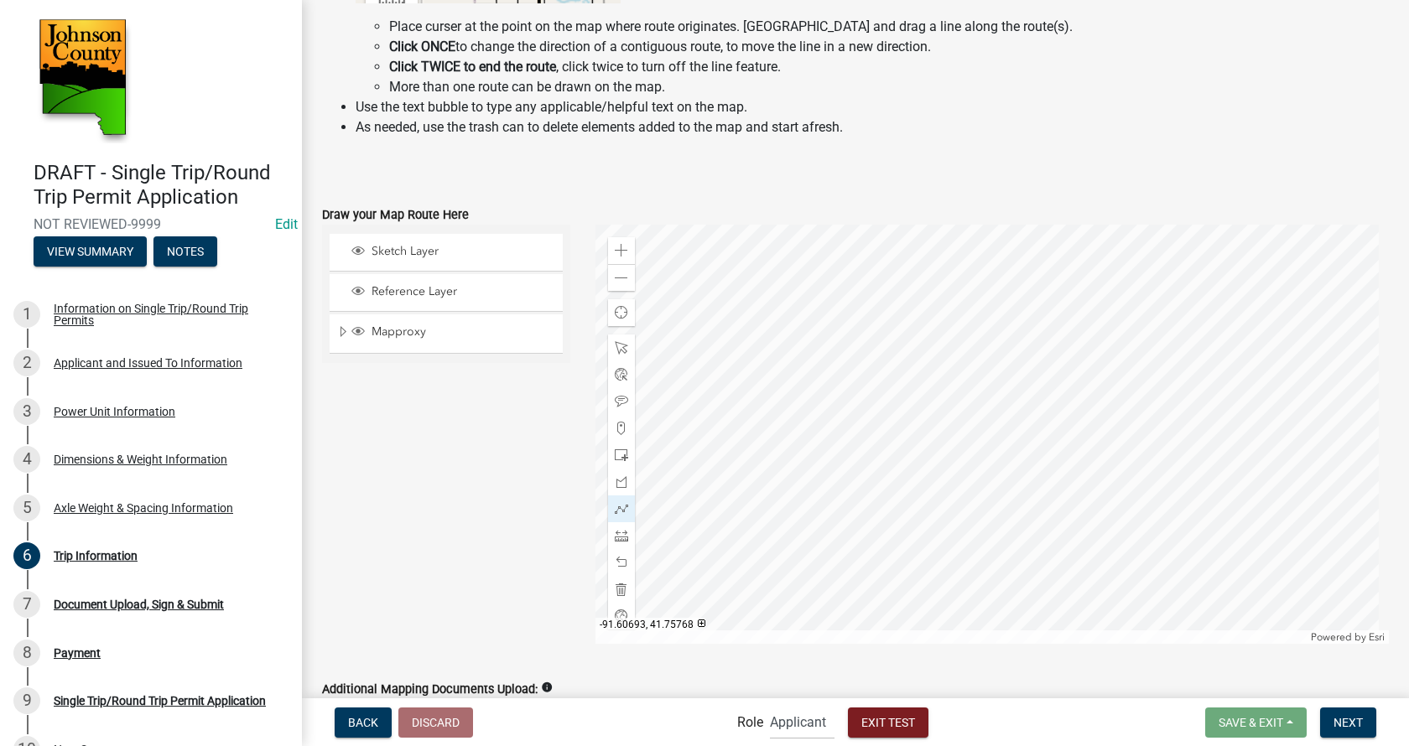
click at [996, 456] on div at bounding box center [992, 434] width 794 height 419
click at [1026, 505] on div at bounding box center [992, 434] width 794 height 419
click at [1030, 590] on div at bounding box center [992, 434] width 794 height 419
click at [1032, 590] on div at bounding box center [992, 434] width 794 height 419
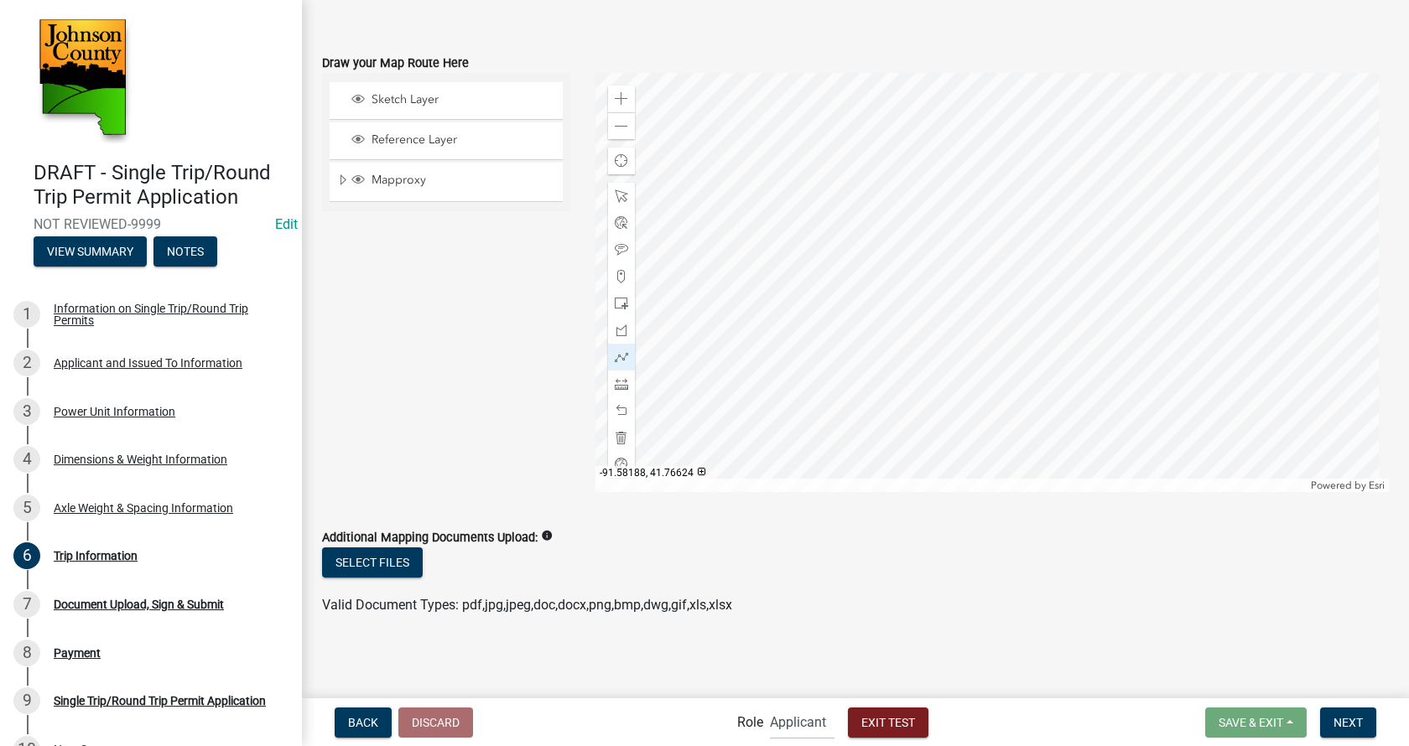
scroll to position [793, 0]
click at [1357, 716] on span "Next" at bounding box center [1347, 721] width 29 height 13
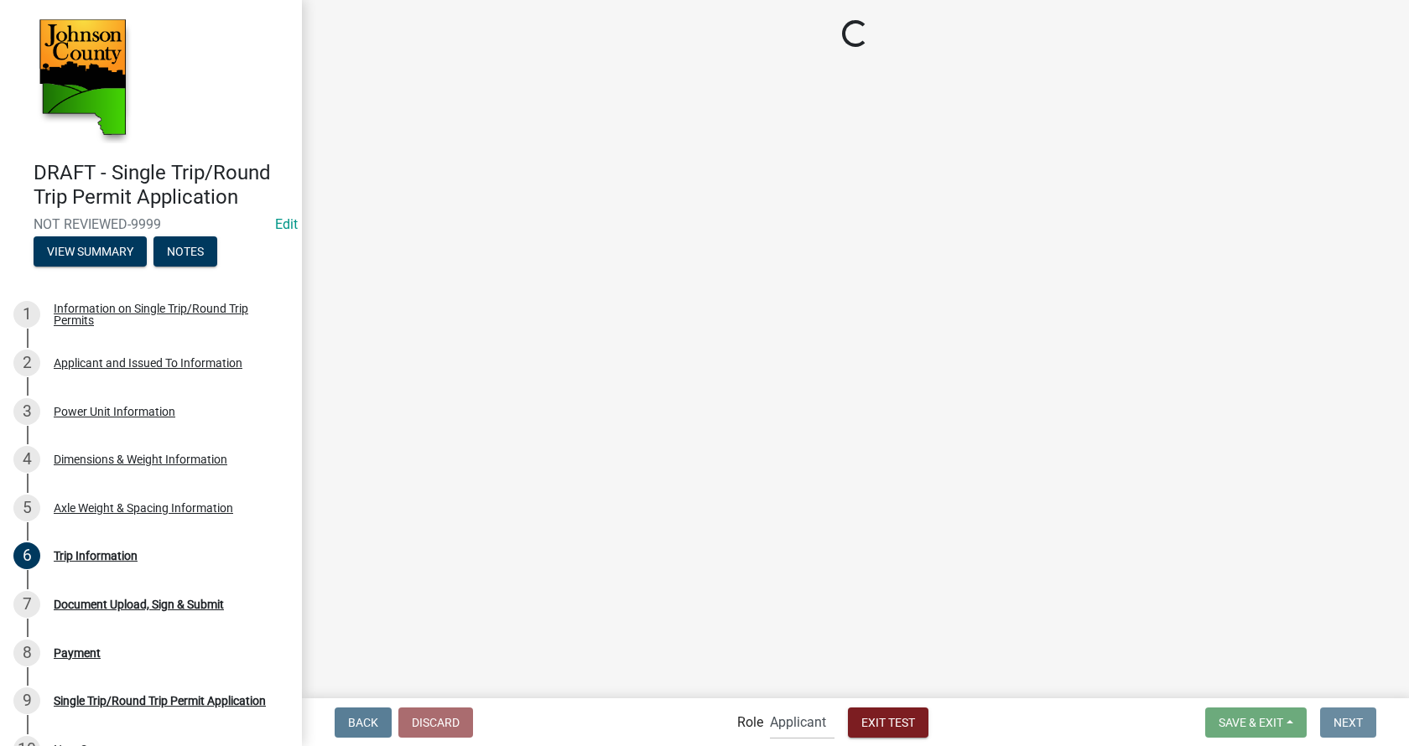
scroll to position [0, 0]
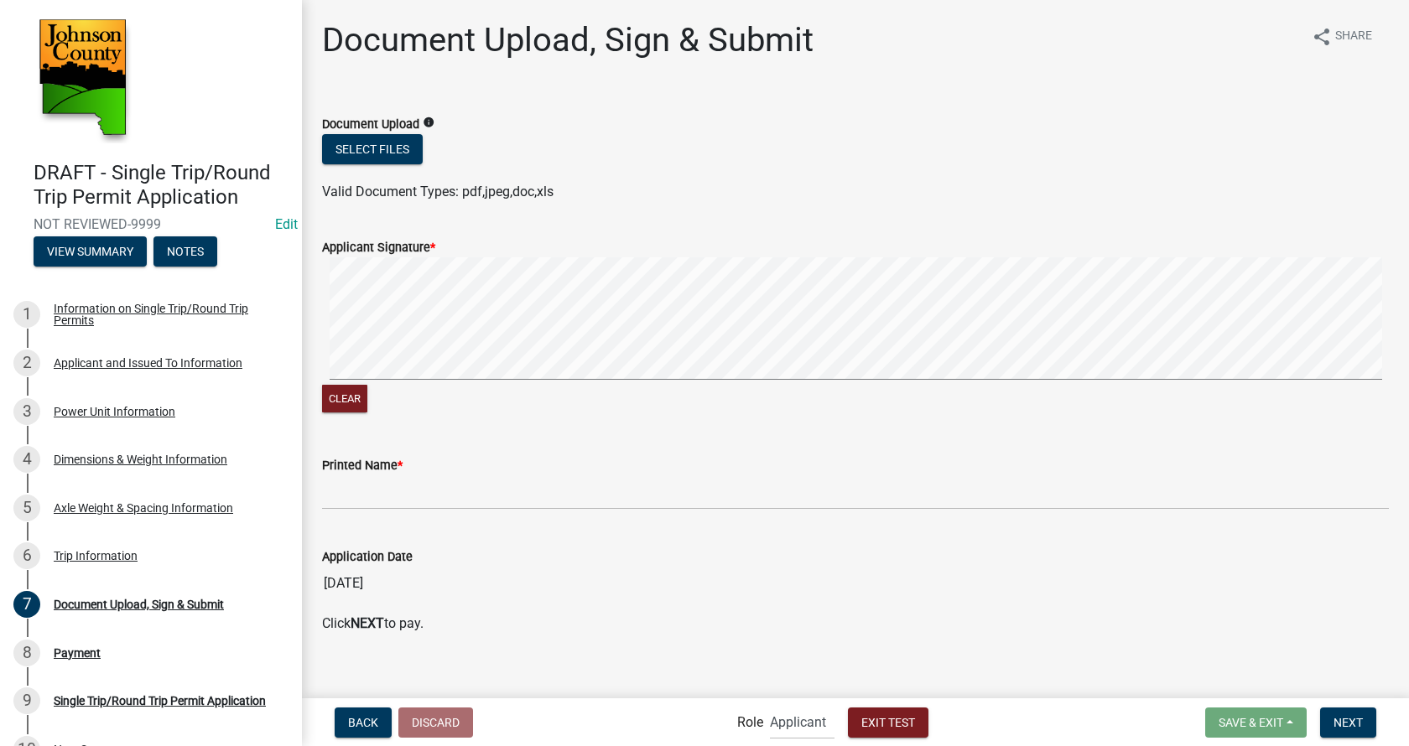
click at [767, 406] on div "Clear" at bounding box center [855, 336] width 1067 height 159
click at [377, 491] on input "Printed Name *" at bounding box center [855, 493] width 1067 height 34
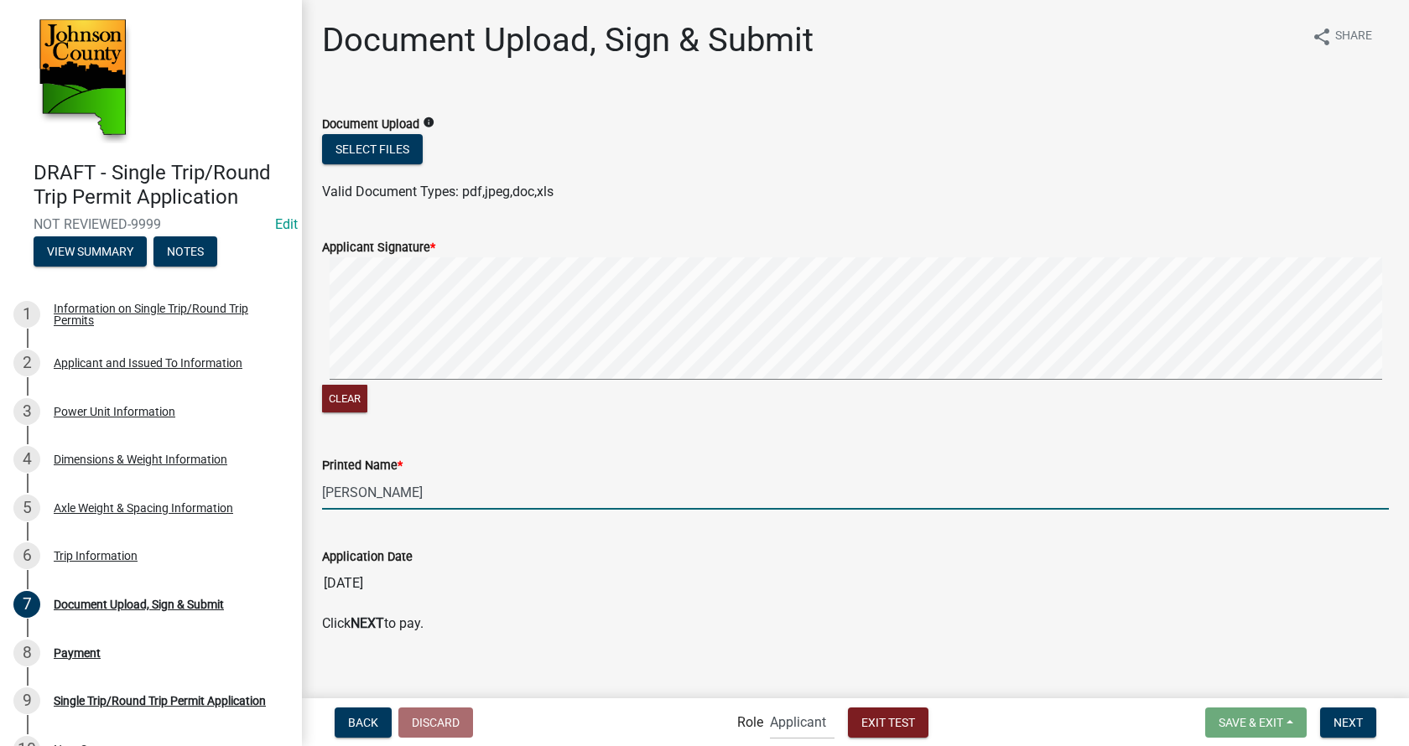
scroll to position [17, 0]
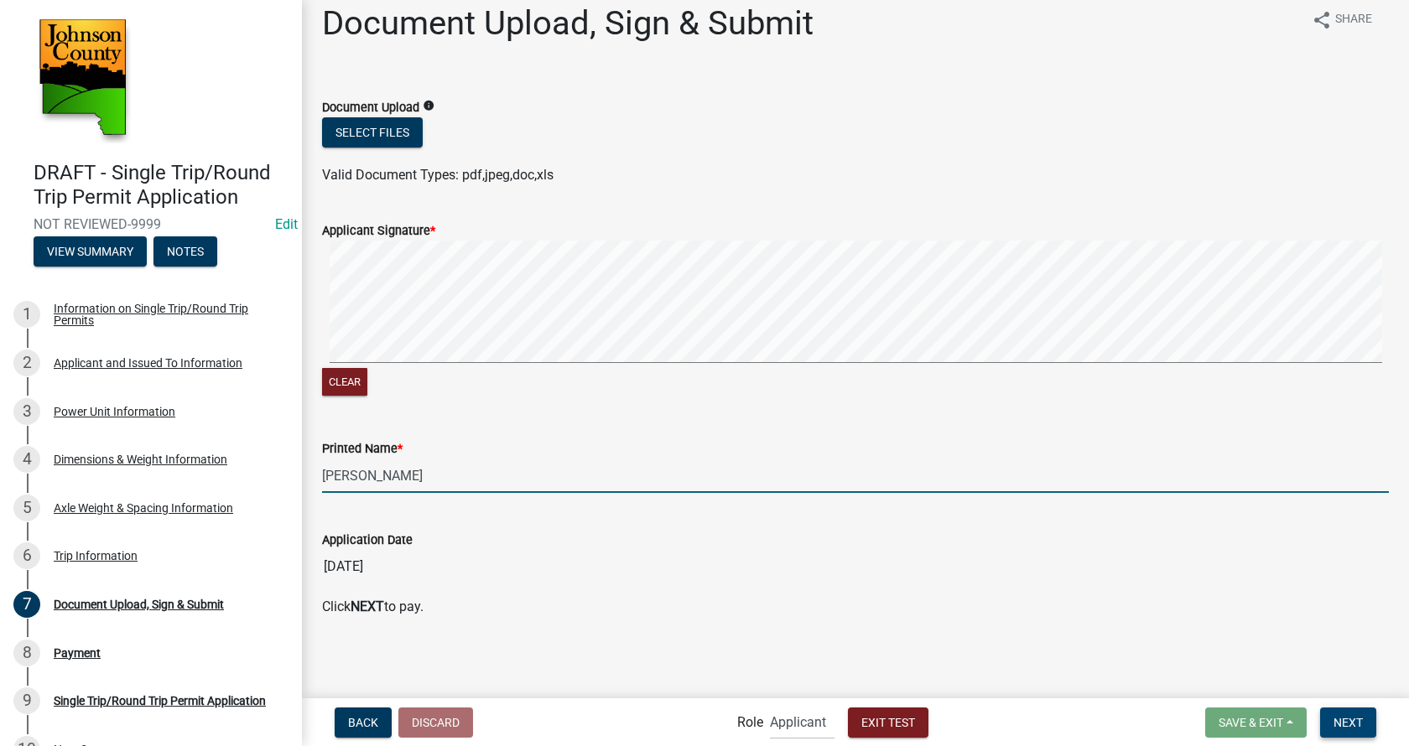
type input "[PERSON_NAME]"
click at [1362, 725] on span "Next" at bounding box center [1347, 721] width 29 height 13
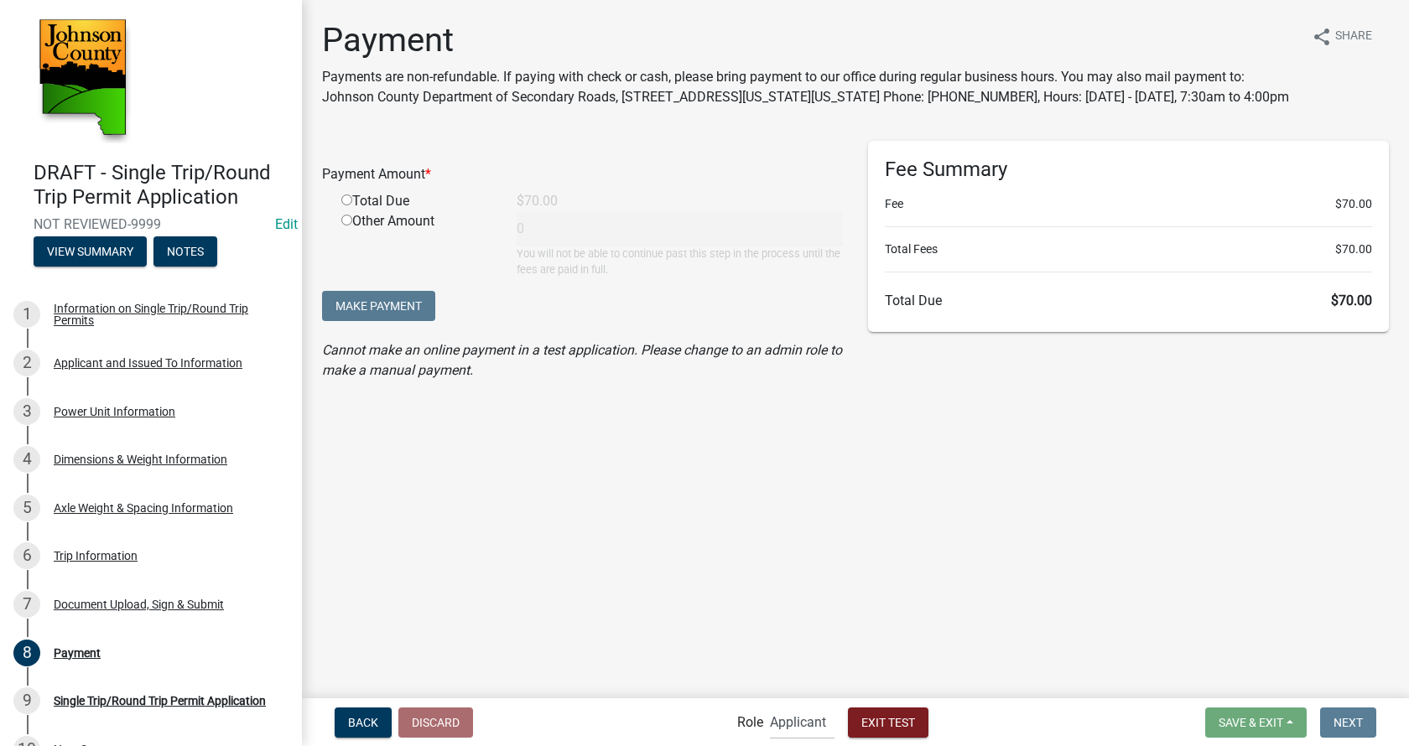
click at [347, 205] on input "radio" at bounding box center [346, 200] width 11 height 11
radio input "true"
type input "70"
click at [885, 717] on span "Exit Test" at bounding box center [888, 721] width 54 height 13
